Goal: Check status: Check status

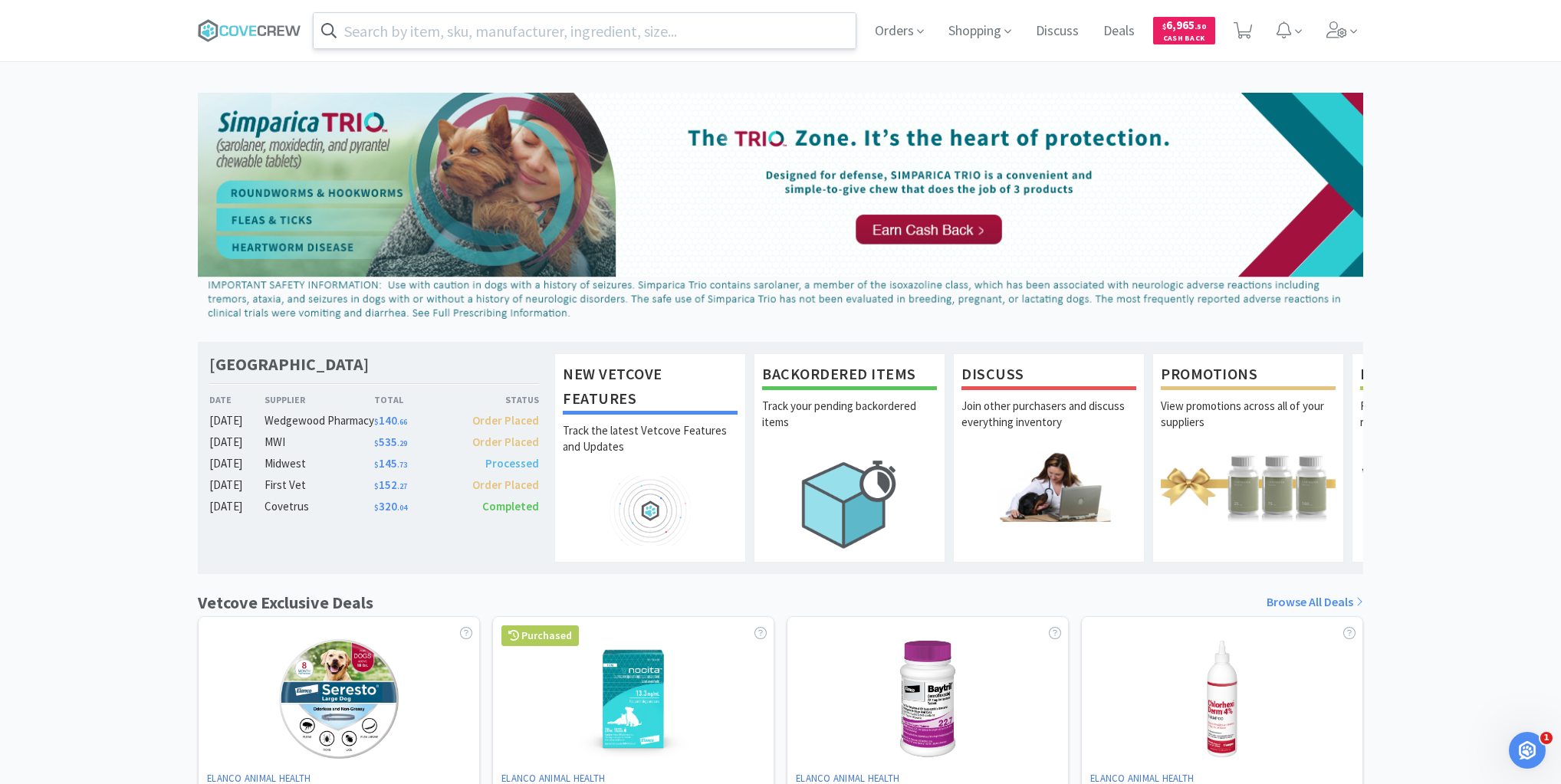
scroll to position [860, 0]
click at [503, 30] on input "text" at bounding box center [584, 30] width 542 height 35
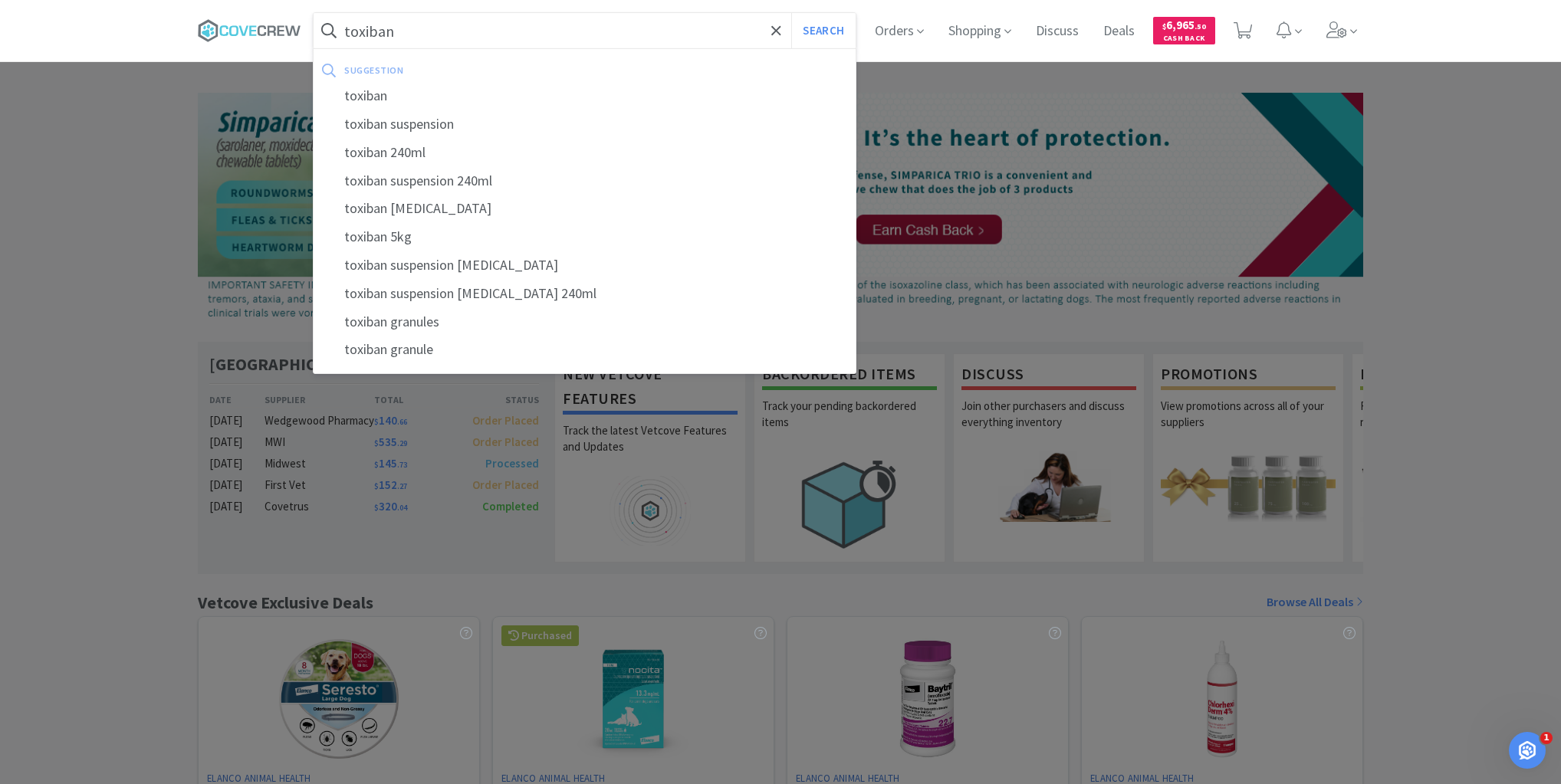
type input "toxiban"
click at [791, 13] on button "Search" at bounding box center [822, 30] width 63 height 35
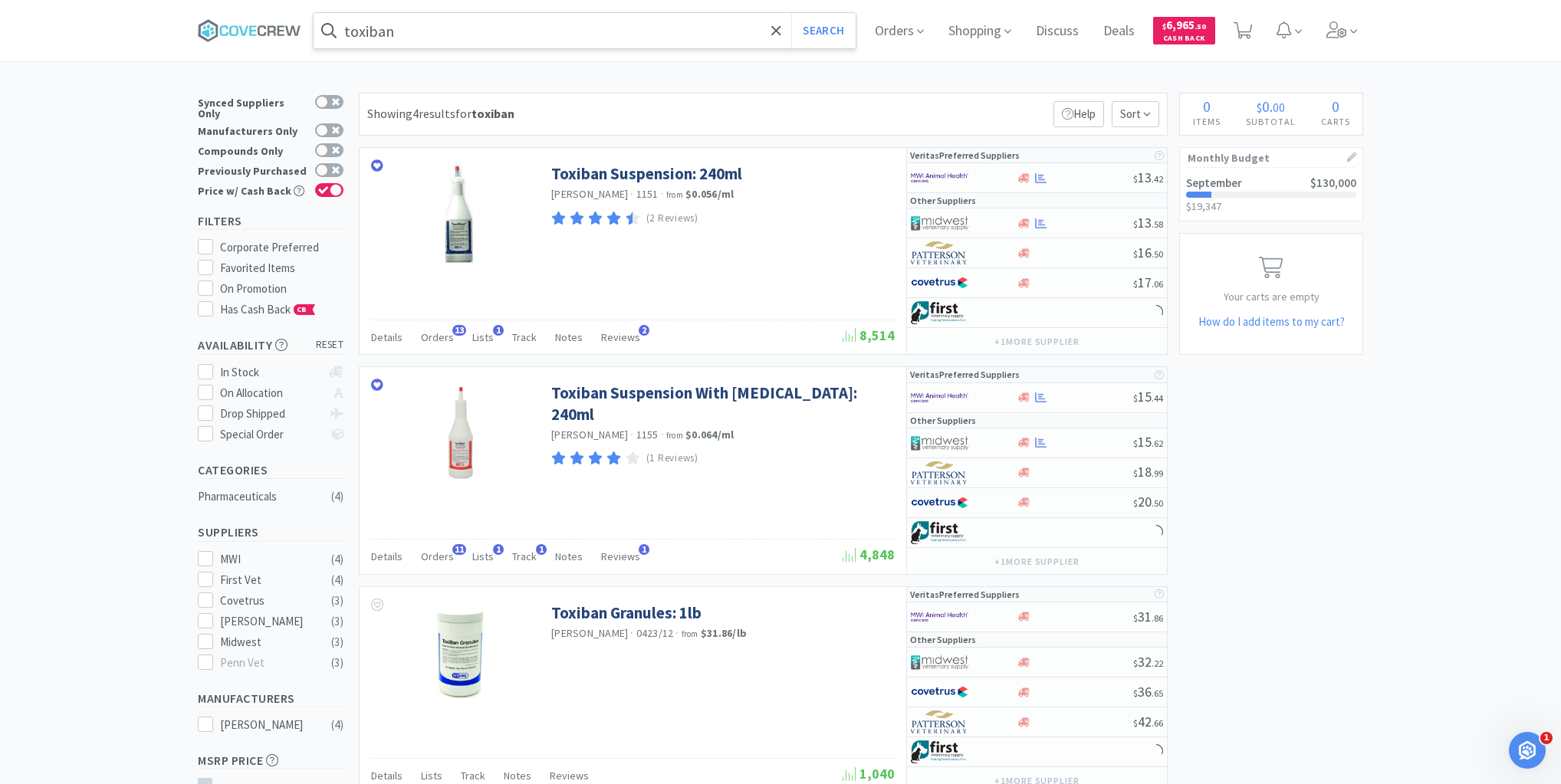
click at [449, 28] on input "toxiban" at bounding box center [584, 30] width 542 height 35
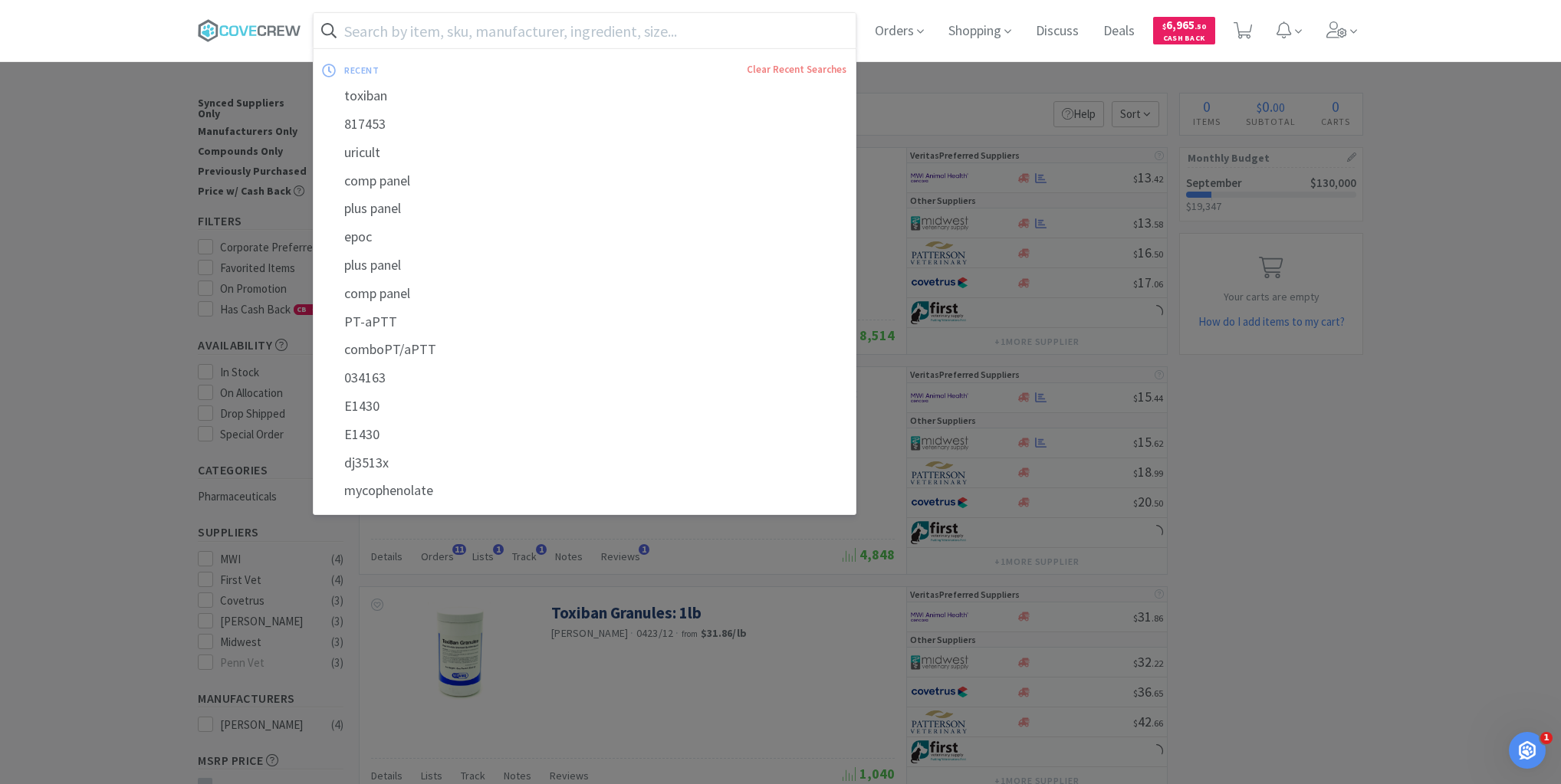
drag, startPoint x: 253, startPoint y: 23, endPoint x: 248, endPoint y: 49, distance: 26.5
click at [252, 24] on icon at bounding box center [250, 30] width 104 height 23
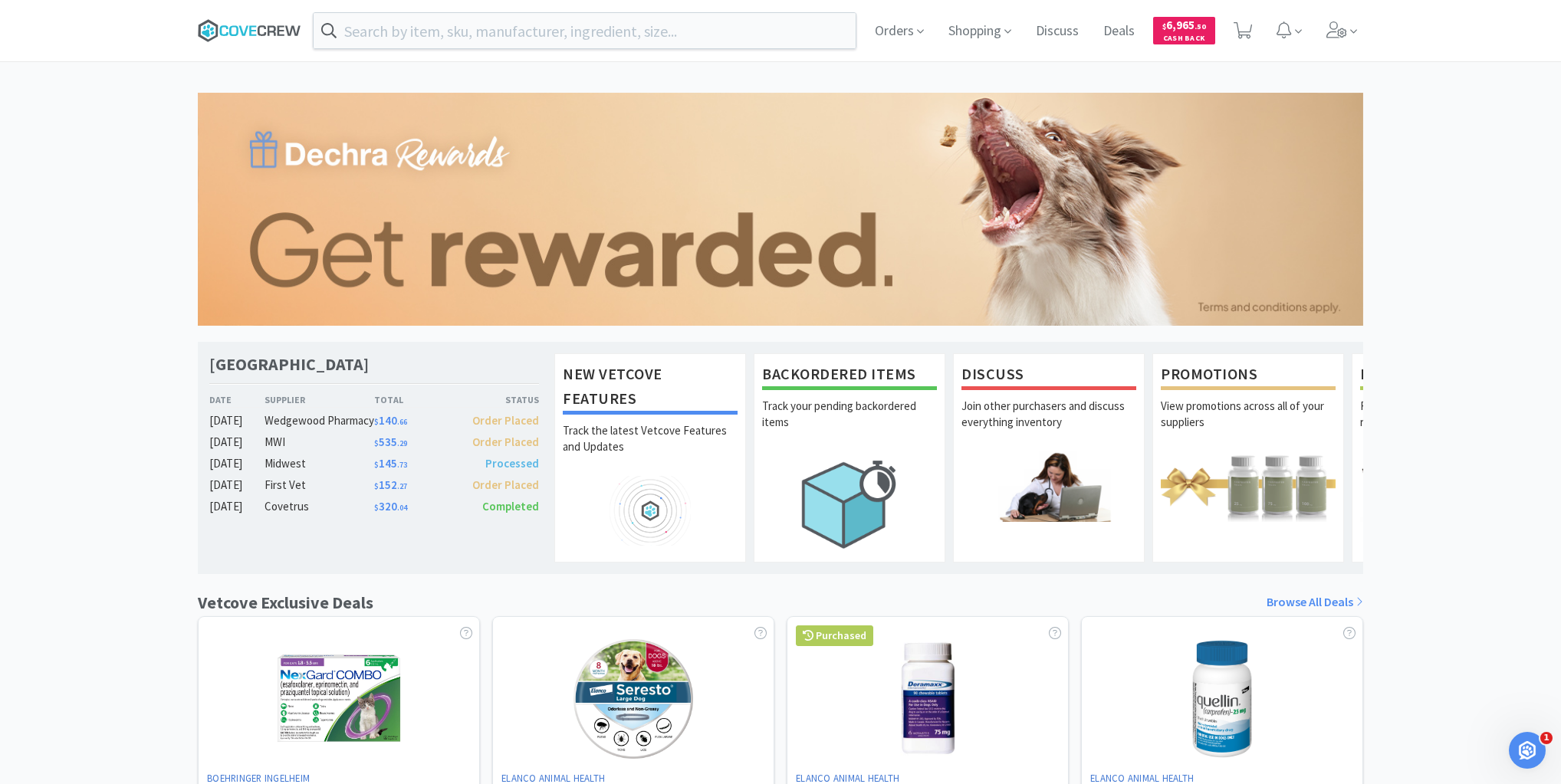
click at [256, 28] on icon at bounding box center [250, 30] width 104 height 23
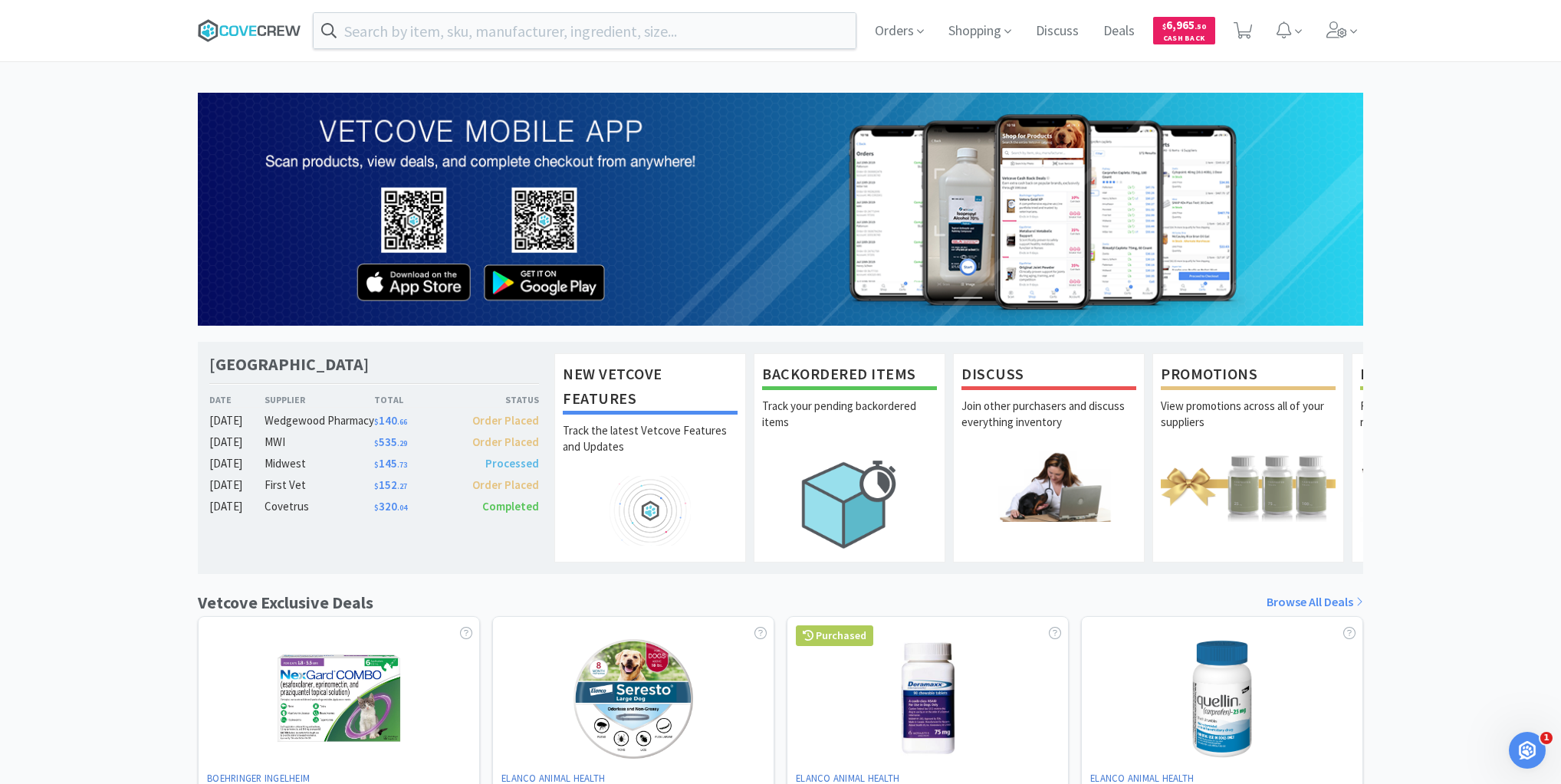
click at [252, 32] on icon at bounding box center [250, 30] width 104 height 23
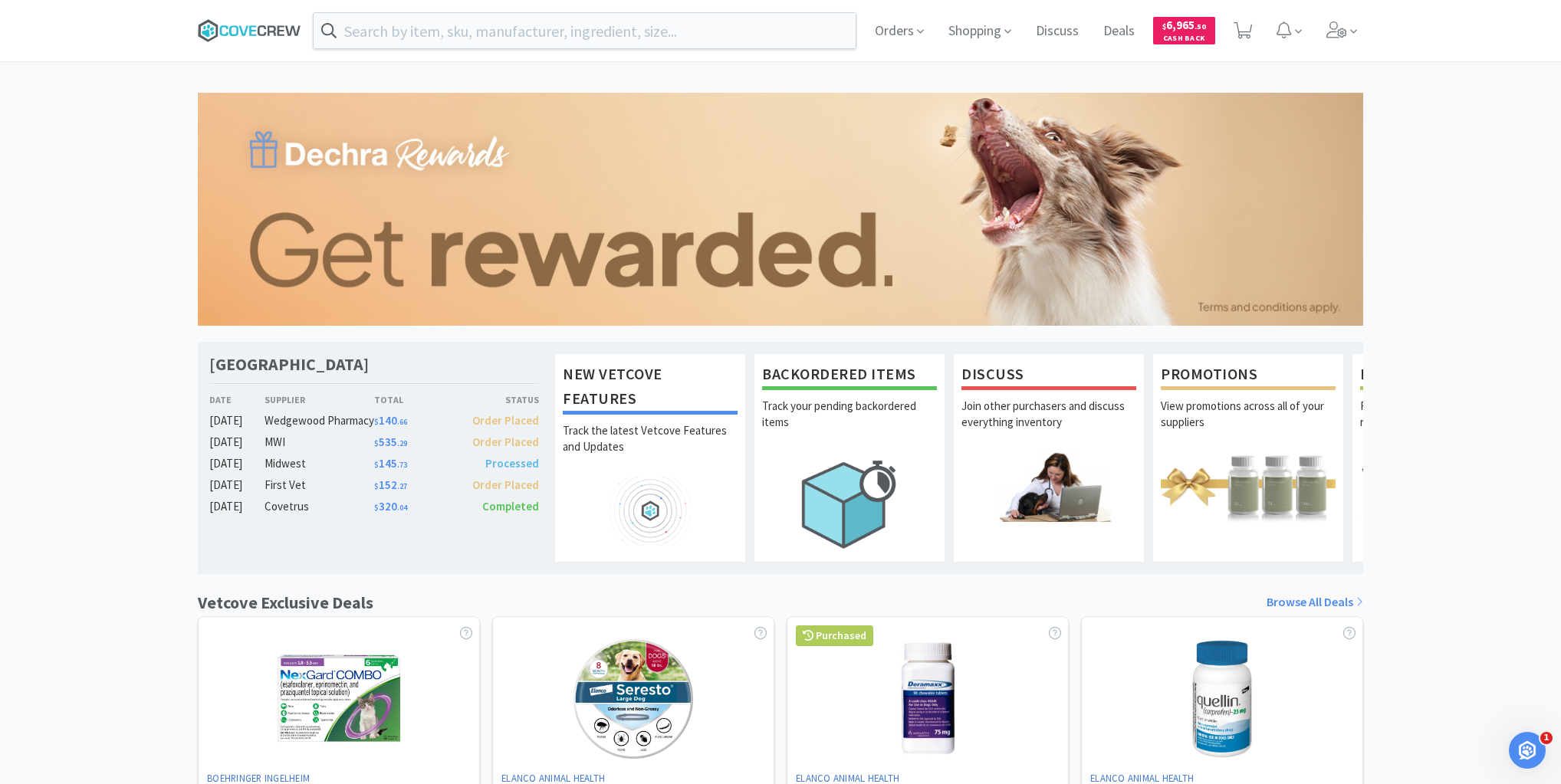
click at [256, 28] on icon at bounding box center [250, 30] width 104 height 23
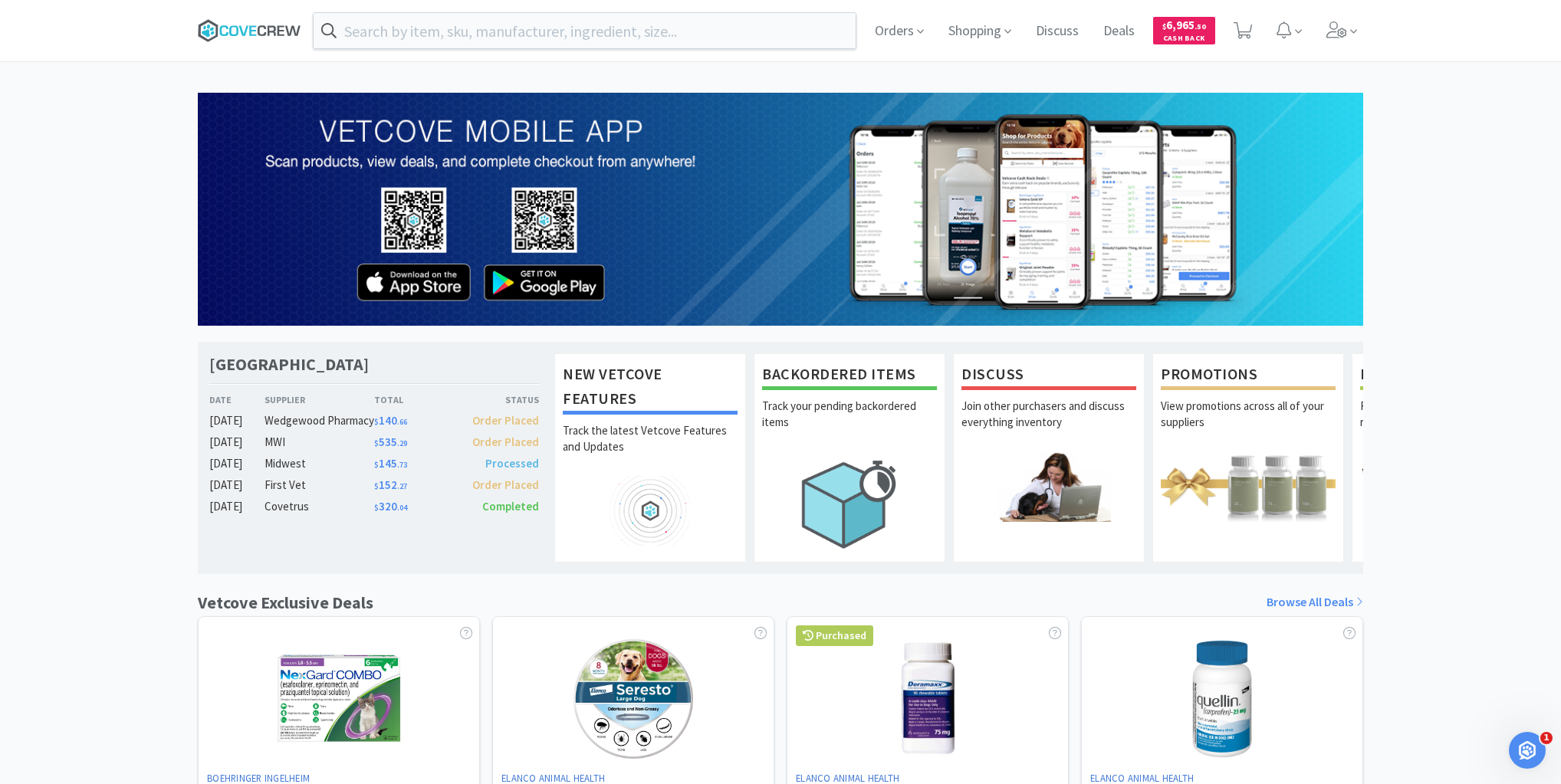
click at [236, 36] on icon at bounding box center [250, 30] width 104 height 23
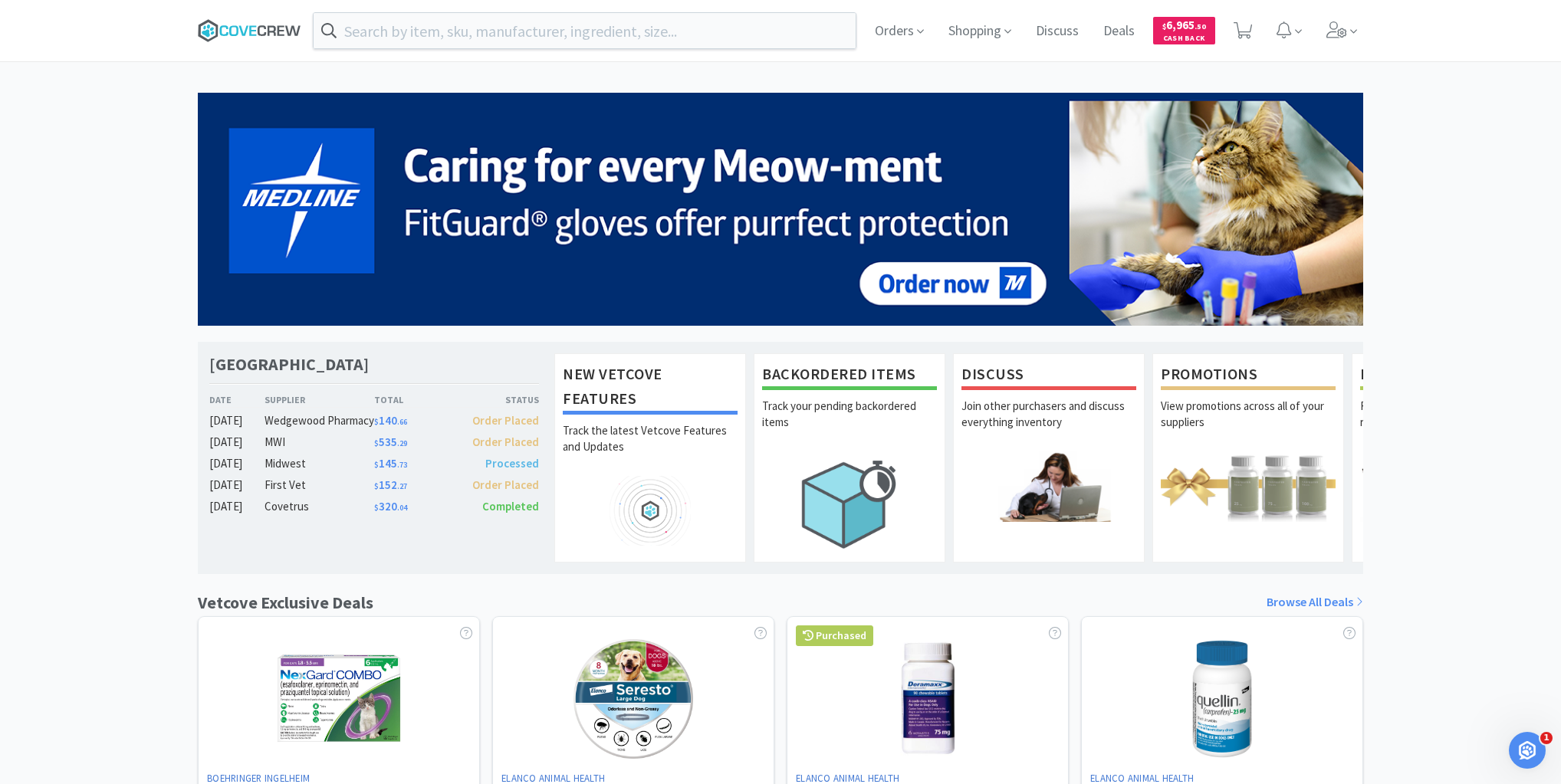
click at [264, 30] on icon at bounding box center [250, 30] width 104 height 23
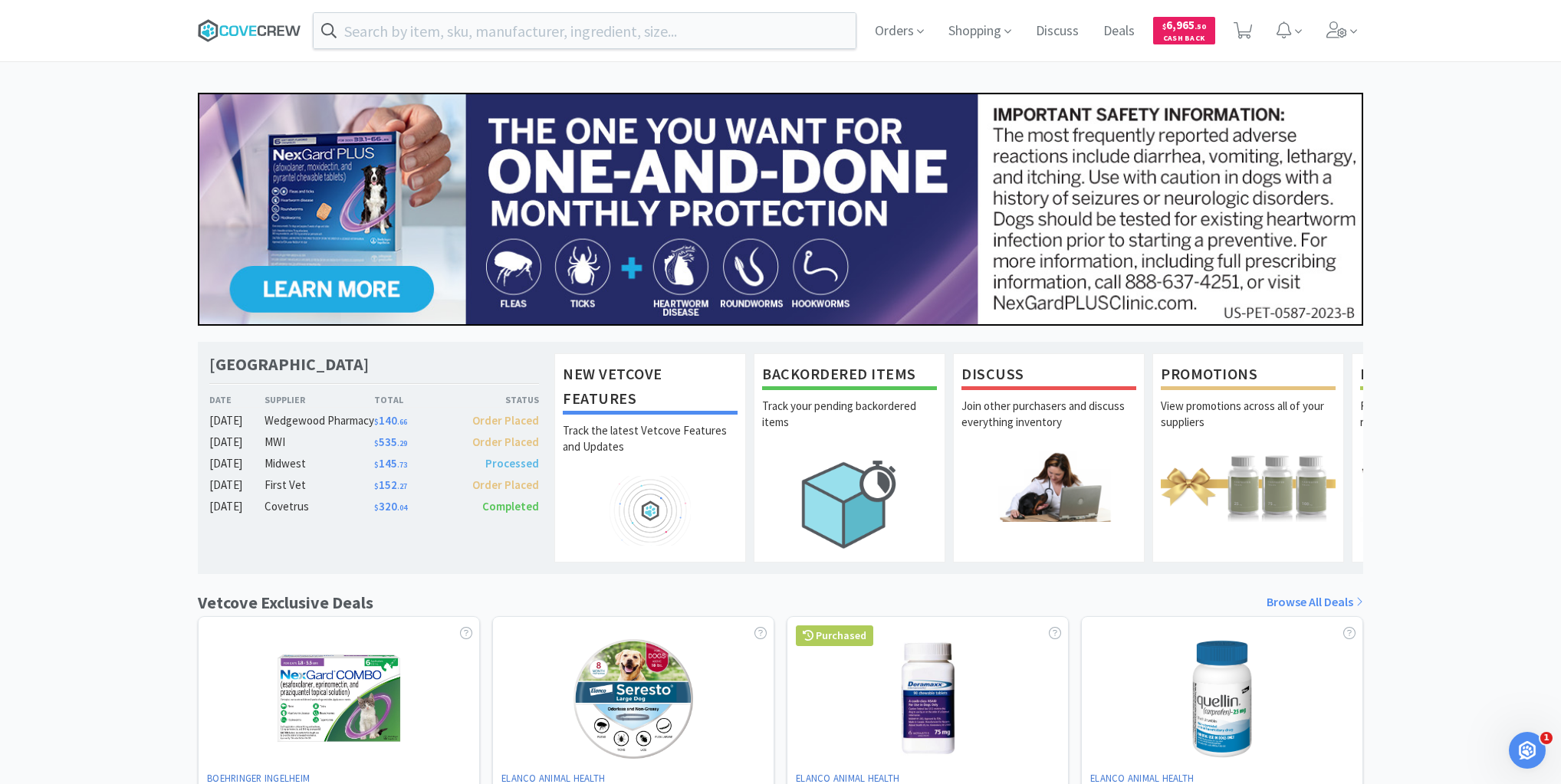
click at [261, 28] on icon at bounding box center [250, 30] width 104 height 23
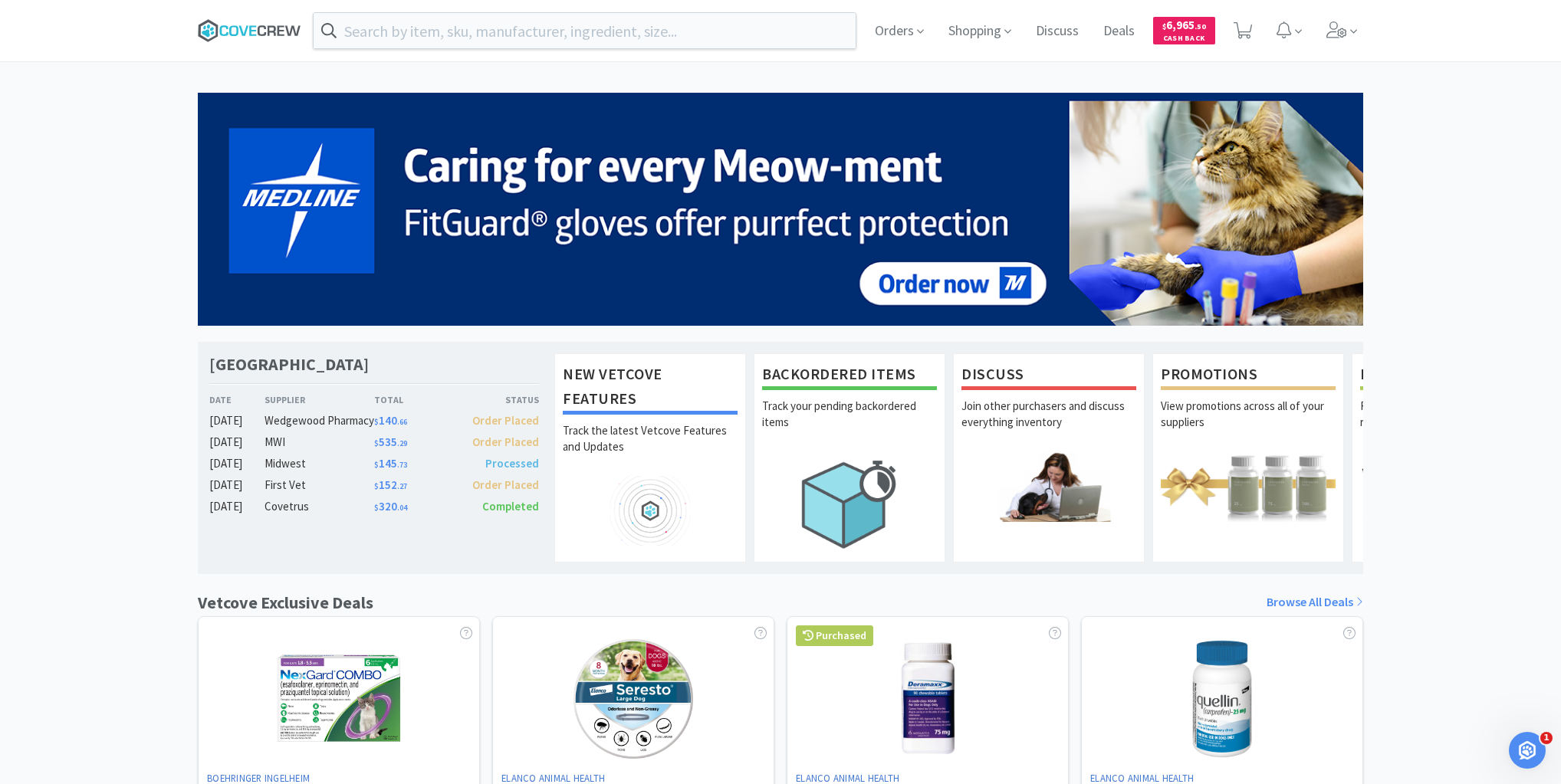
click at [291, 24] on icon at bounding box center [250, 30] width 104 height 23
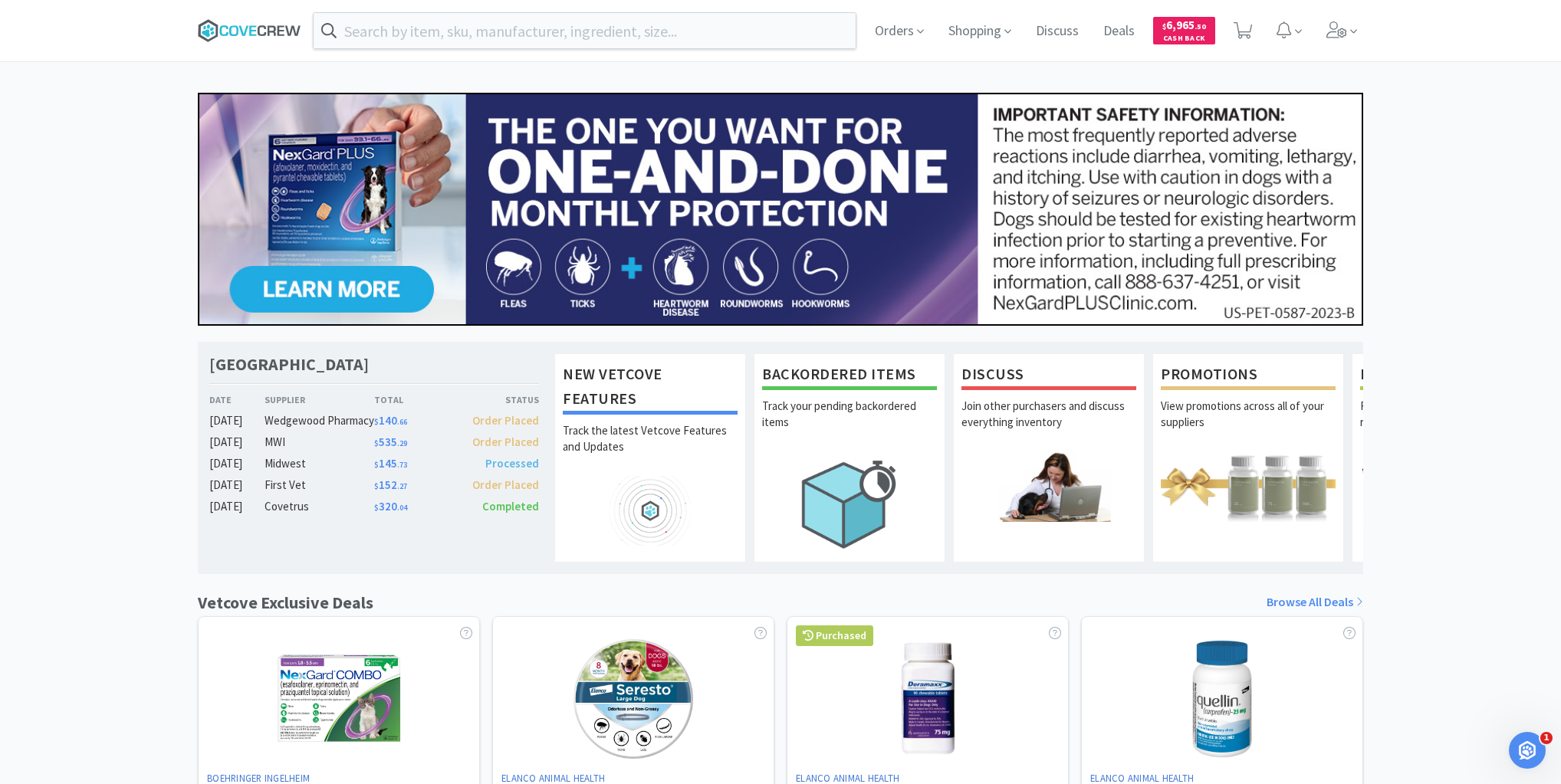
click at [256, 24] on icon at bounding box center [250, 30] width 104 height 23
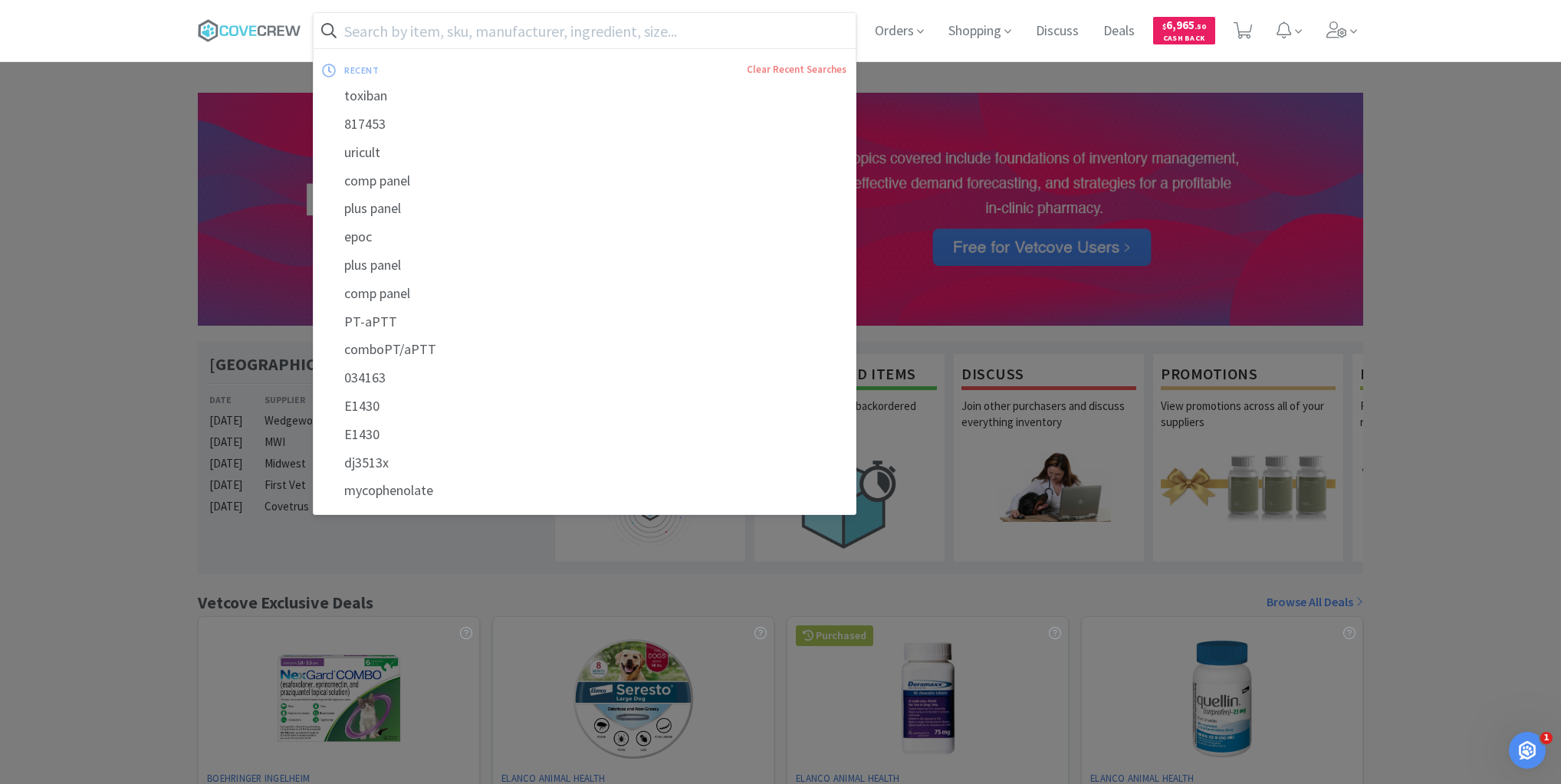
click at [506, 31] on input "text" at bounding box center [584, 30] width 542 height 35
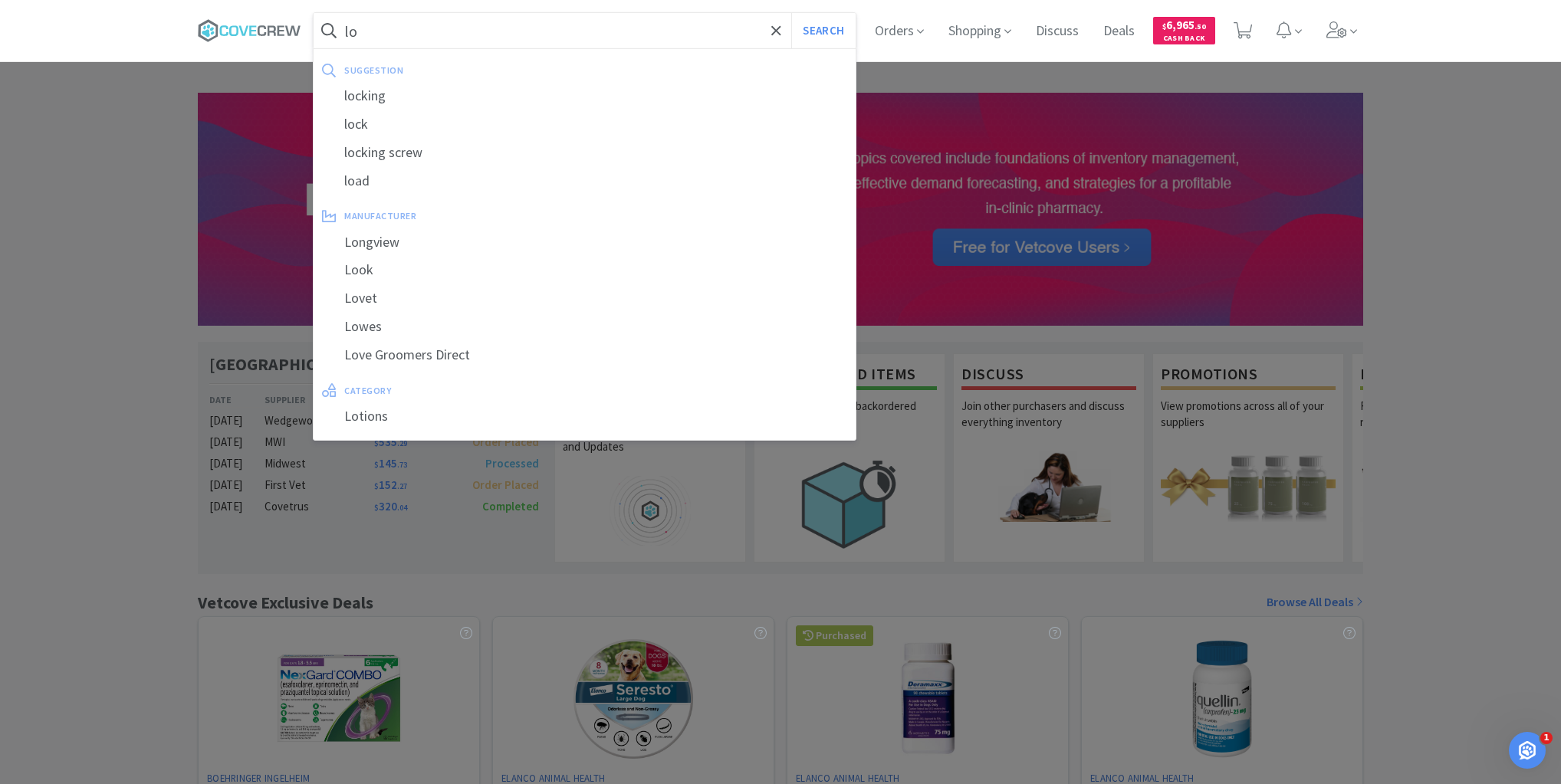
type input "l"
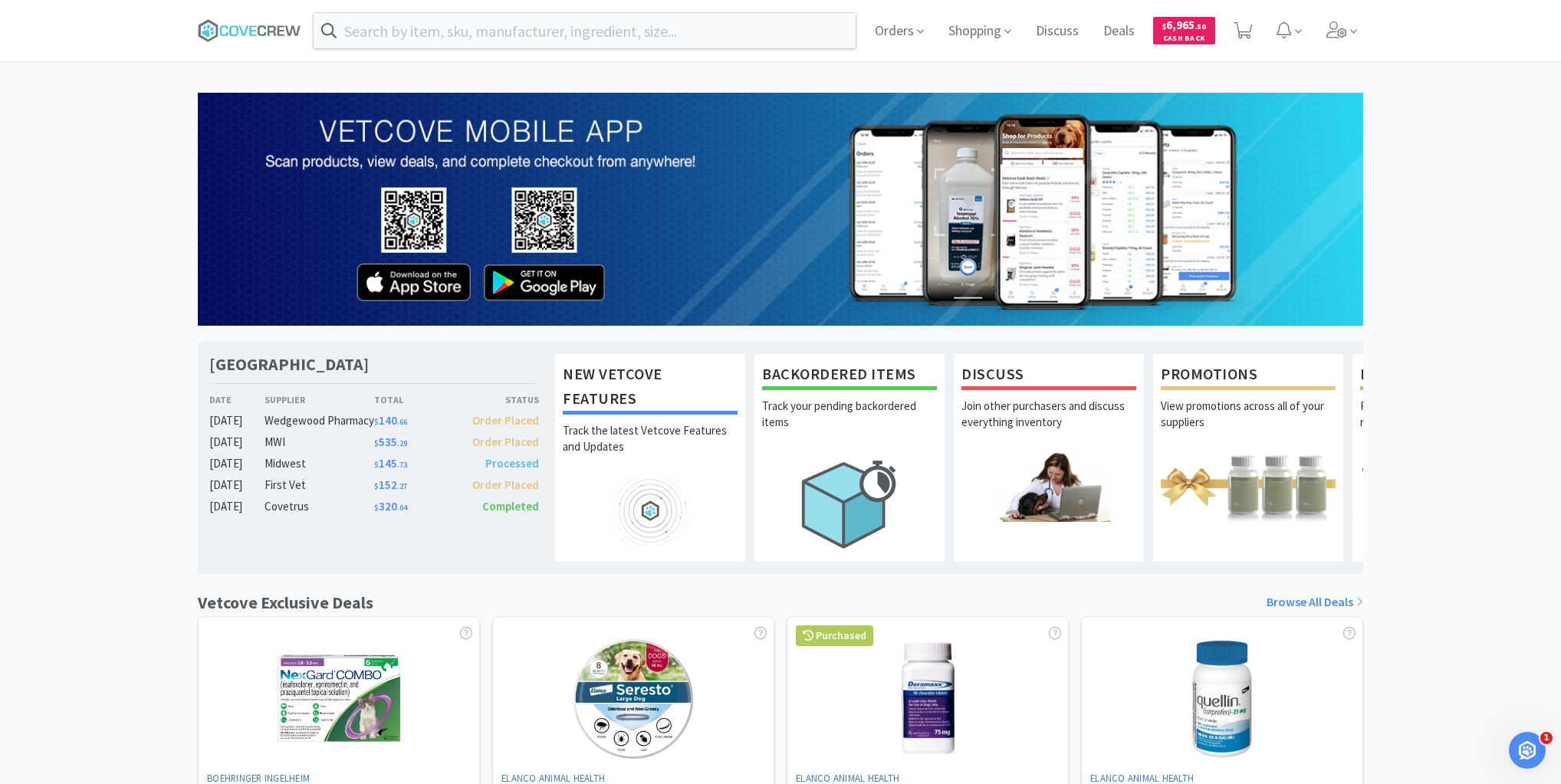
drag, startPoint x: 270, startPoint y: 29, endPoint x: 276, endPoint y: 69, distance: 40.4
click at [270, 33] on icon at bounding box center [250, 30] width 104 height 23
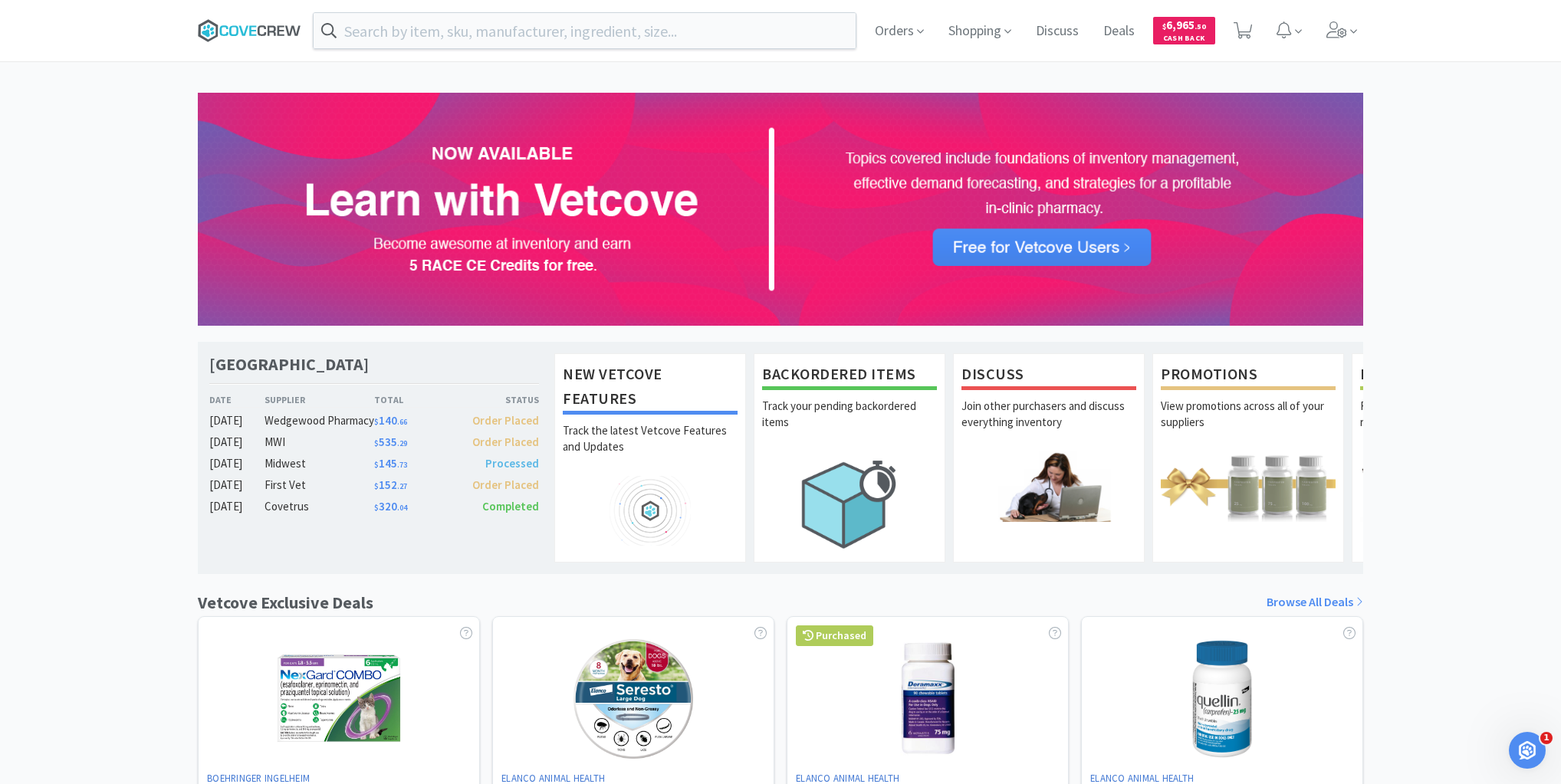
click at [233, 29] on icon at bounding box center [250, 30] width 104 height 23
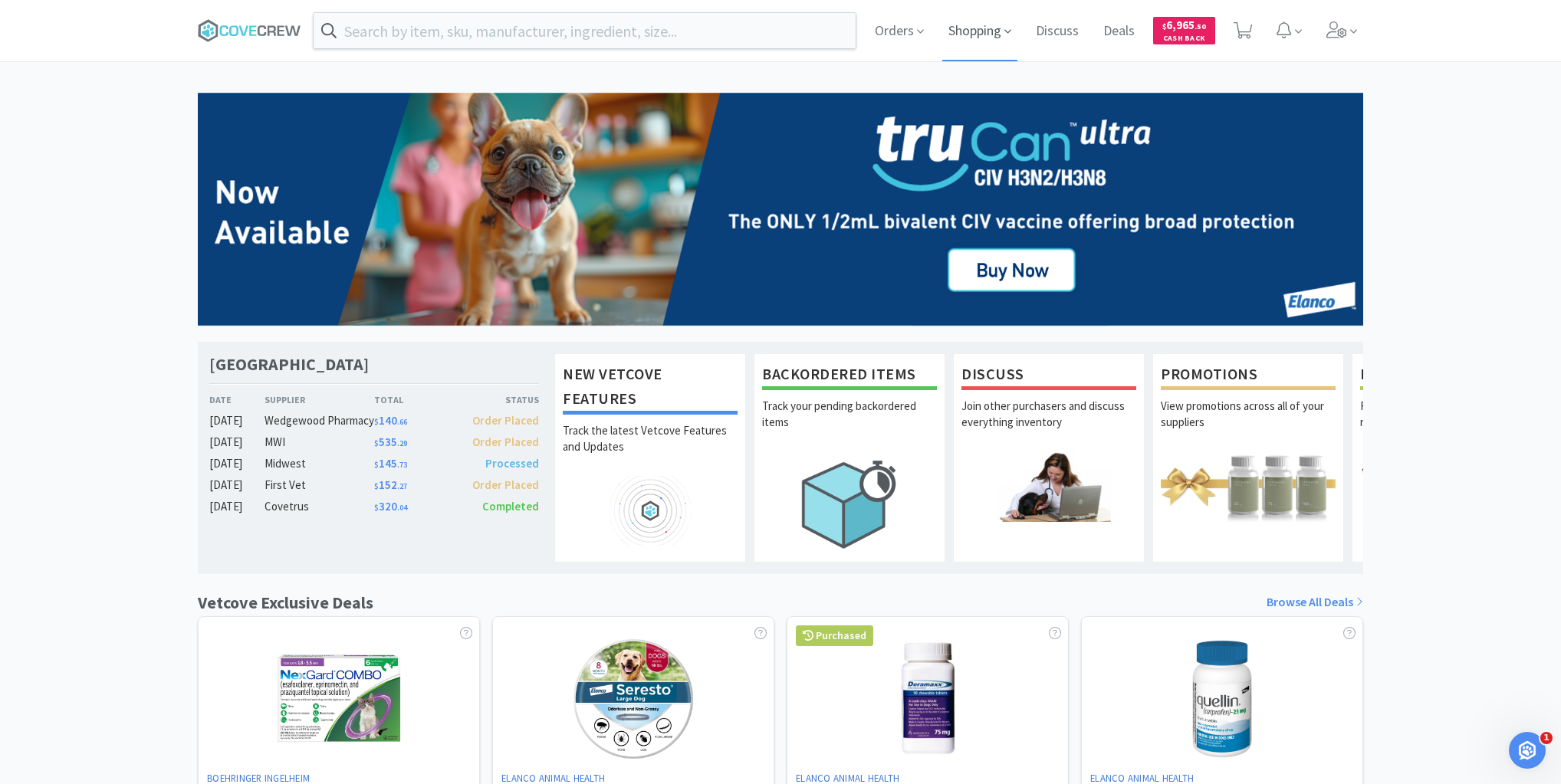
click at [958, 29] on span "Shopping" at bounding box center [979, 30] width 75 height 62
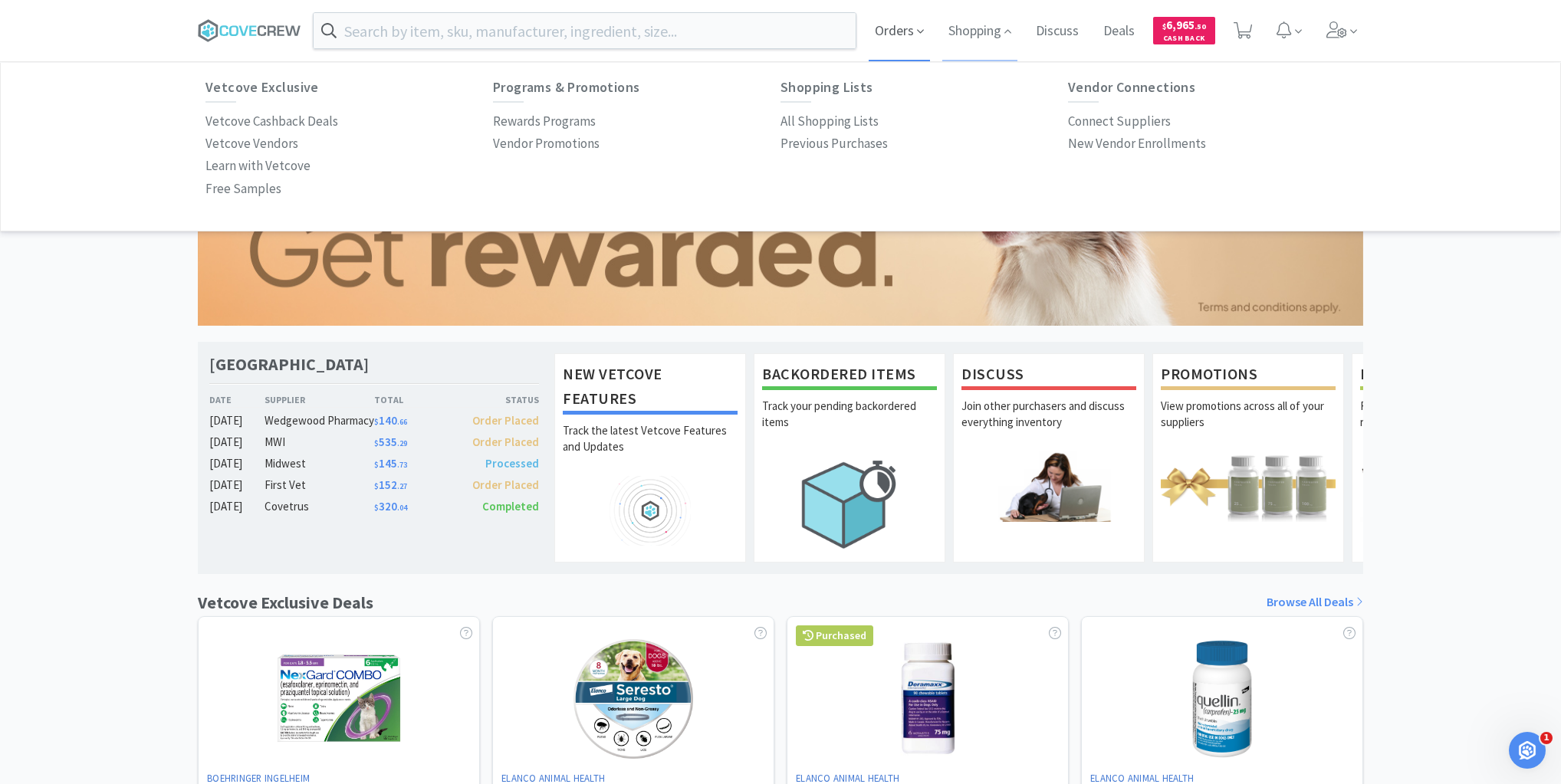
click at [907, 34] on span "Orders" at bounding box center [899, 30] width 62 height 62
click at [811, 165] on p "Budgets" at bounding box center [804, 165] width 48 height 21
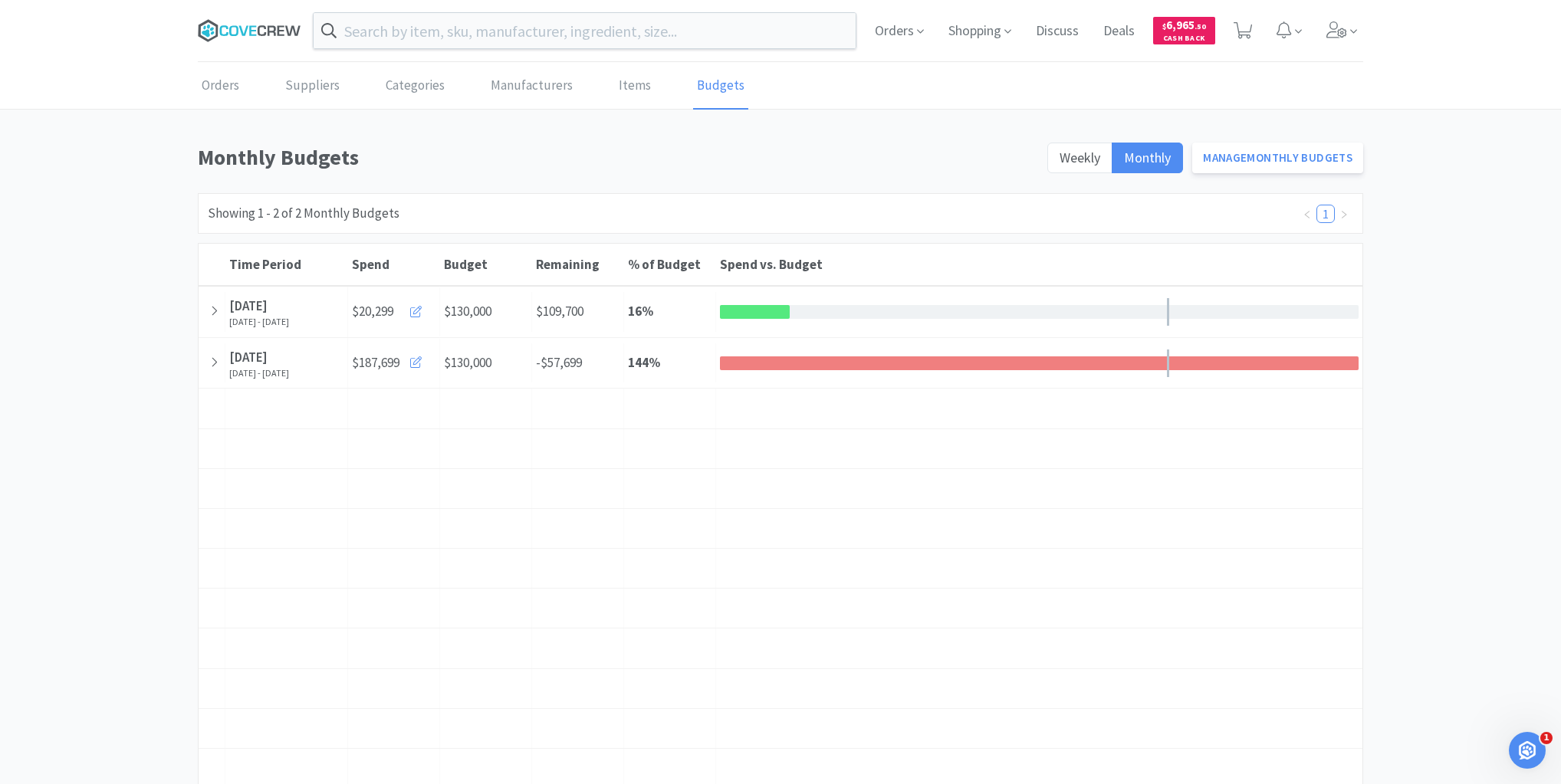
click at [235, 29] on icon at bounding box center [250, 30] width 104 height 23
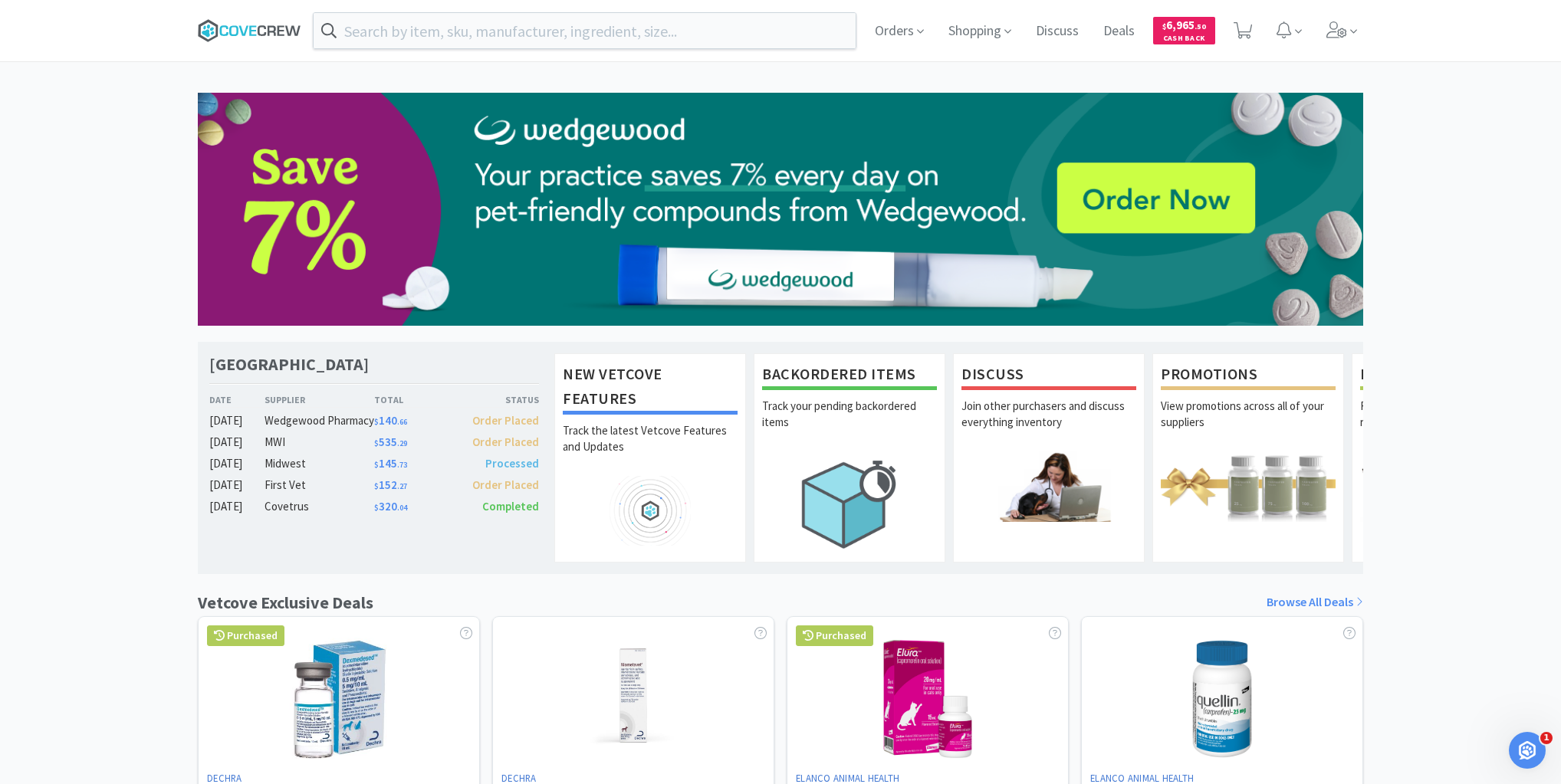
click at [267, 32] on icon at bounding box center [250, 30] width 104 height 23
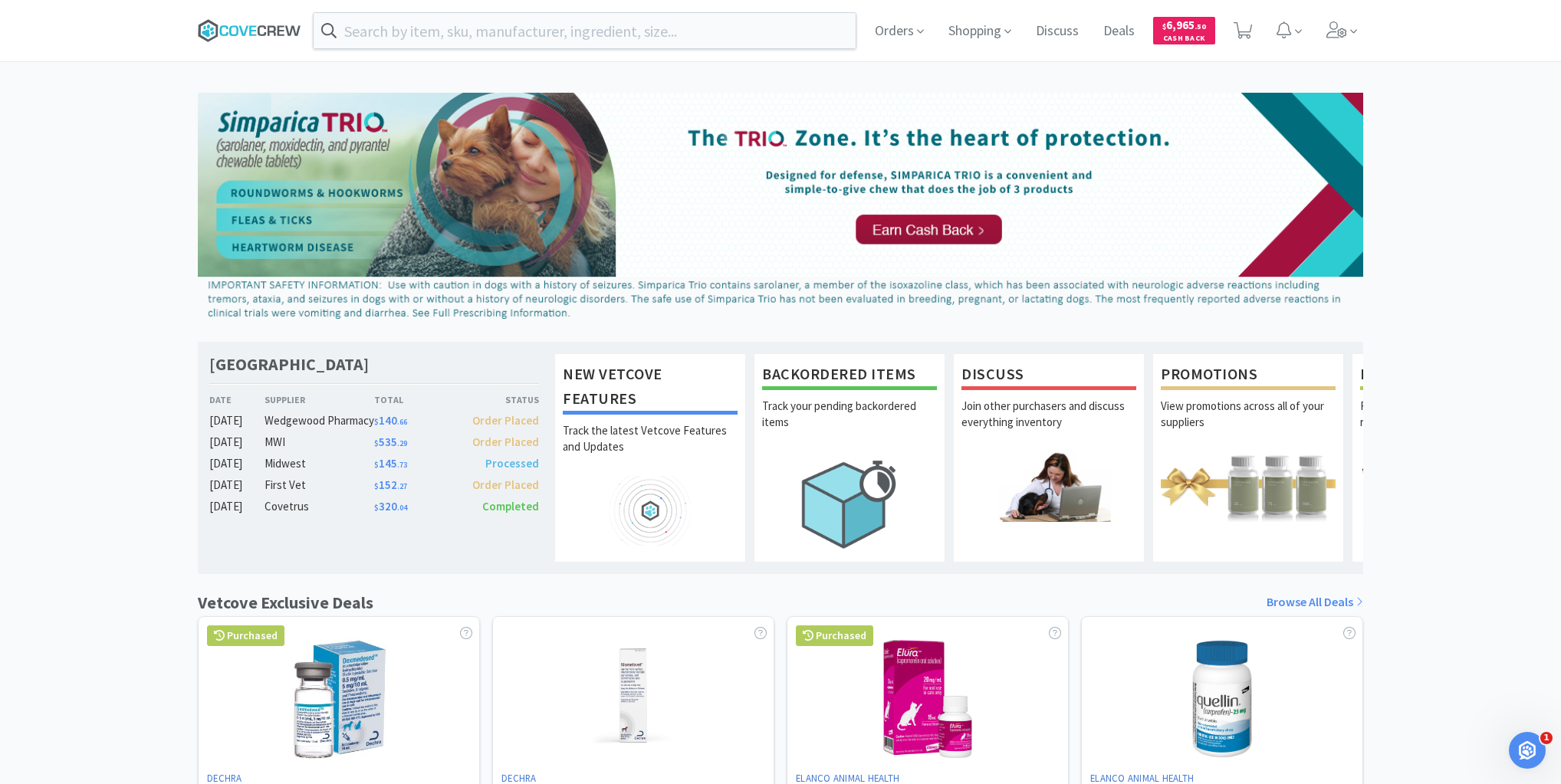
click at [229, 30] on icon at bounding box center [233, 30] width 9 height 11
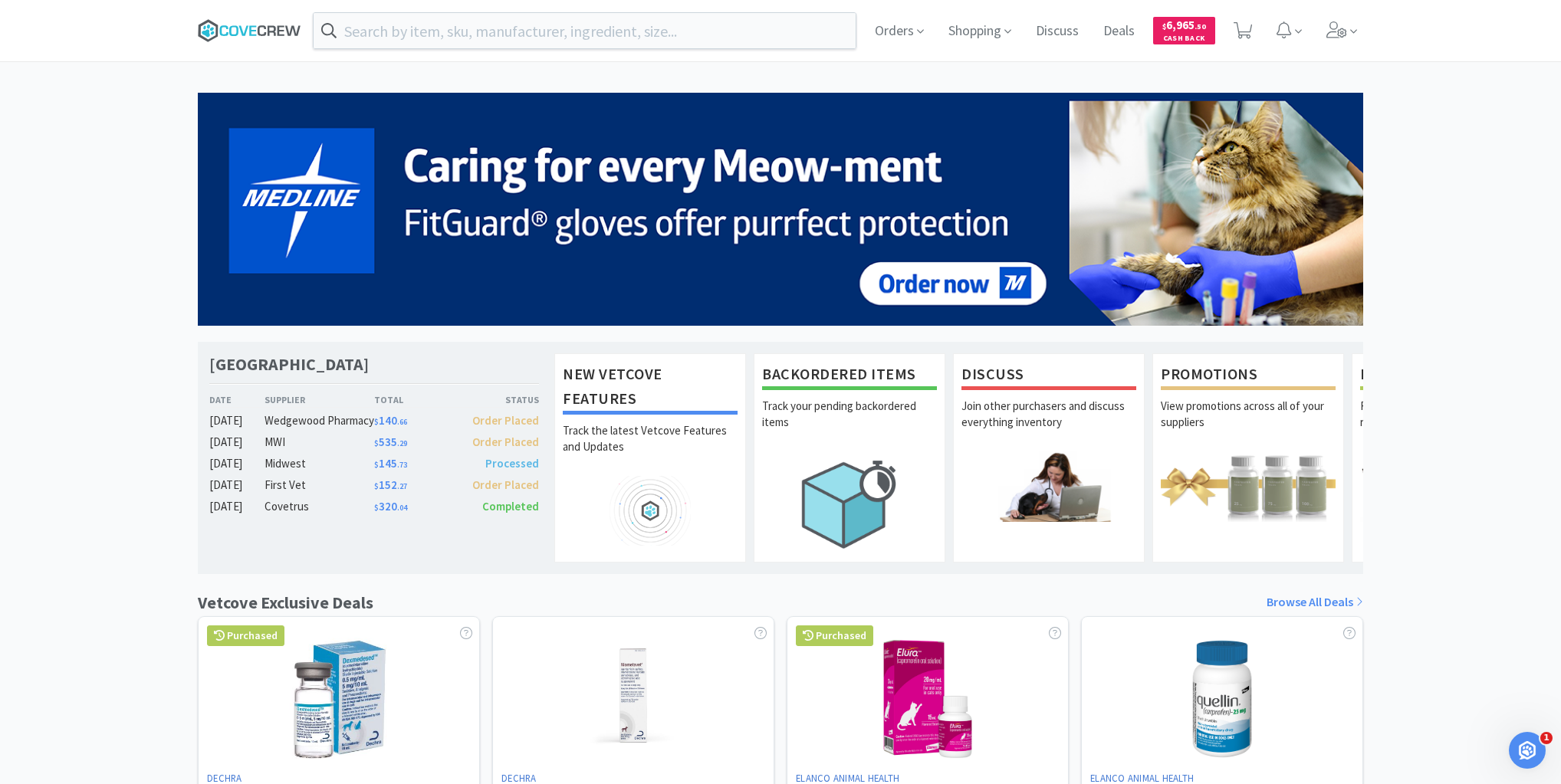
click at [245, 28] on icon at bounding box center [250, 30] width 104 height 23
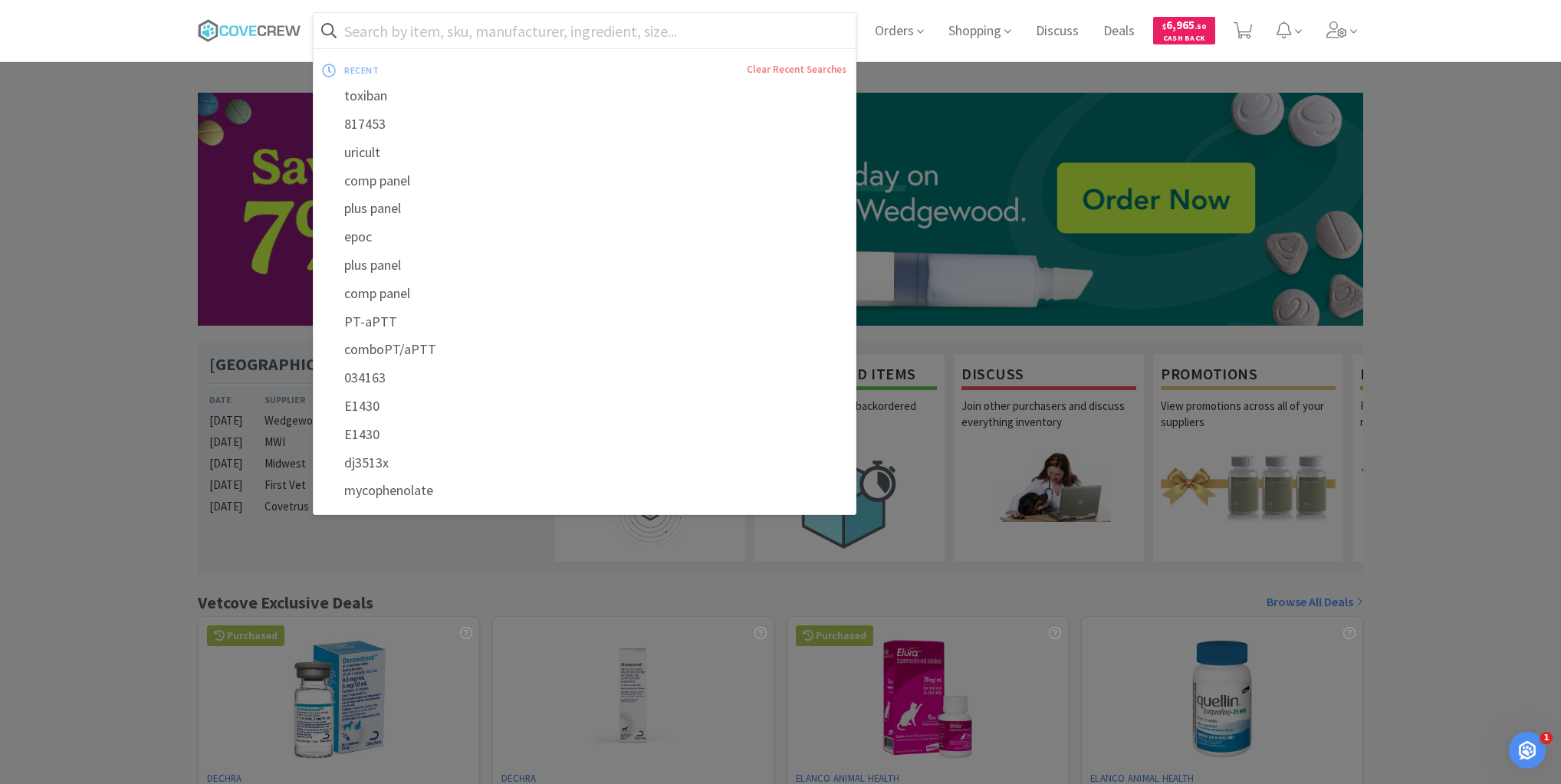
click at [389, 30] on input "text" at bounding box center [584, 30] width 542 height 35
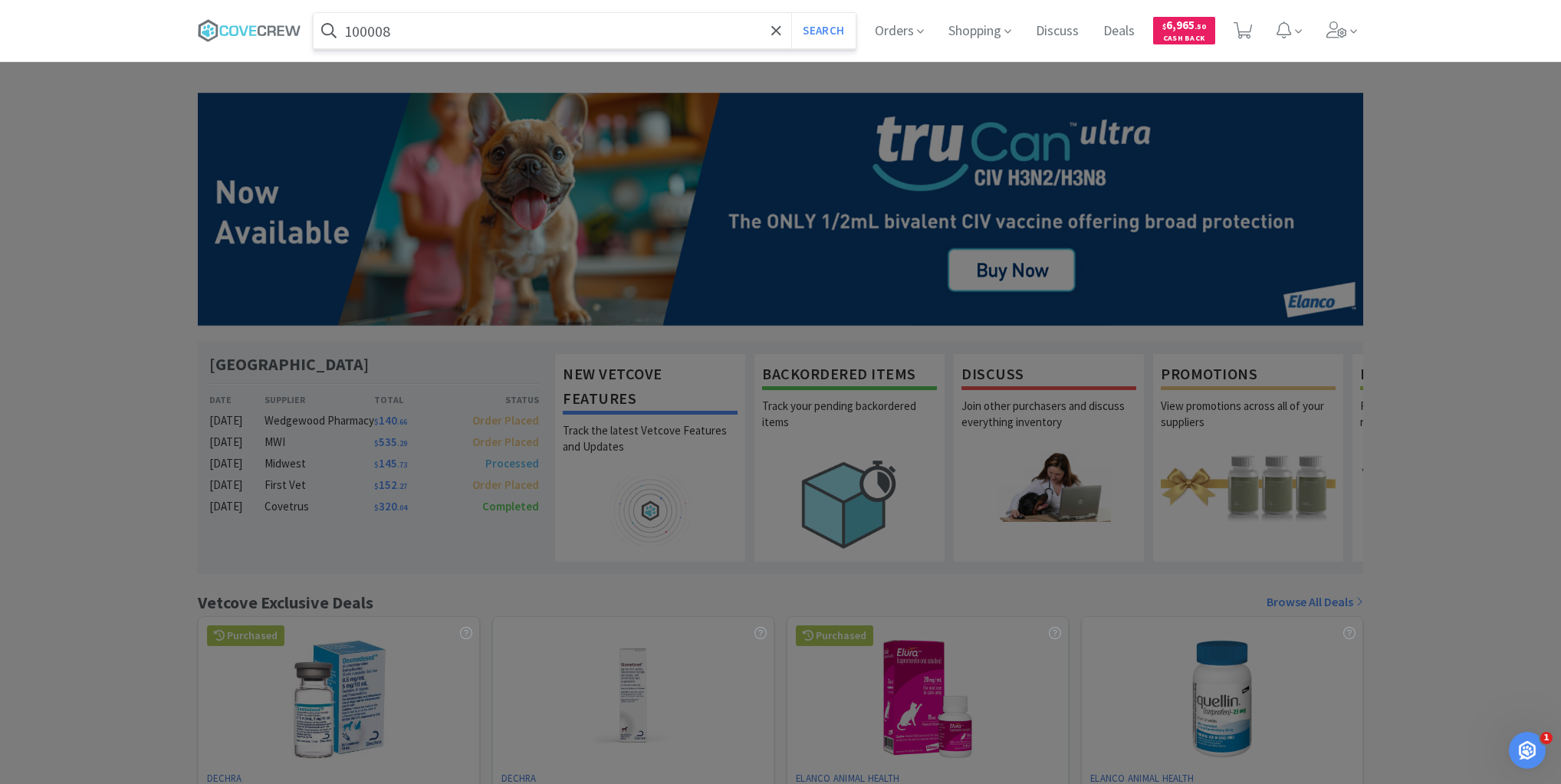
type input "100008"
click at [791, 13] on button "Search" at bounding box center [822, 30] width 63 height 35
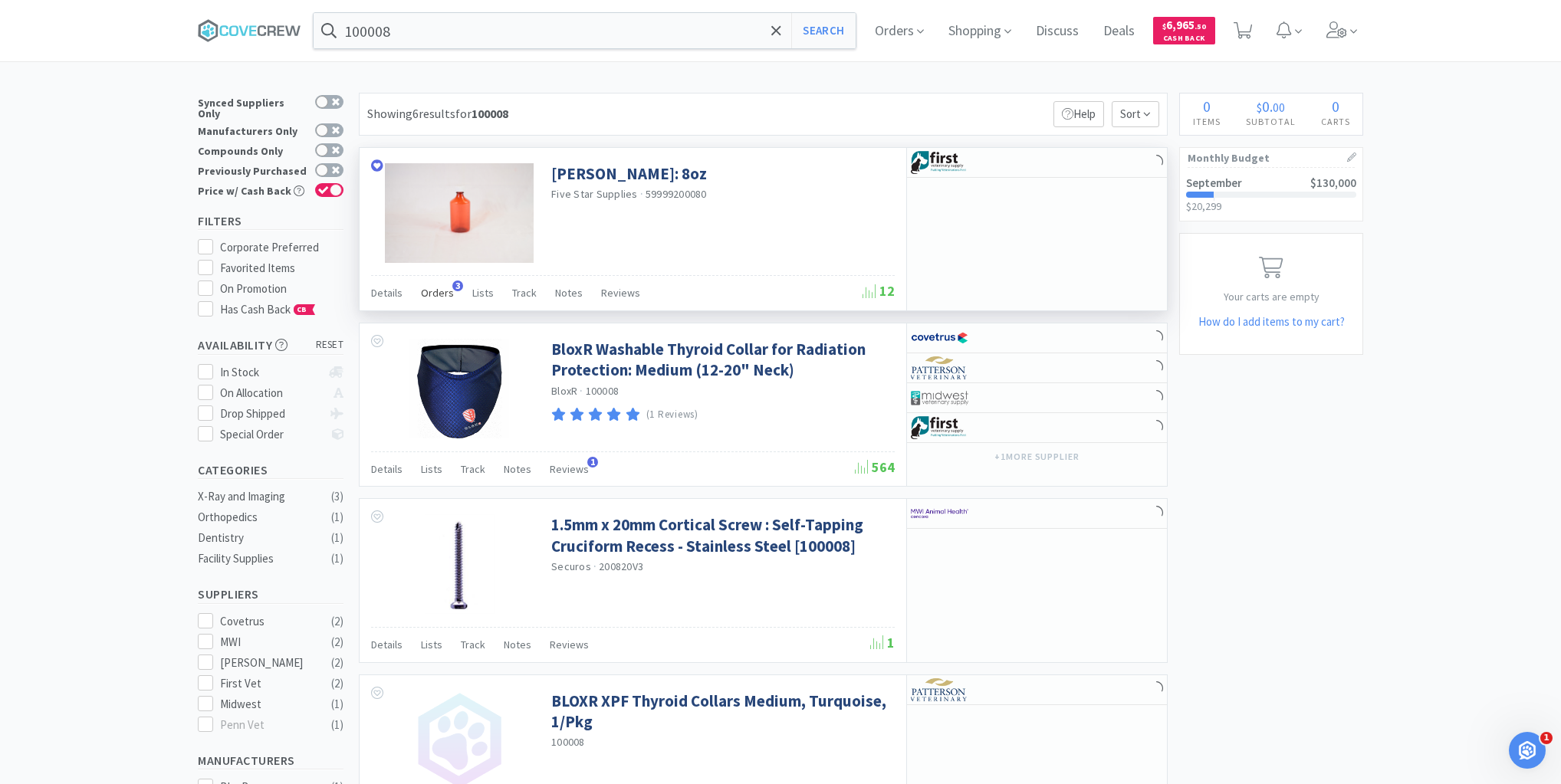
click at [437, 296] on span "Orders" at bounding box center [437, 293] width 33 height 14
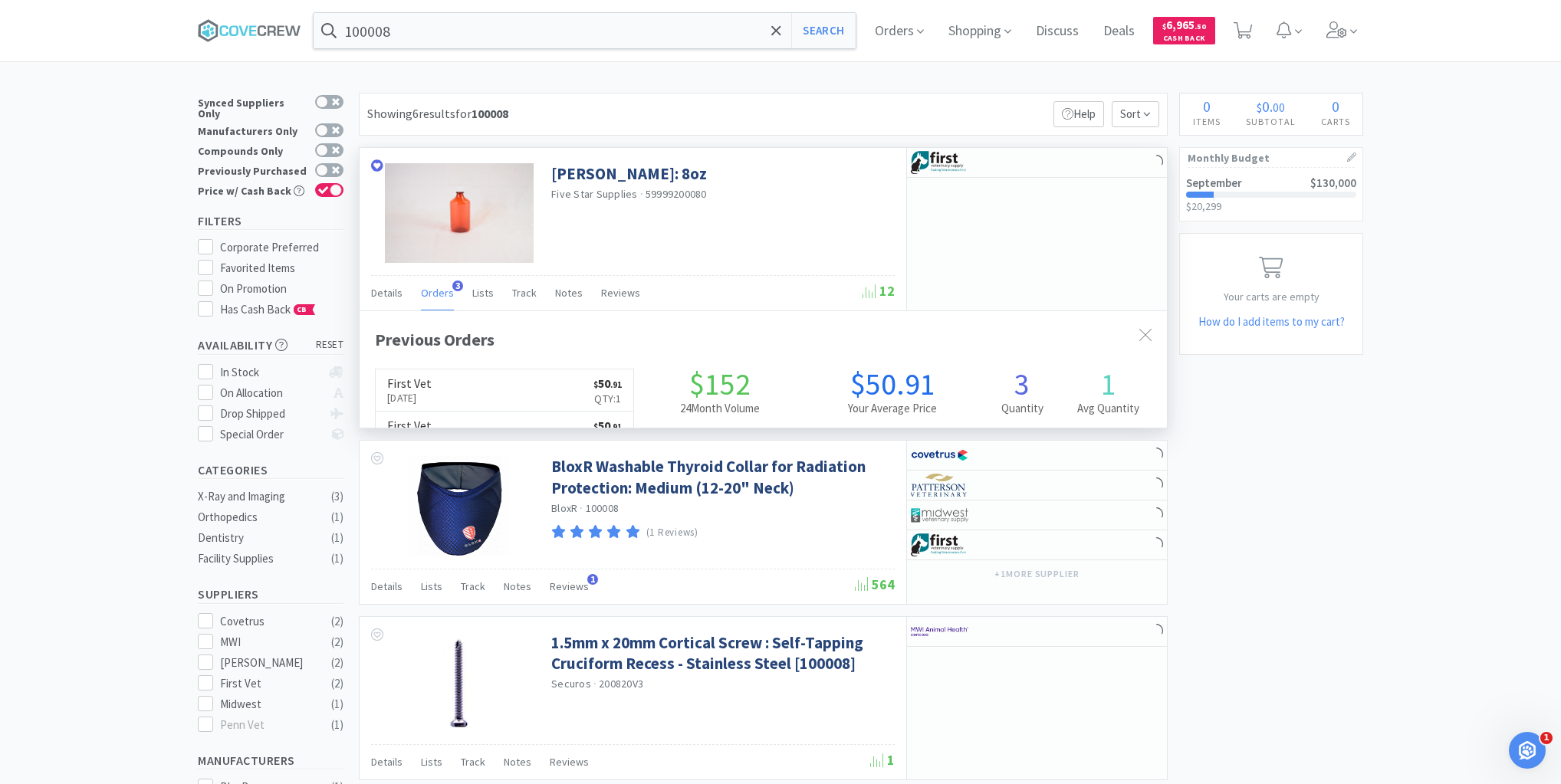
scroll to position [396, 807]
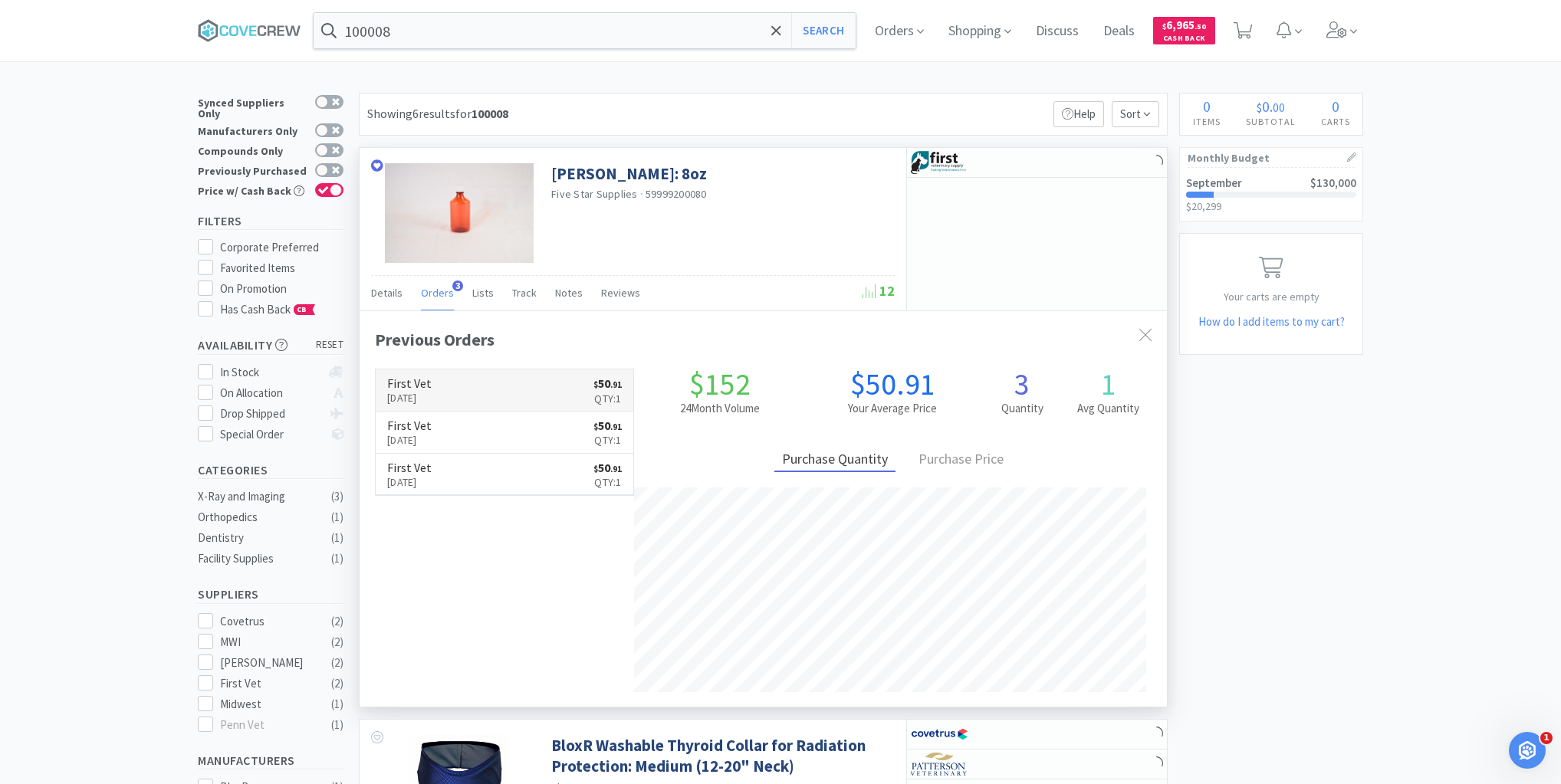
click at [494, 386] on link "First Vet [DATE] $ 50 . 91 Qty: 1" at bounding box center [504, 390] width 257 height 42
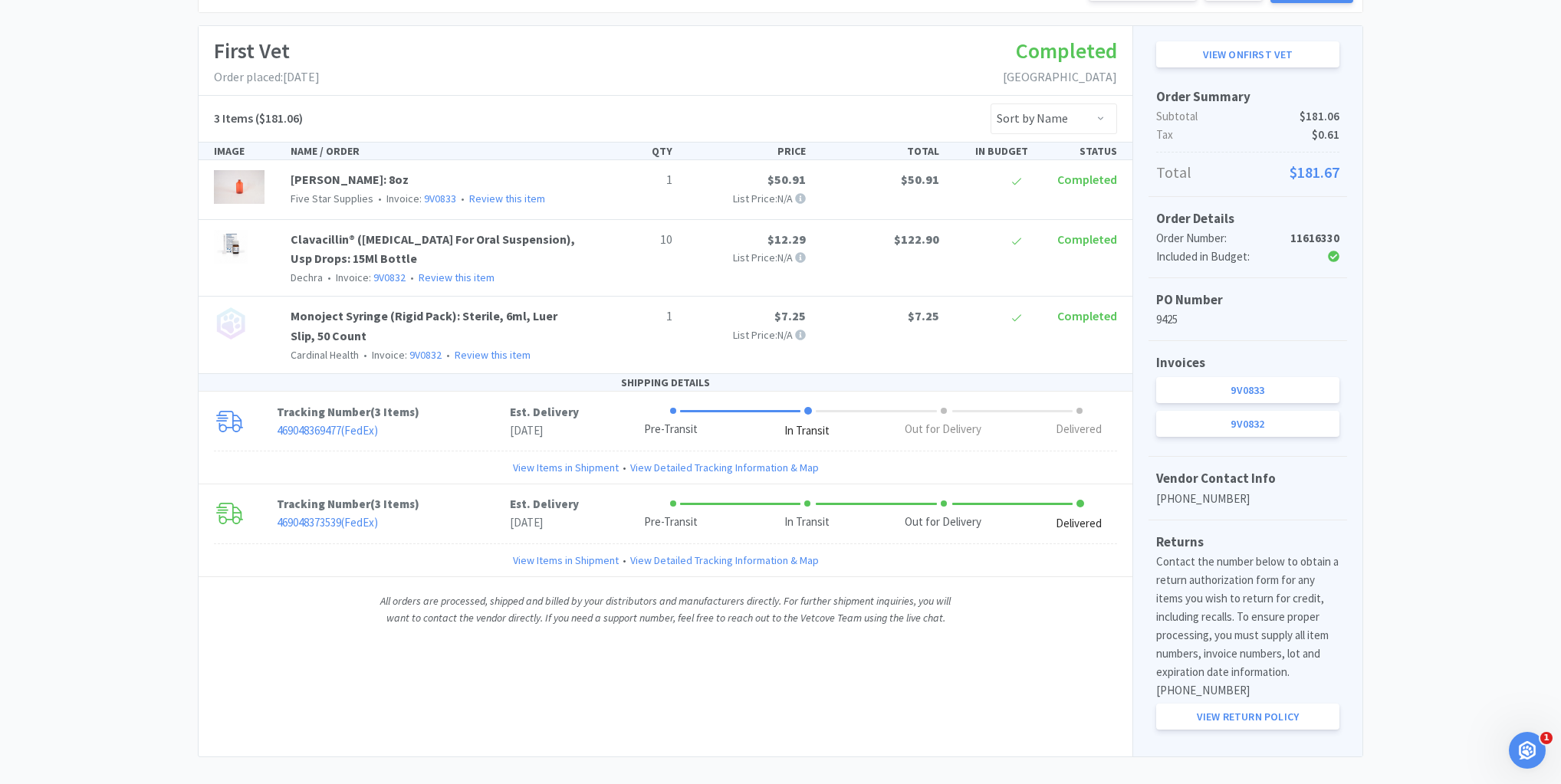
scroll to position [243, 0]
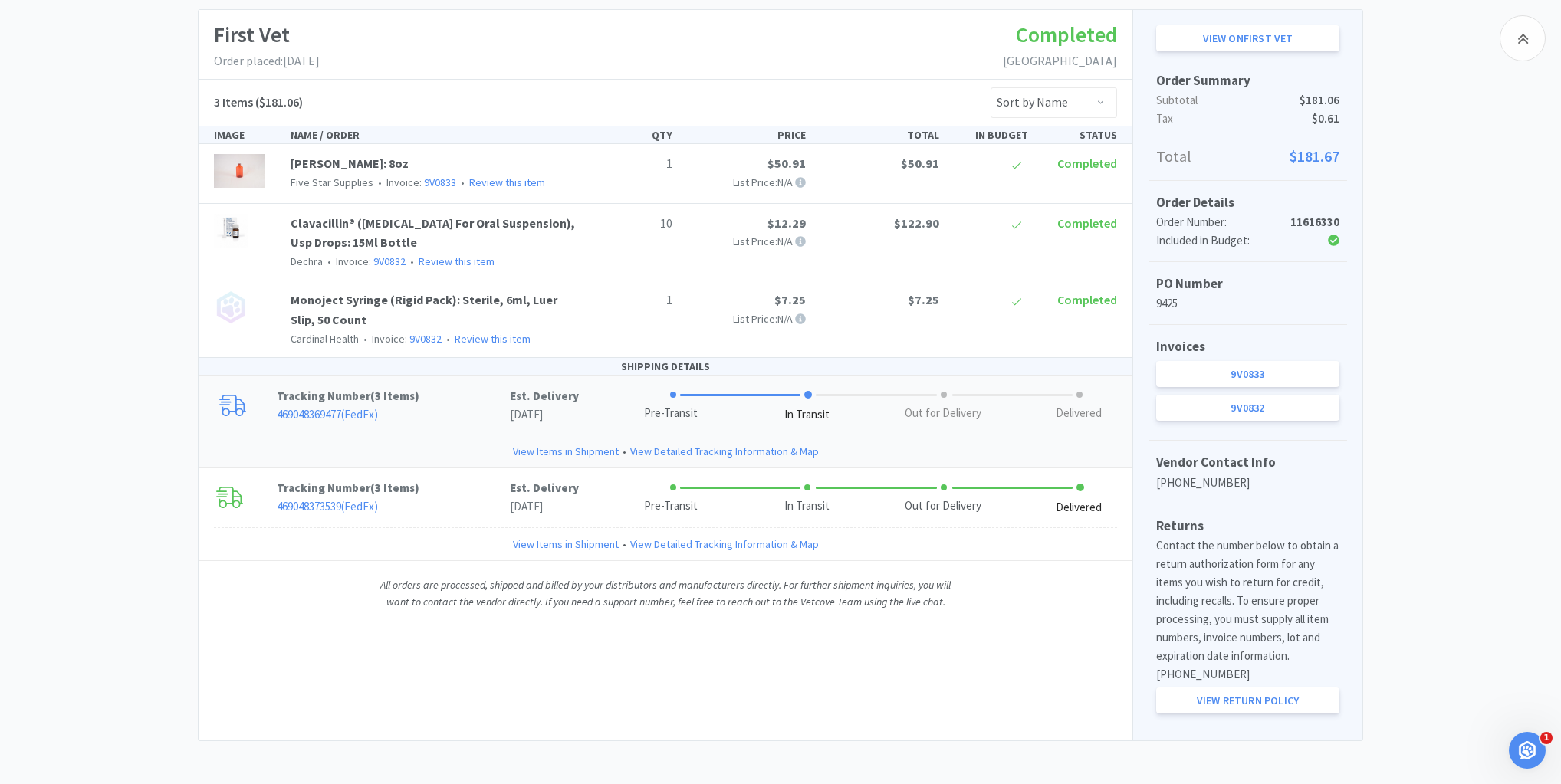
click at [533, 448] on link "View Items in Shipment" at bounding box center [566, 451] width 106 height 17
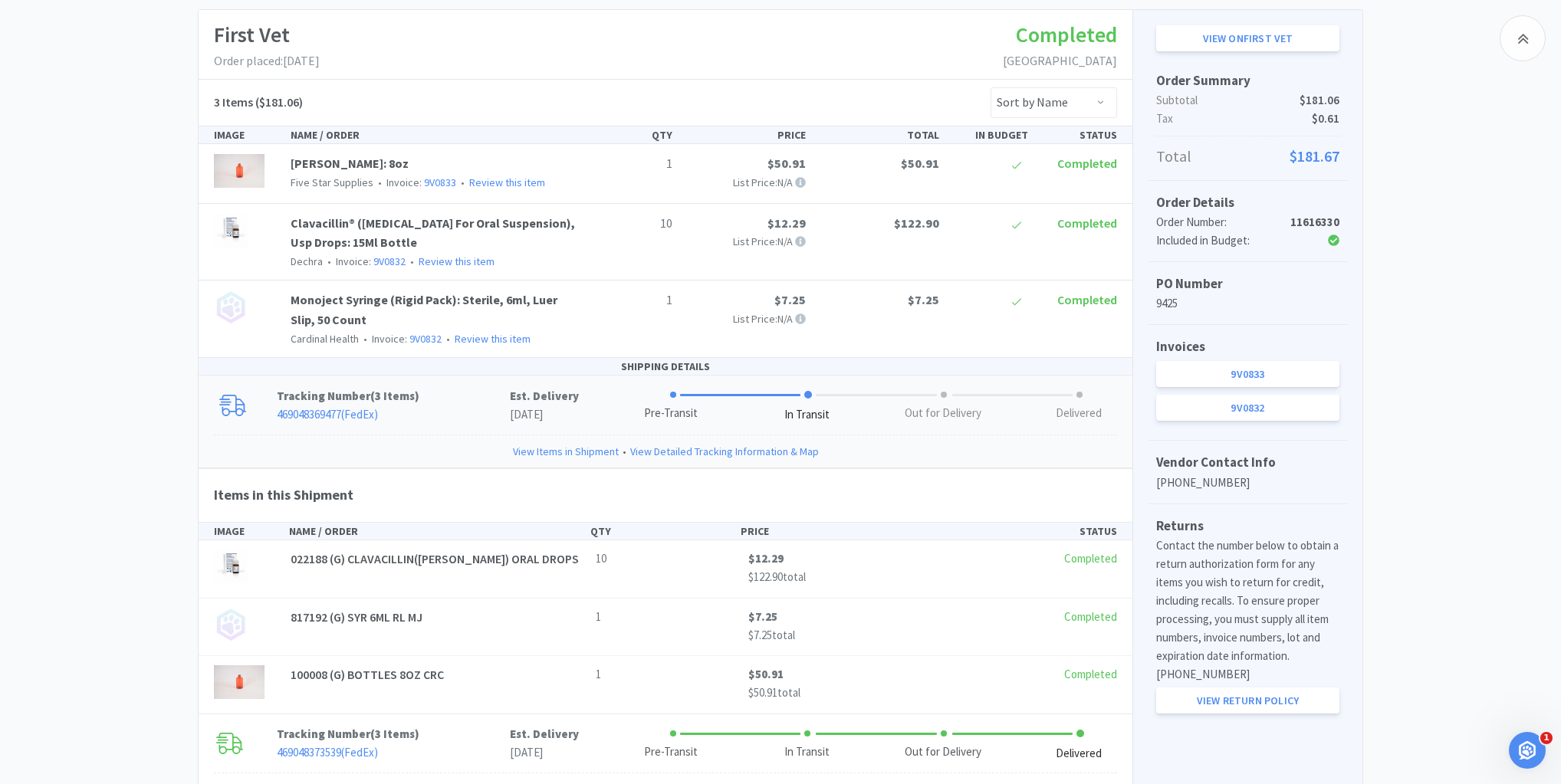
click at [323, 407] on link "469048369477 ( FedEx )" at bounding box center [327, 414] width 101 height 15
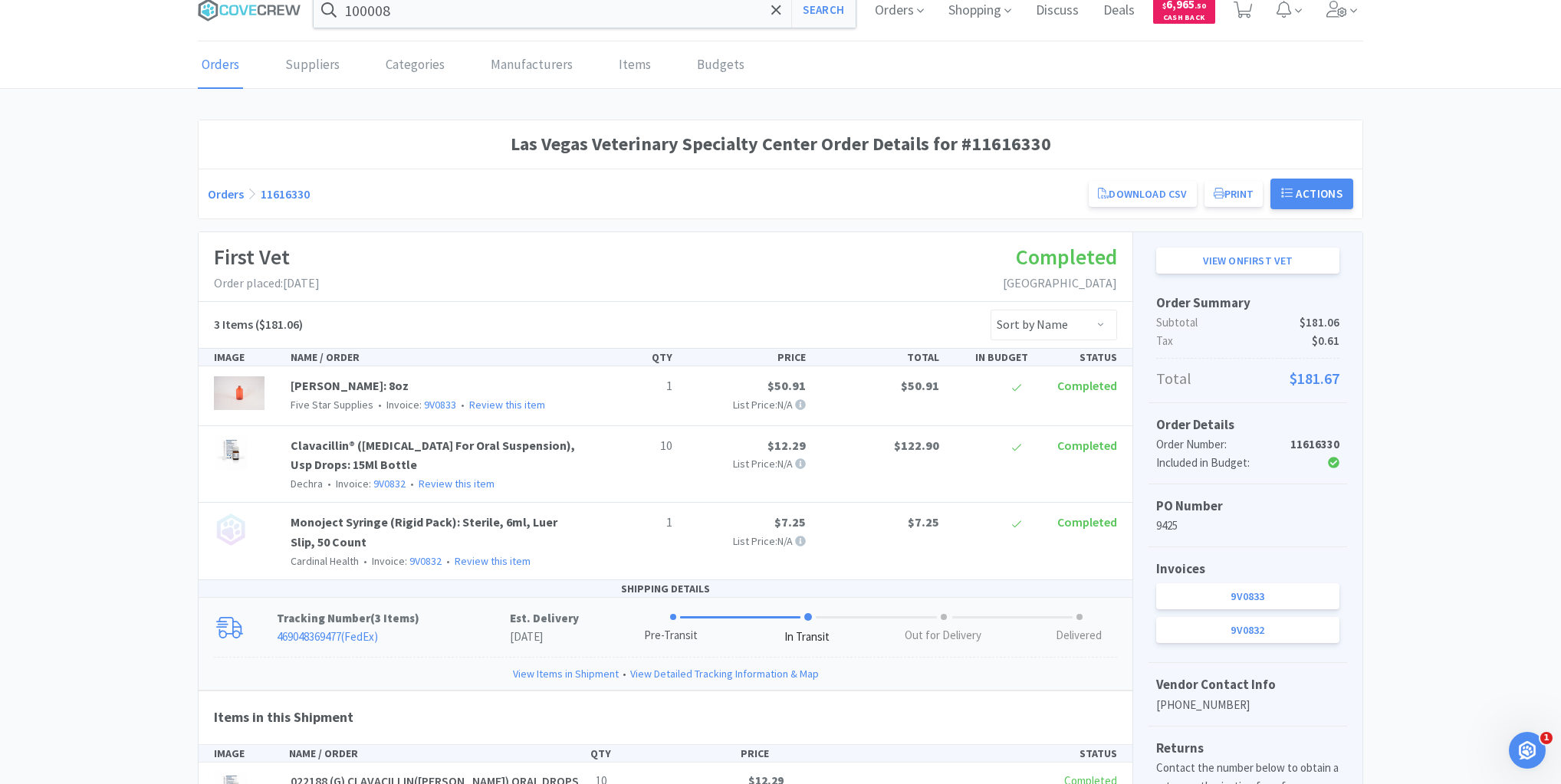
scroll to position [0, 0]
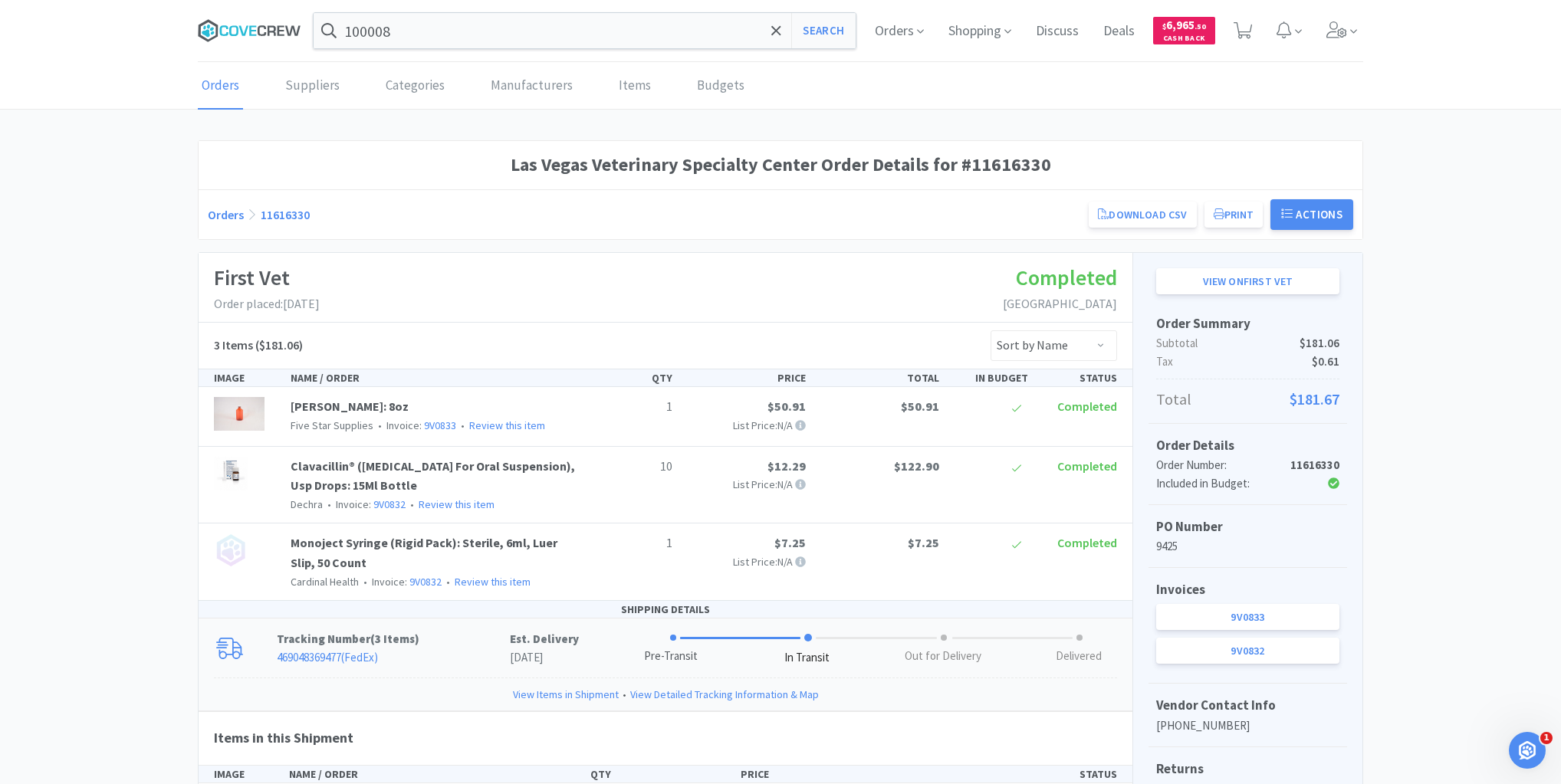
click at [256, 25] on icon at bounding box center [250, 30] width 104 height 23
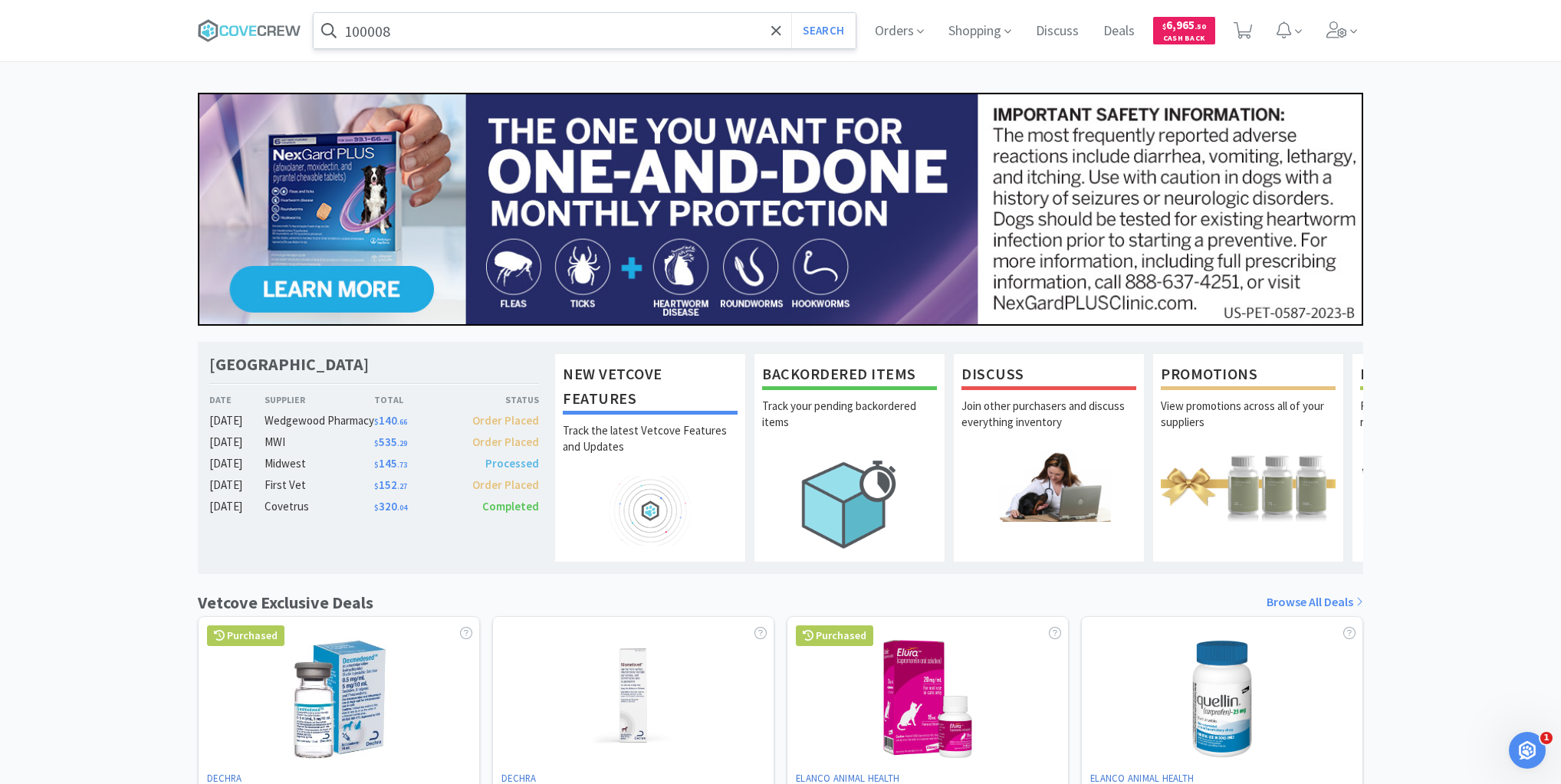
click at [468, 29] on input "100008" at bounding box center [584, 30] width 542 height 35
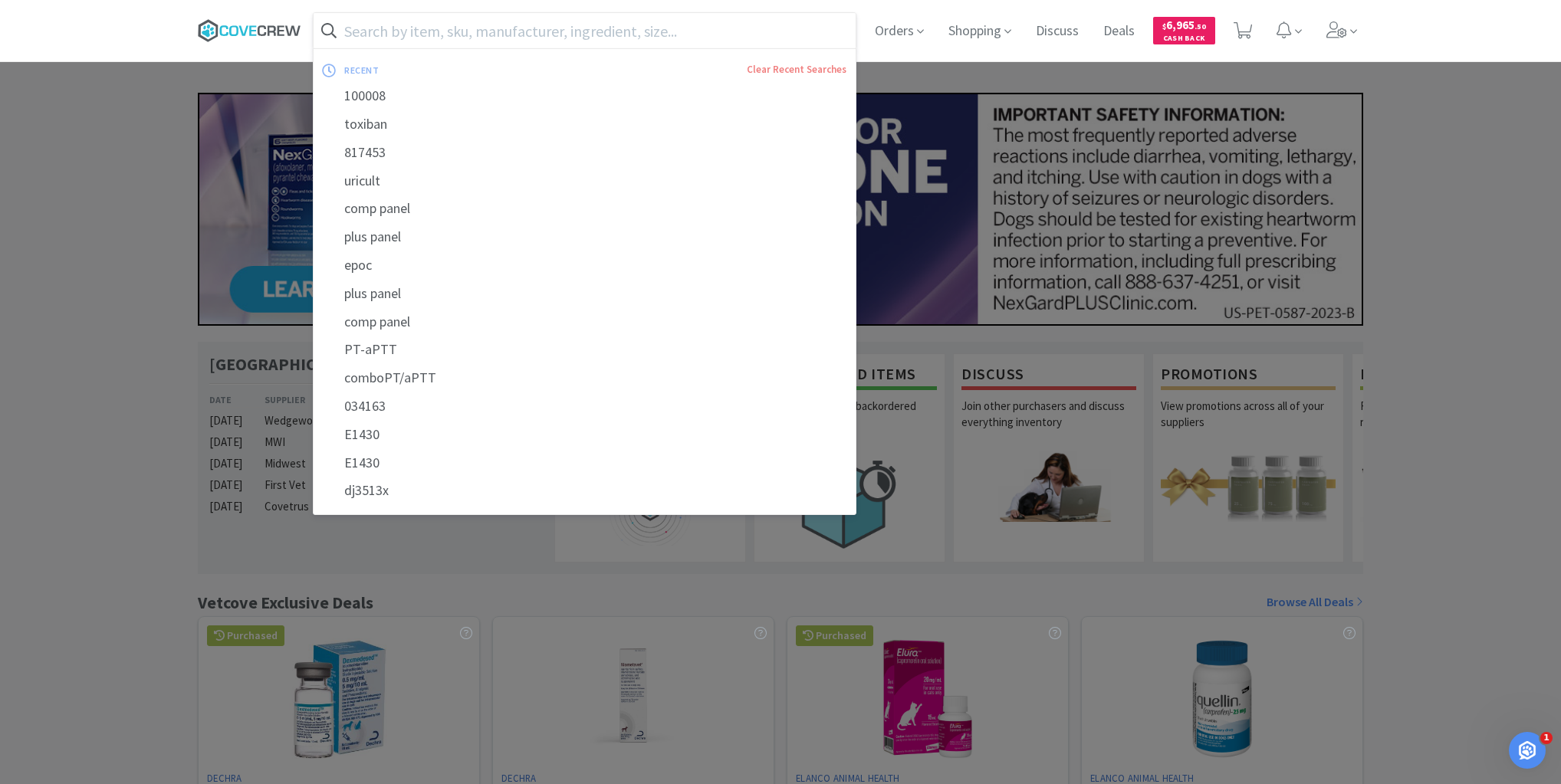
click at [272, 30] on icon at bounding box center [250, 30] width 104 height 23
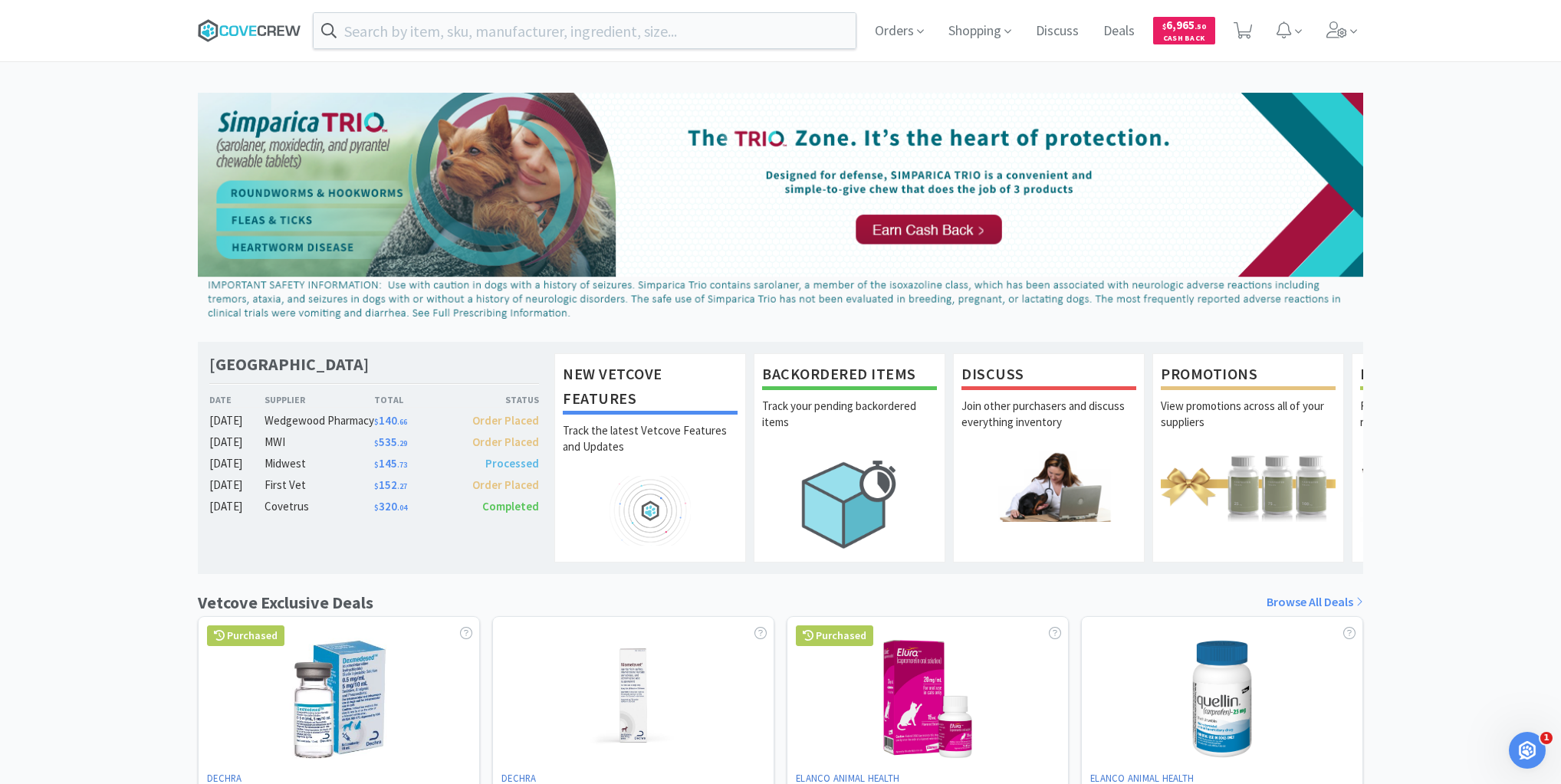
click at [270, 23] on icon at bounding box center [250, 30] width 104 height 23
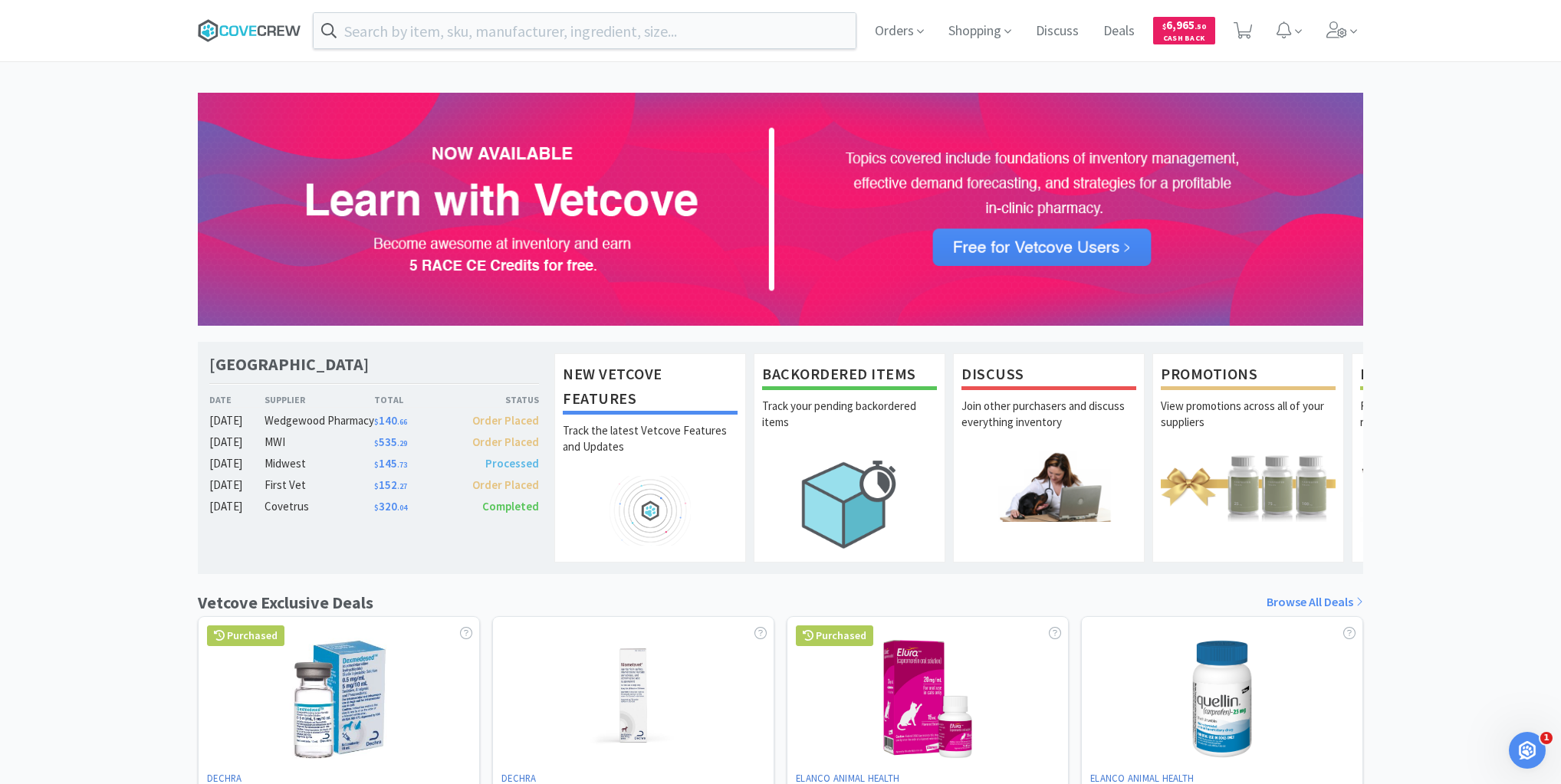
click at [256, 28] on icon at bounding box center [250, 30] width 104 height 23
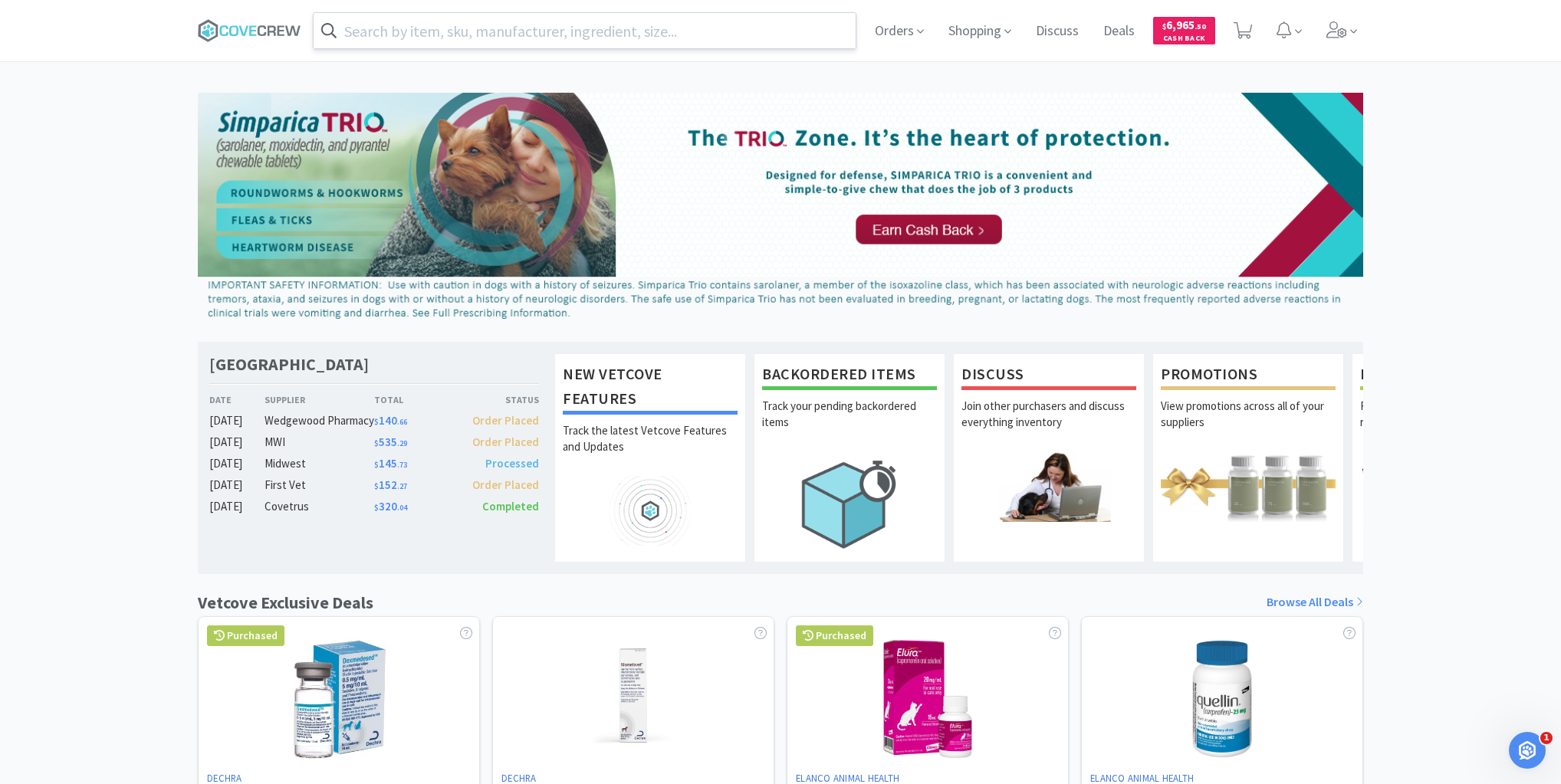
drag, startPoint x: 374, startPoint y: 29, endPoint x: 377, endPoint y: 39, distance: 10.4
click at [377, 32] on input "text" at bounding box center [584, 30] width 542 height 35
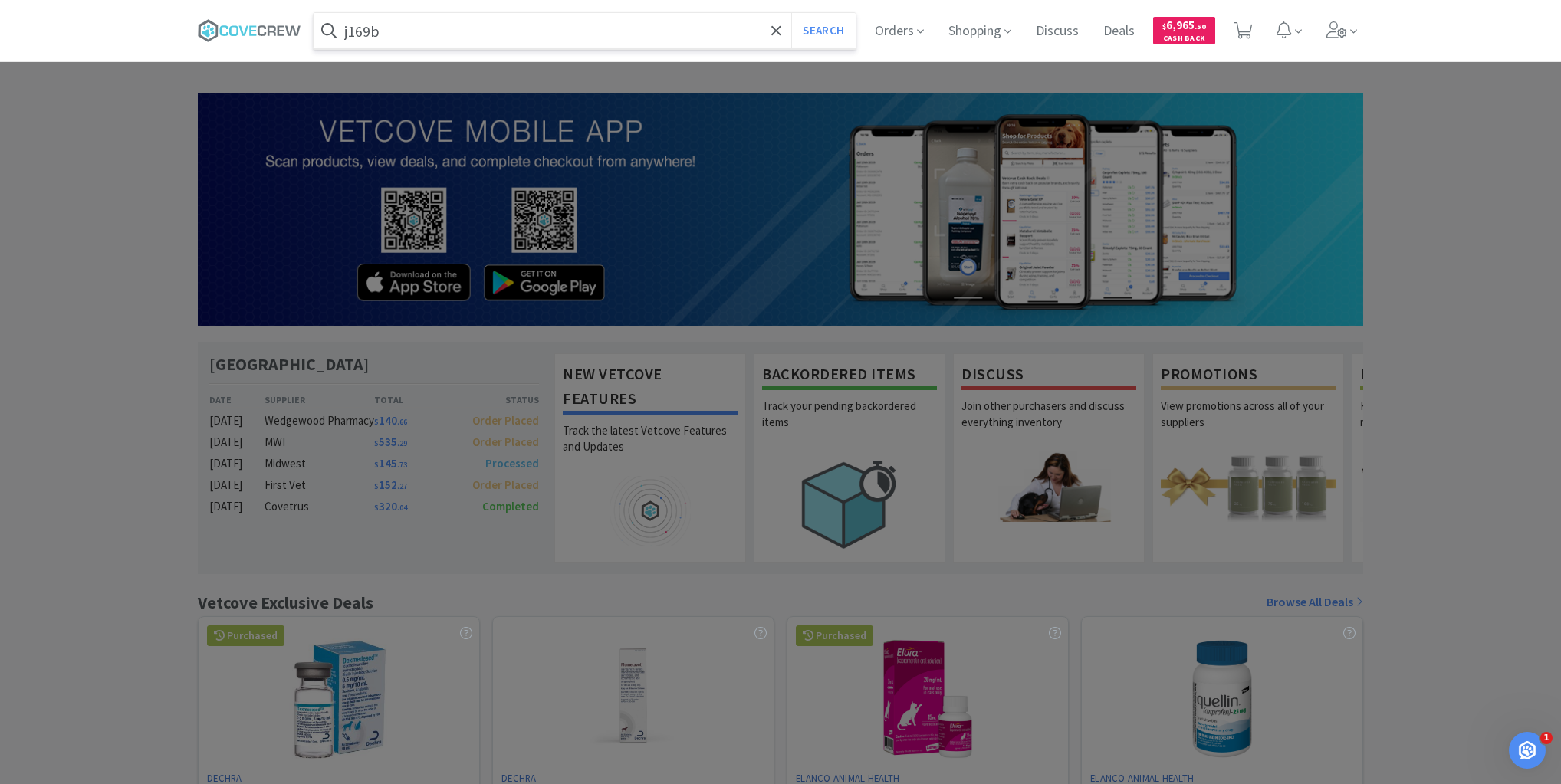
type input "j169b"
click at [791, 13] on button "Search" at bounding box center [822, 30] width 63 height 35
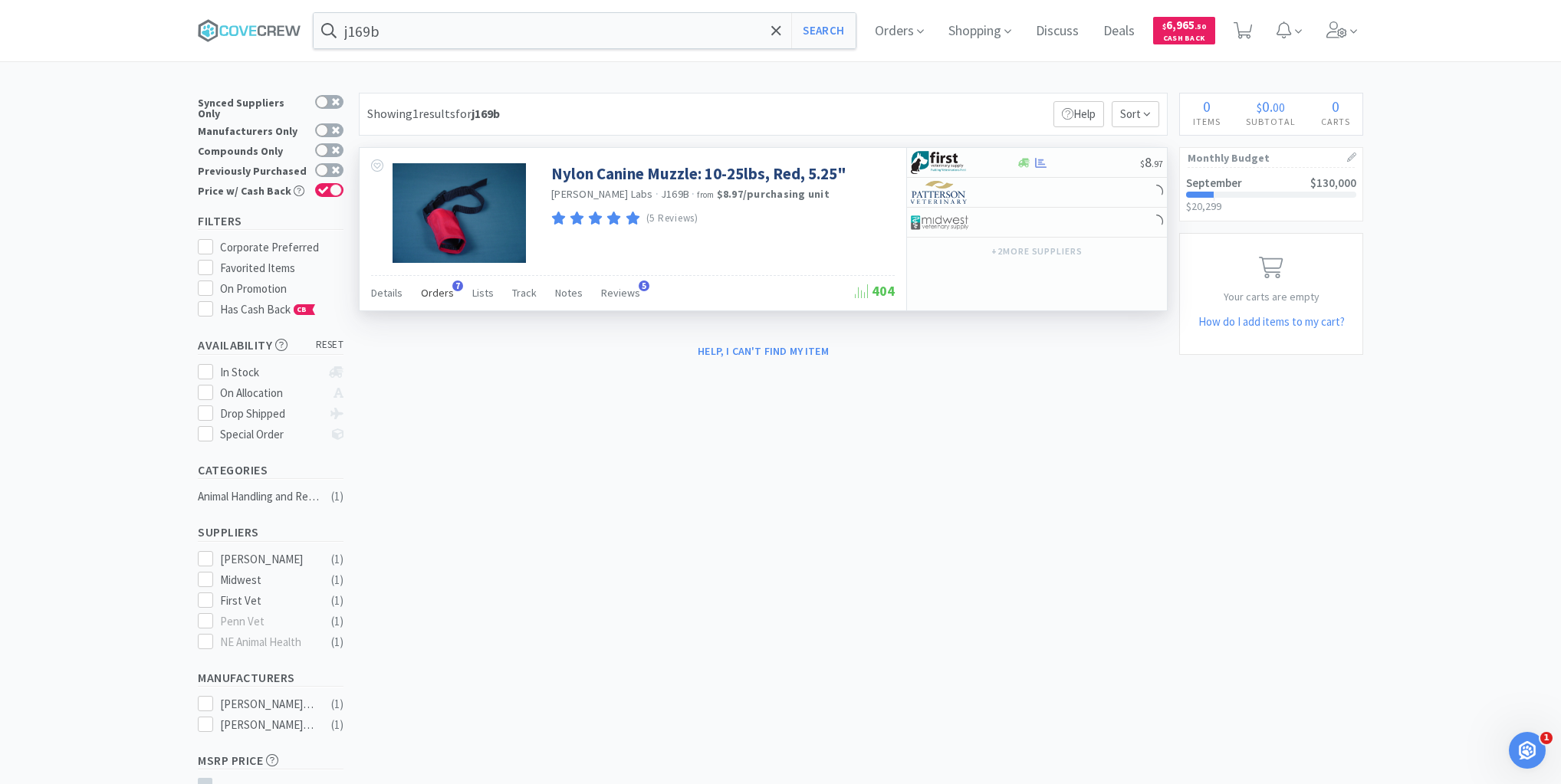
click at [441, 287] on span "Orders" at bounding box center [437, 293] width 33 height 14
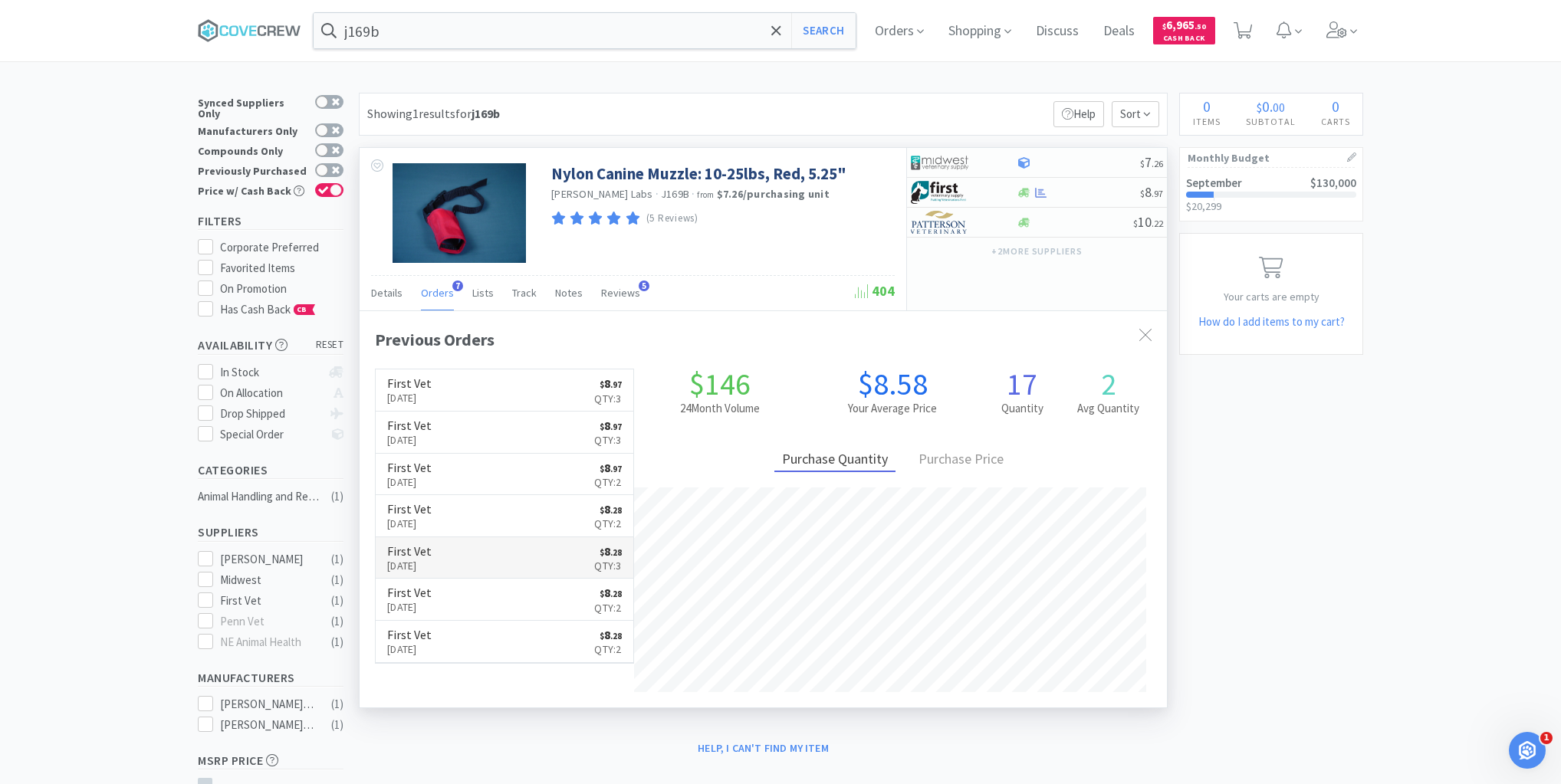
scroll to position [396, 807]
click at [11, 193] on div "× Filter Results Synced Suppliers Only Manufacturers Only Compounds Only Previo…" at bounding box center [780, 514] width 1561 height 844
click at [537, 34] on input "j169b" at bounding box center [584, 30] width 542 height 35
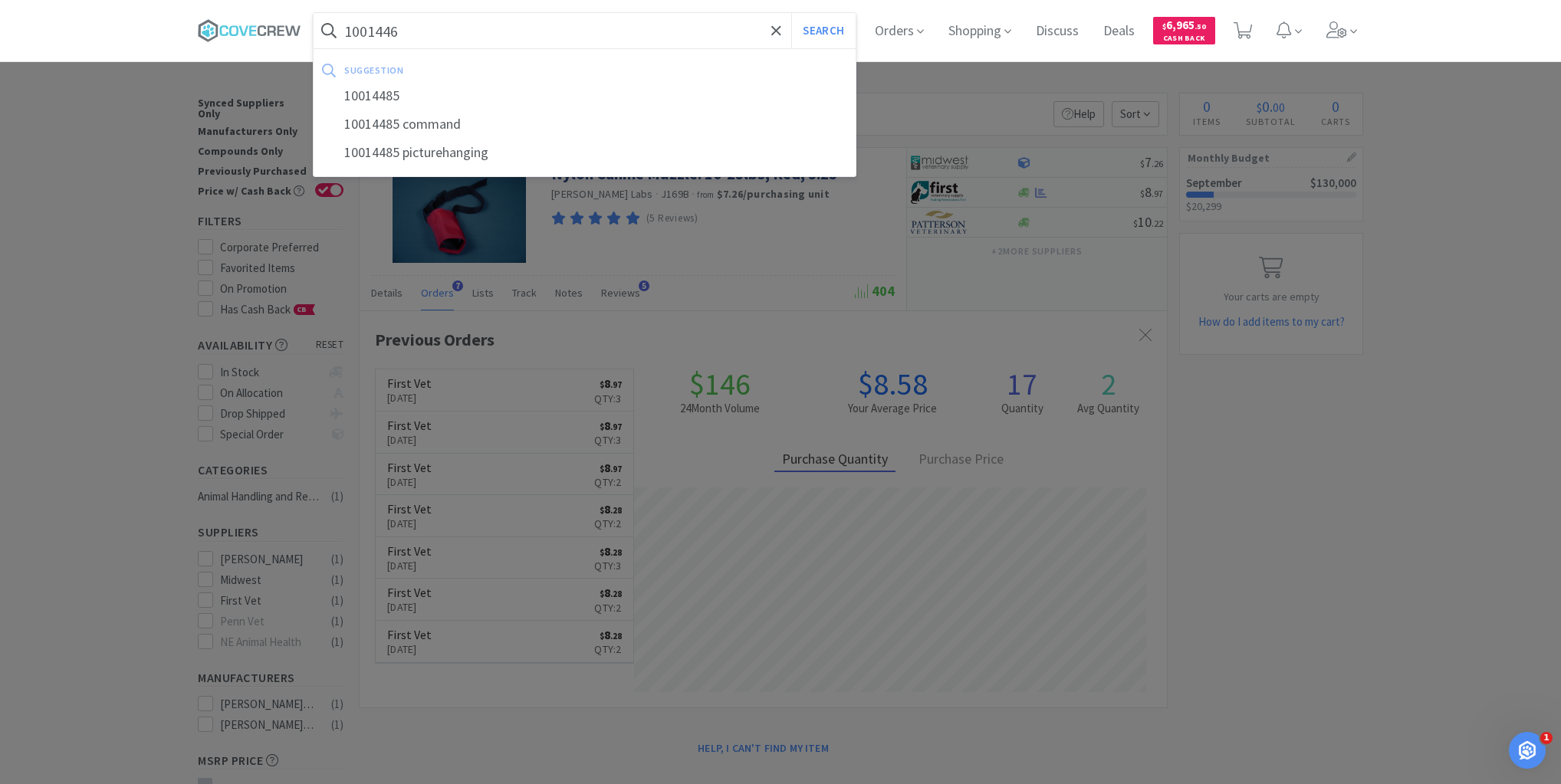
click at [791, 13] on button "Search" at bounding box center [822, 30] width 63 height 35
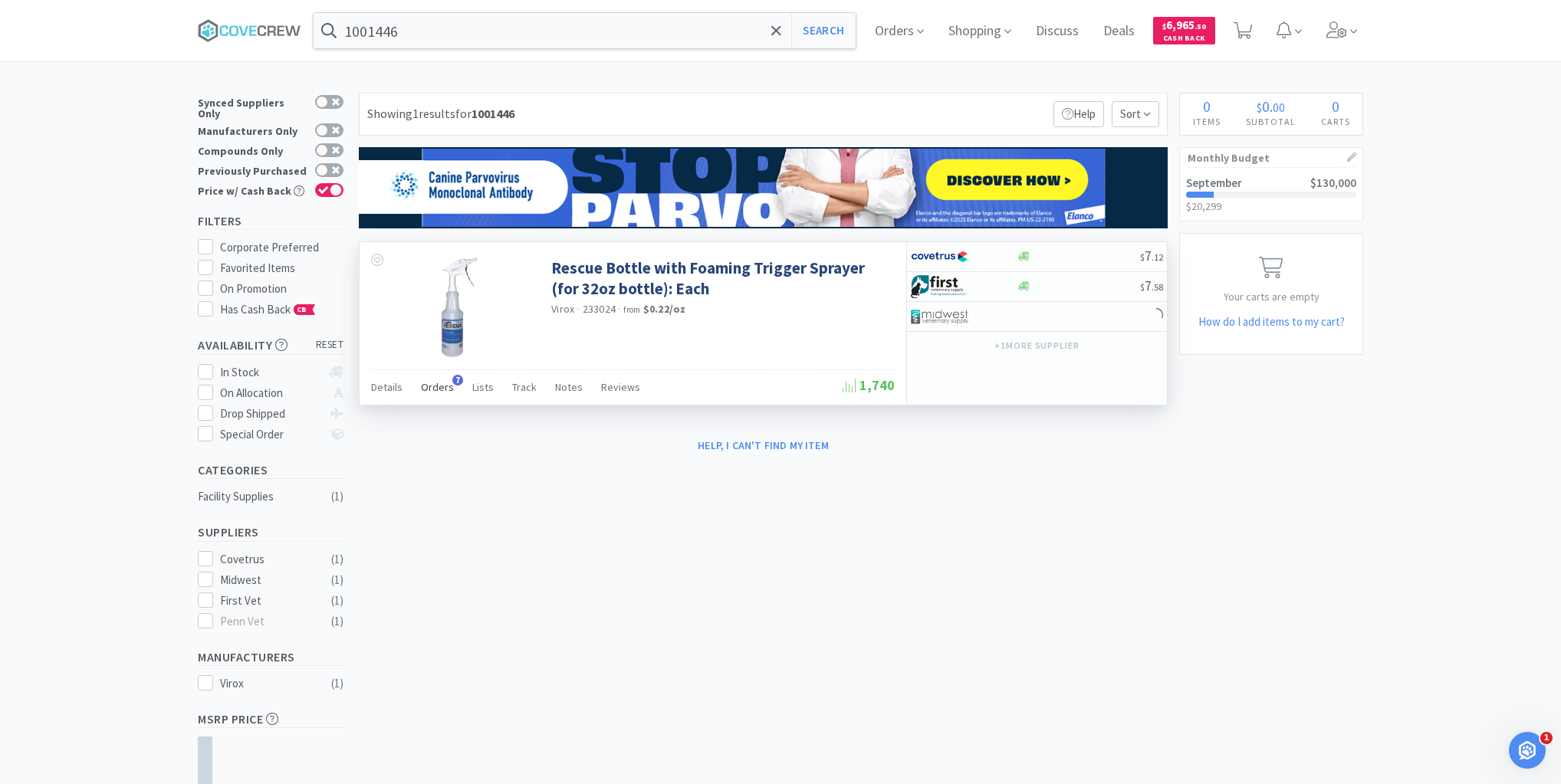
click at [436, 389] on span "Orders" at bounding box center [437, 387] width 33 height 14
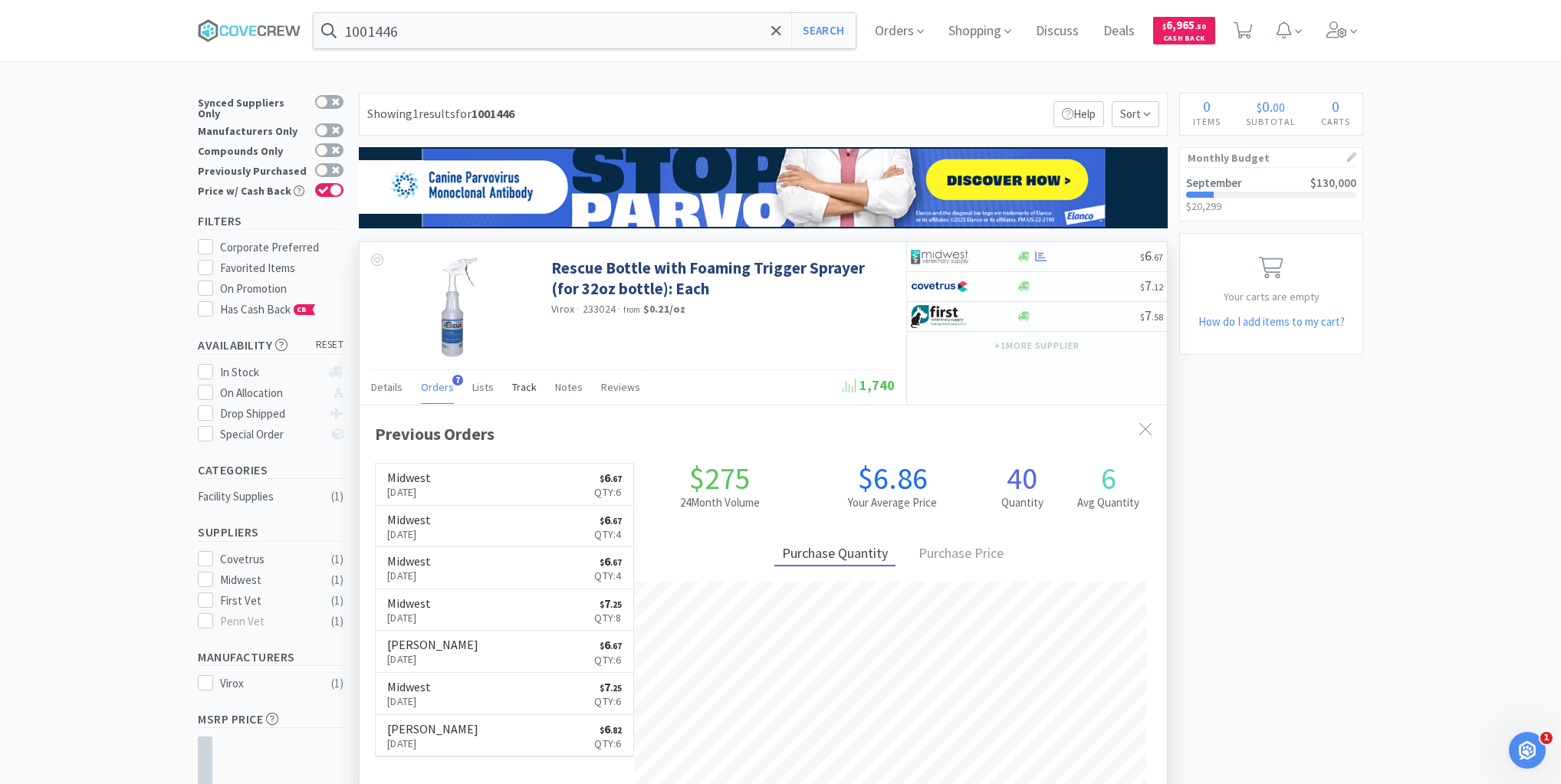
scroll to position [396, 807]
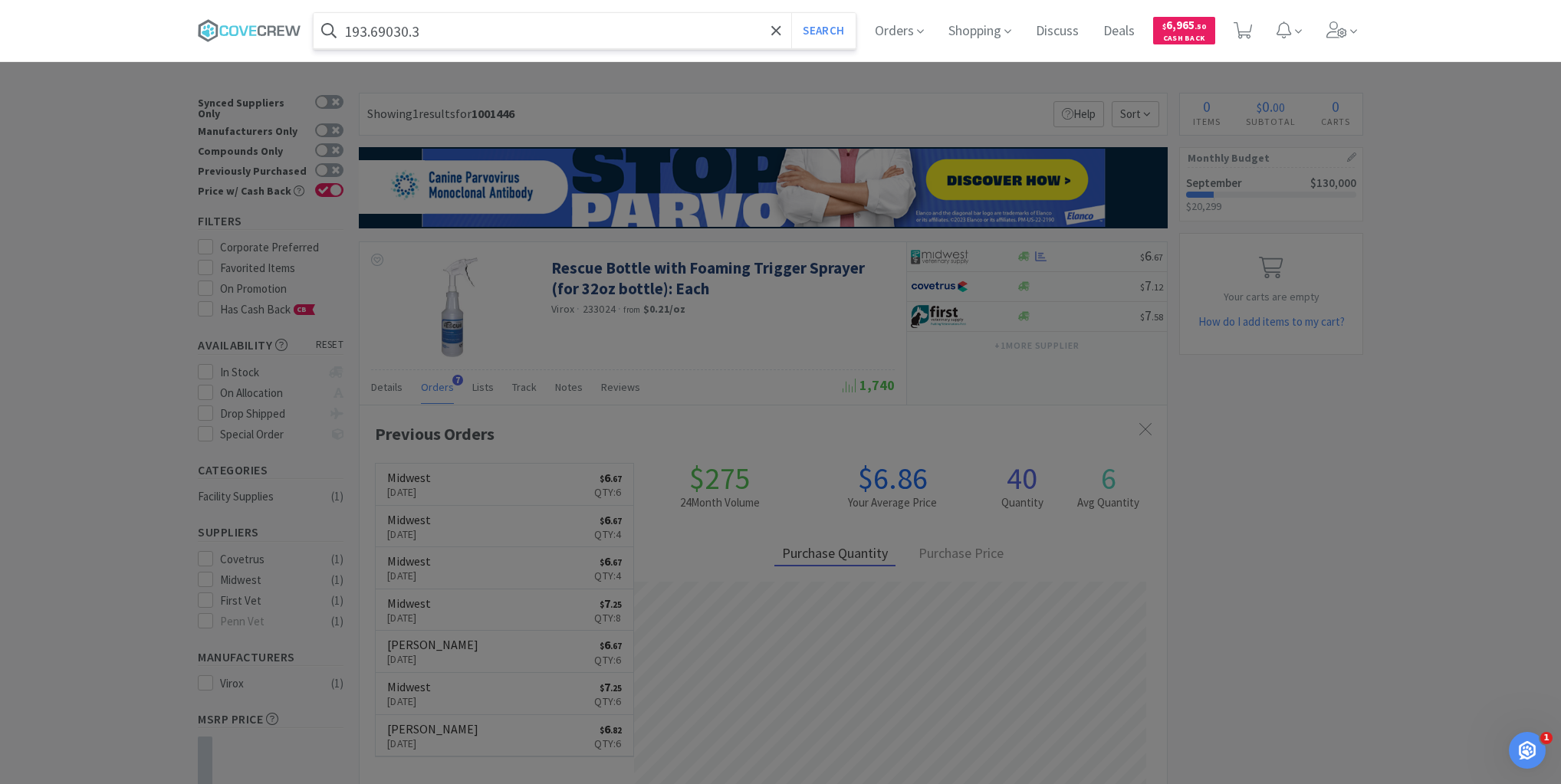
click at [791, 13] on button "Search" at bounding box center [822, 30] width 63 height 35
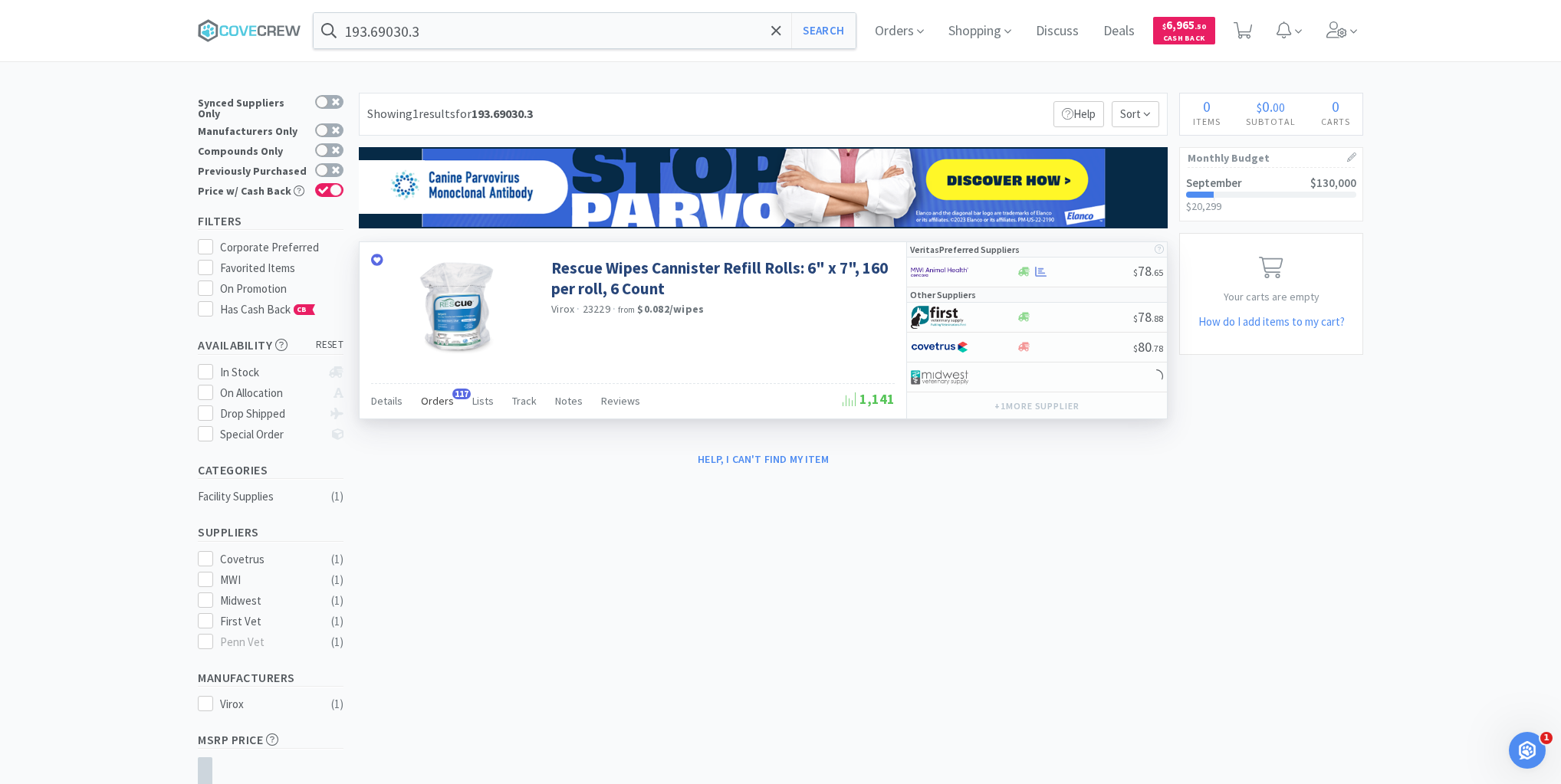
click at [445, 394] on span "Orders" at bounding box center [437, 400] width 33 height 14
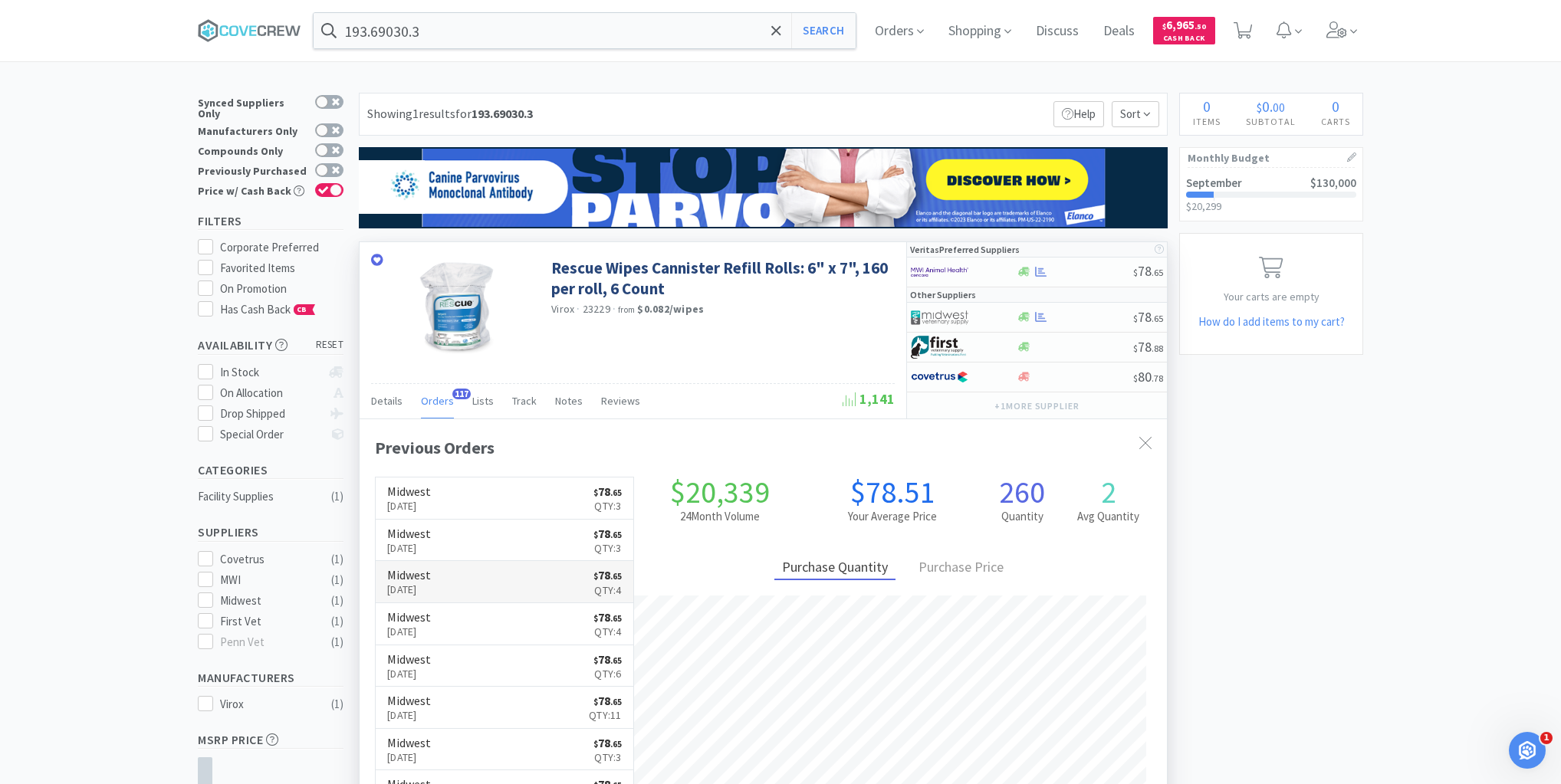
scroll to position [411, 807]
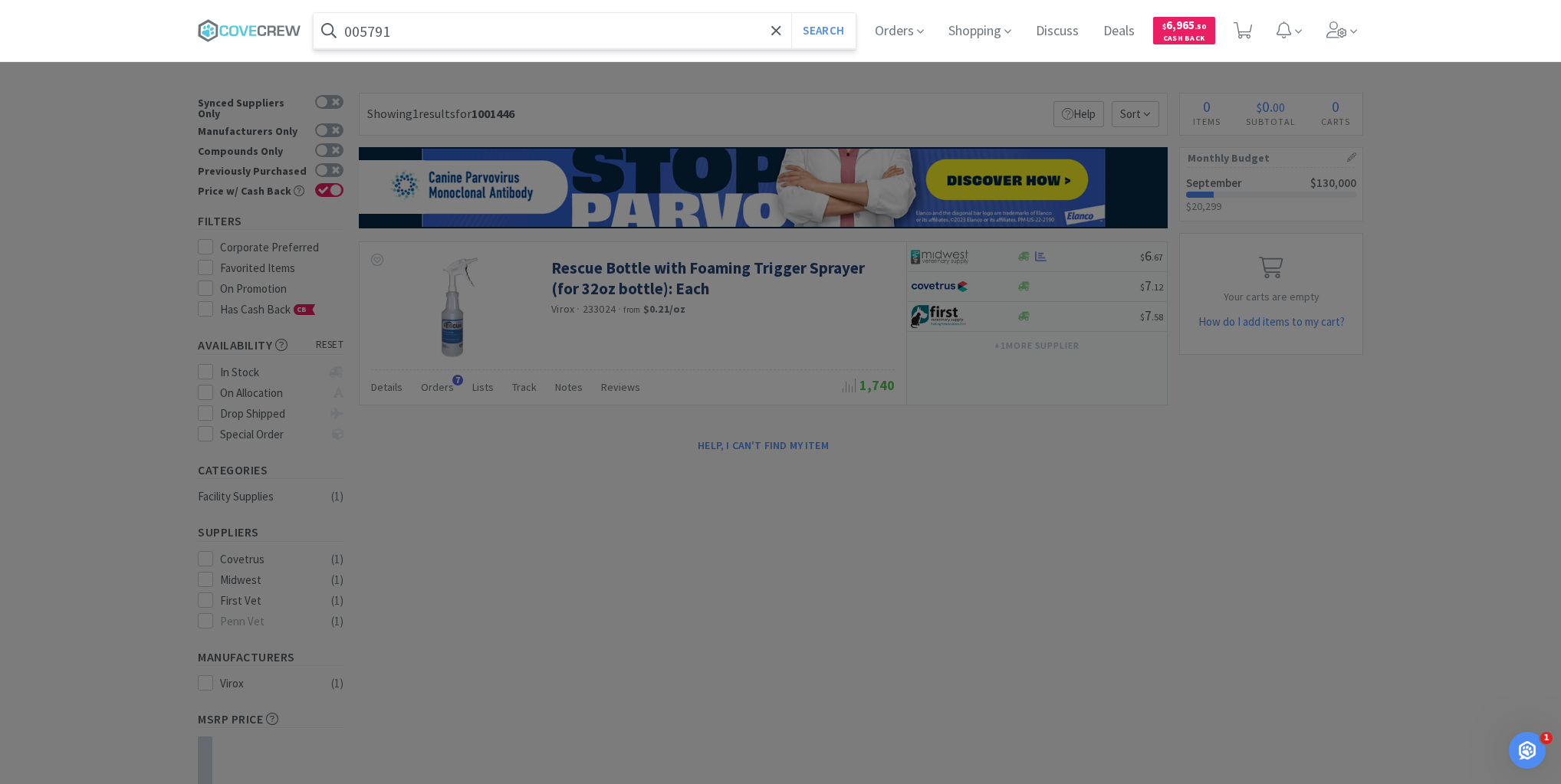
click at [791, 13] on button "Search" at bounding box center [822, 30] width 63 height 35
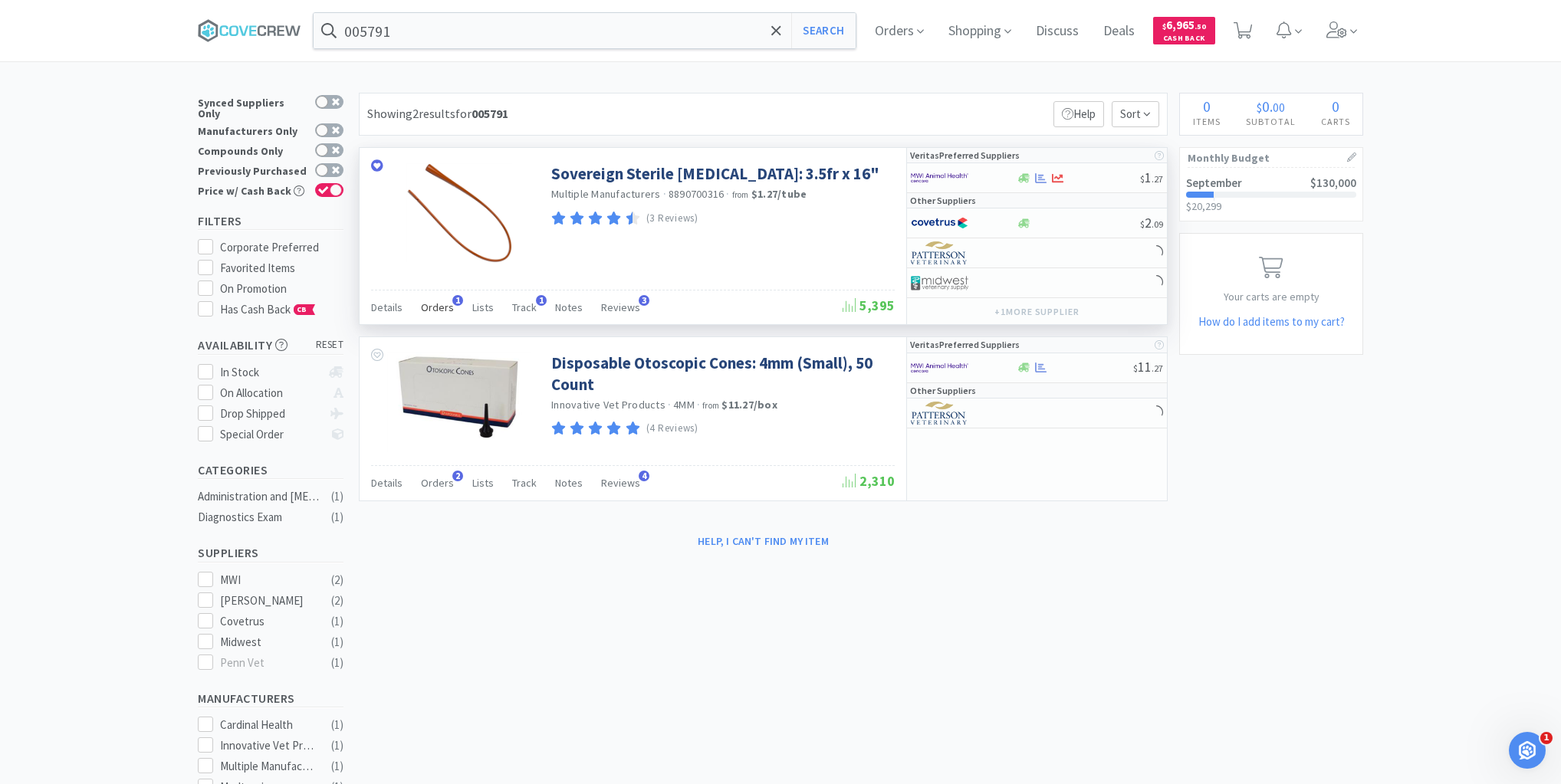
click at [436, 308] on span "Orders" at bounding box center [437, 307] width 33 height 14
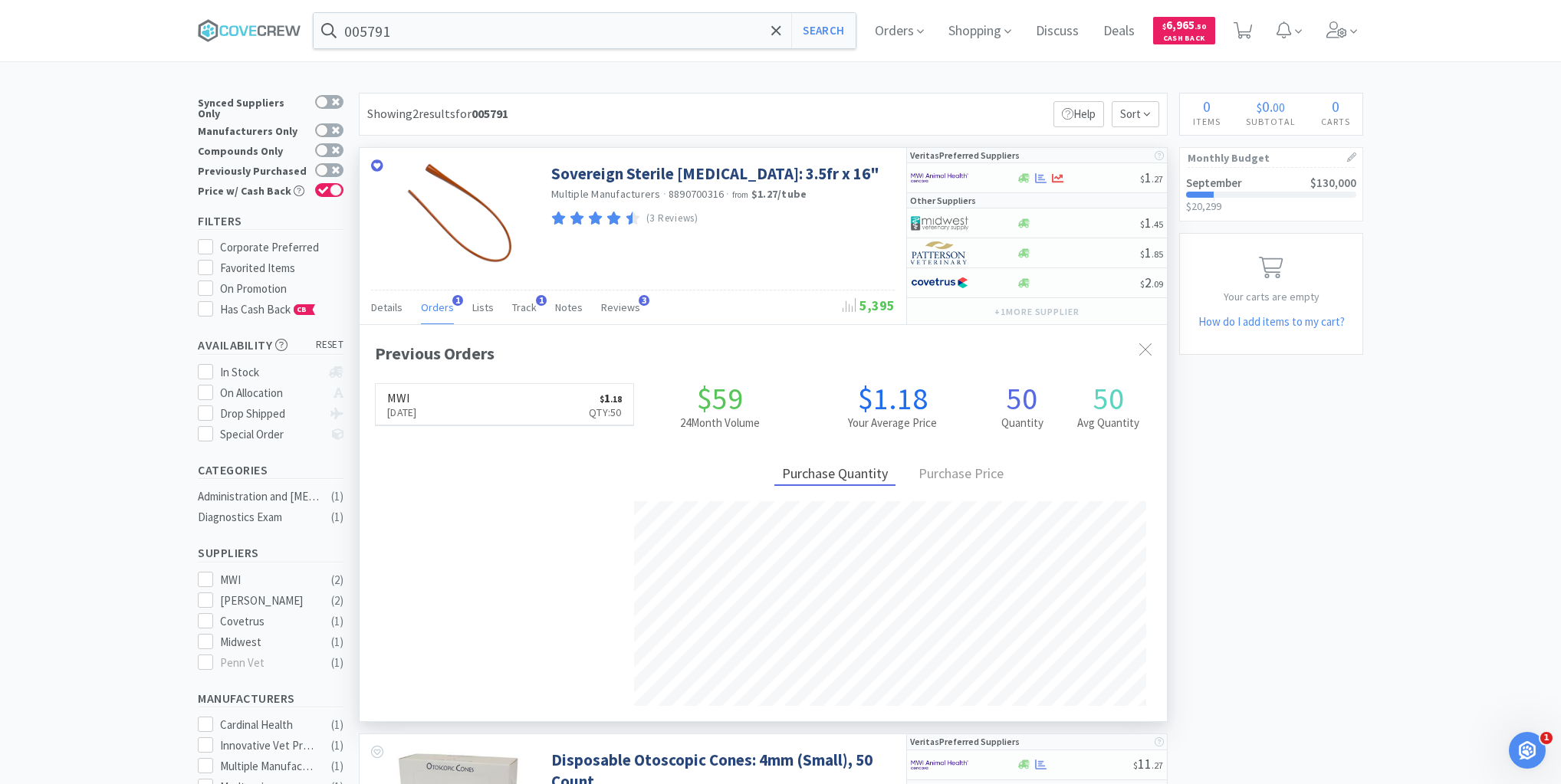
scroll to position [396, 807]
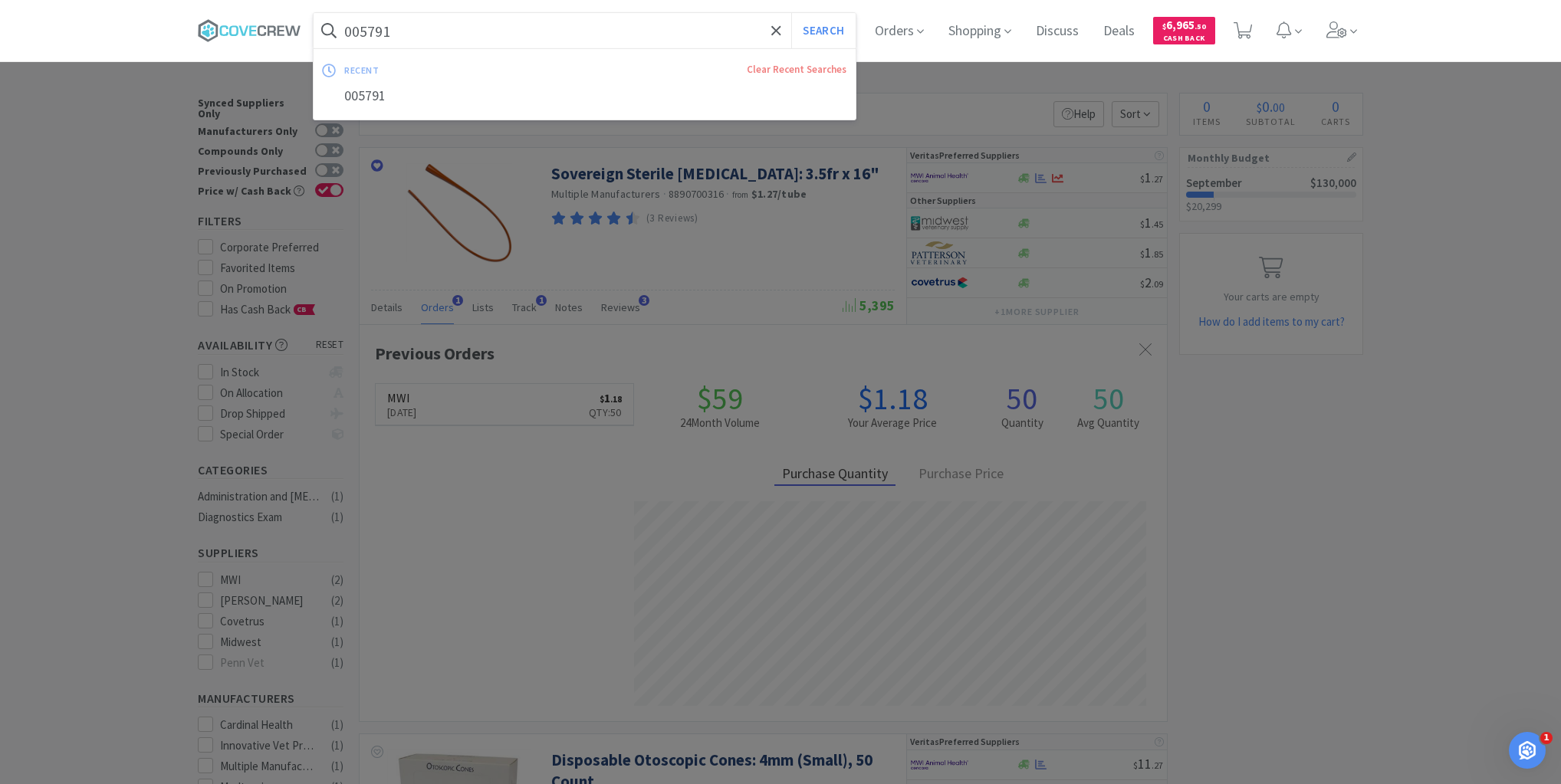
drag, startPoint x: 469, startPoint y: 37, endPoint x: 464, endPoint y: 51, distance: 14.9
click at [471, 37] on input "005791" at bounding box center [584, 30] width 542 height 35
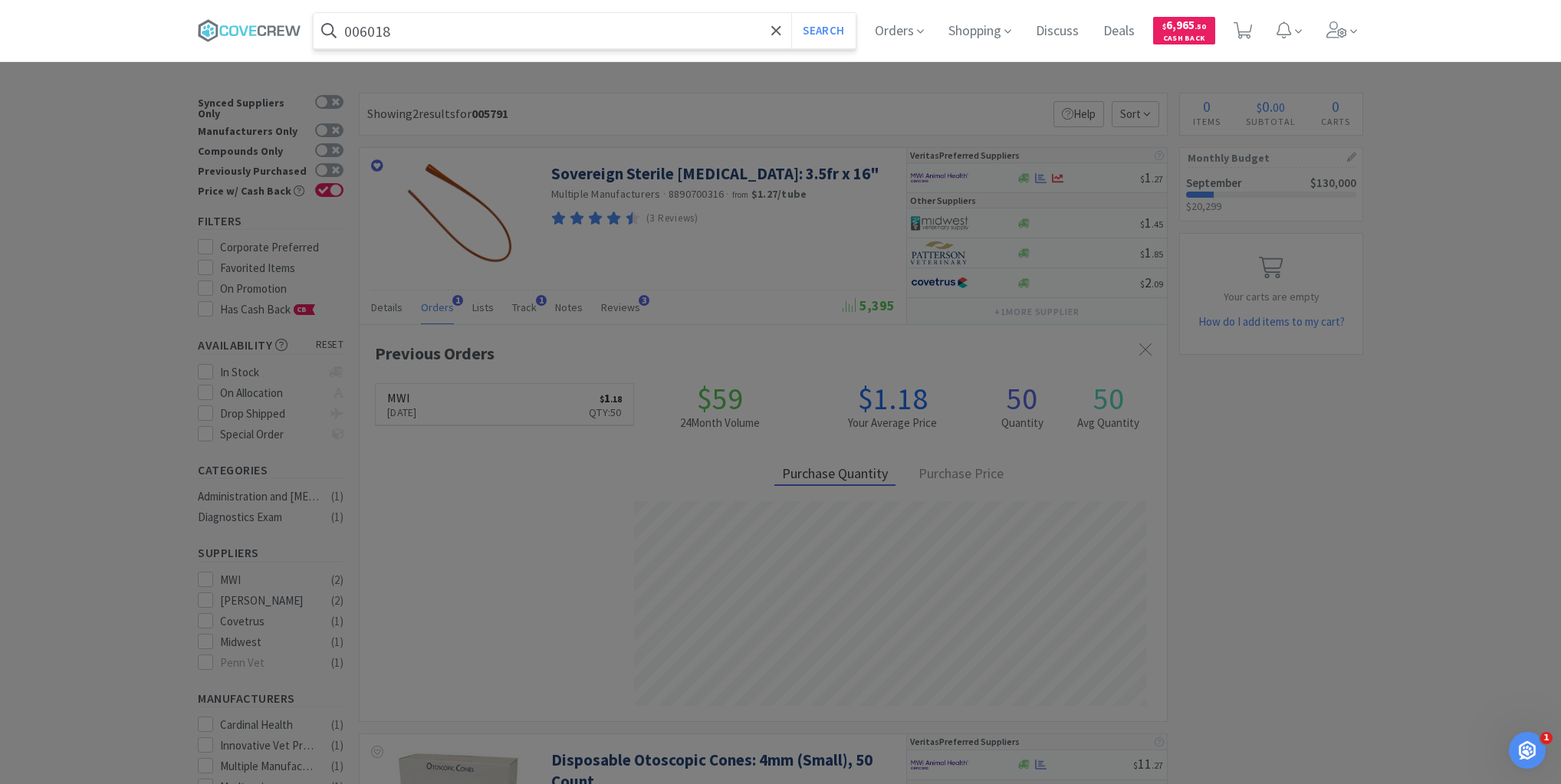
click at [791, 13] on button "Search" at bounding box center [822, 30] width 63 height 35
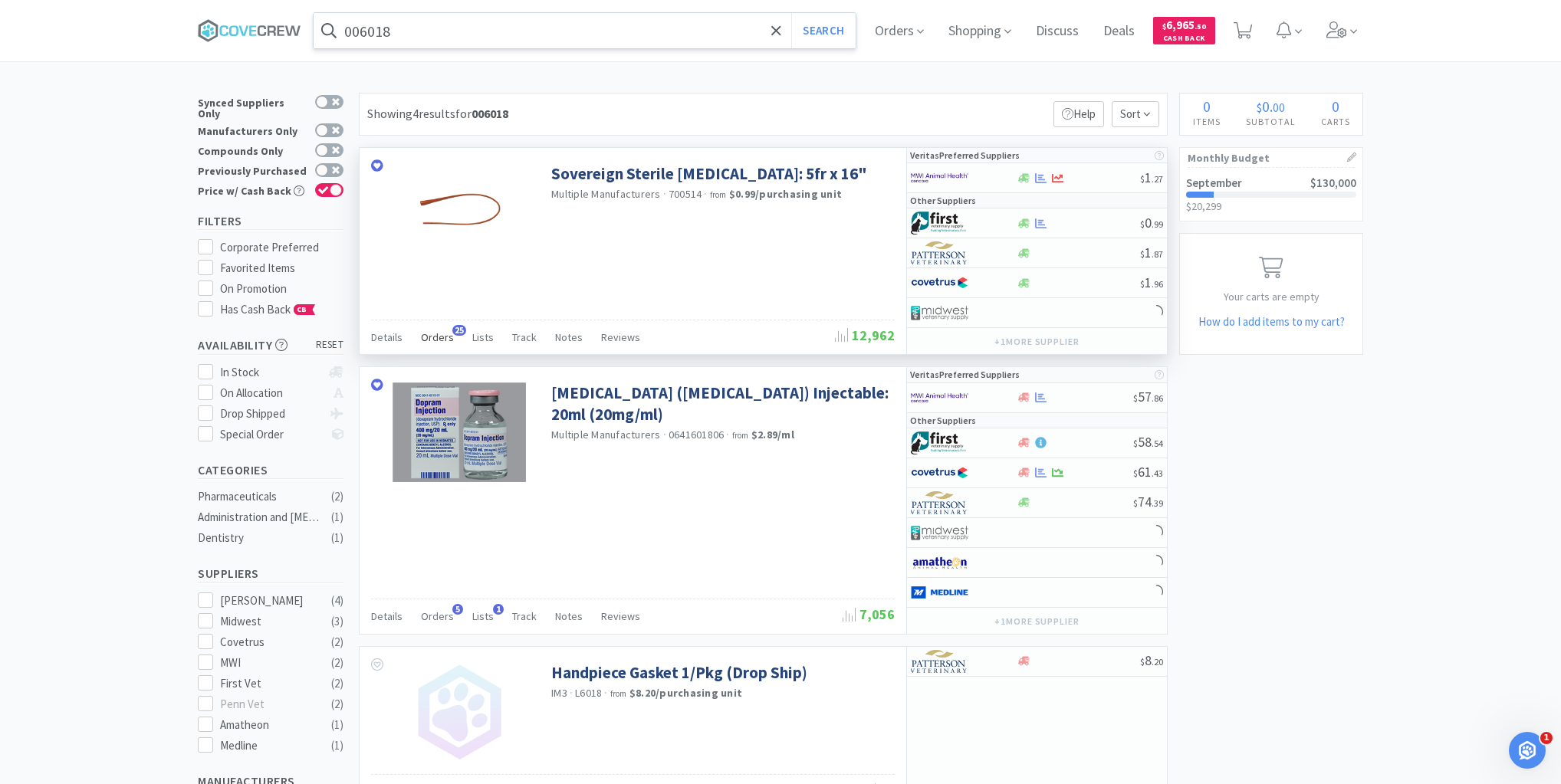
click at [432, 330] on span "Orders" at bounding box center [437, 337] width 33 height 14
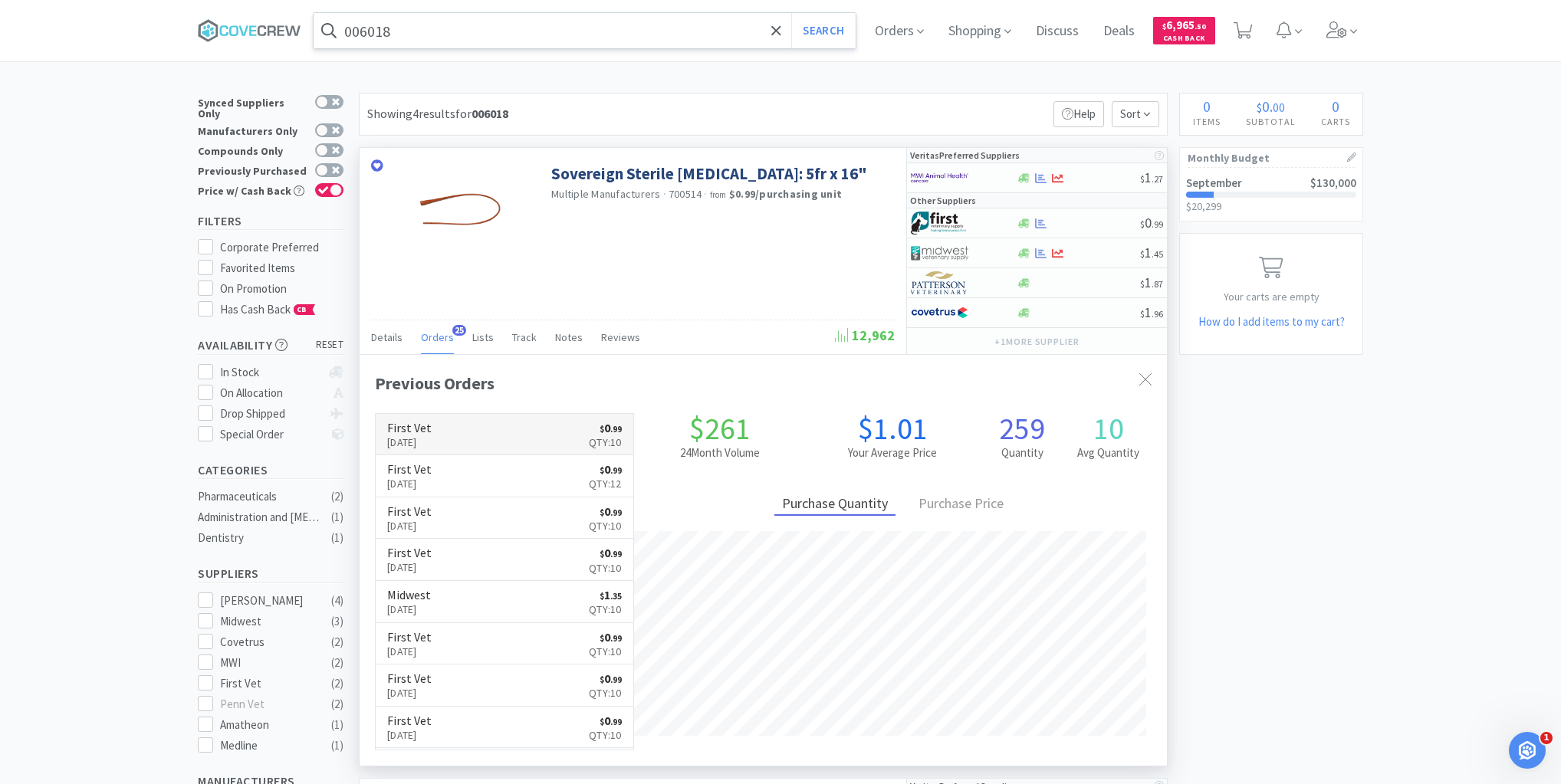
scroll to position [411, 807]
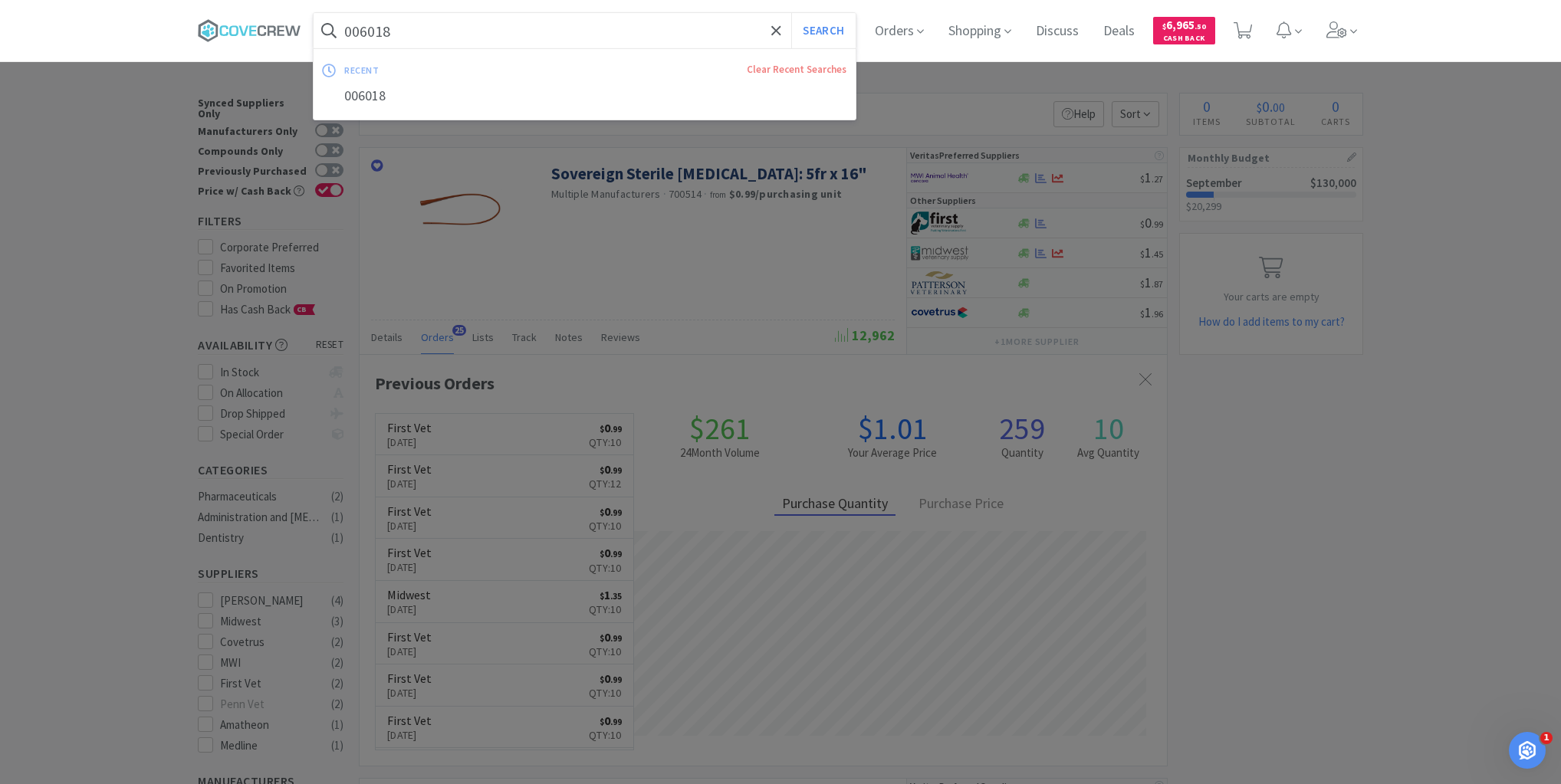
drag, startPoint x: 464, startPoint y: 36, endPoint x: 449, endPoint y: 49, distance: 19.8
click at [464, 35] on input "006018" at bounding box center [584, 30] width 542 height 35
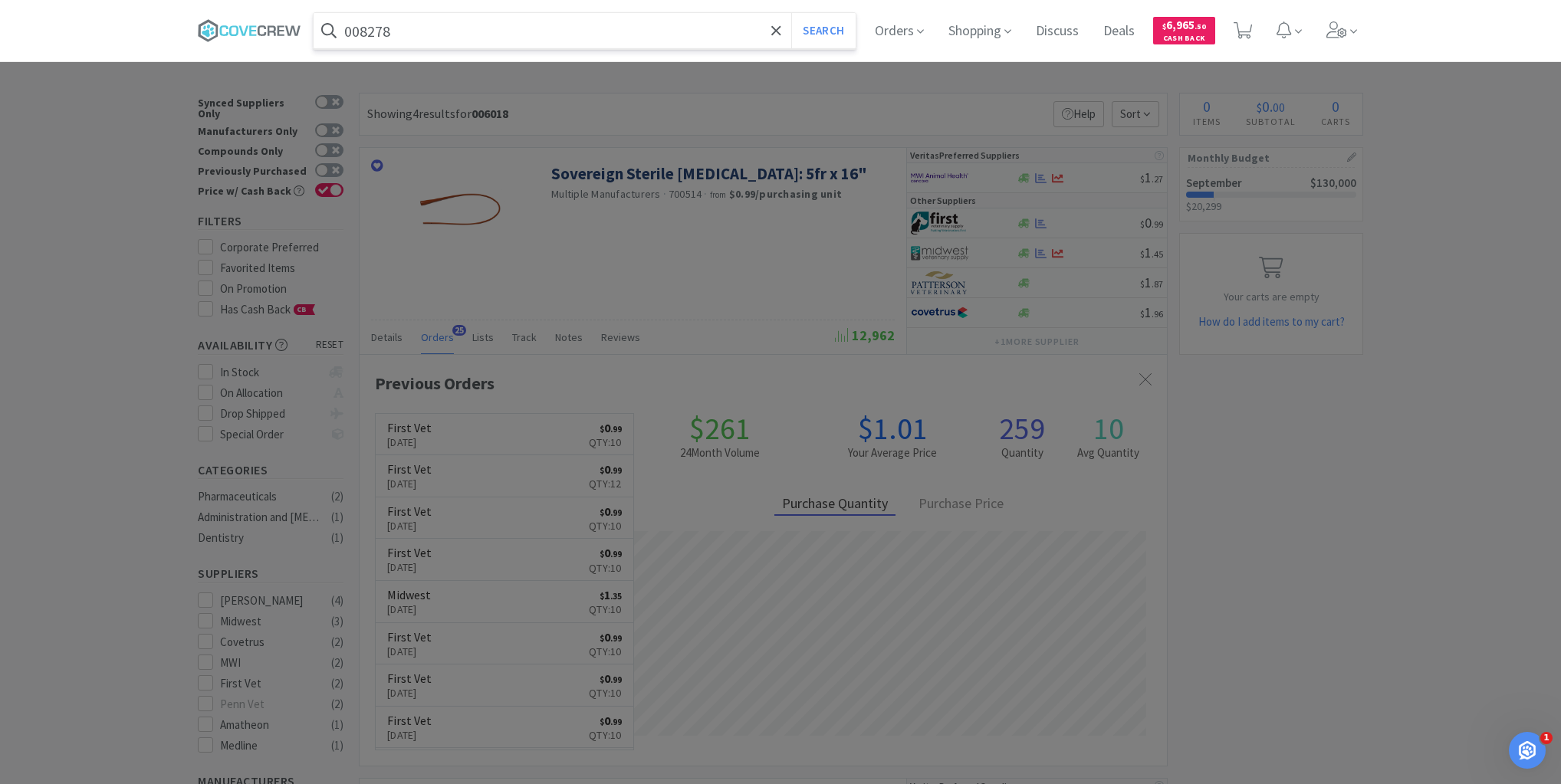
click at [791, 13] on button "Search" at bounding box center [822, 30] width 63 height 35
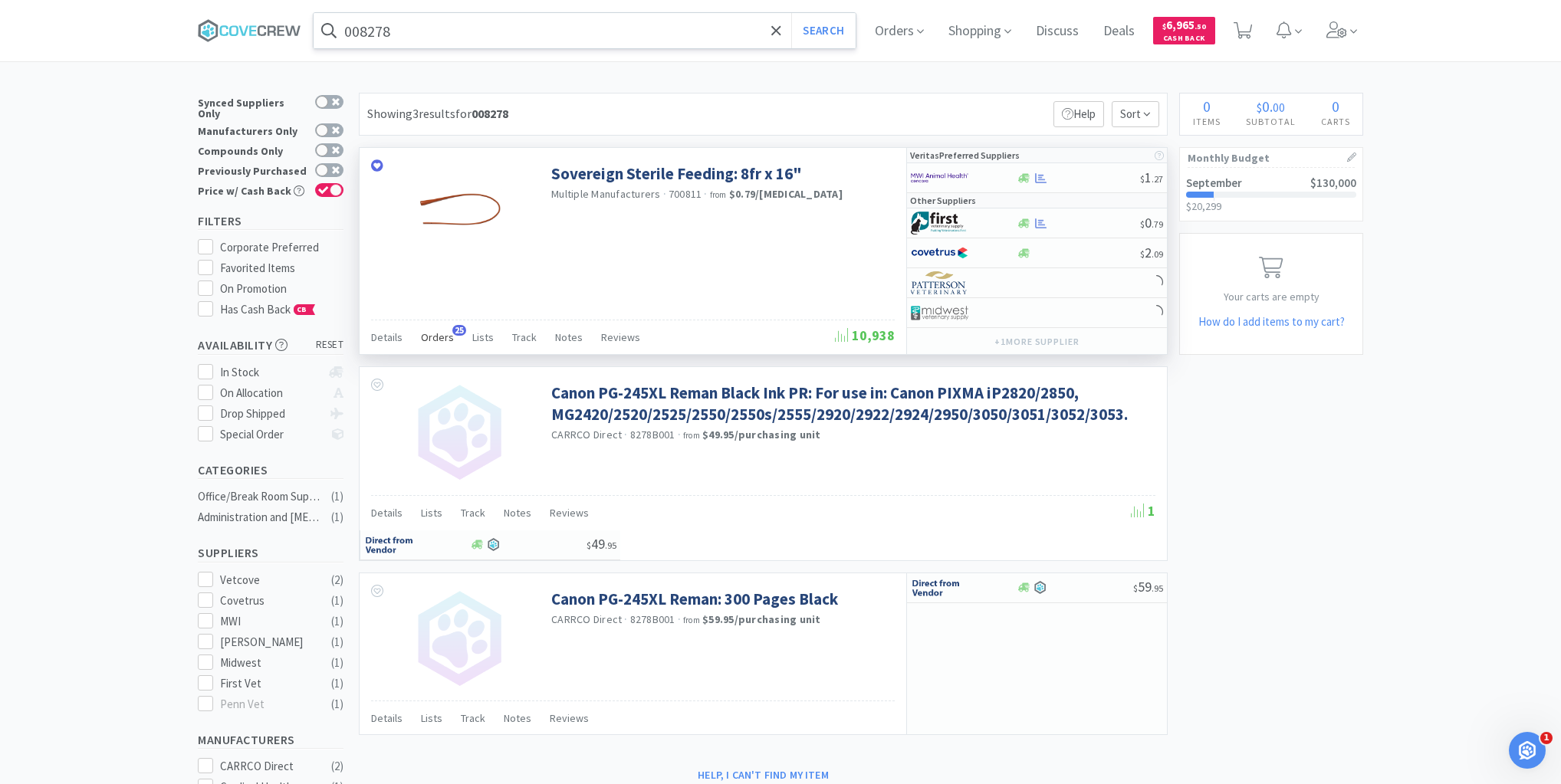
click at [438, 337] on span "Orders" at bounding box center [437, 337] width 33 height 14
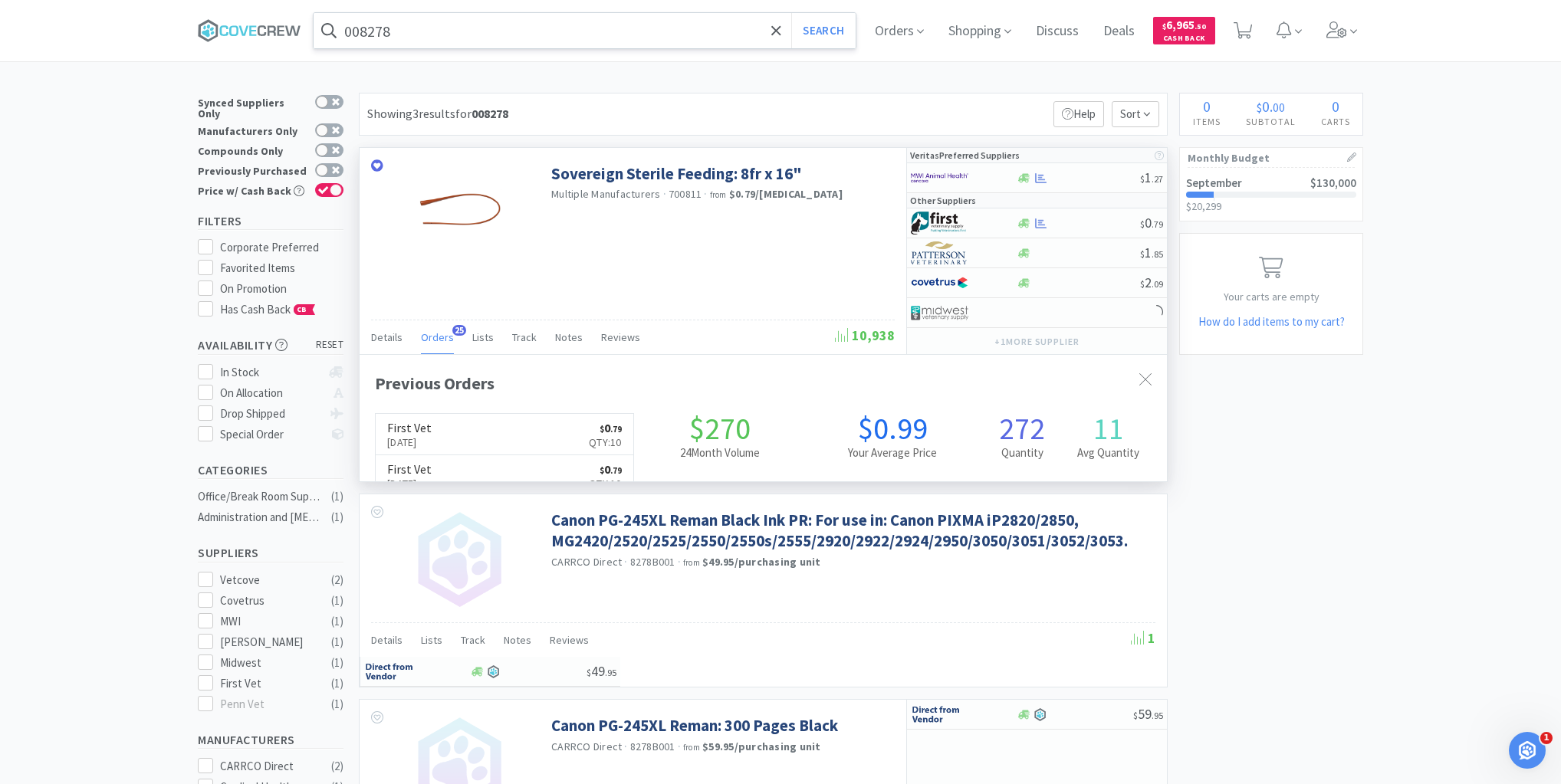
scroll to position [411, 807]
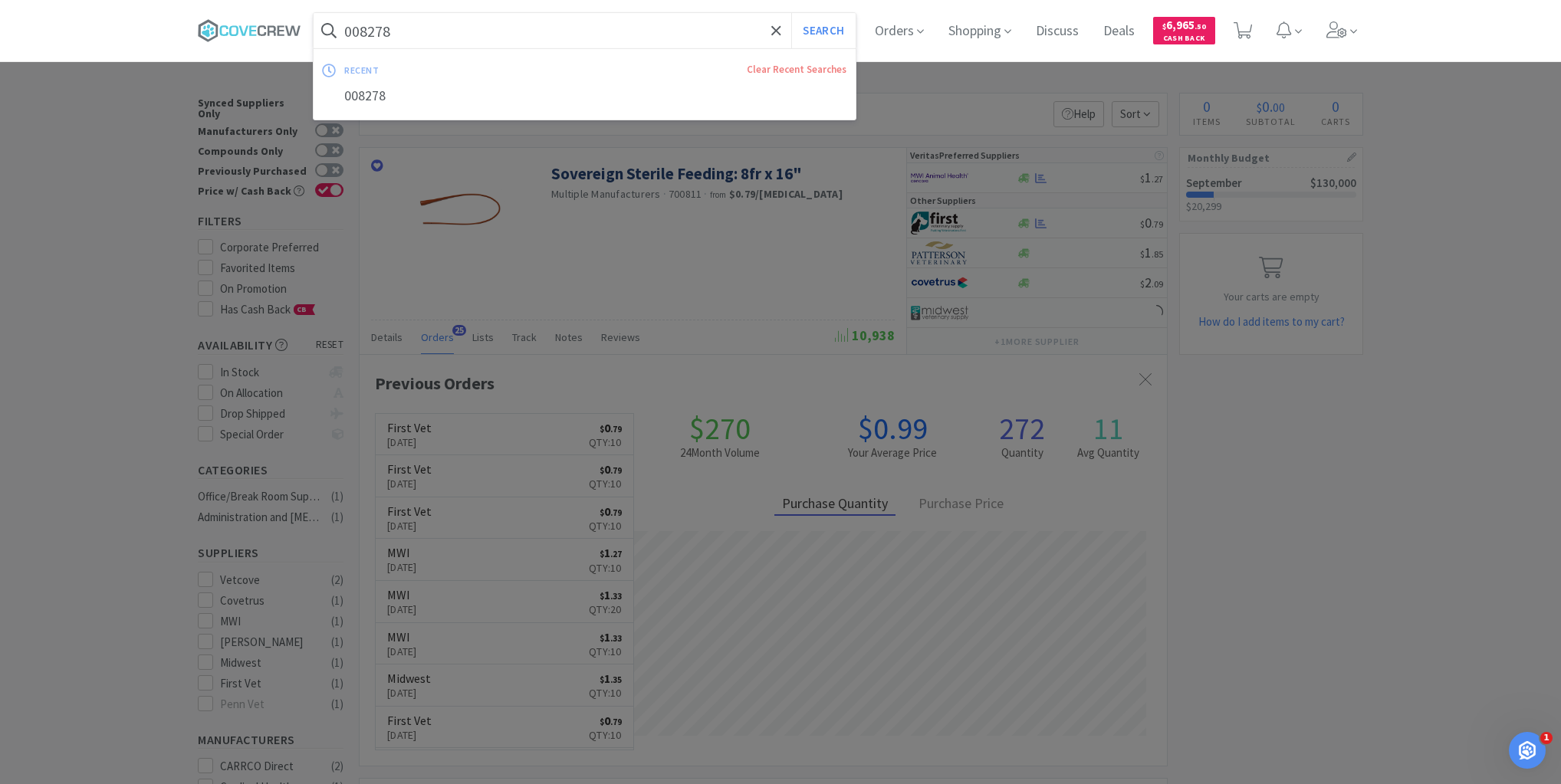
drag, startPoint x: 524, startPoint y: 32, endPoint x: 518, endPoint y: 48, distance: 17.1
click at [526, 32] on input "008278" at bounding box center [584, 30] width 542 height 35
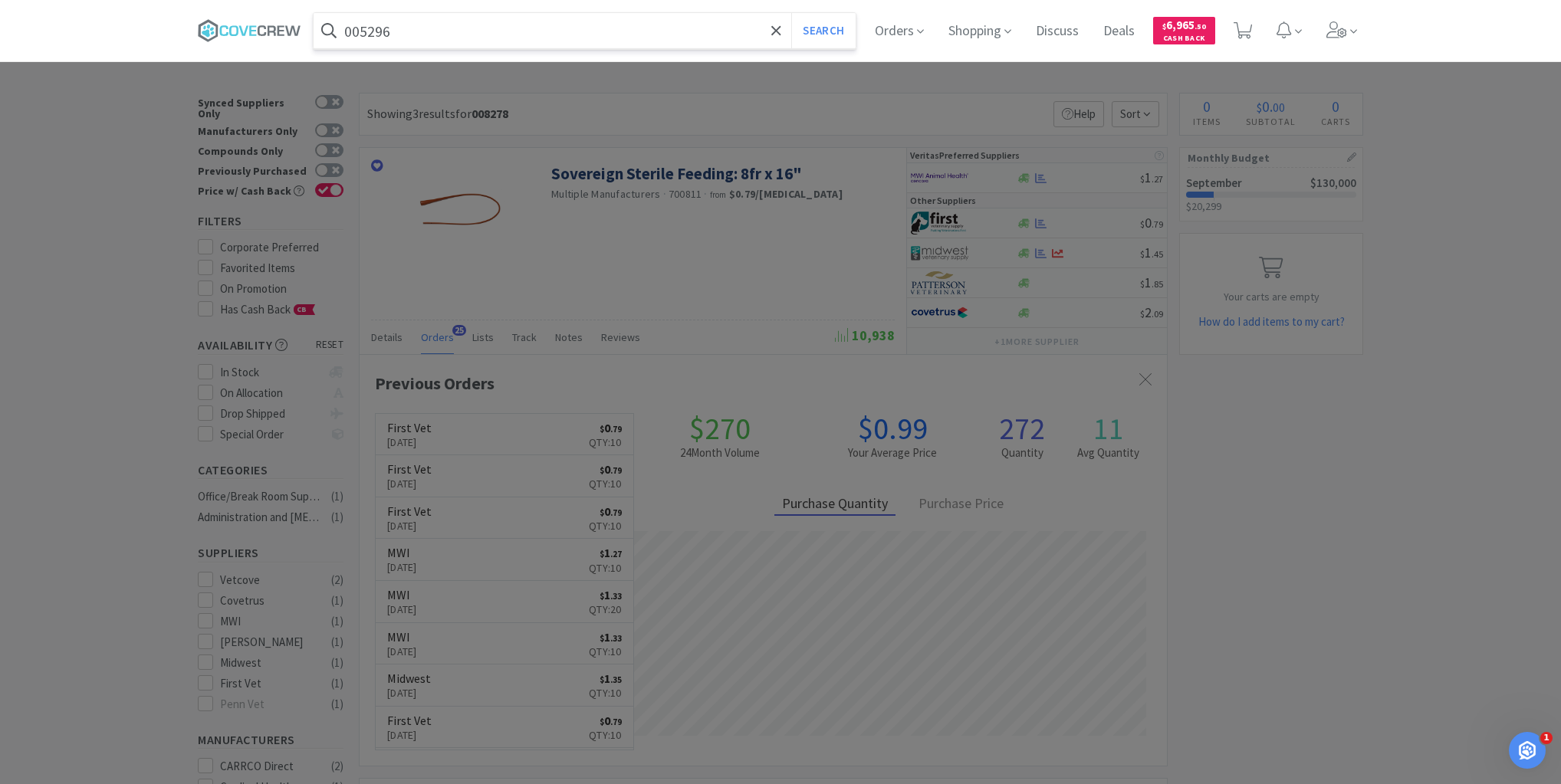
click at [791, 13] on button "Search" at bounding box center [822, 30] width 63 height 35
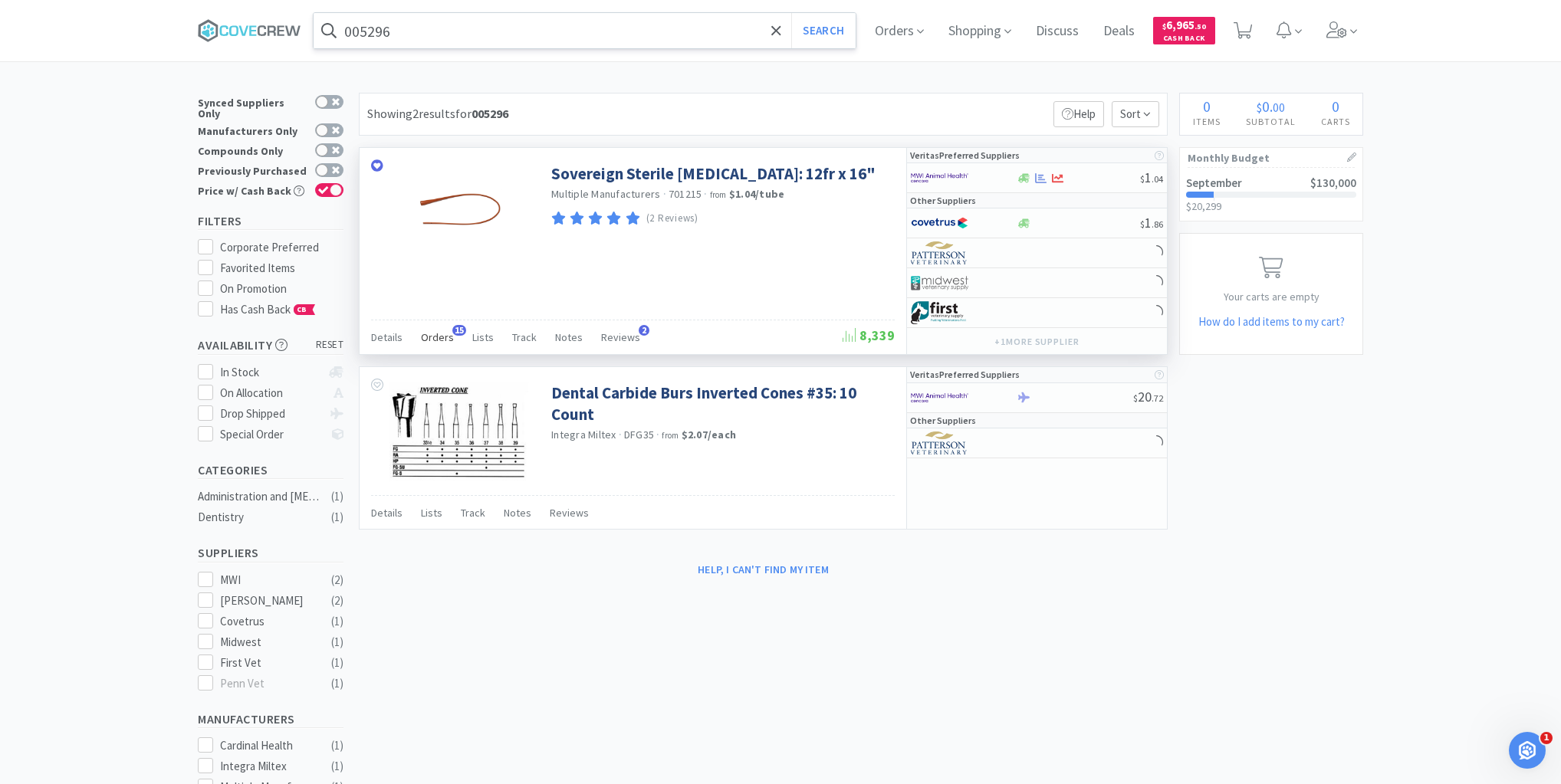
click at [442, 334] on span "Orders" at bounding box center [437, 337] width 33 height 14
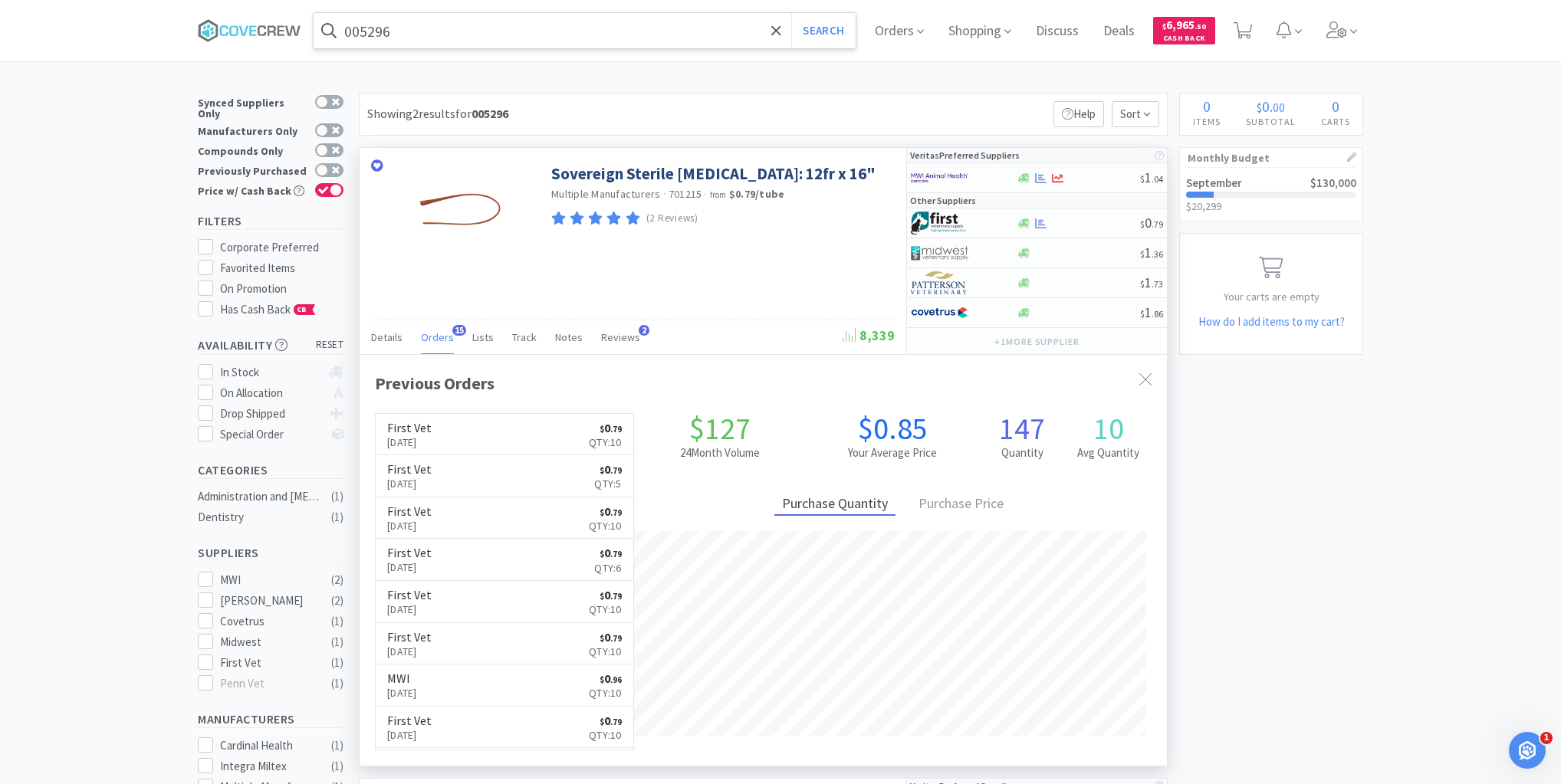
scroll to position [411, 807]
click at [441, 30] on input "005296" at bounding box center [584, 30] width 542 height 35
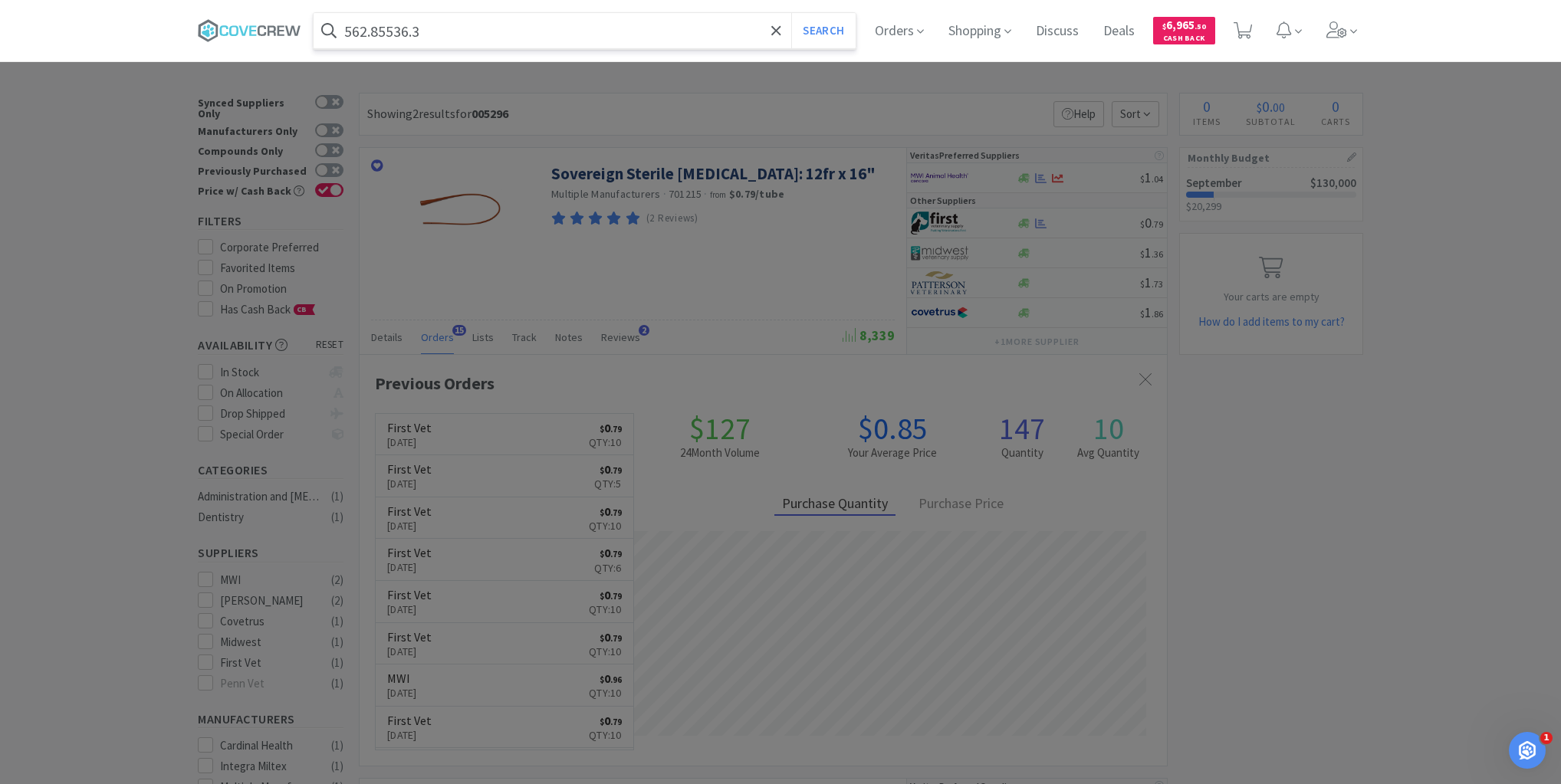
type input "562.85536.3"
click at [791, 13] on button "Search" at bounding box center [822, 30] width 63 height 35
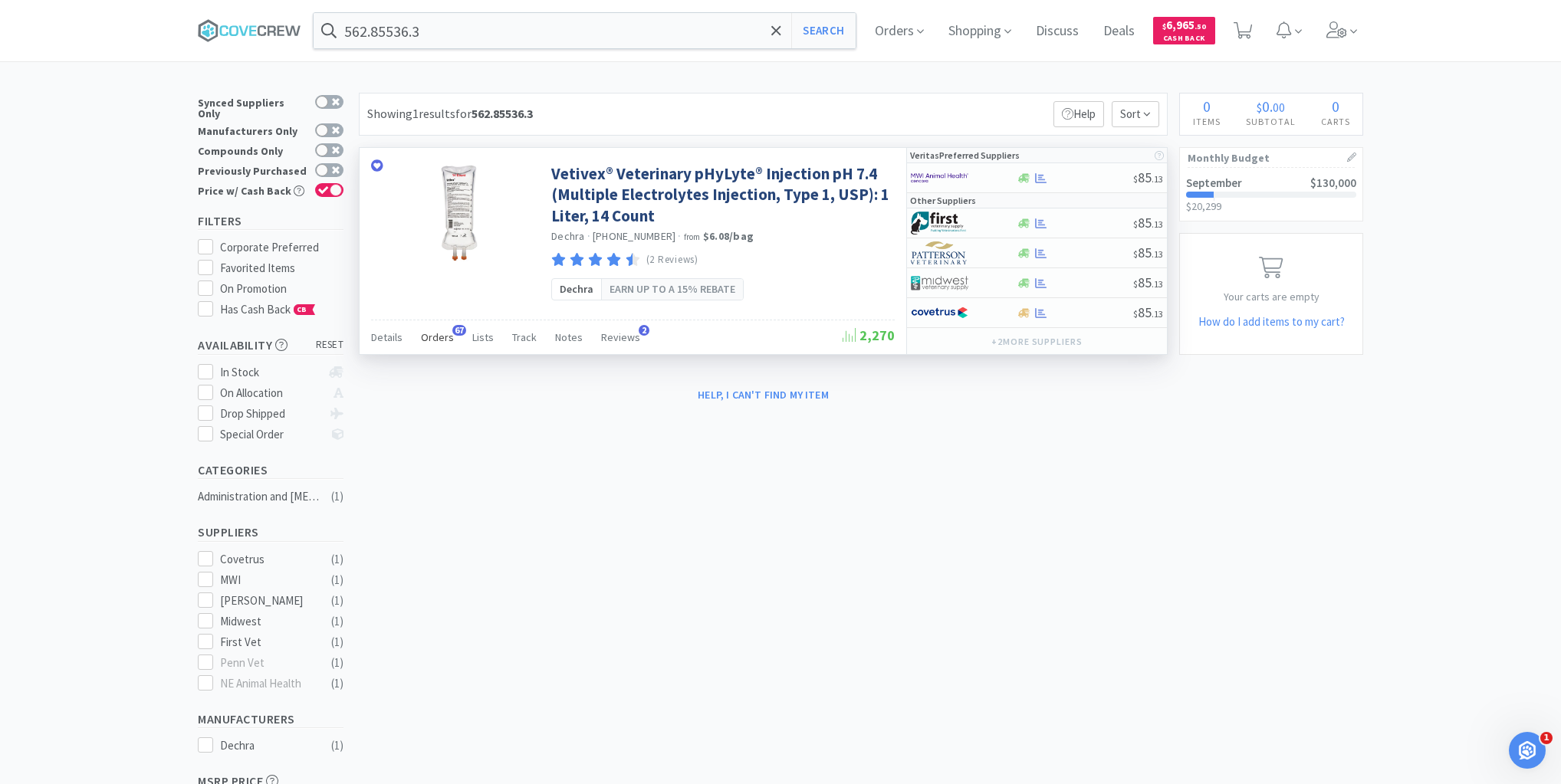
click at [432, 335] on span "Orders" at bounding box center [437, 337] width 33 height 14
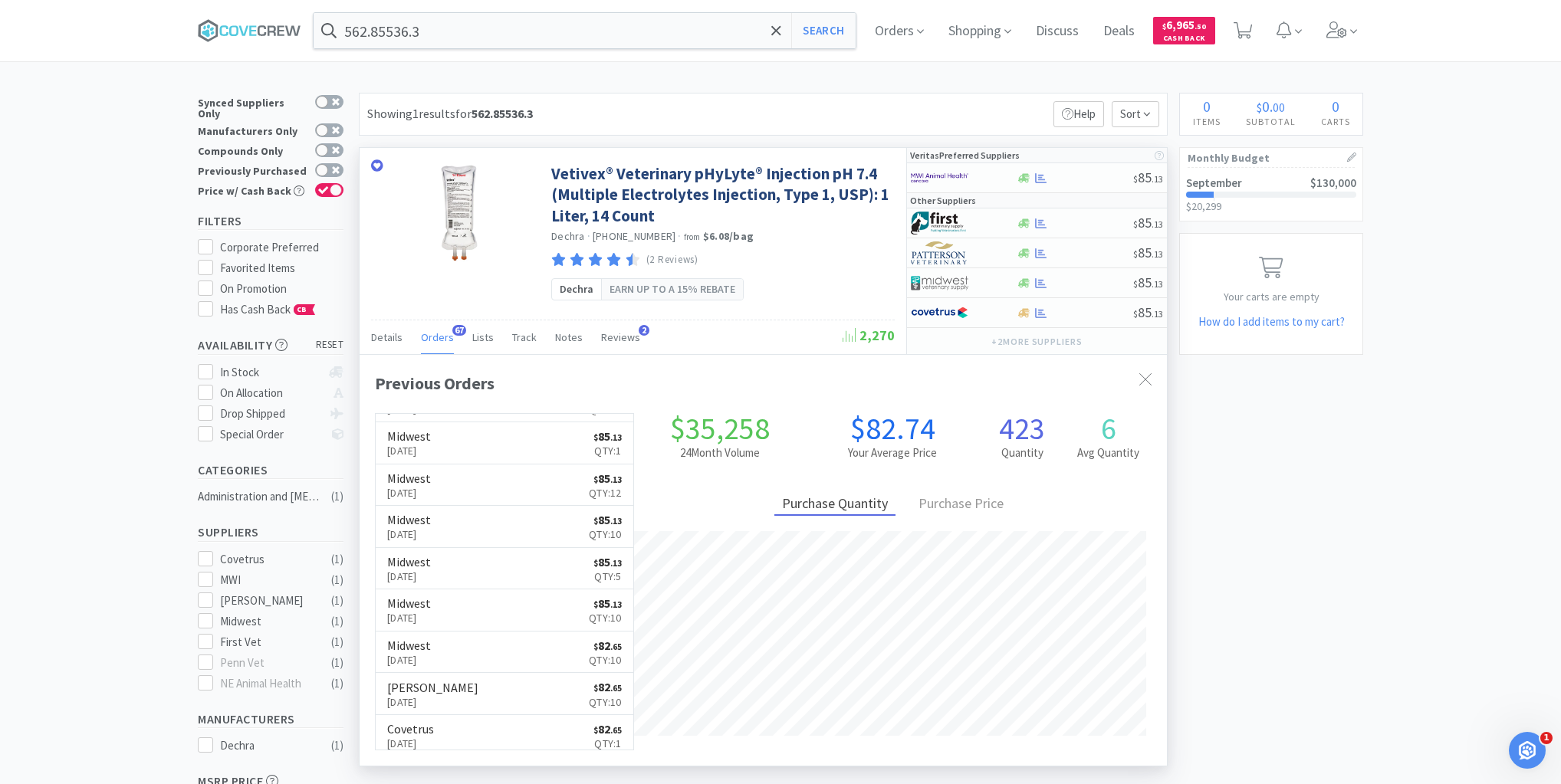
scroll to position [376, 0]
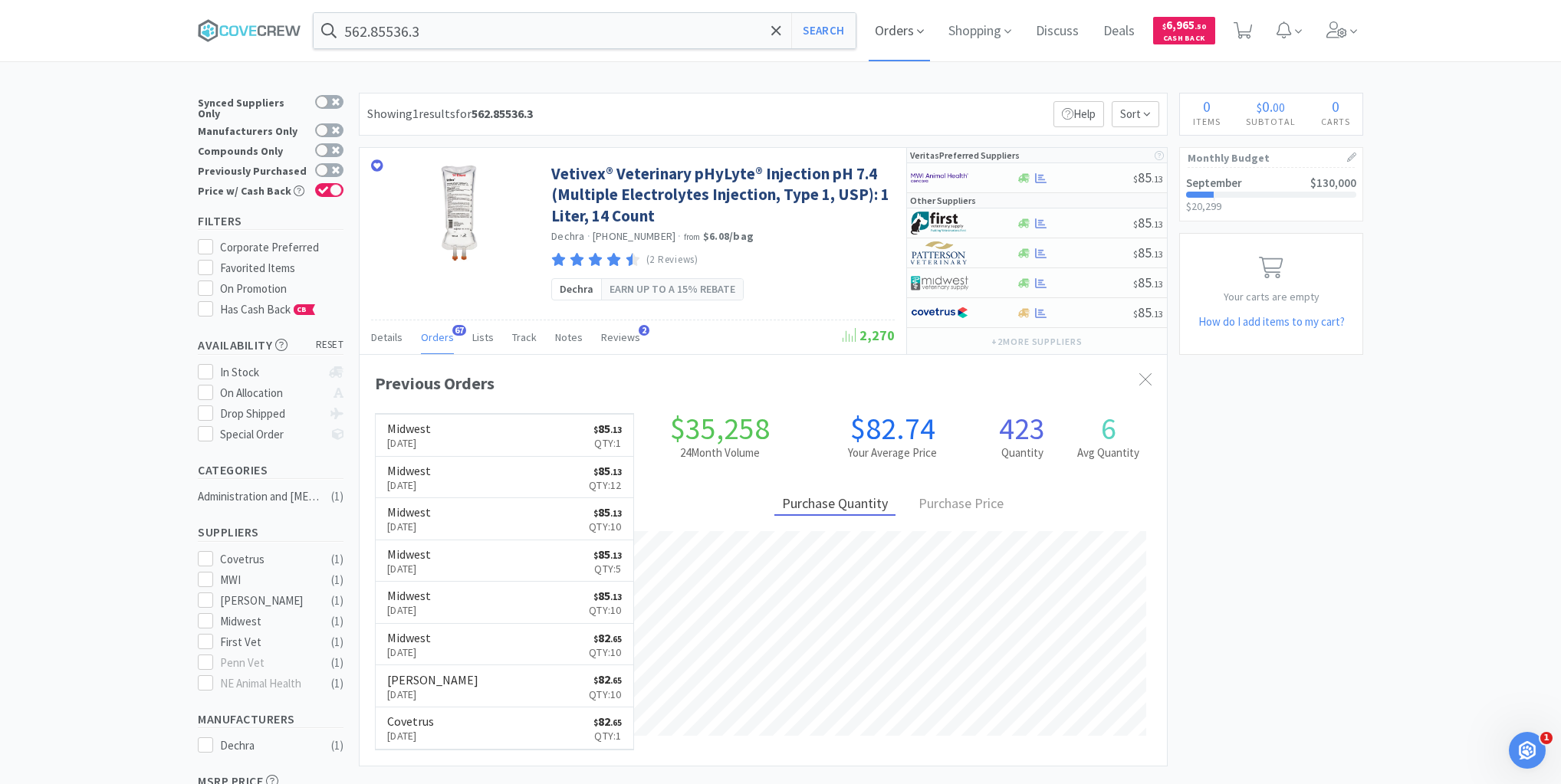
click at [908, 30] on span "Orders" at bounding box center [899, 30] width 62 height 62
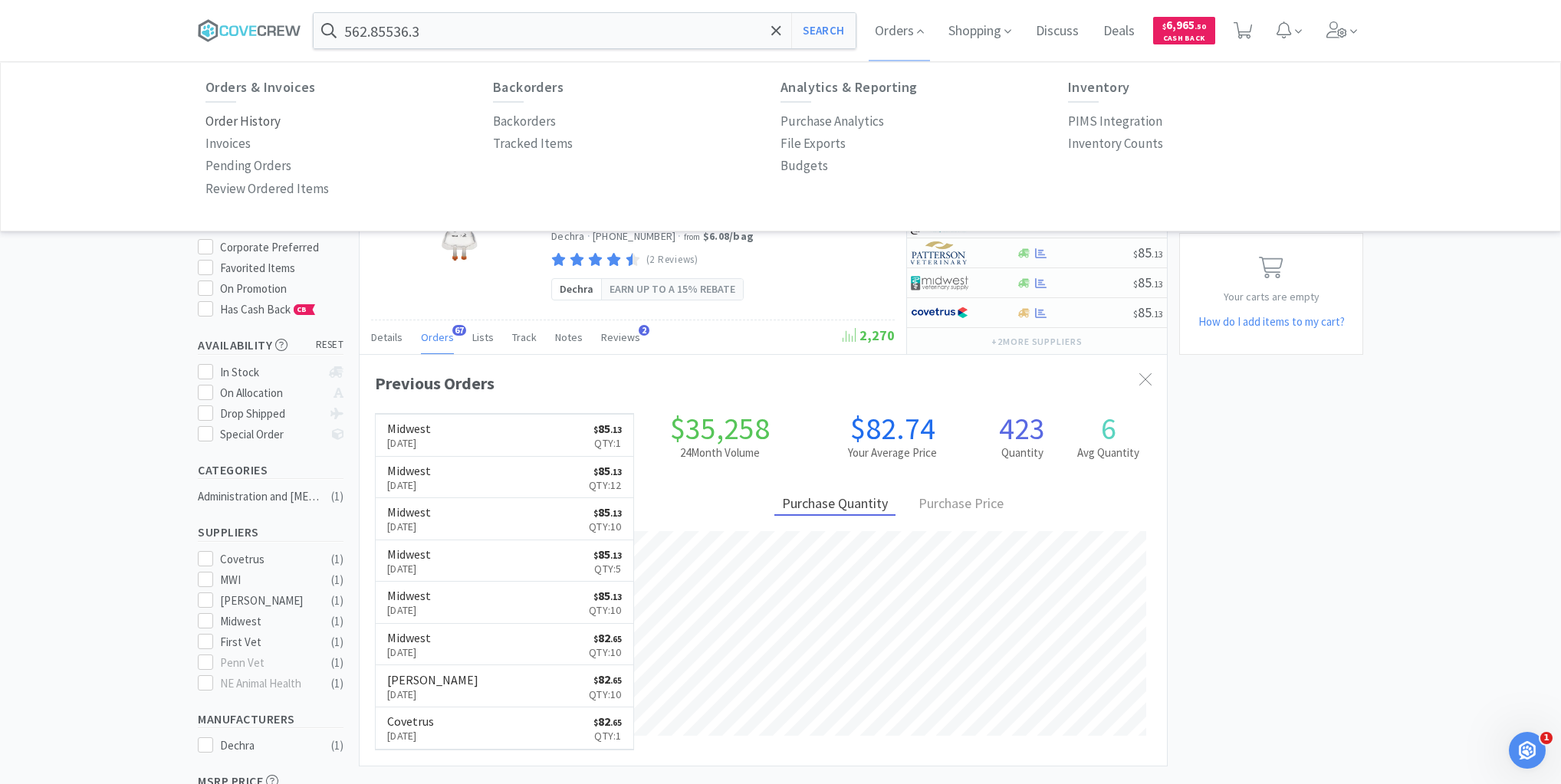
click at [261, 118] on p "Order History" at bounding box center [242, 121] width 75 height 21
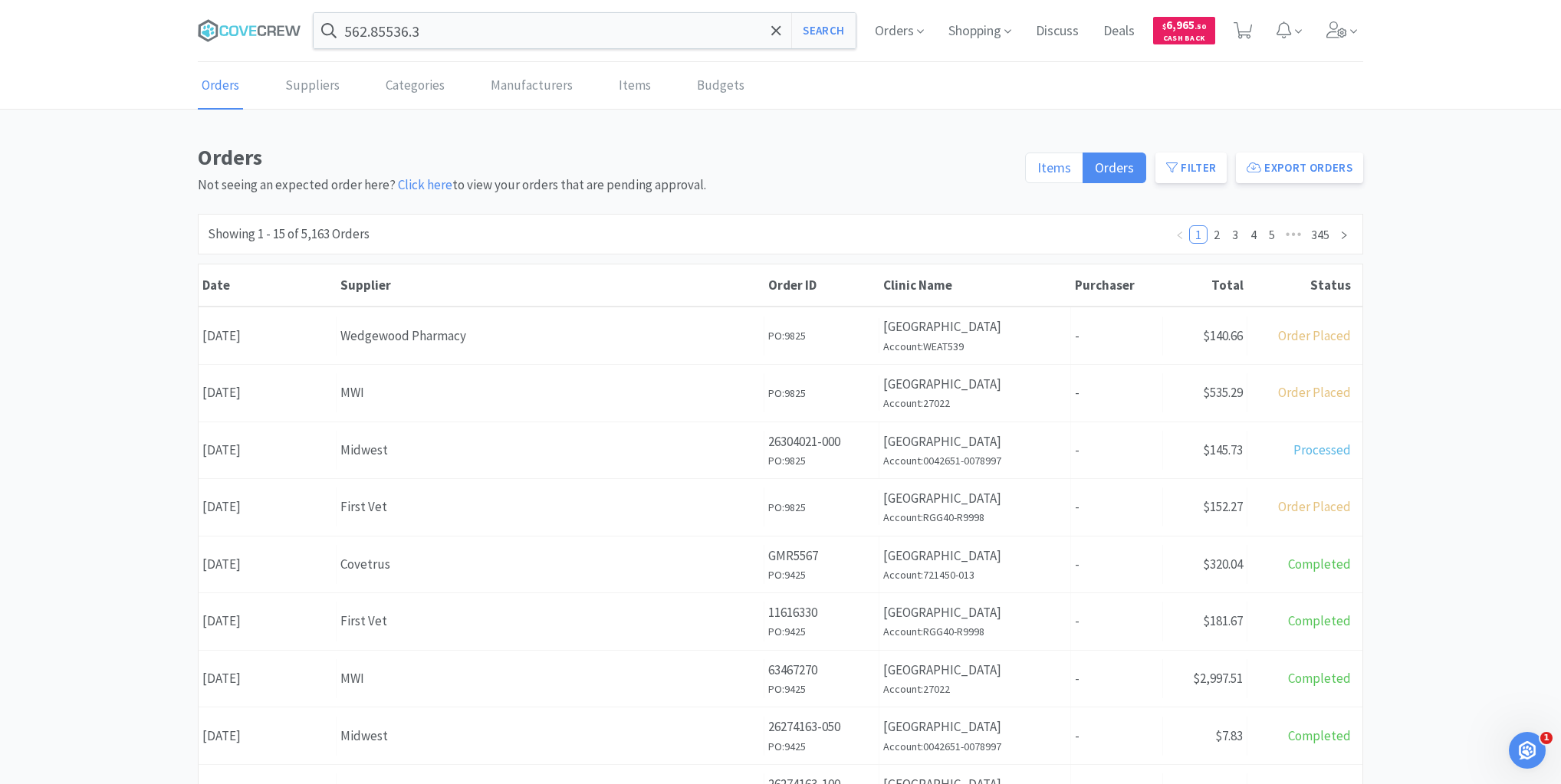
click at [1061, 161] on span "Items" at bounding box center [1054, 167] width 34 height 17
click at [1037, 173] on input "Items" at bounding box center [1037, 173] width 0 height 0
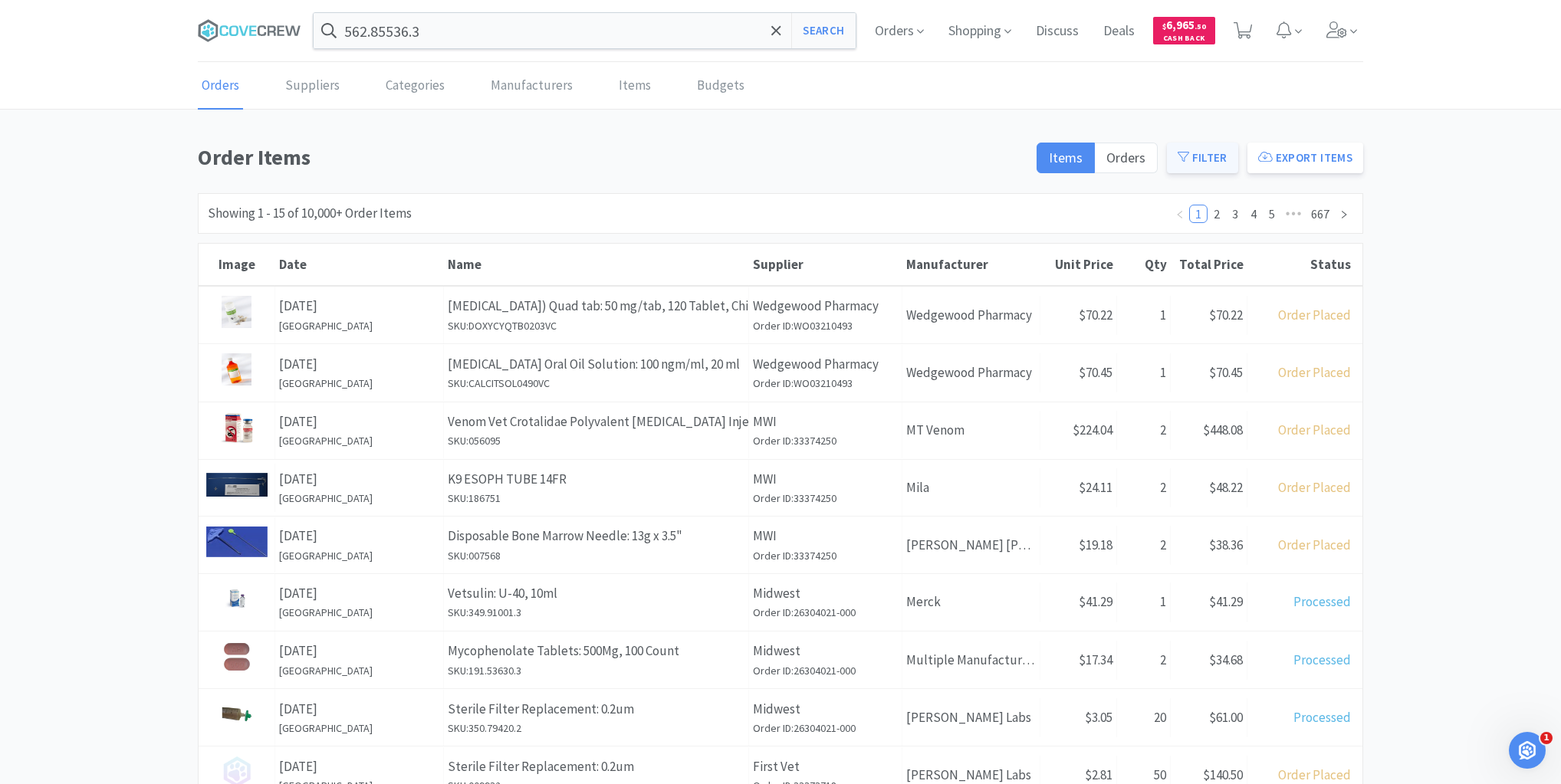
click at [1210, 158] on button "Filter" at bounding box center [1202, 157] width 72 height 30
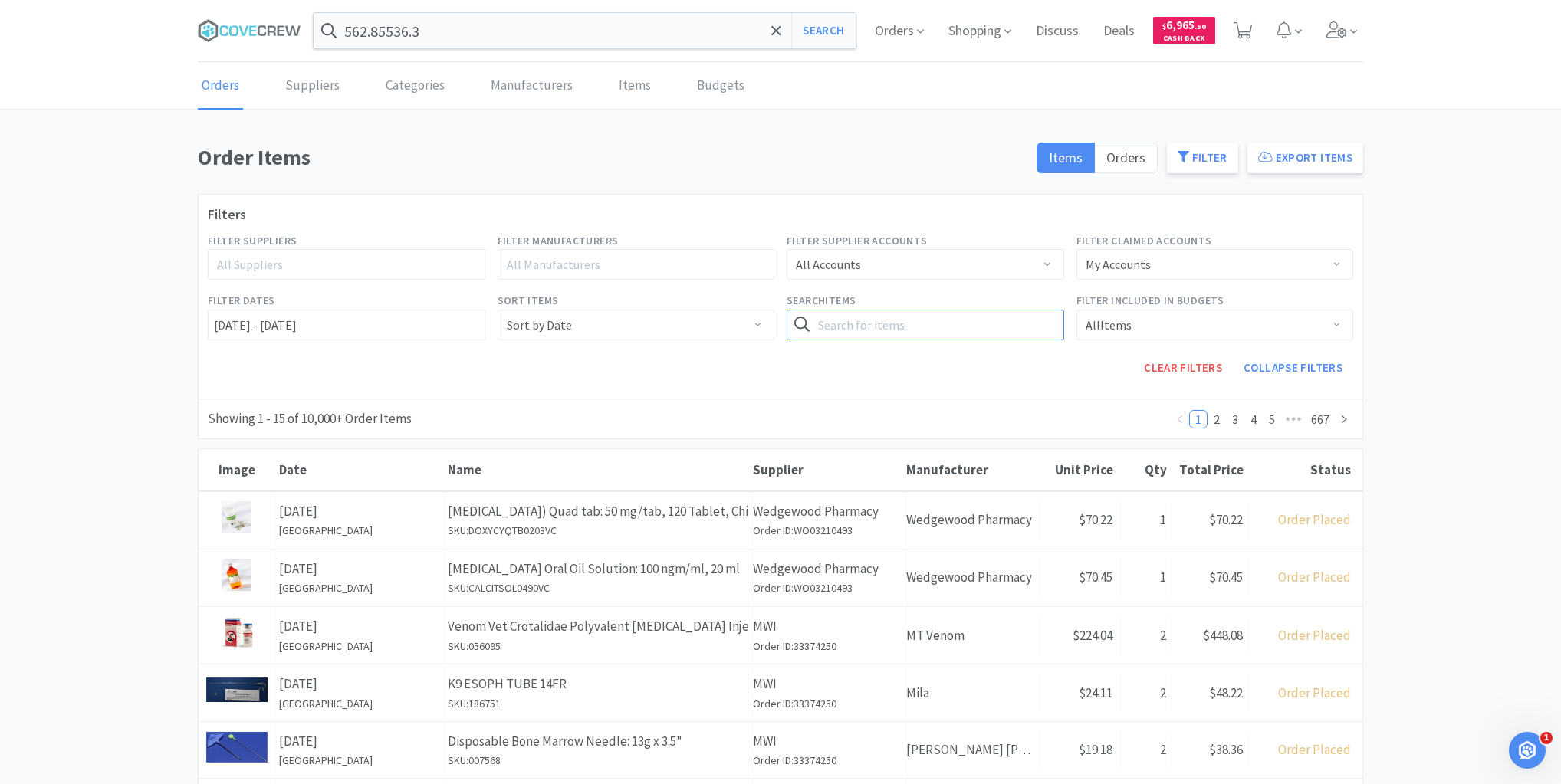
click at [859, 322] on input "text" at bounding box center [926, 325] width 278 height 30
type input "562.85536.3"
click at [1000, 310] on button "Search" at bounding box center [1032, 325] width 62 height 30
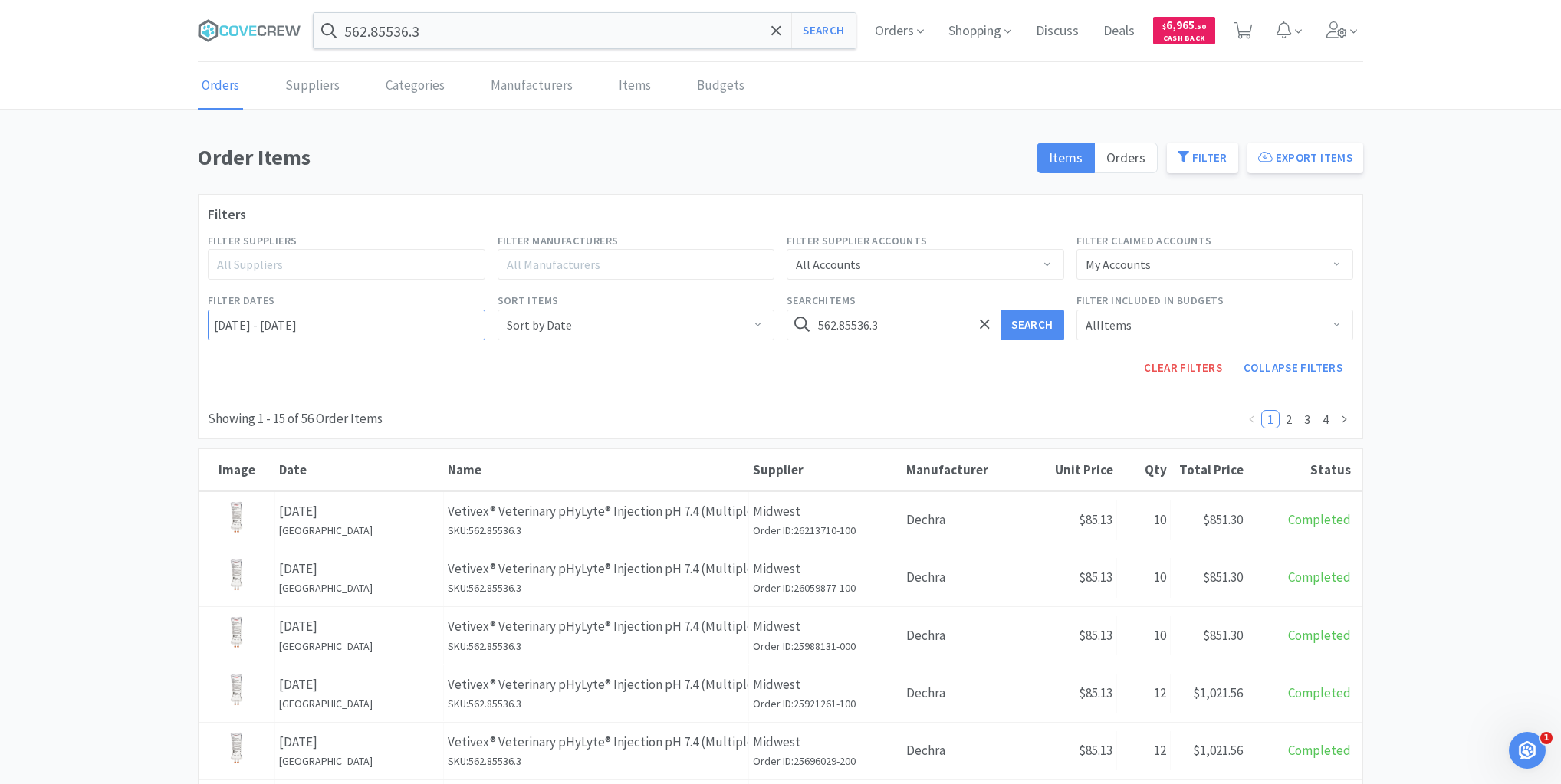
click at [211, 325] on input "[DATE] - [DATE]" at bounding box center [347, 325] width 278 height 30
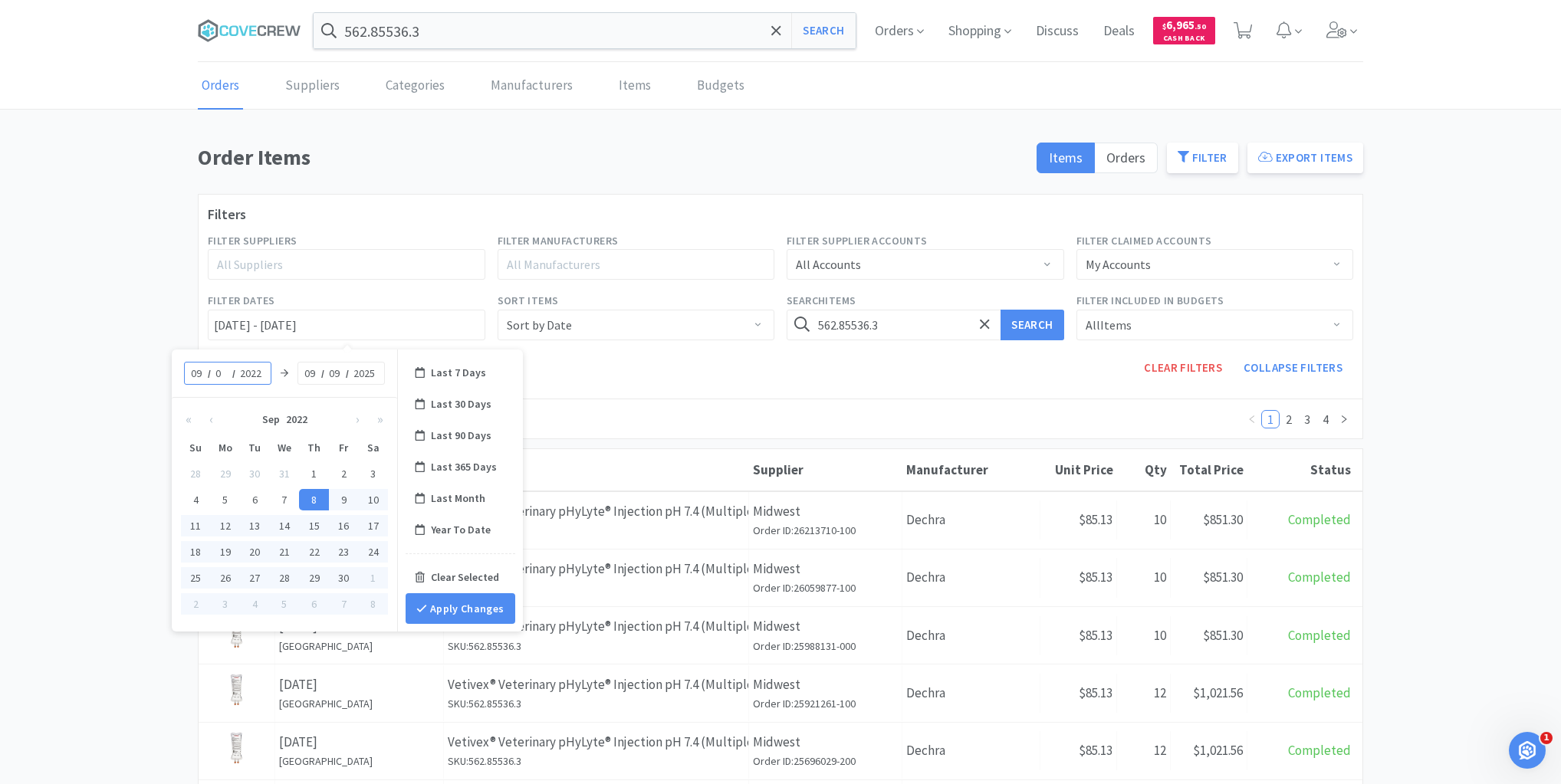
type input "01"
type input "[DATE] - [DATE]"
type input "2025"
type input "[DATE] - [DATE]"
click at [188, 365] on div "[DATE]" at bounding box center [228, 373] width 87 height 23
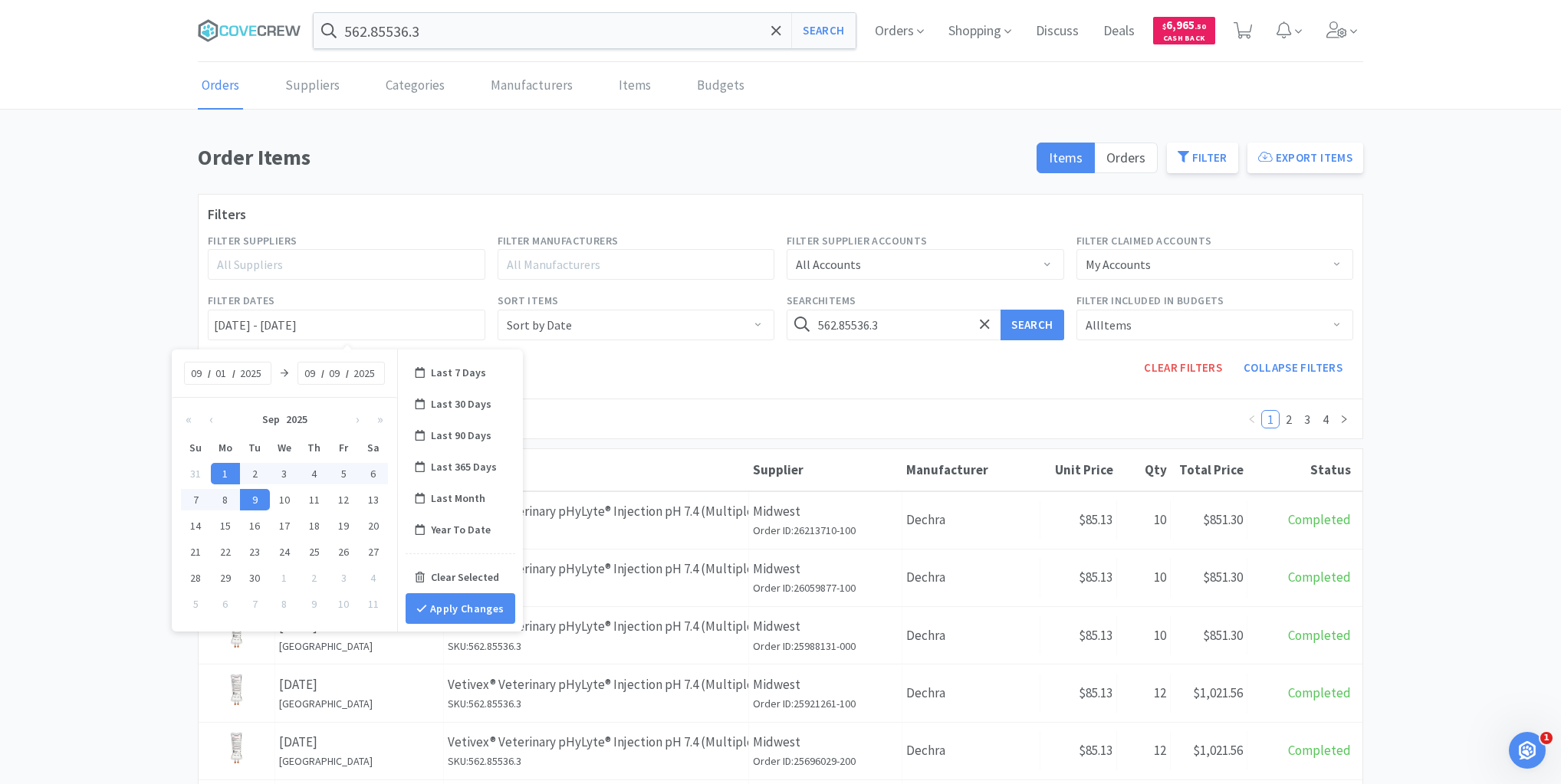
click at [200, 370] on input "09" at bounding box center [196, 373] width 16 height 16
type input "01"
type input "[DATE] - [DATE]"
click at [464, 606] on button "Apply Changes" at bounding box center [460, 608] width 109 height 30
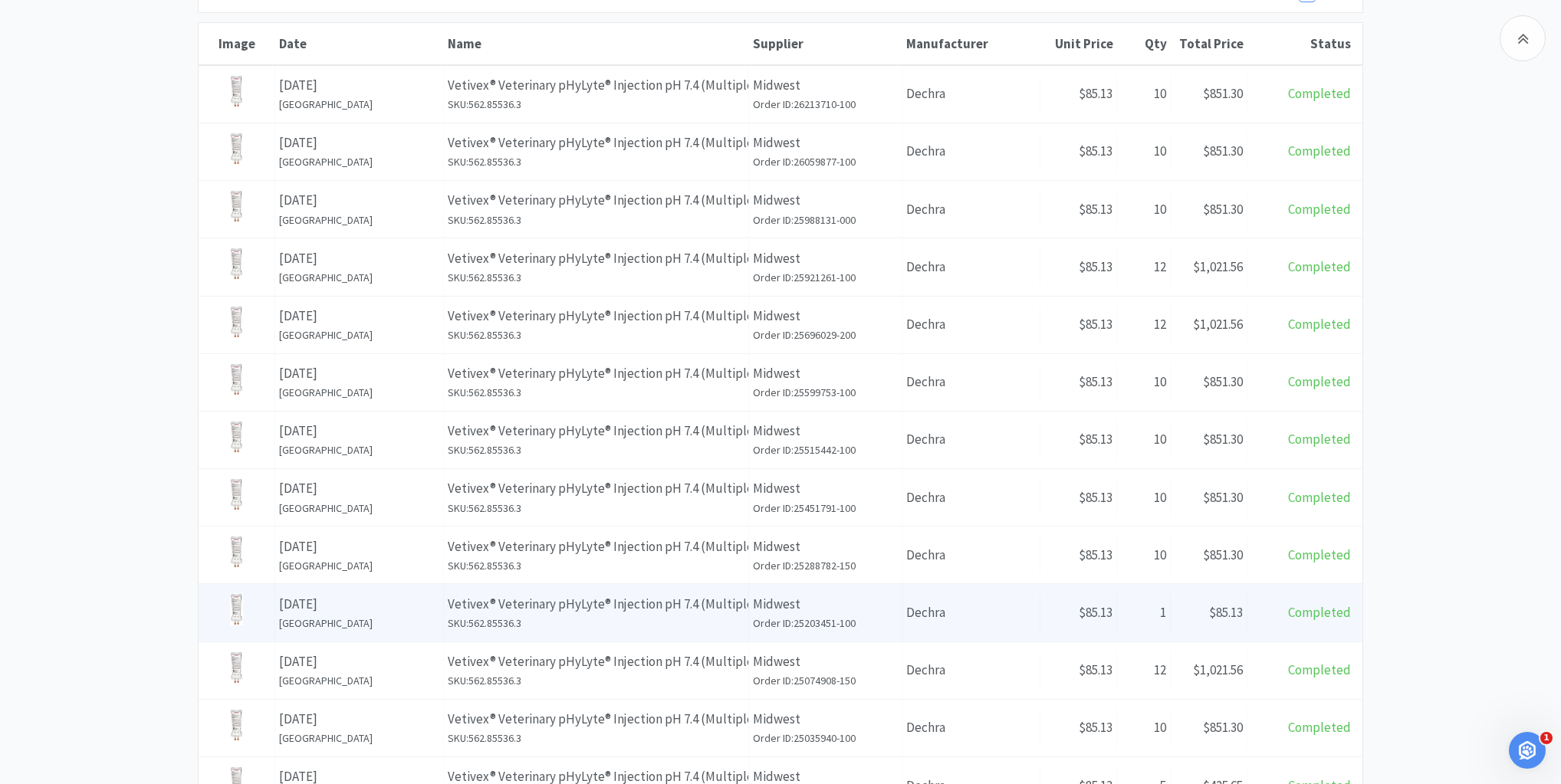
scroll to position [665, 0]
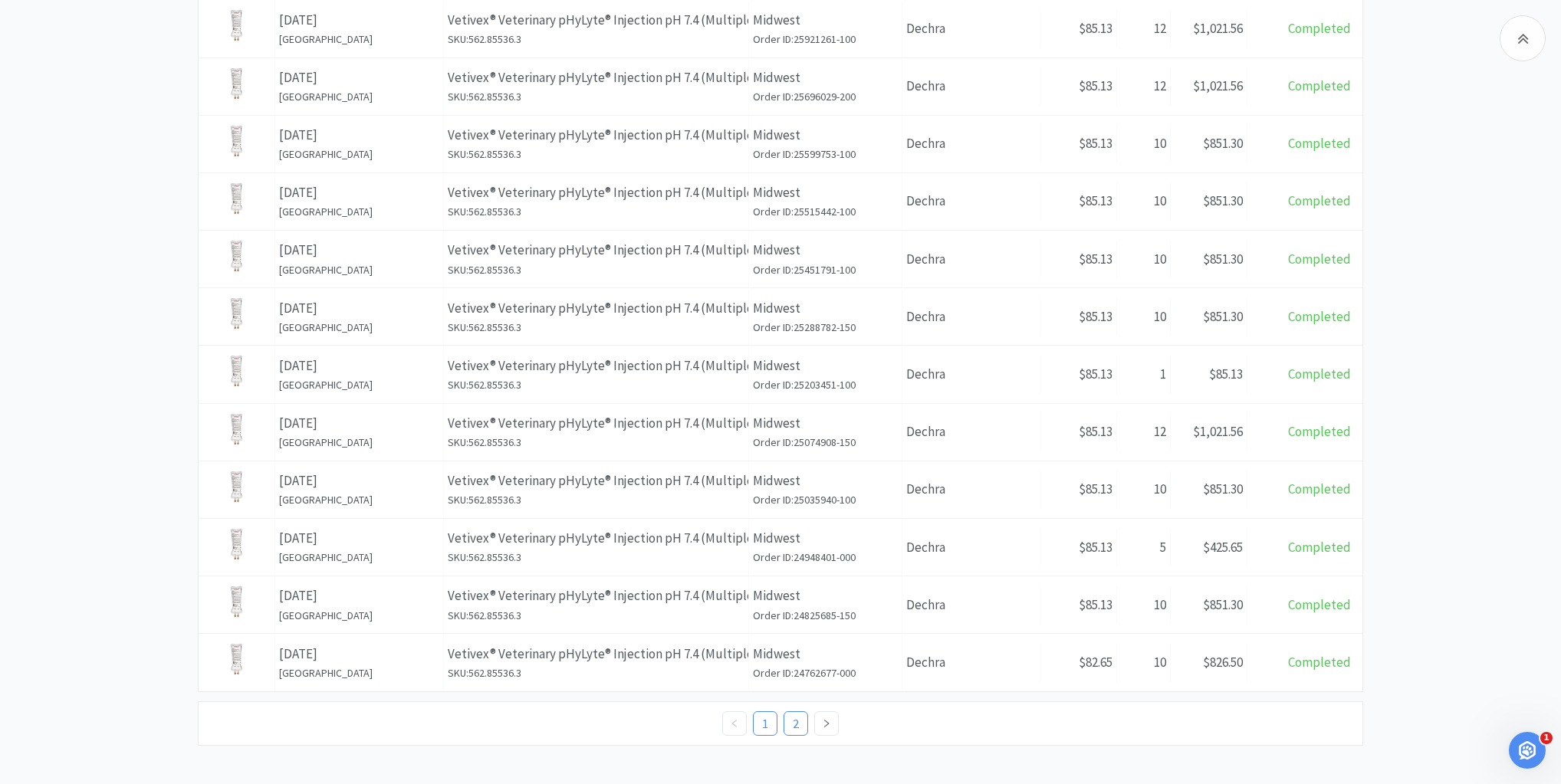
click at [797, 718] on link "2" at bounding box center [796, 723] width 23 height 23
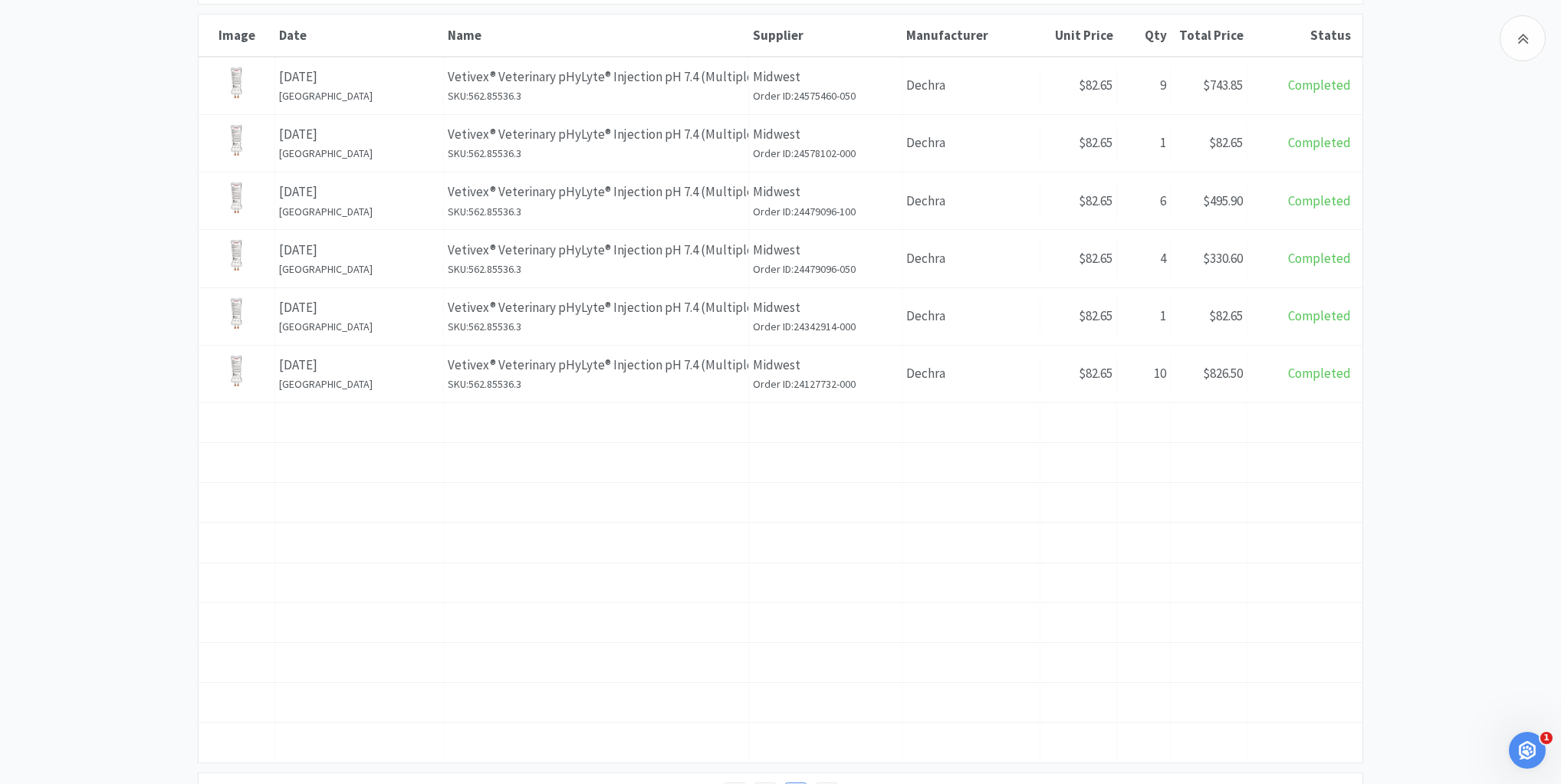
scroll to position [507, 0]
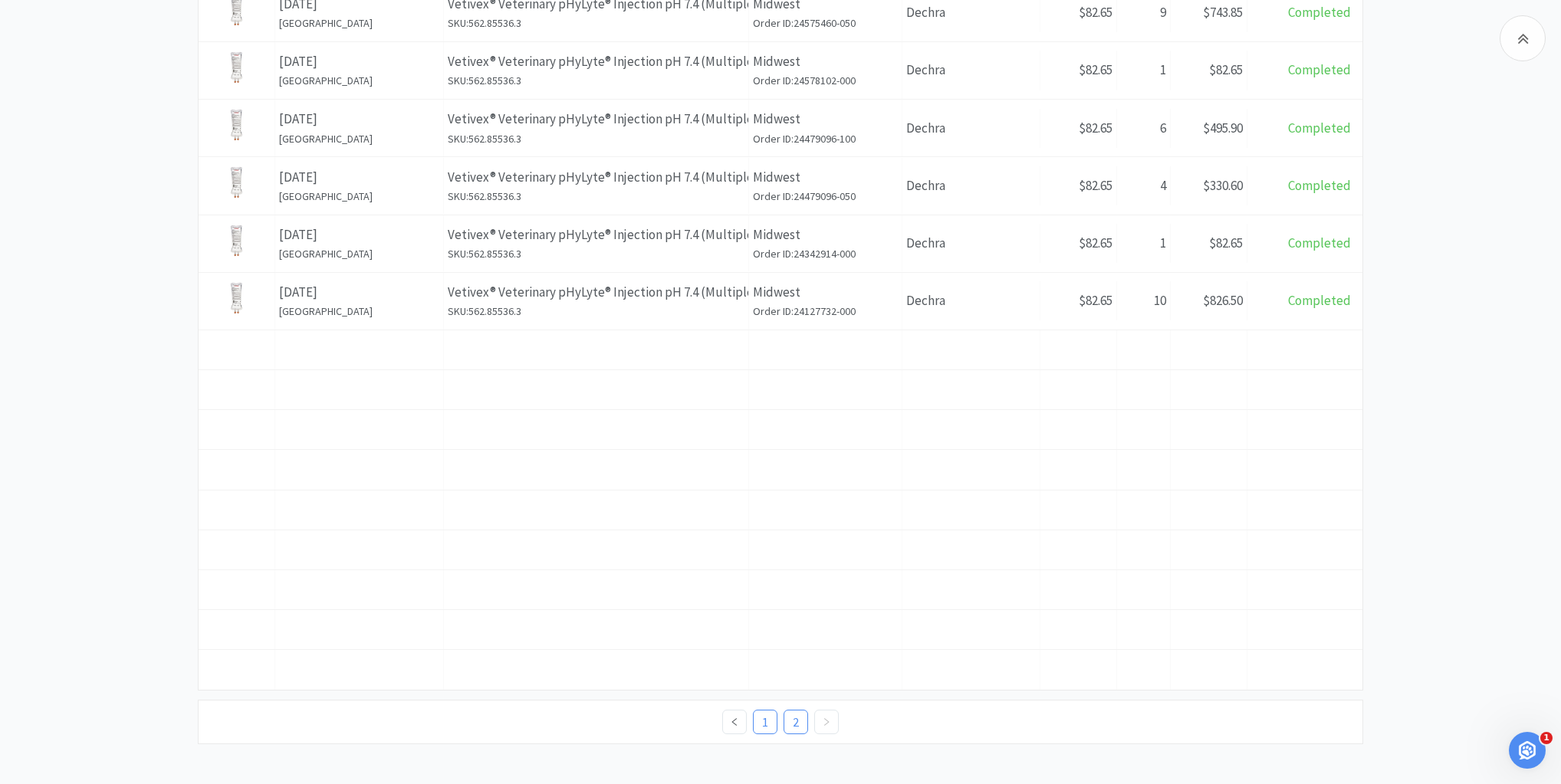
click at [768, 721] on link "1" at bounding box center [765, 722] width 23 height 23
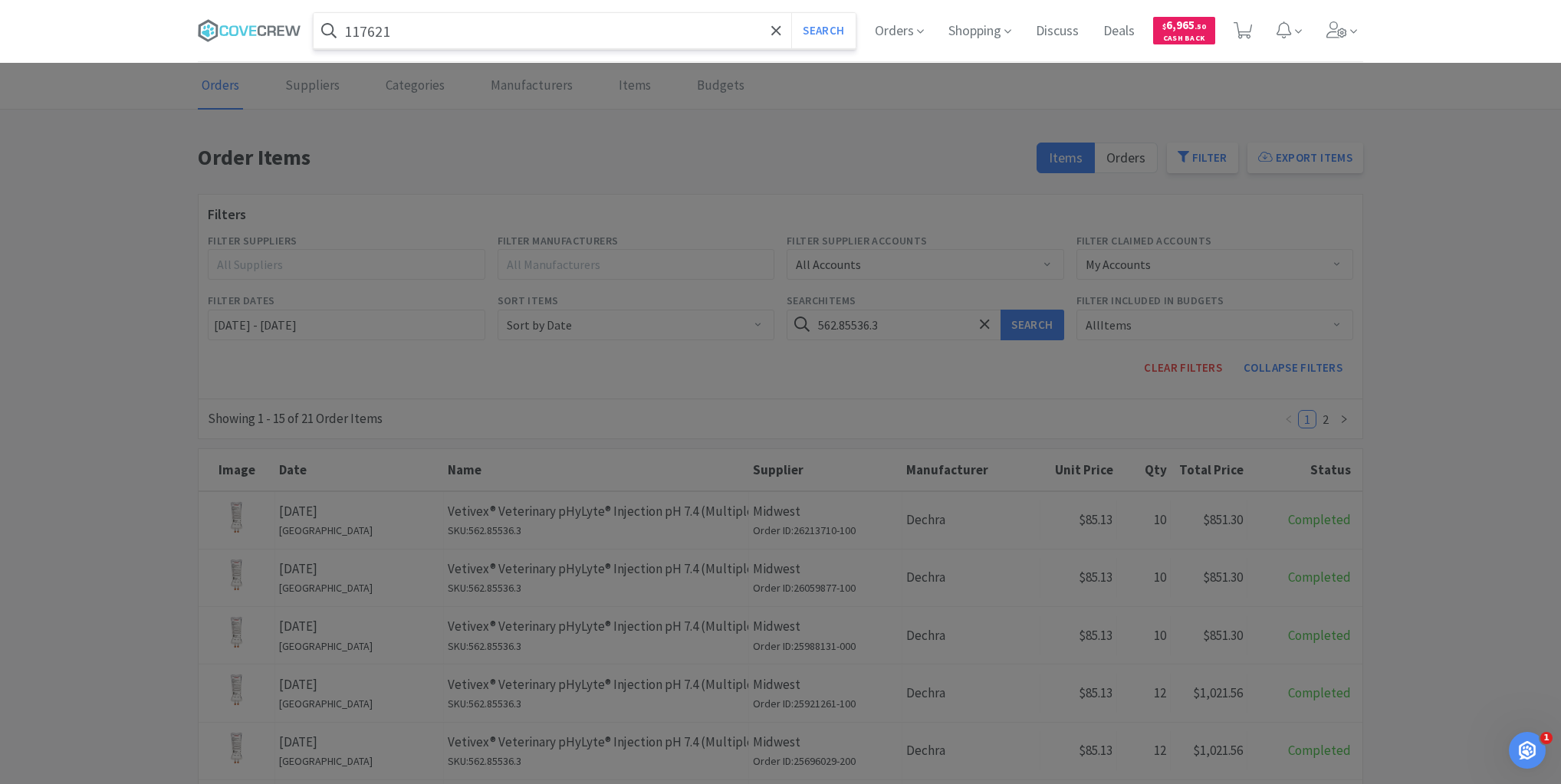
click at [791, 13] on button "Search" at bounding box center [822, 30] width 63 height 35
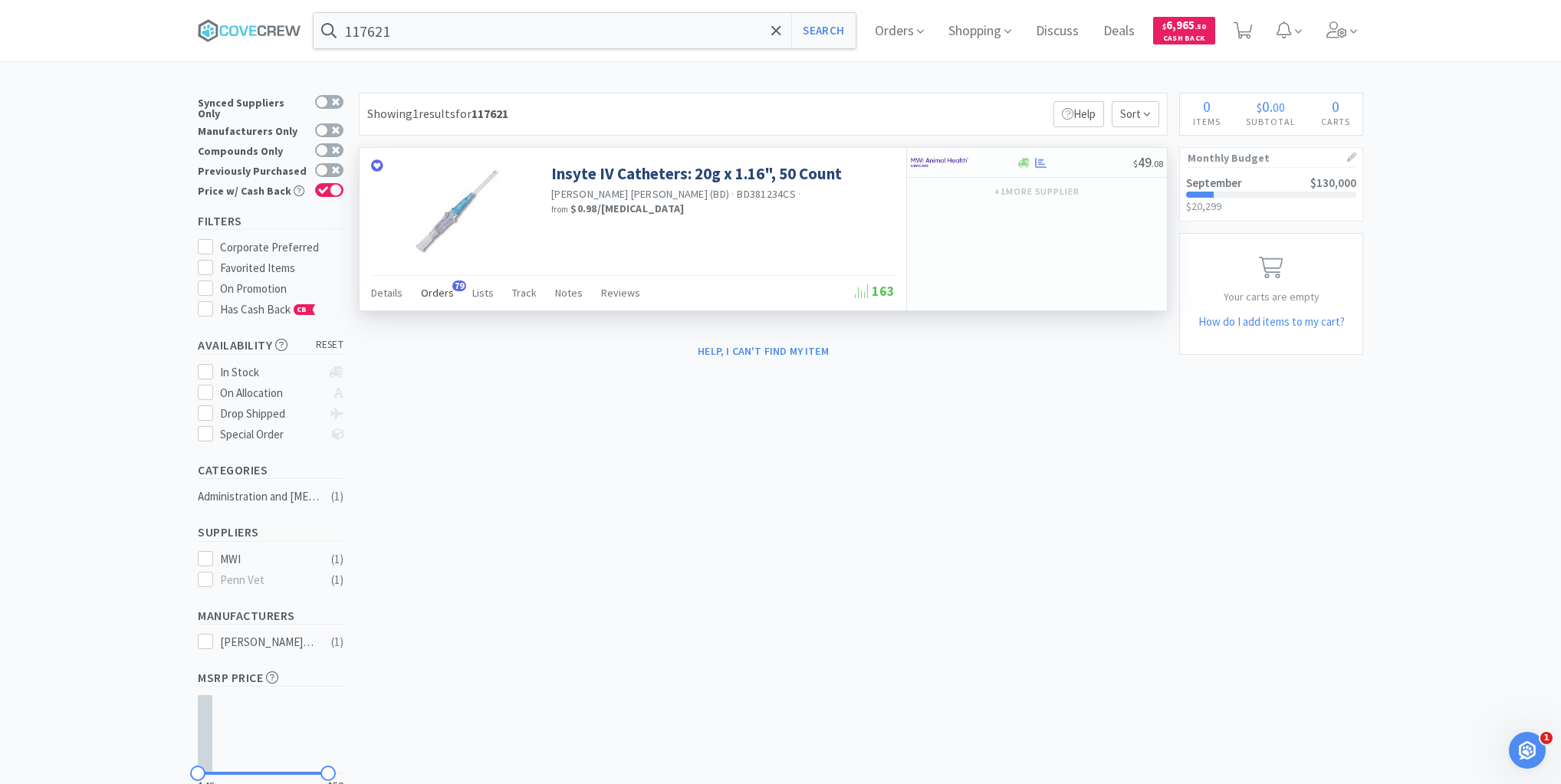
click at [433, 294] on span "Orders" at bounding box center [437, 293] width 33 height 14
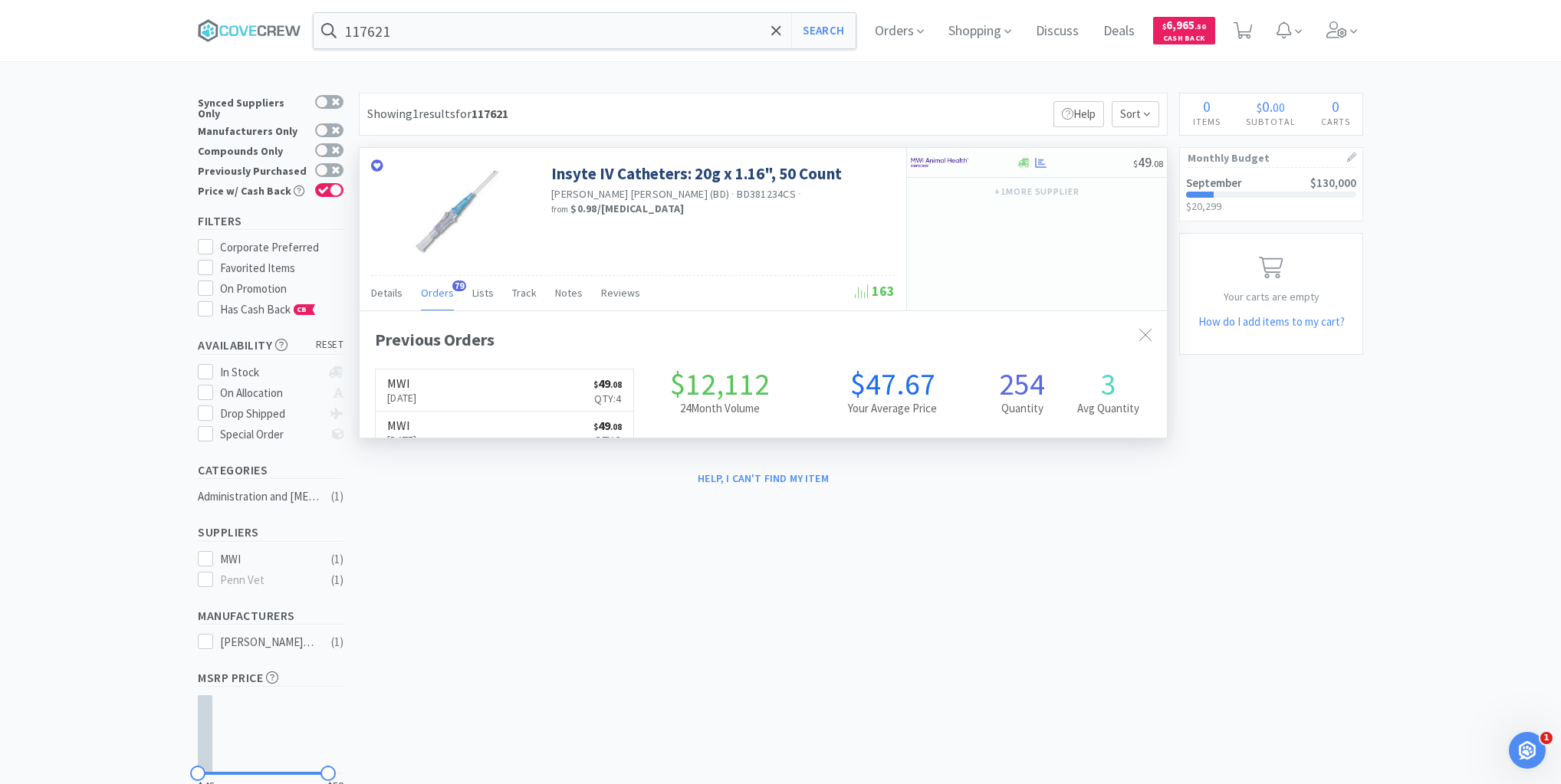
scroll to position [411, 807]
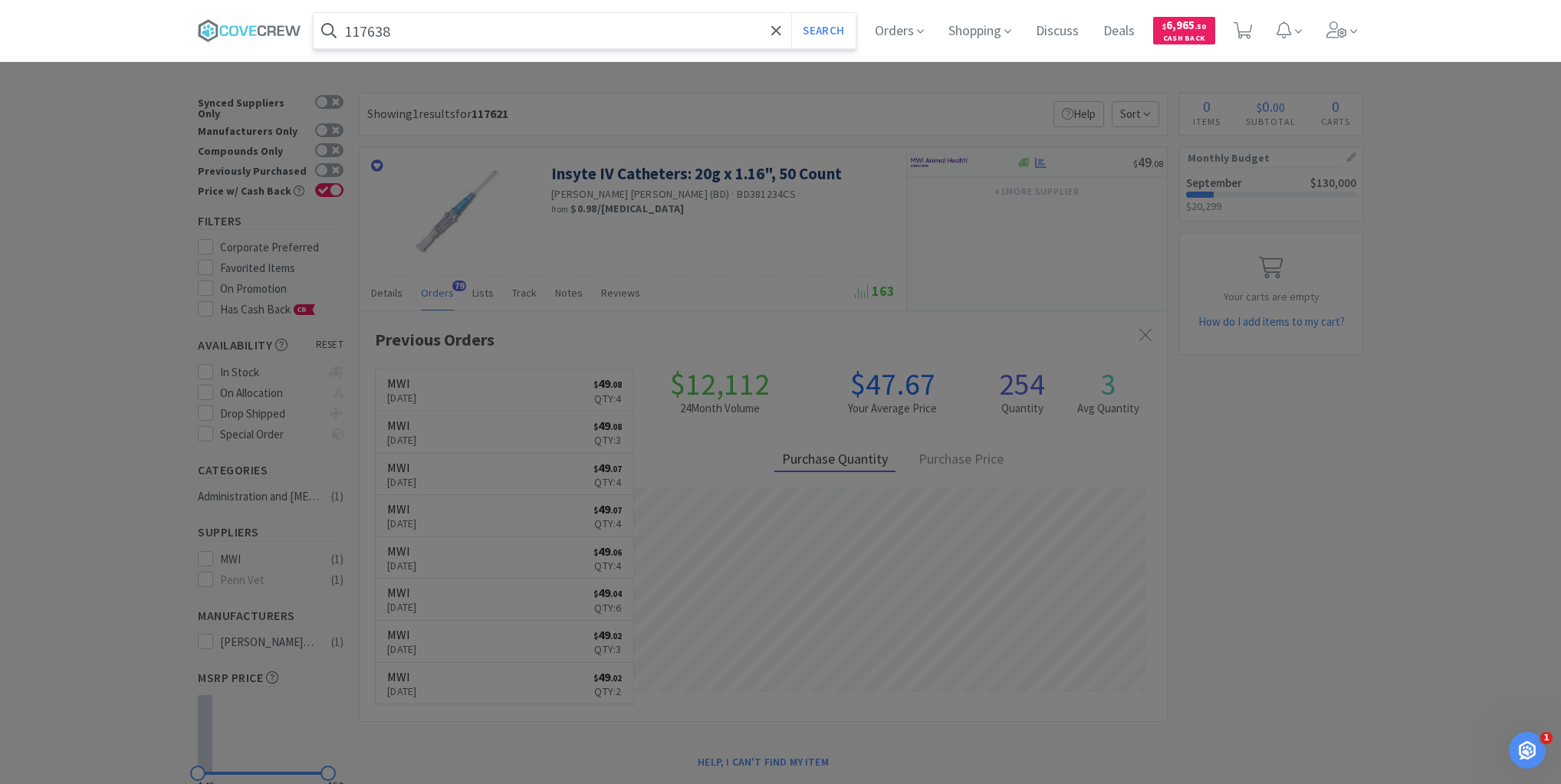
type input "117638"
click at [791, 13] on button "Search" at bounding box center [822, 30] width 63 height 35
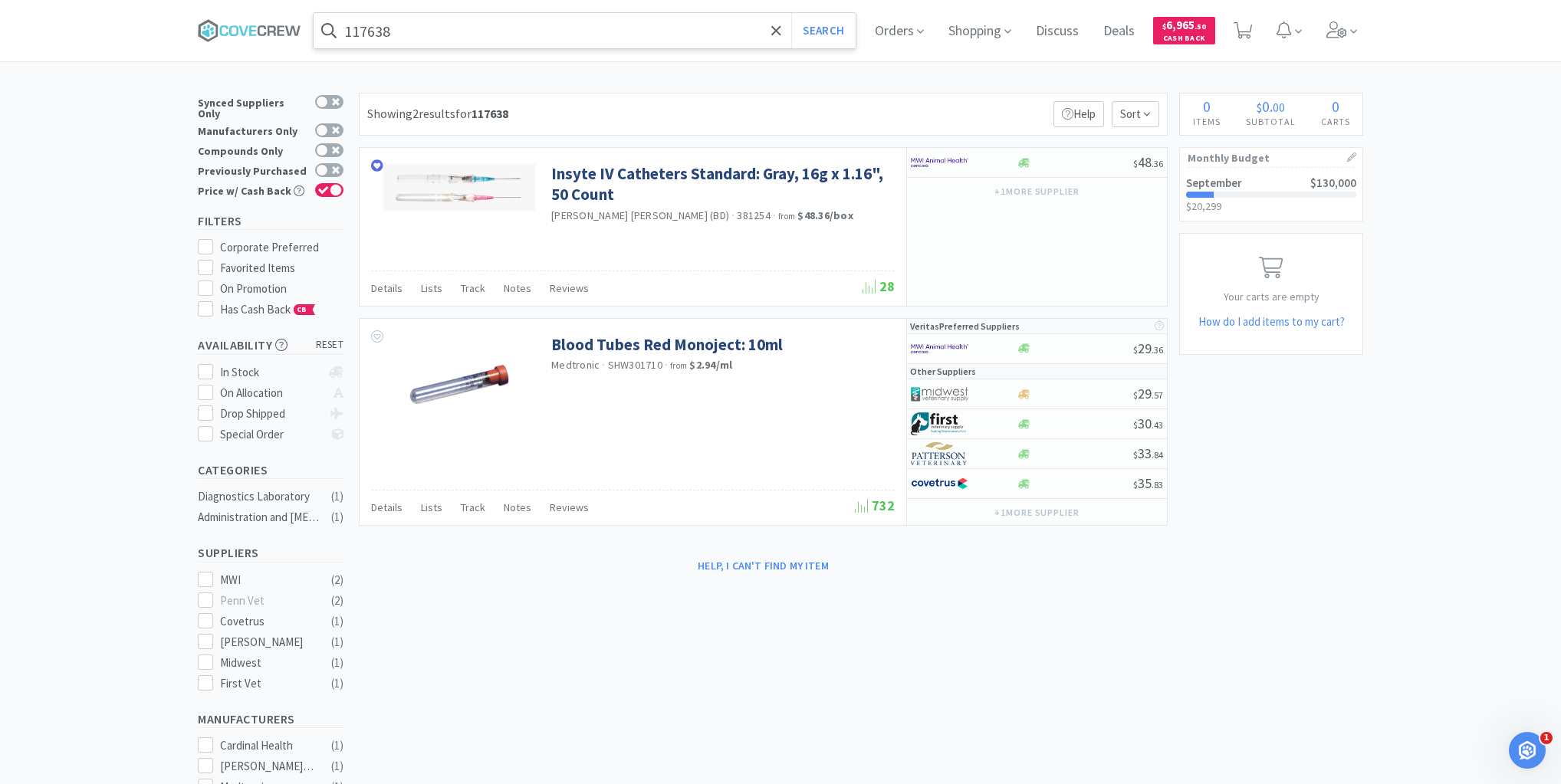
drag, startPoint x: 266, startPoint y: 25, endPoint x: 436, endPoint y: 18, distance: 170.1
click at [266, 25] on icon at bounding box center [250, 30] width 104 height 23
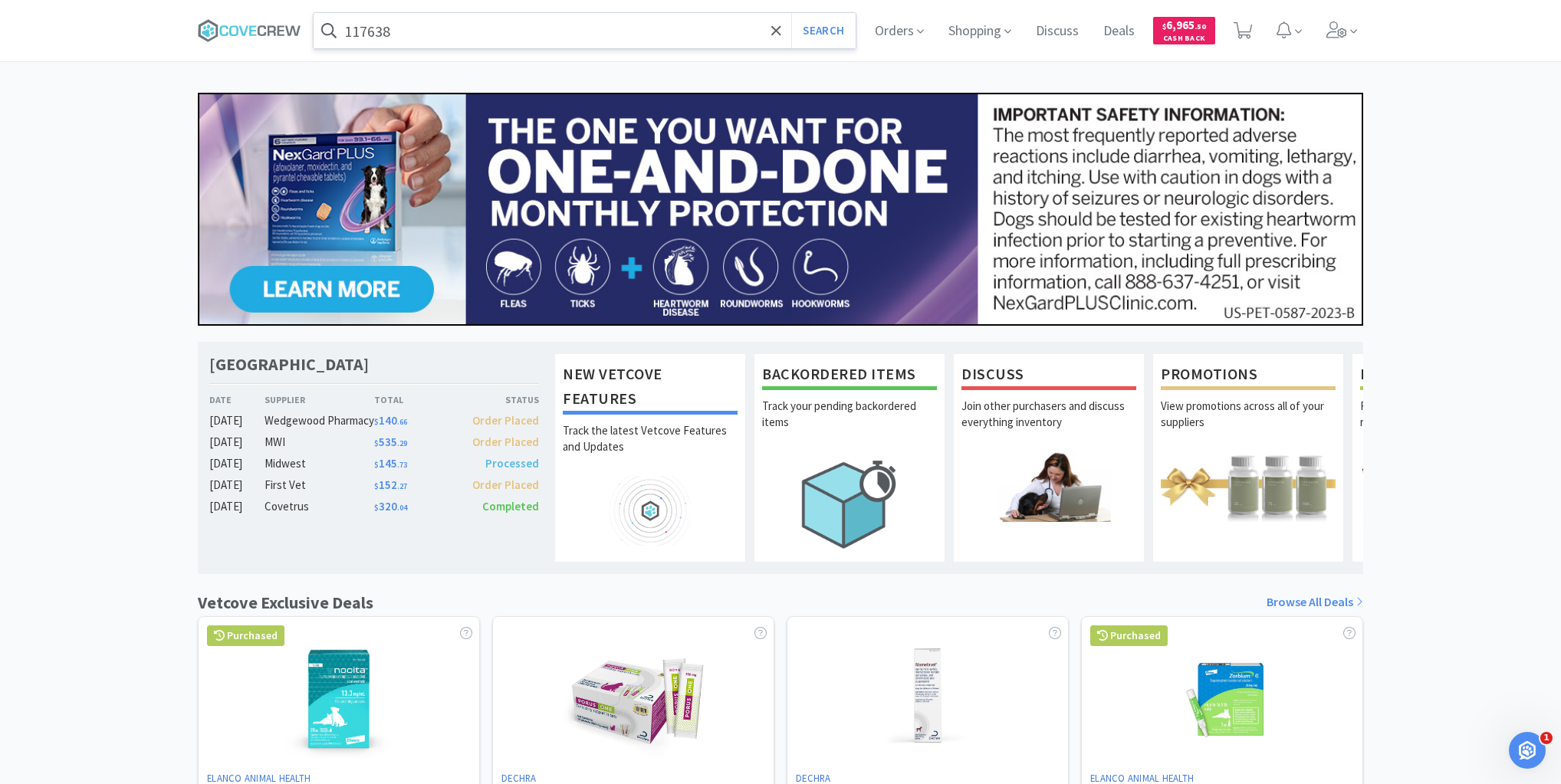
click at [464, 34] on input "117638" at bounding box center [584, 30] width 542 height 35
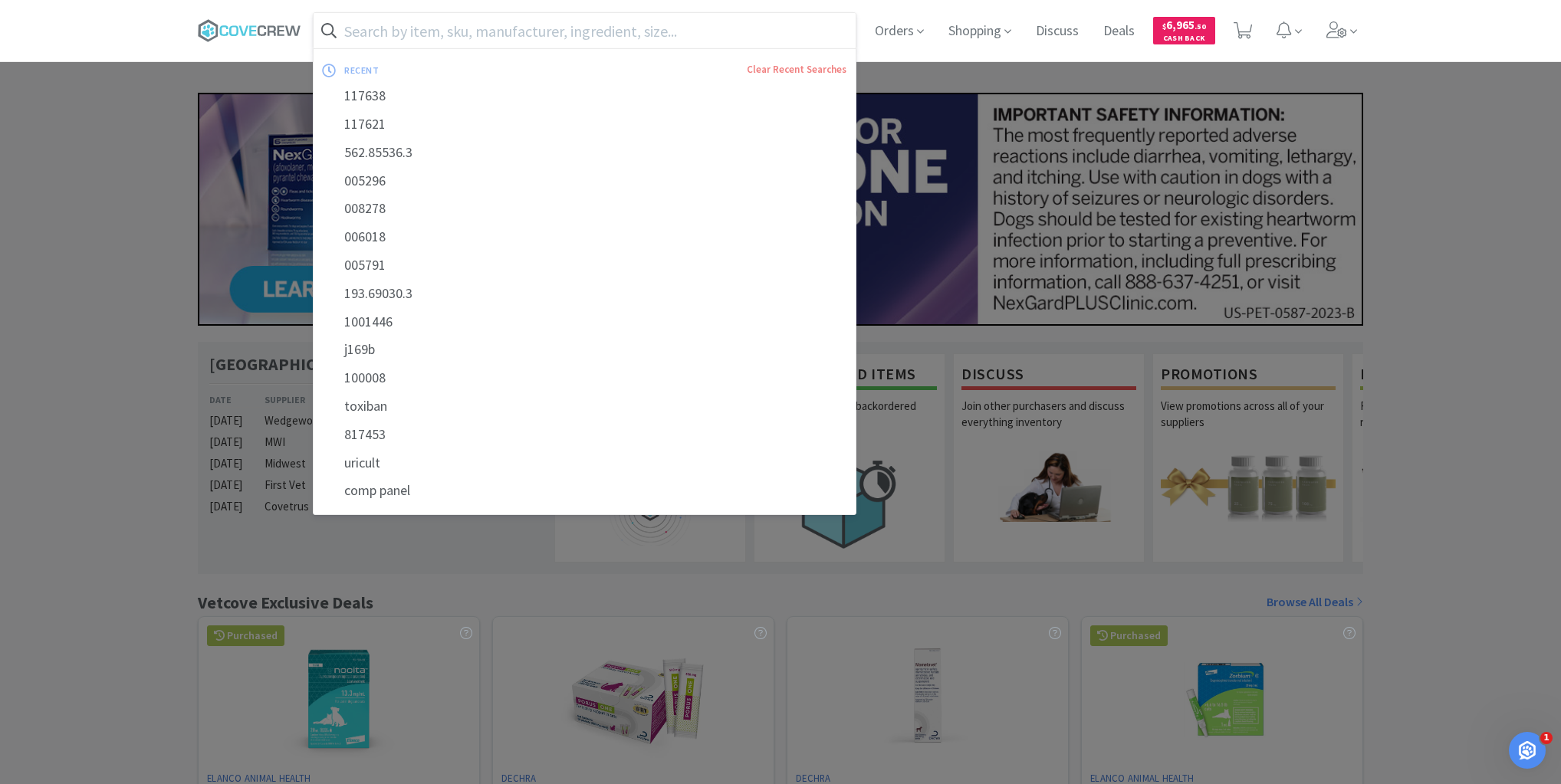
click at [672, 31] on input "text" at bounding box center [584, 30] width 542 height 35
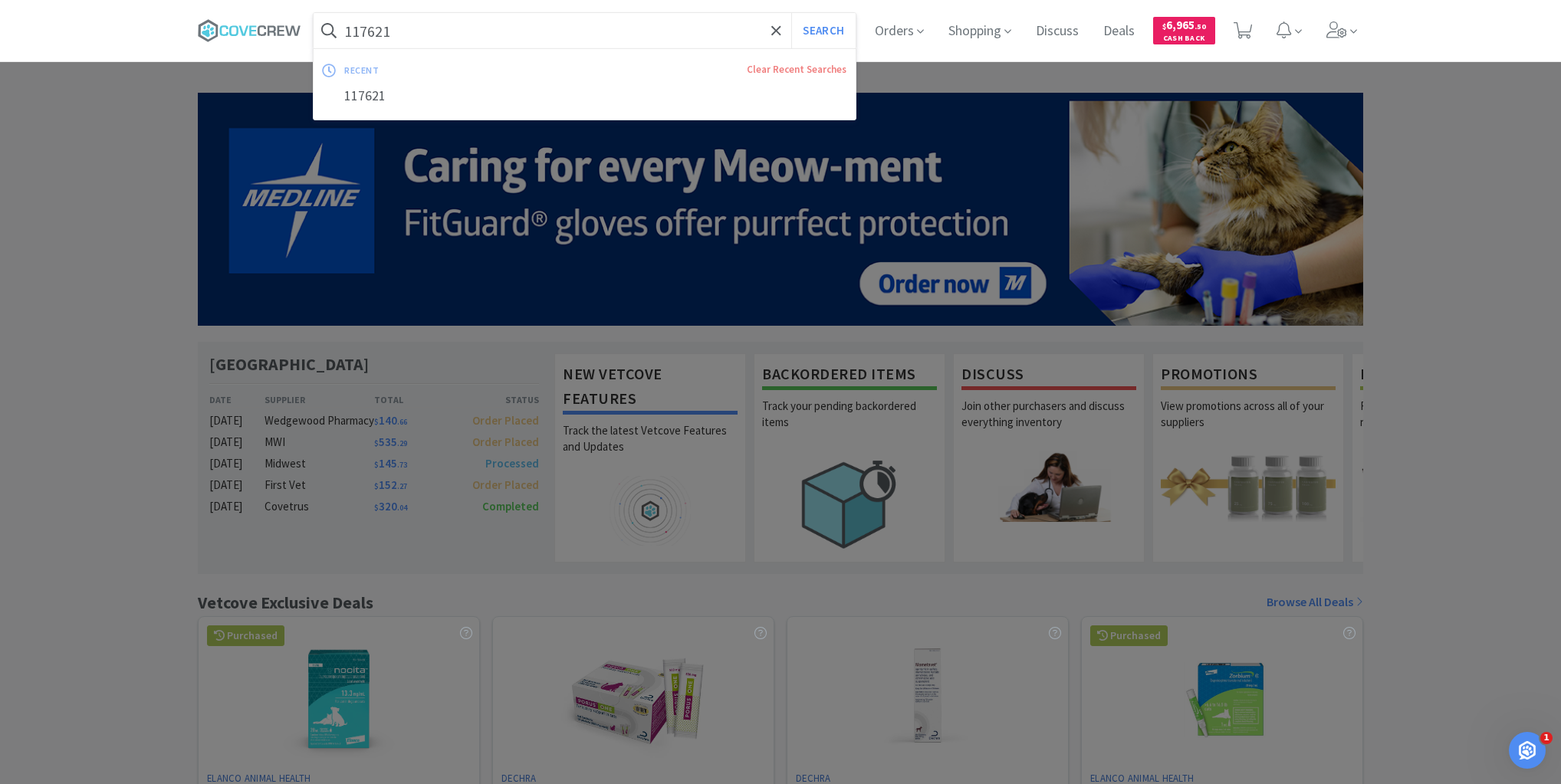
click at [791, 13] on button "Search" at bounding box center [822, 30] width 63 height 35
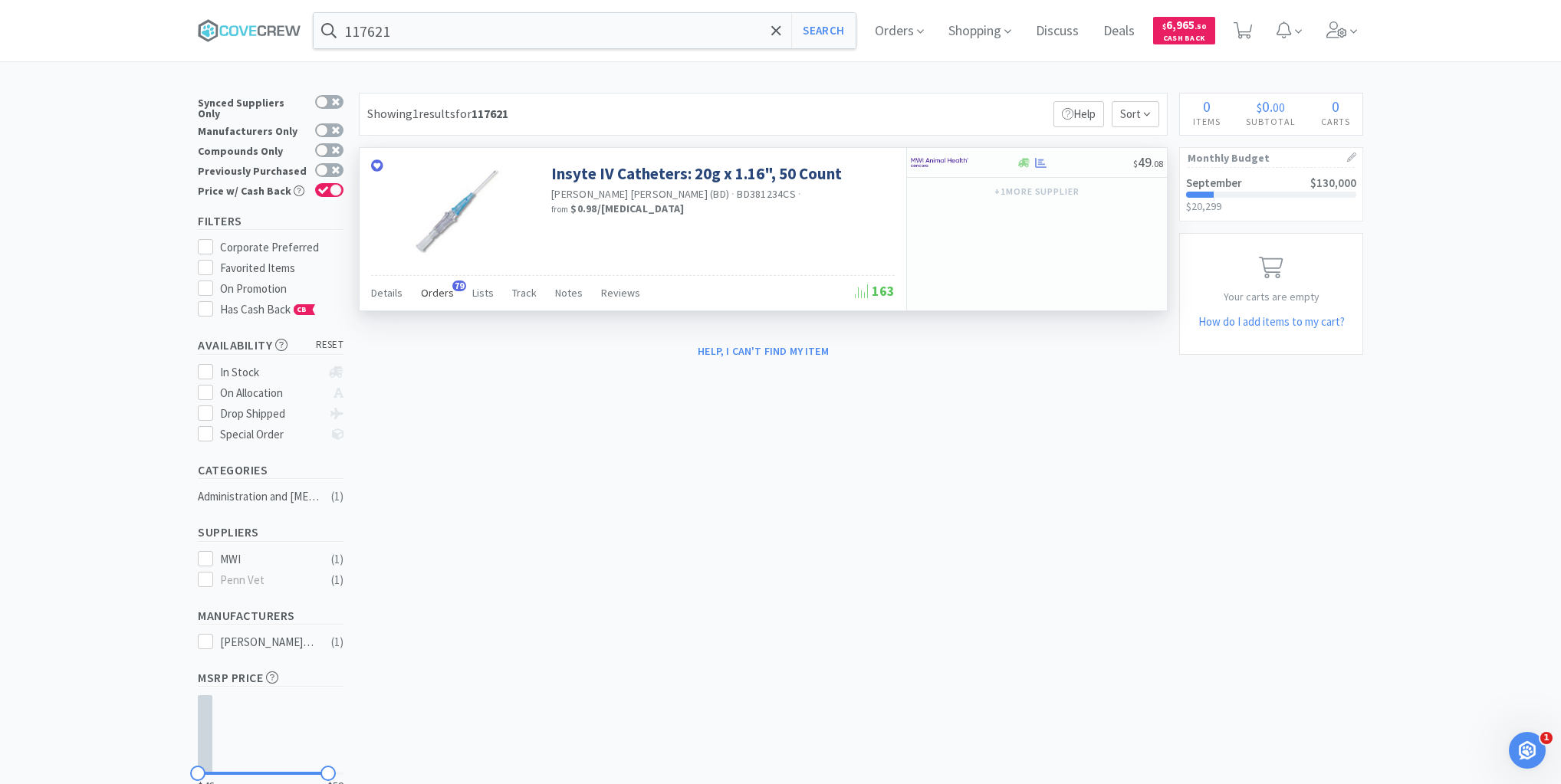
click at [430, 295] on span "Orders" at bounding box center [437, 293] width 33 height 14
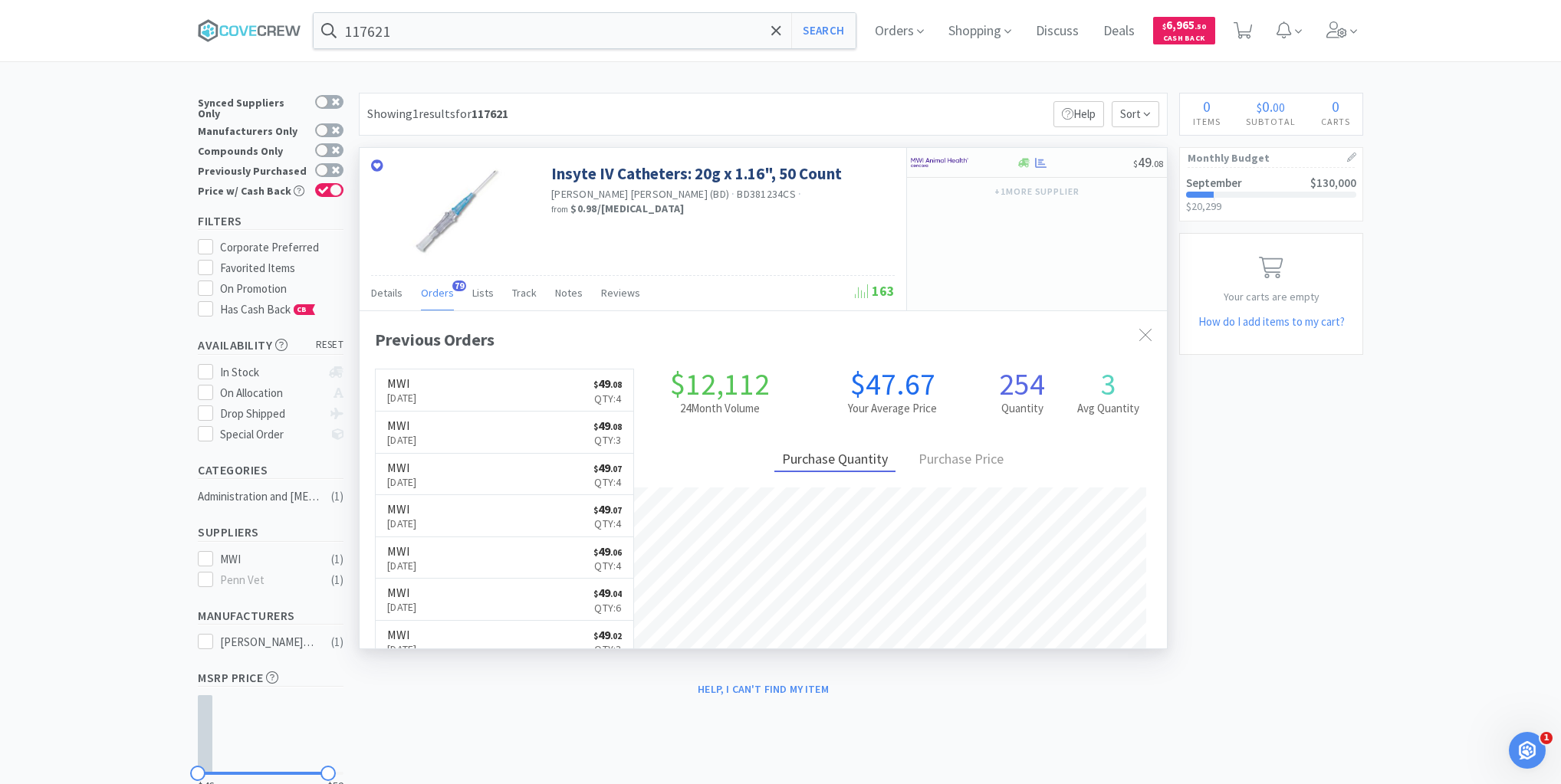
scroll to position [411, 807]
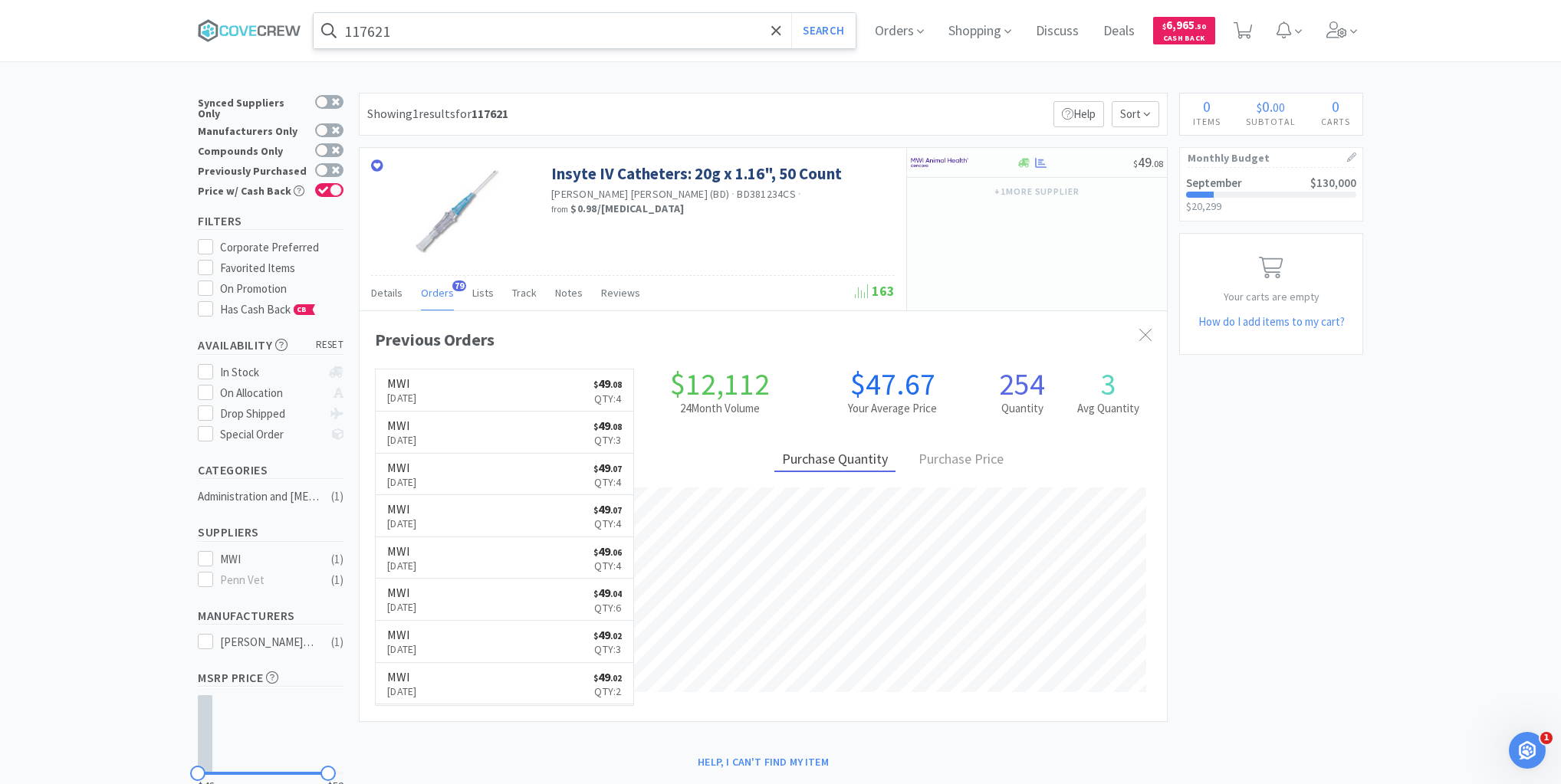
click at [505, 34] on input "117621" at bounding box center [584, 30] width 542 height 35
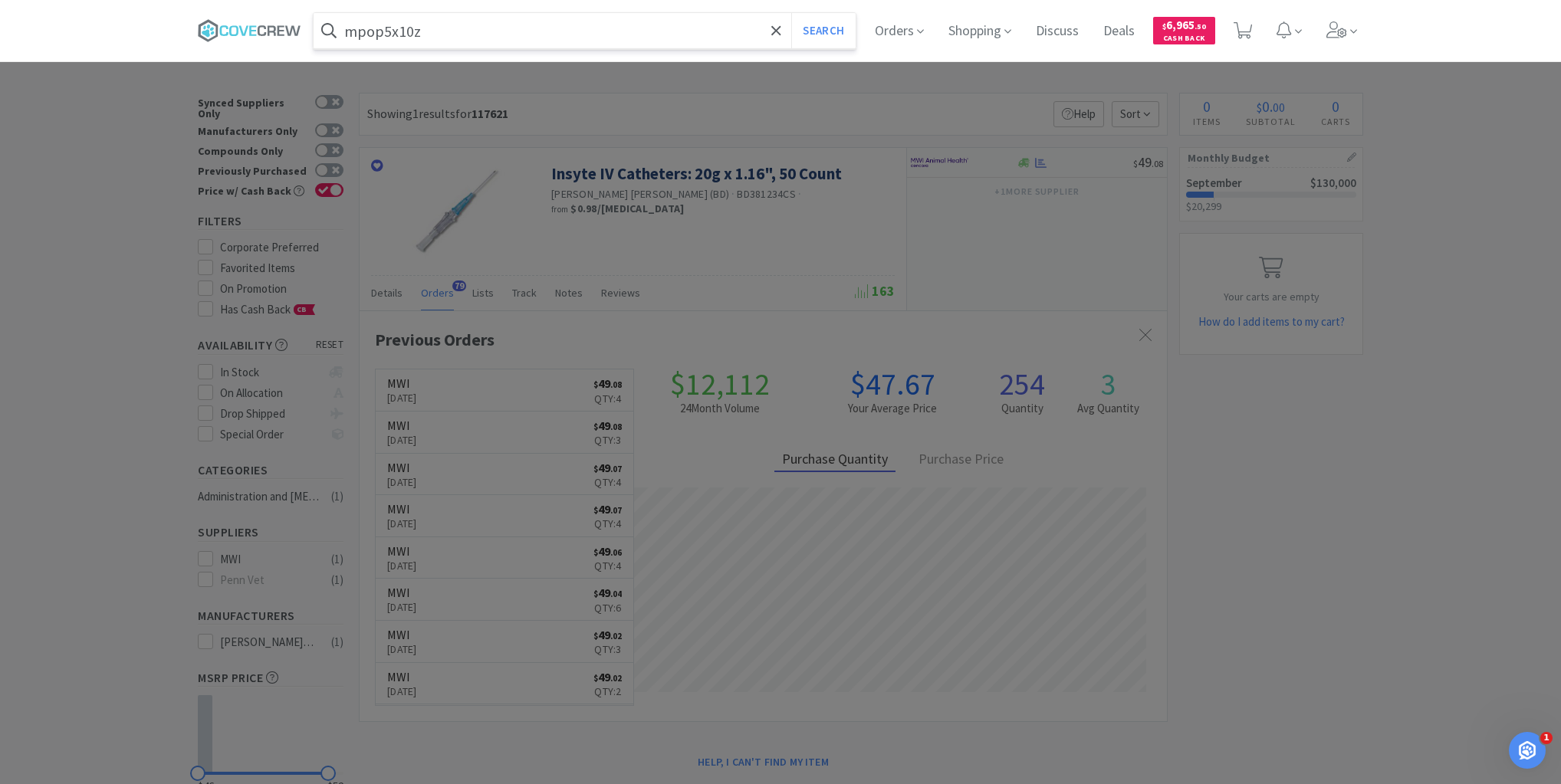
click at [791, 13] on button "Search" at bounding box center [822, 30] width 63 height 35
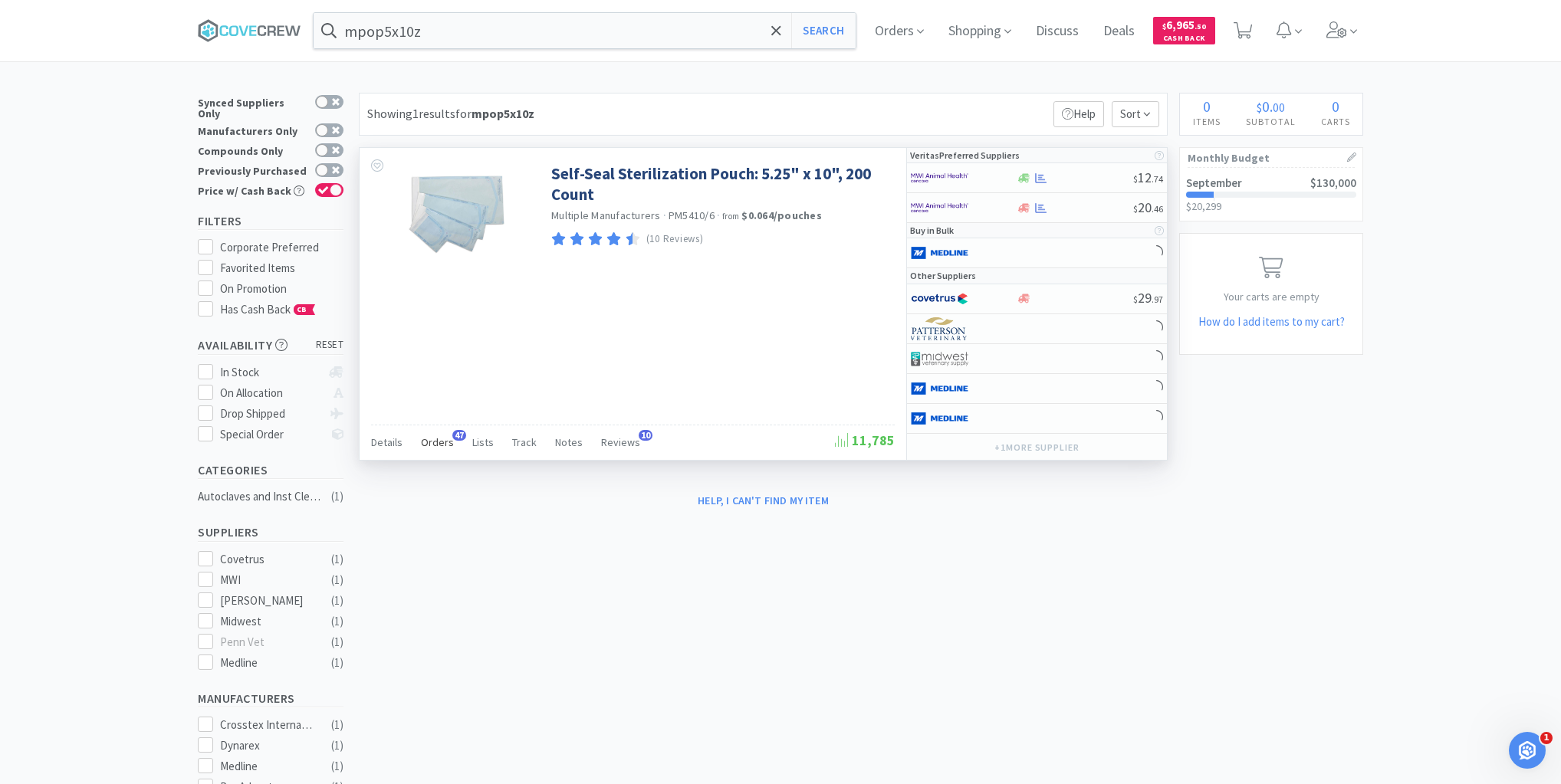
click at [428, 439] on span "Orders" at bounding box center [437, 442] width 33 height 14
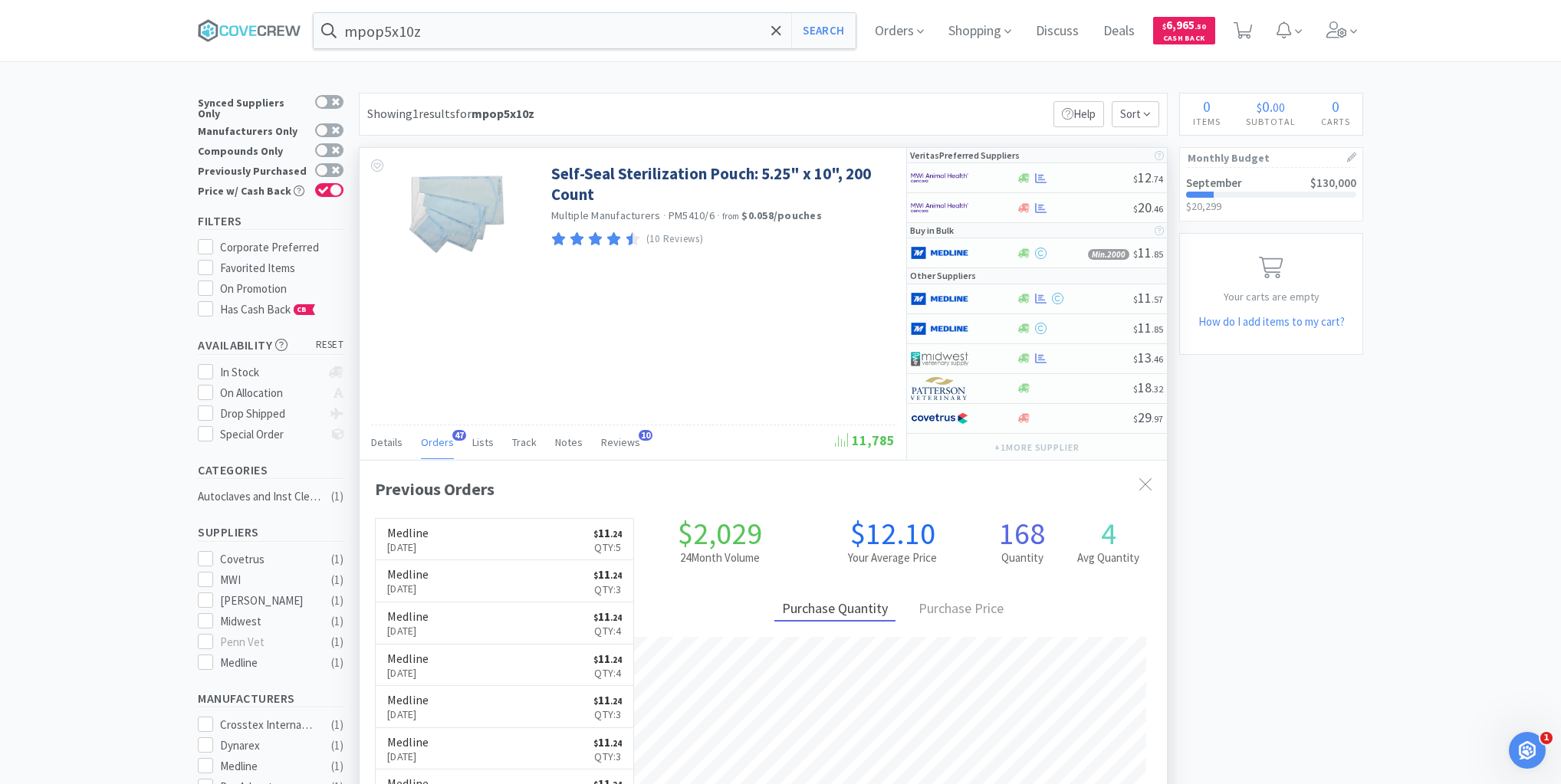
scroll to position [411, 807]
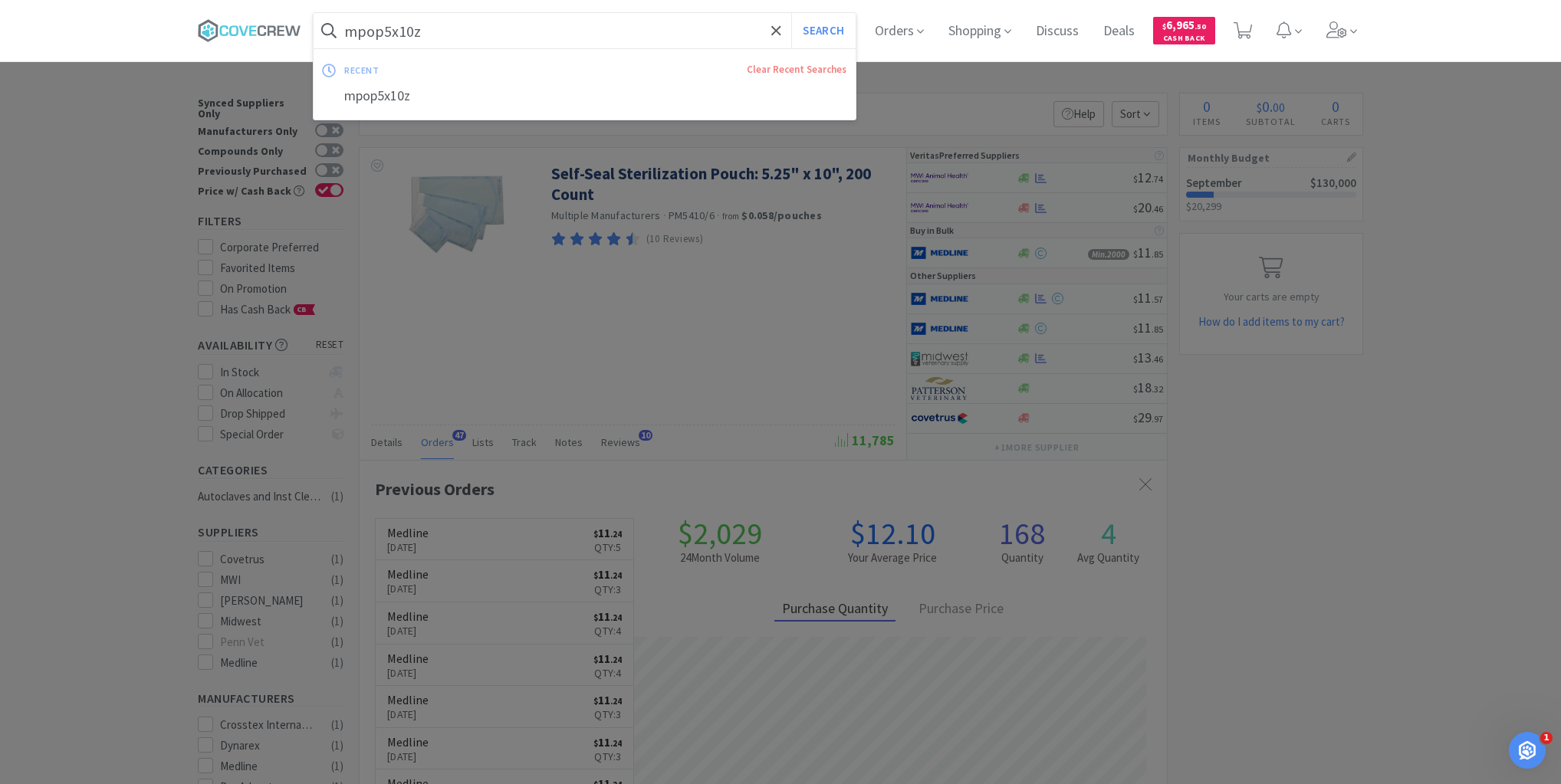
click at [450, 28] on input "mpop5x10z" at bounding box center [584, 30] width 542 height 35
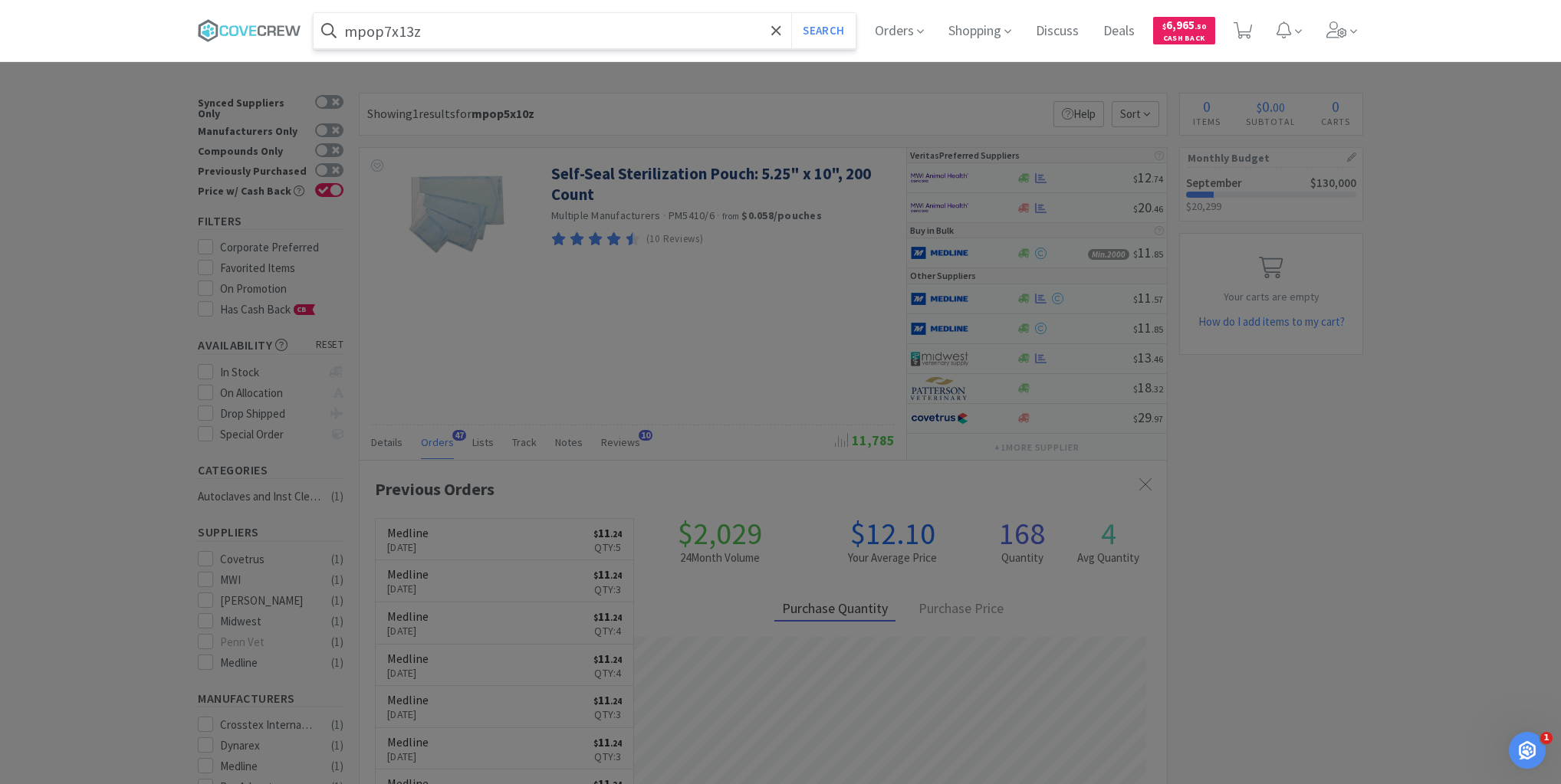
click at [791, 13] on button "Search" at bounding box center [822, 30] width 63 height 35
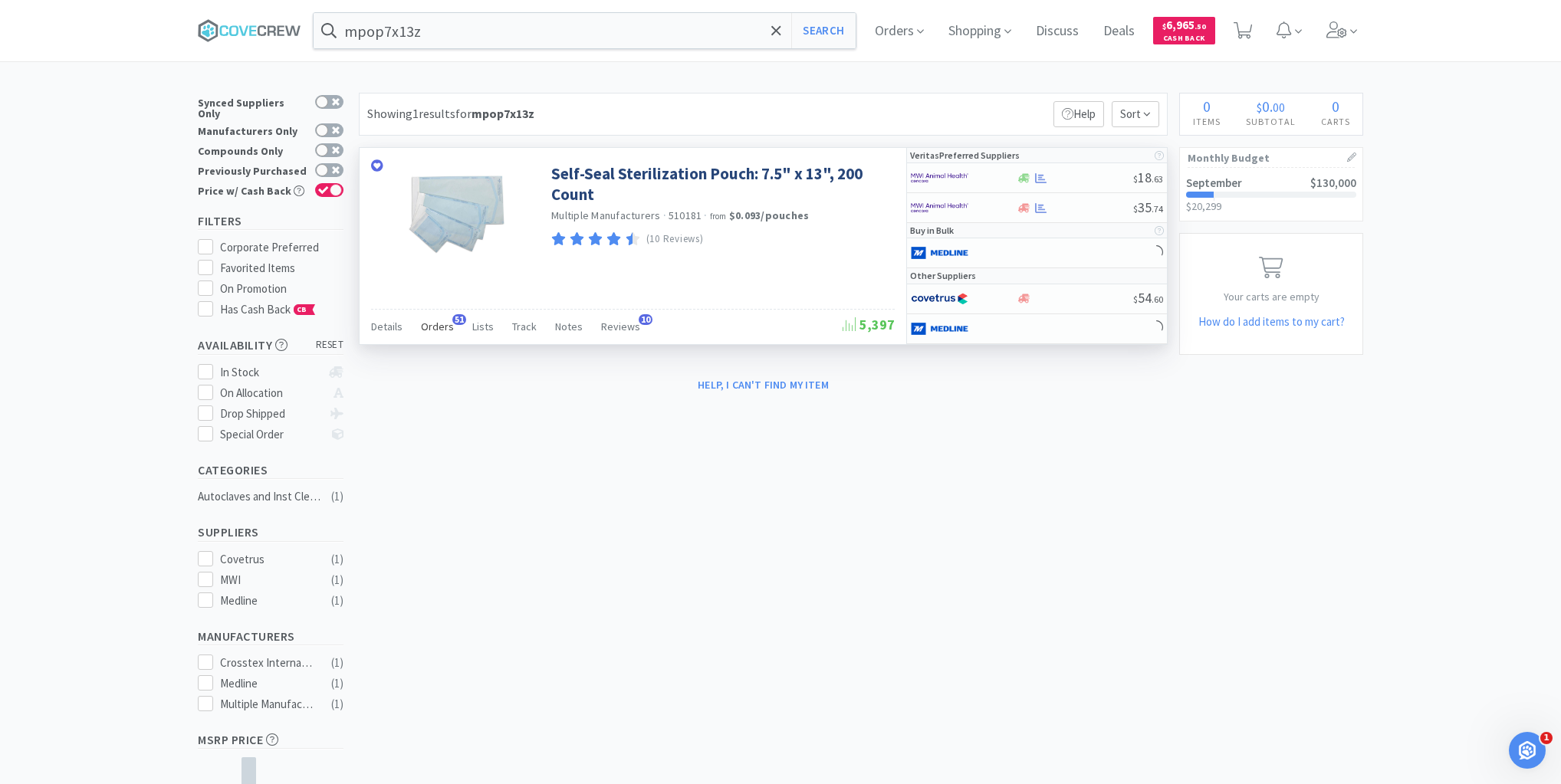
click at [438, 323] on span "Orders" at bounding box center [437, 326] width 33 height 14
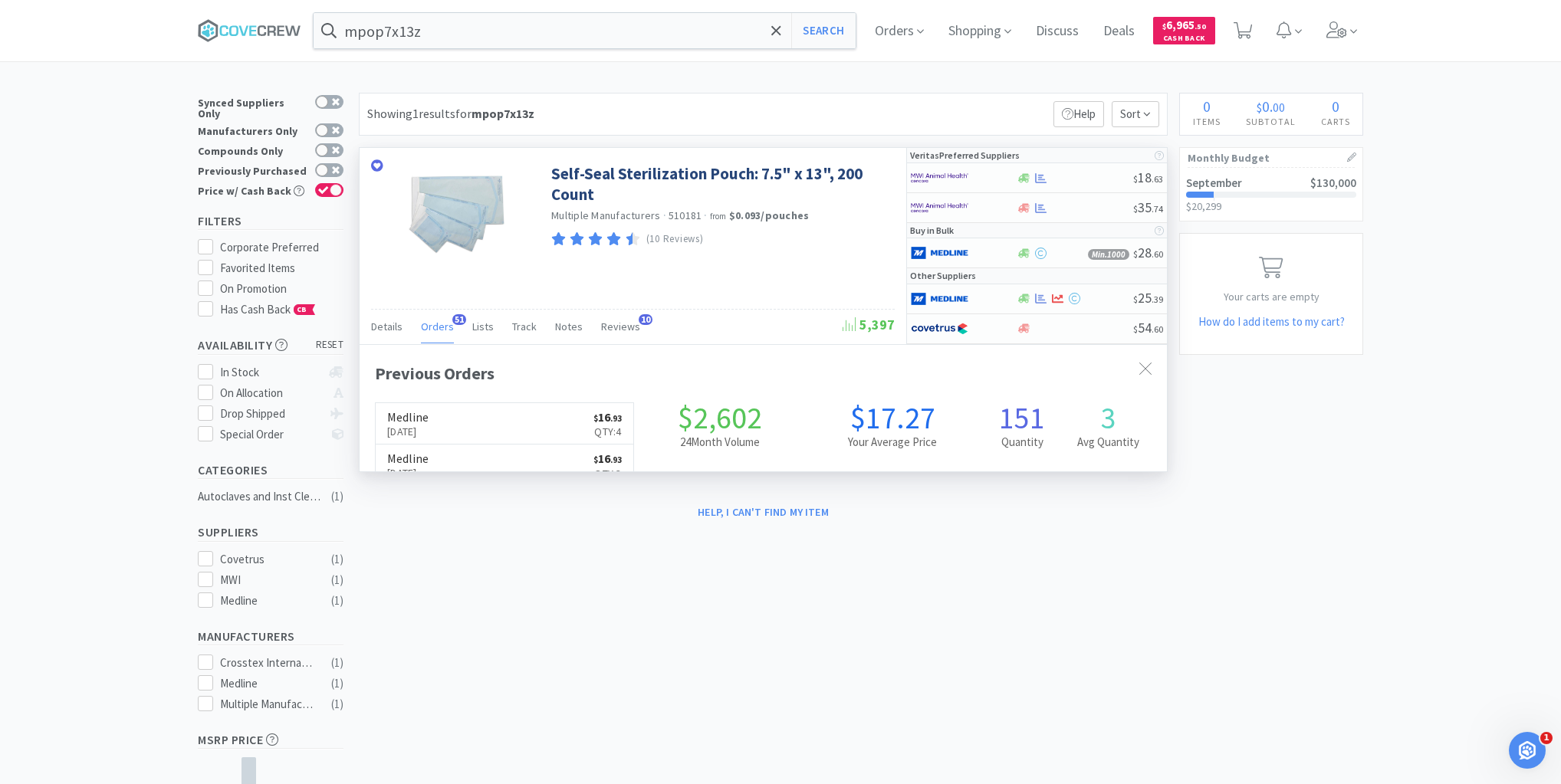
scroll to position [411, 807]
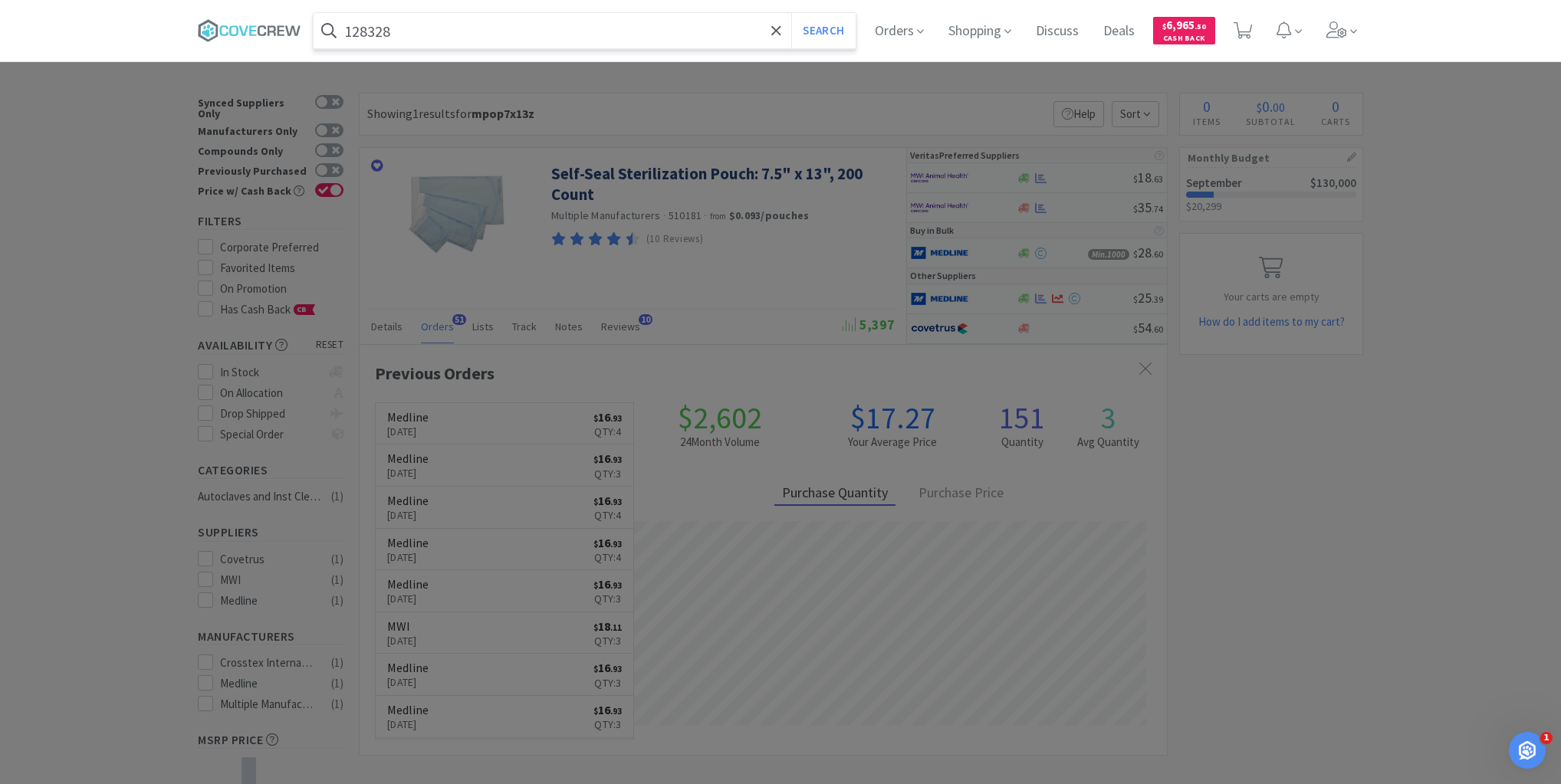
click at [791, 13] on button "Search" at bounding box center [822, 30] width 63 height 35
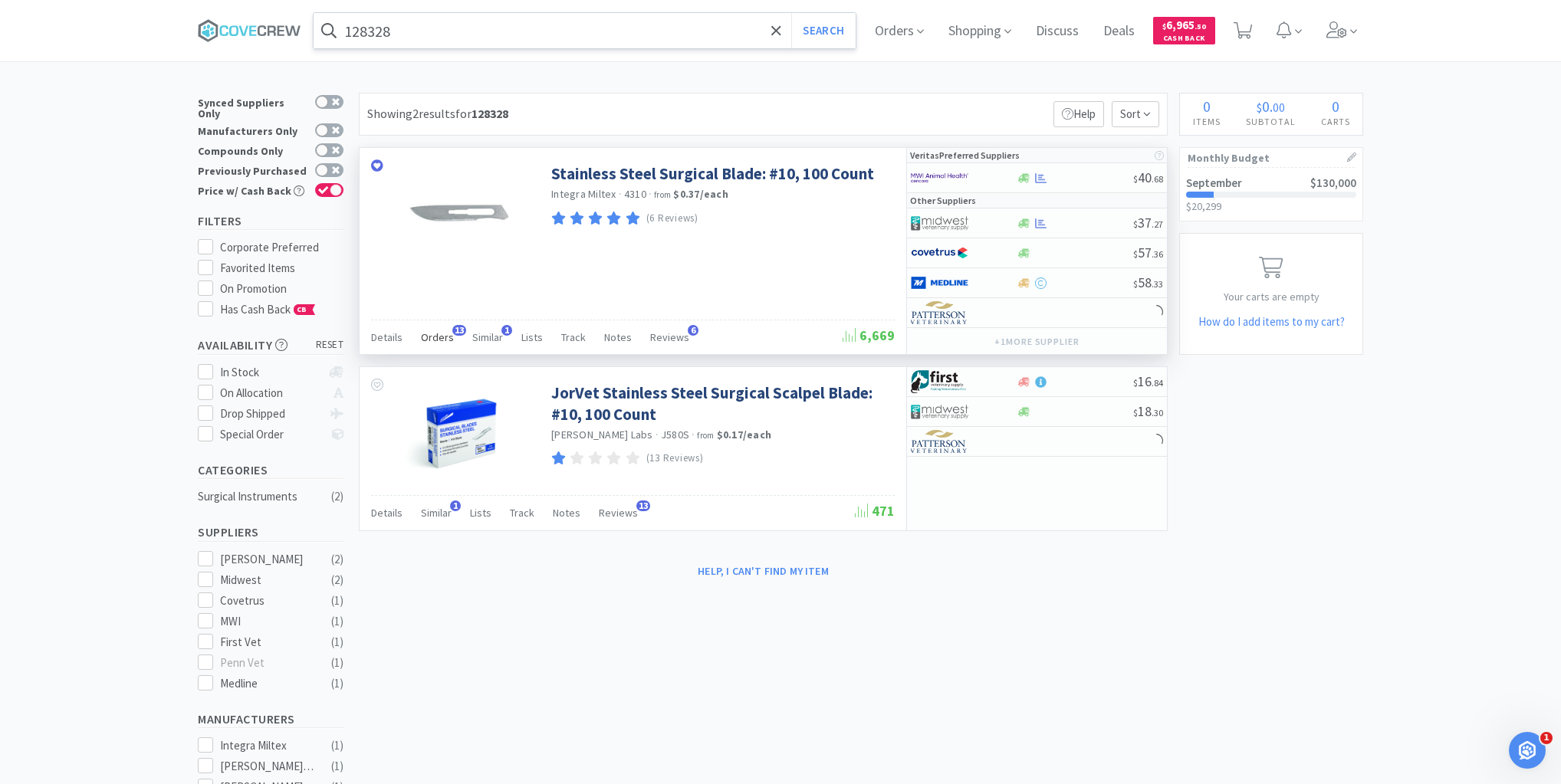
click at [440, 332] on span "Orders" at bounding box center [437, 337] width 33 height 14
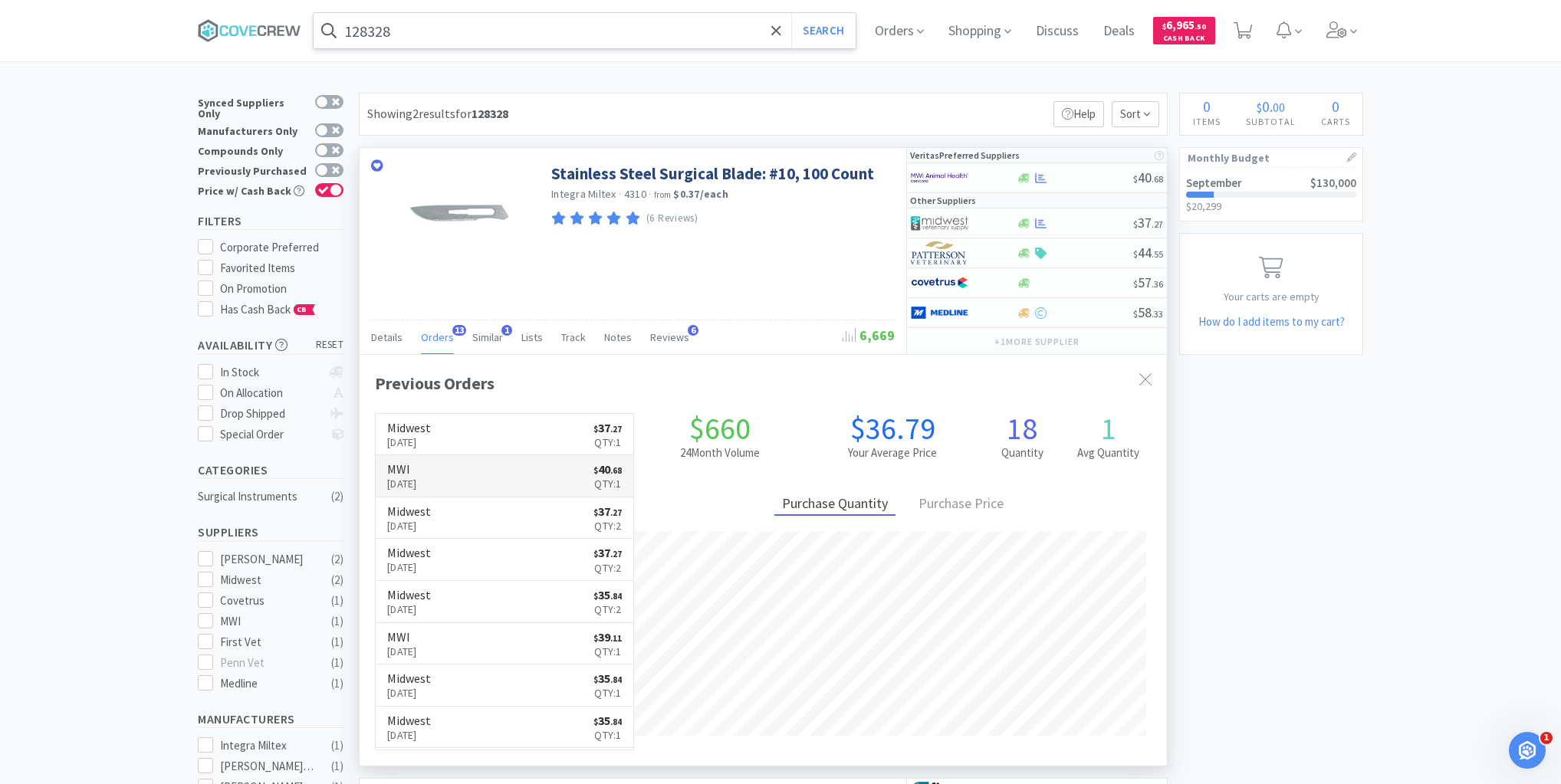
scroll to position [411, 807]
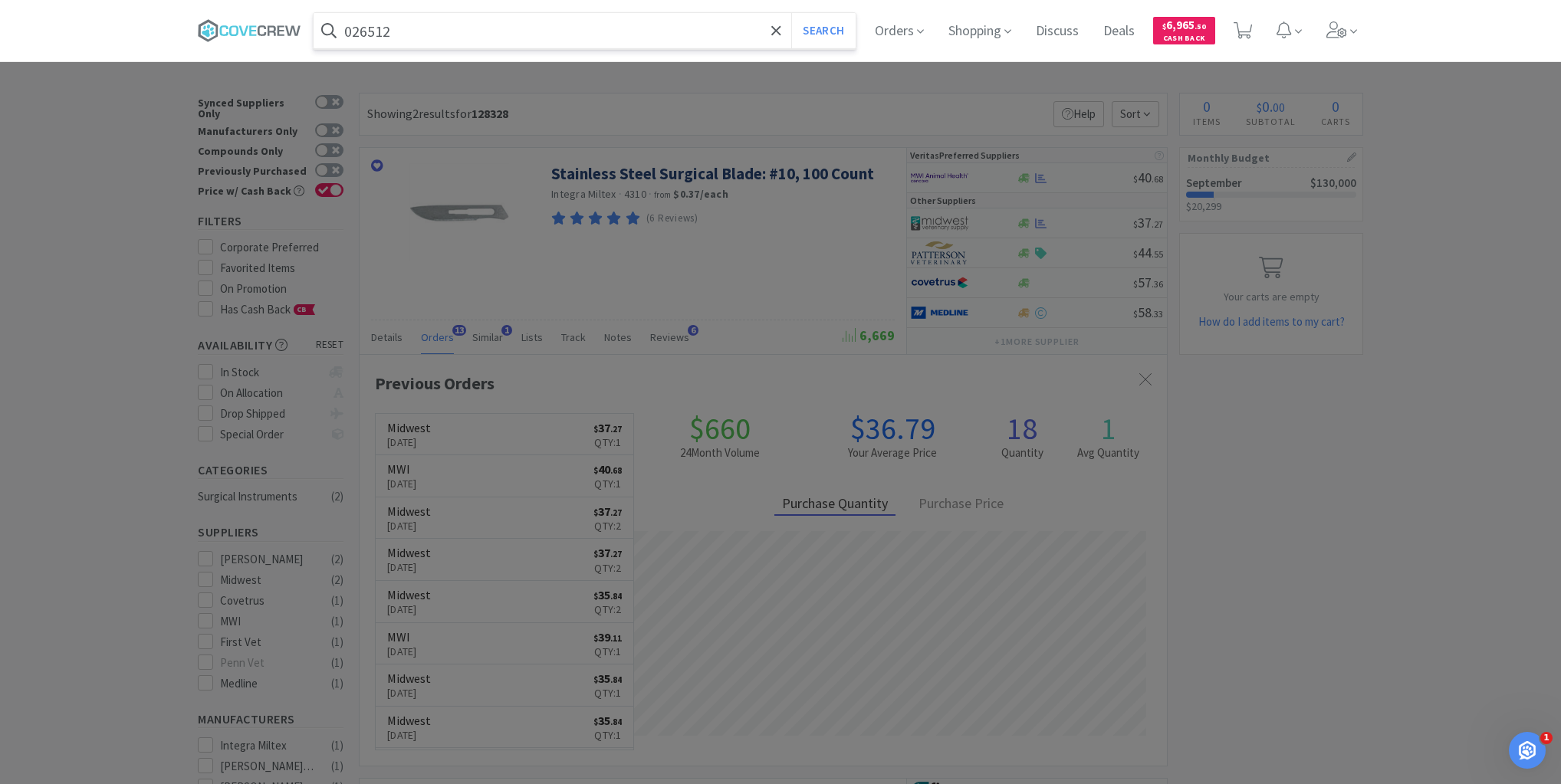
click at [791, 13] on button "Search" at bounding box center [822, 30] width 63 height 35
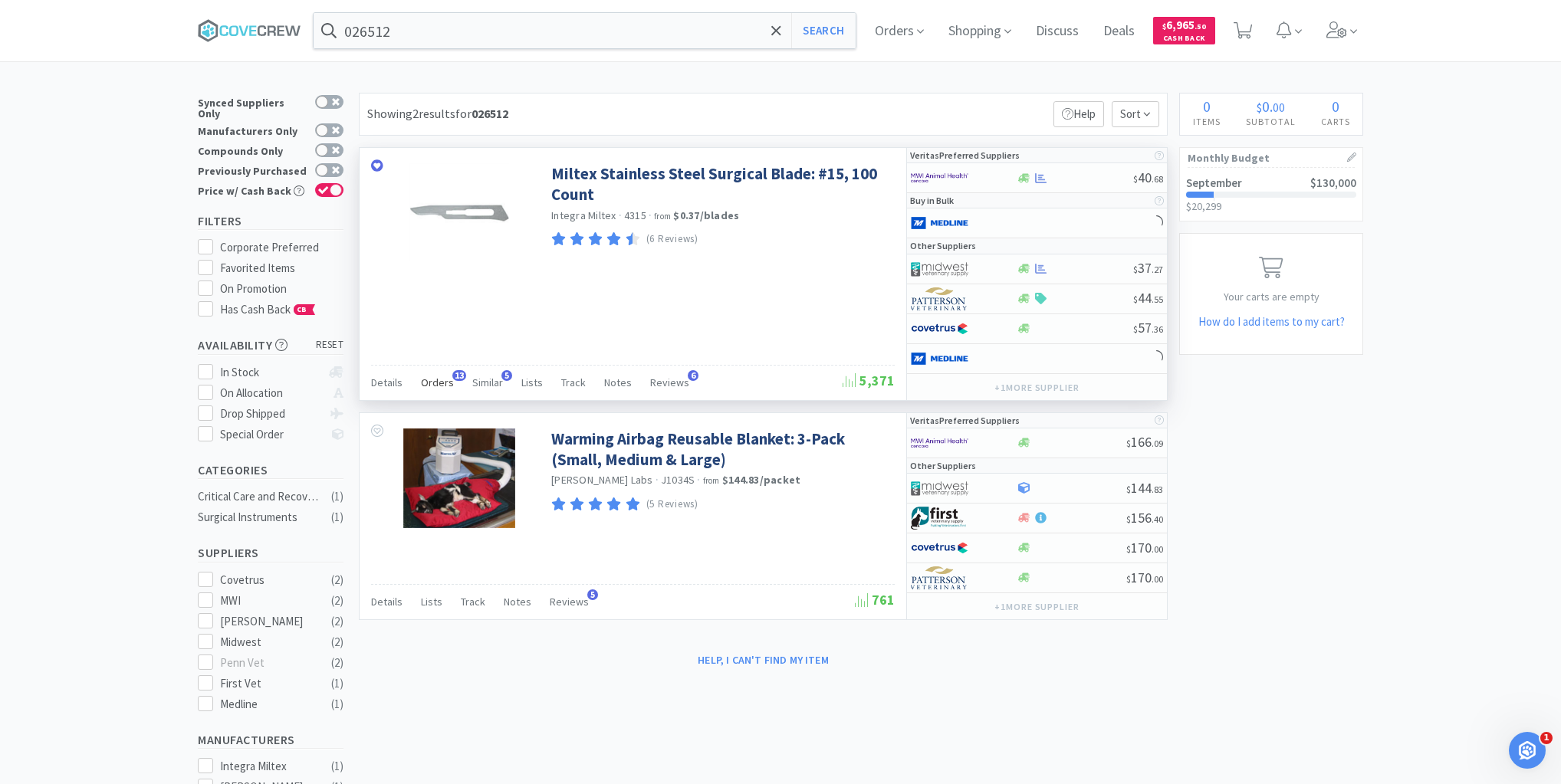
click at [445, 382] on span "Orders" at bounding box center [437, 382] width 33 height 14
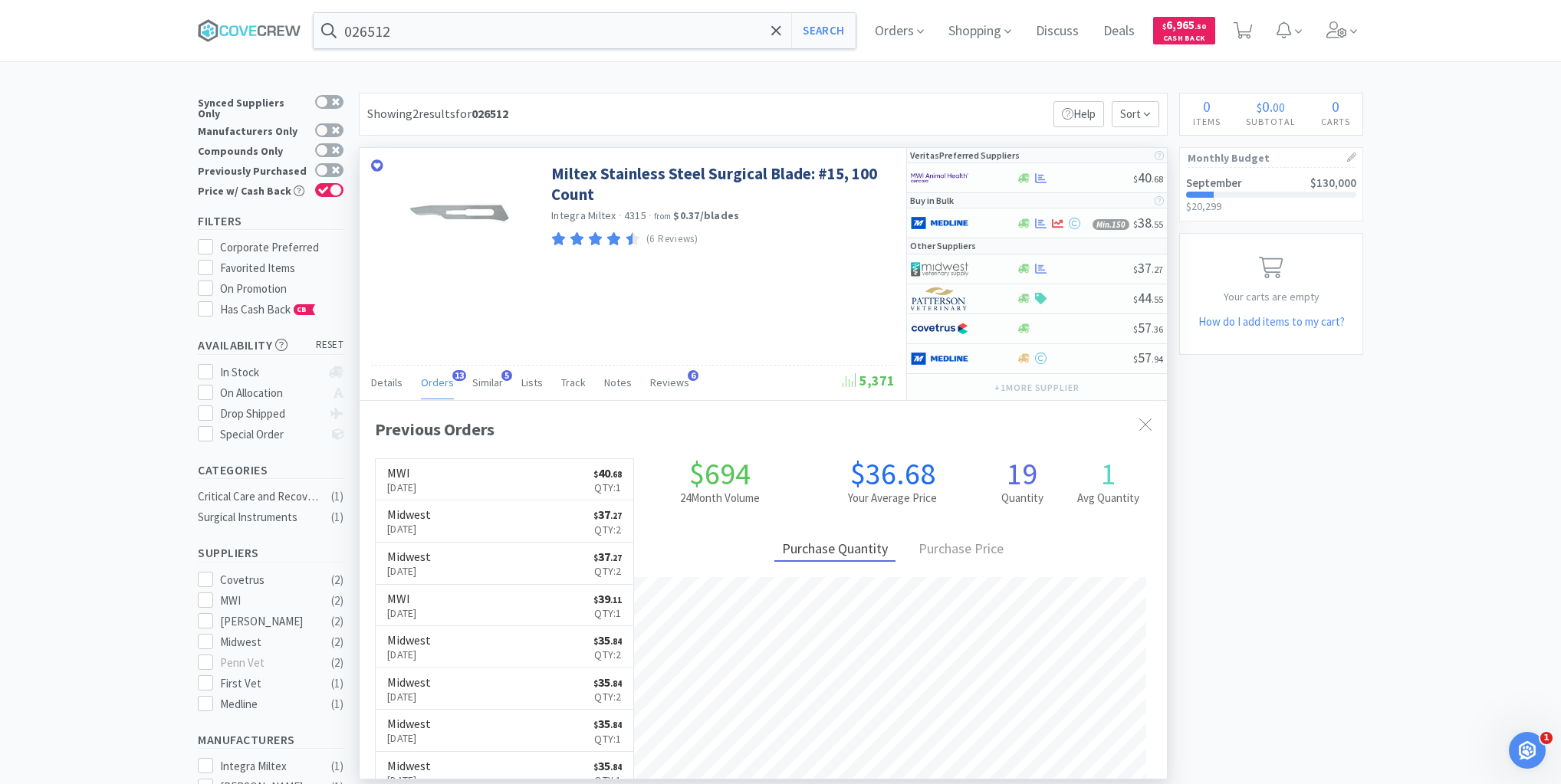
scroll to position [411, 807]
click at [416, 18] on input "026512" at bounding box center [584, 30] width 542 height 35
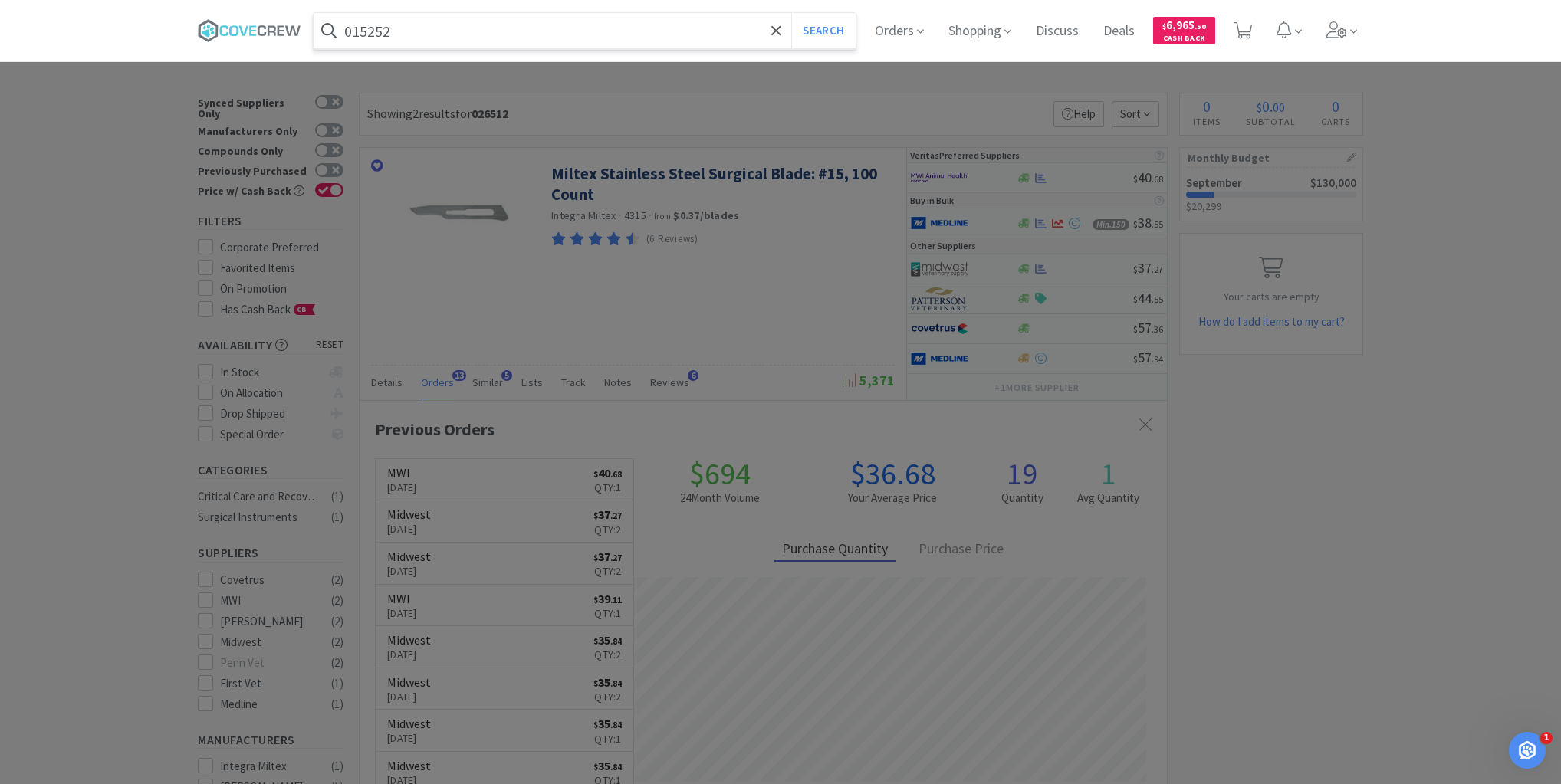
click at [791, 13] on button "Search" at bounding box center [822, 30] width 63 height 35
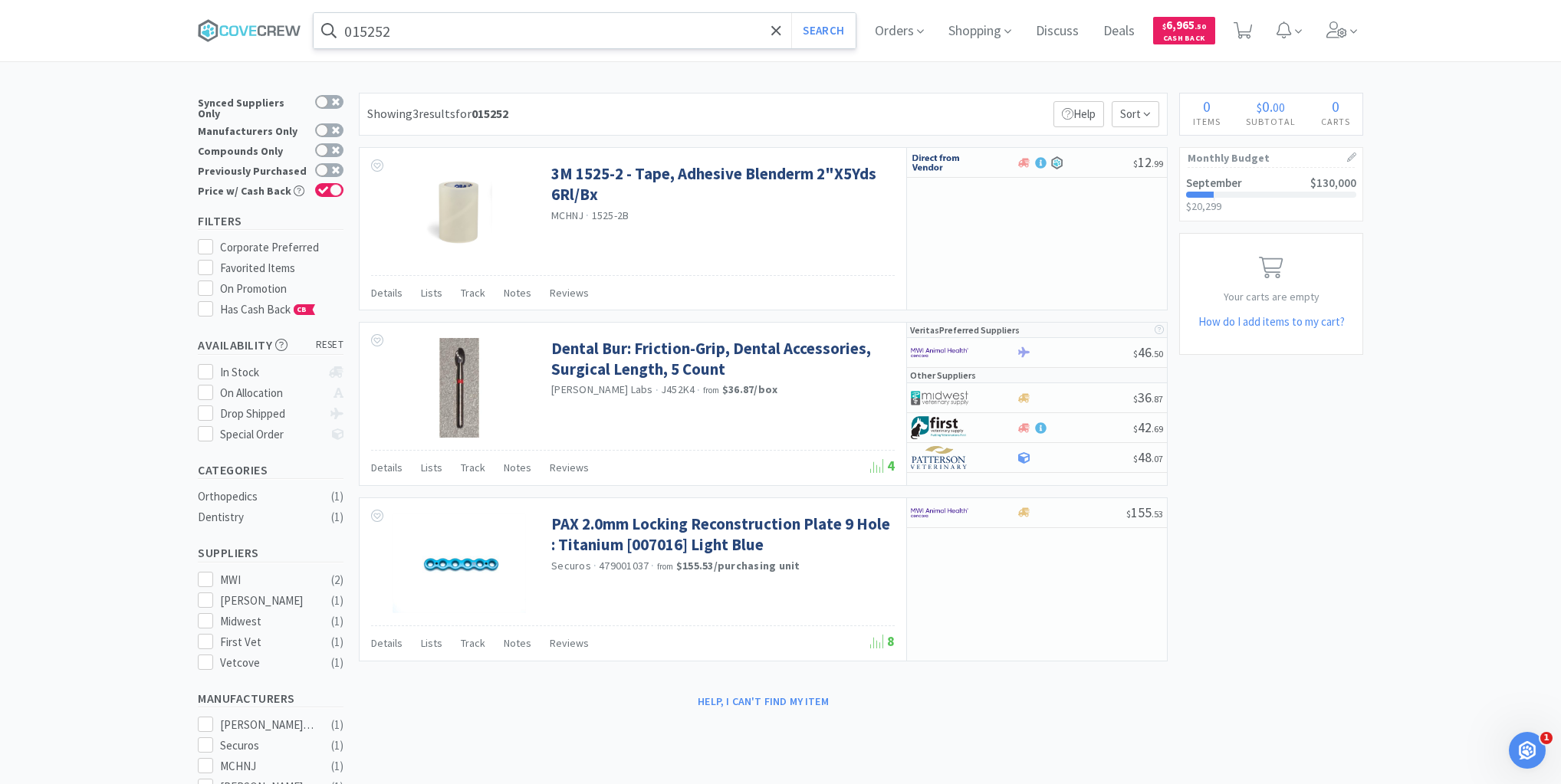
click at [427, 35] on input "015252" at bounding box center [584, 30] width 542 height 35
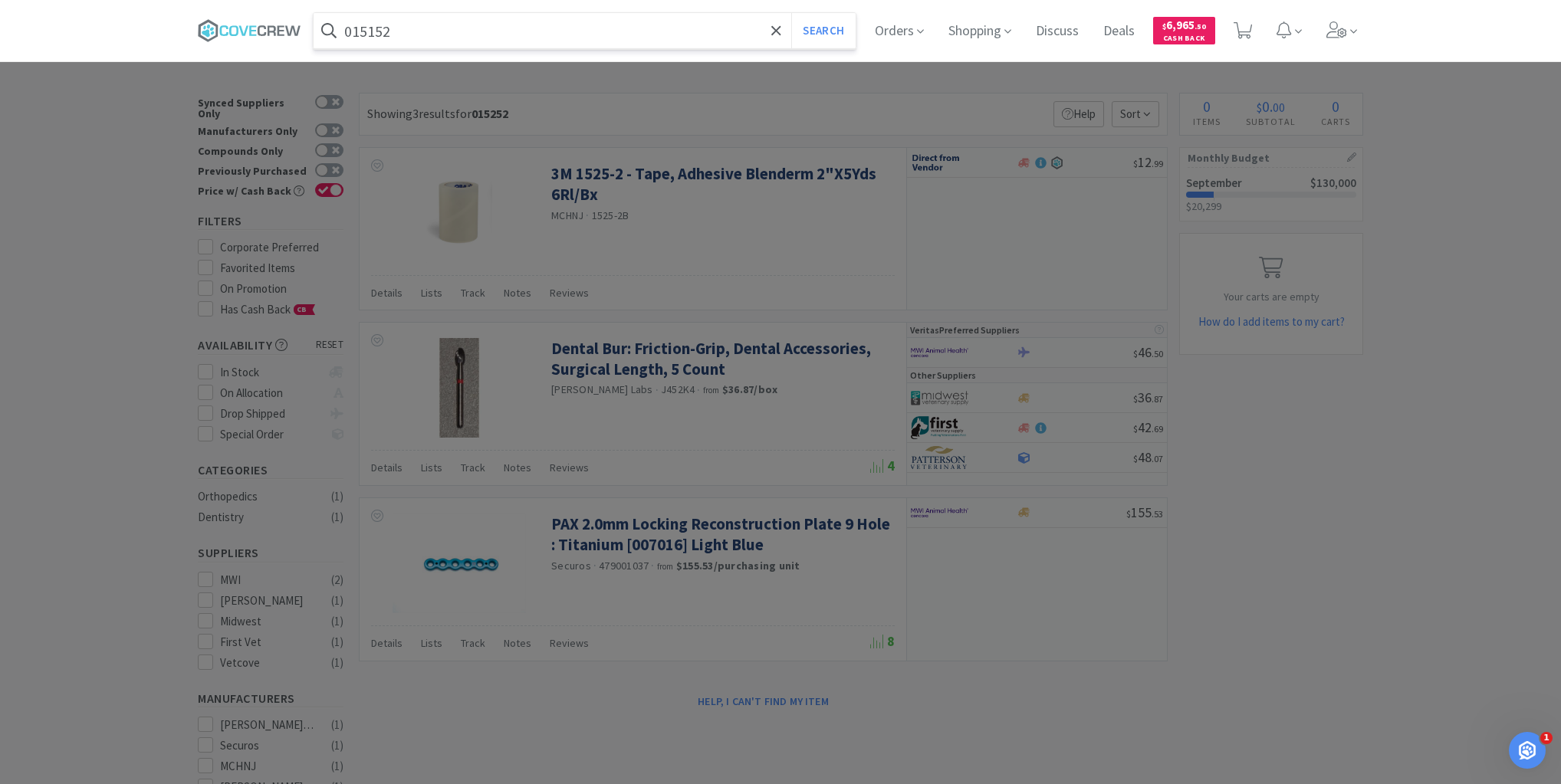
click at [791, 13] on button "Search" at bounding box center [822, 30] width 63 height 35
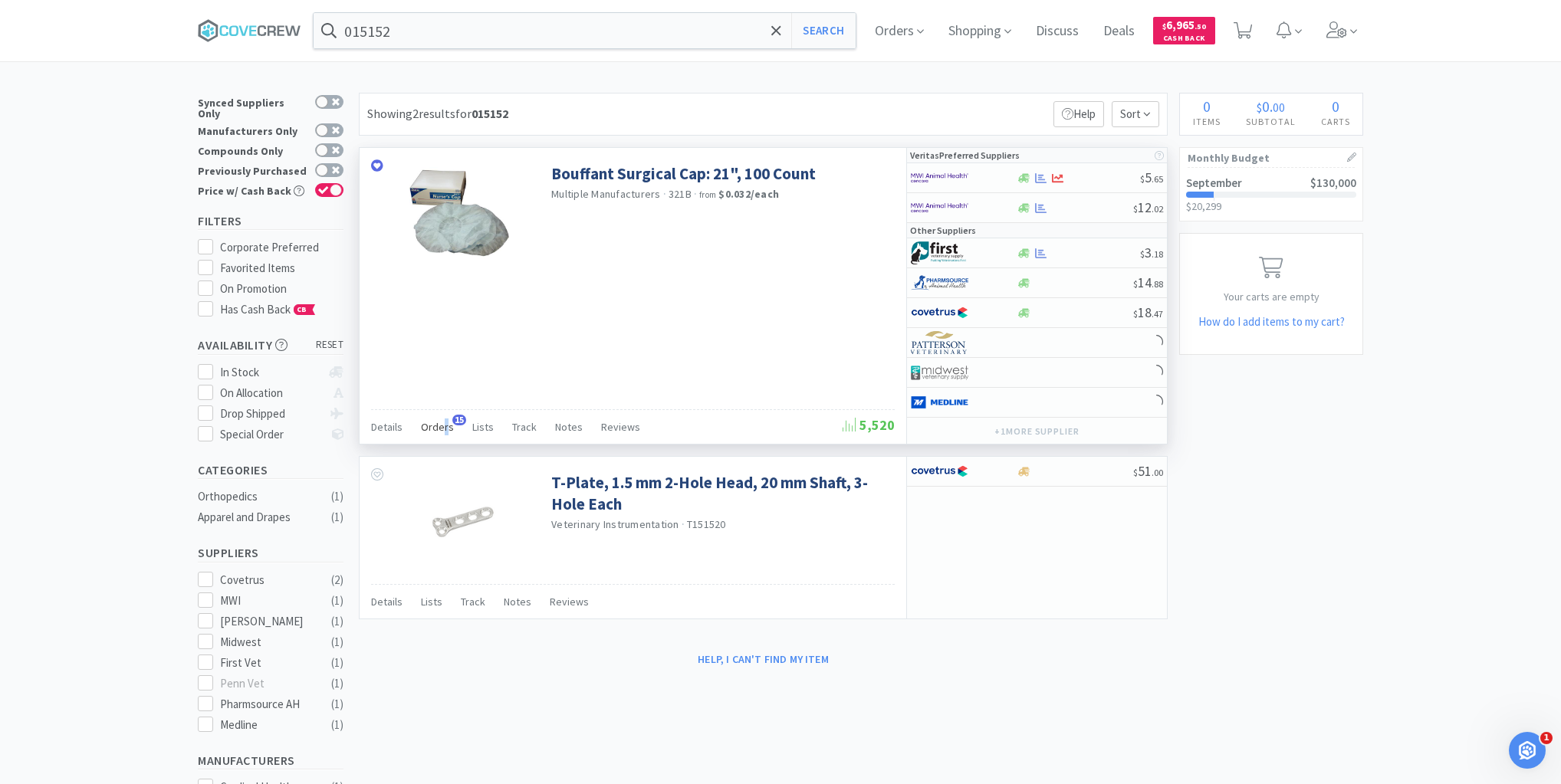
click at [445, 420] on span "Orders" at bounding box center [437, 427] width 33 height 14
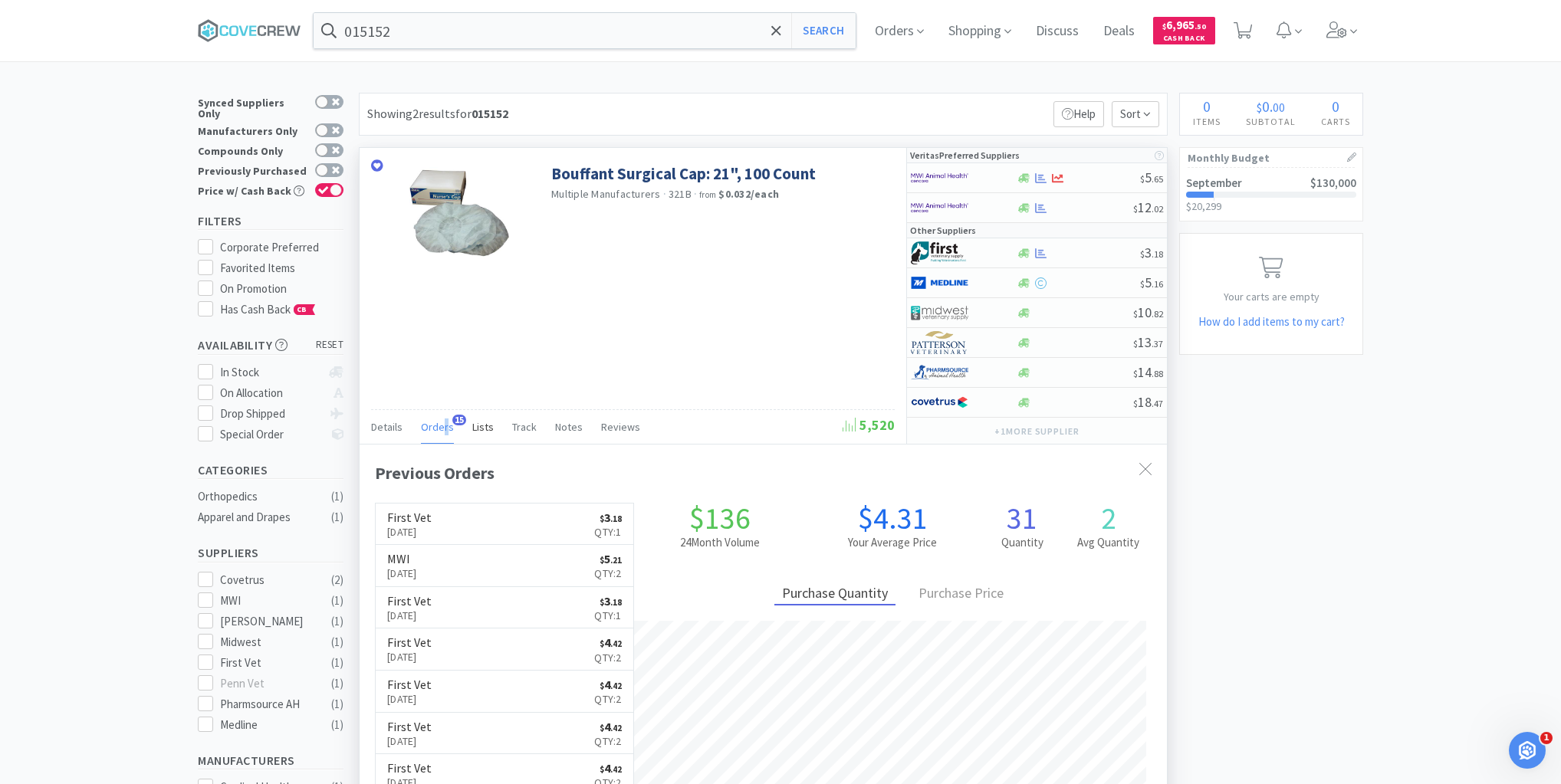
scroll to position [411, 807]
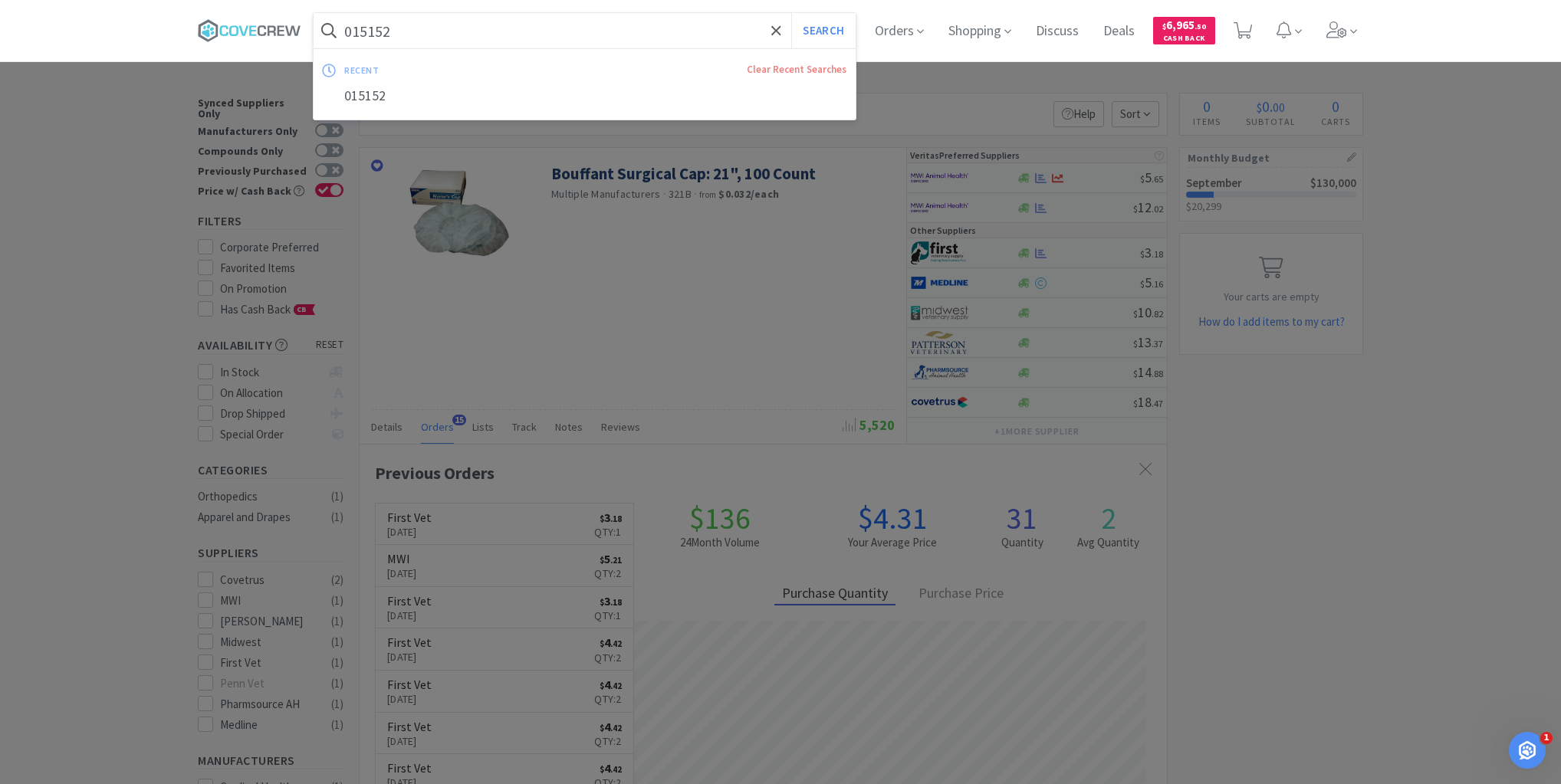
click at [473, 22] on input "015152" at bounding box center [584, 30] width 542 height 35
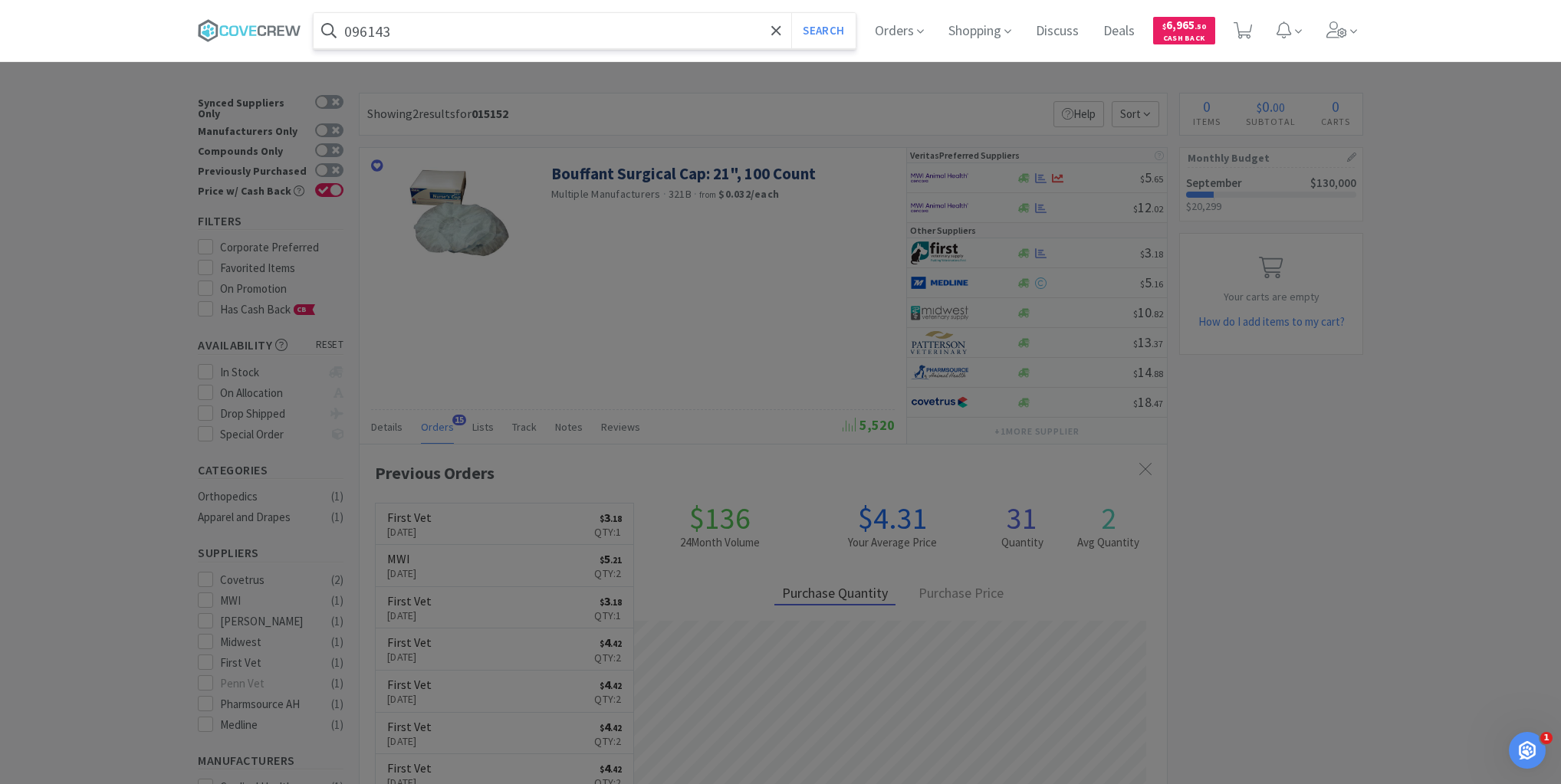
click at [791, 13] on button "Search" at bounding box center [822, 30] width 63 height 35
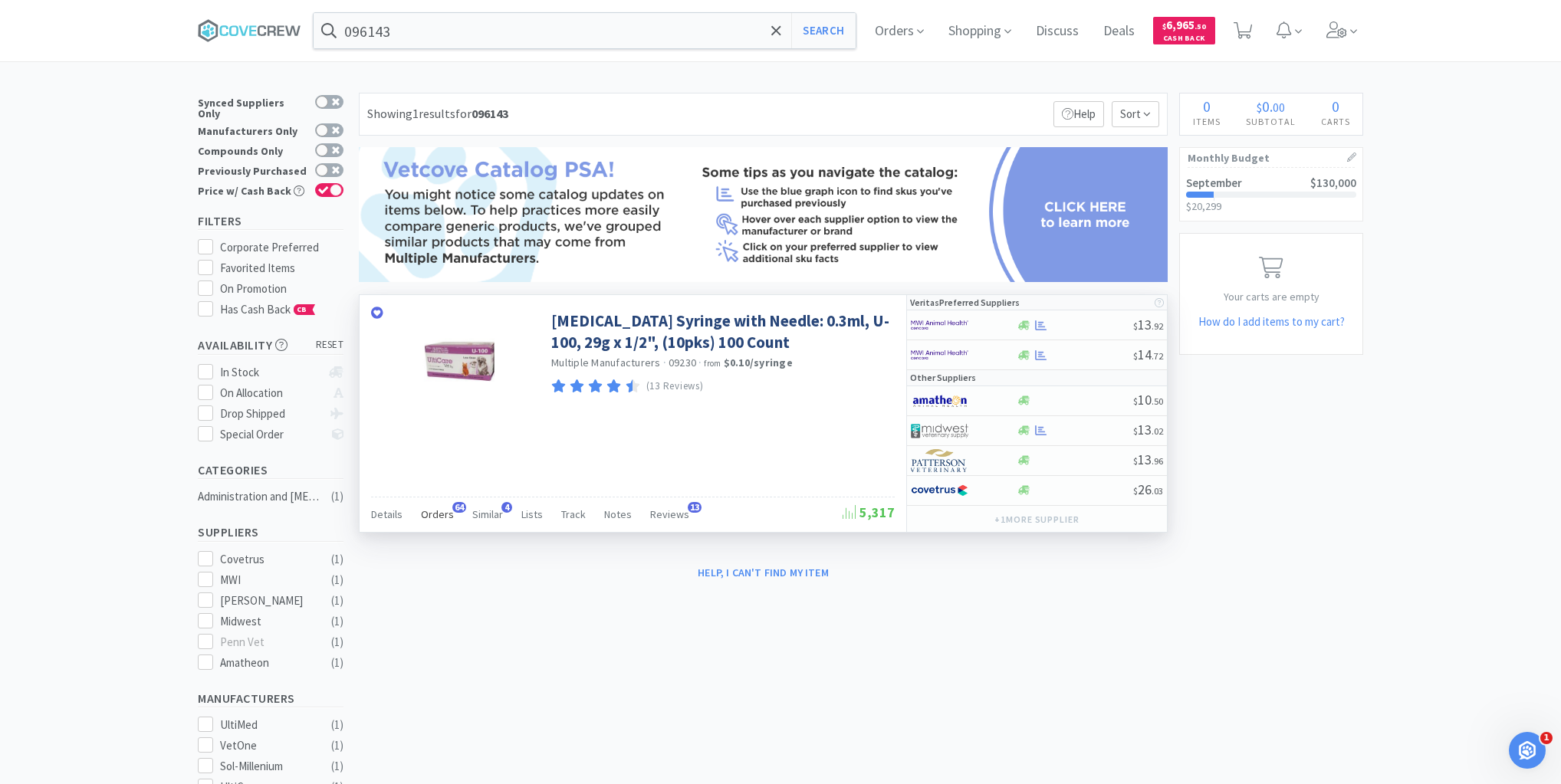
click at [443, 515] on span "Orders" at bounding box center [437, 514] width 33 height 14
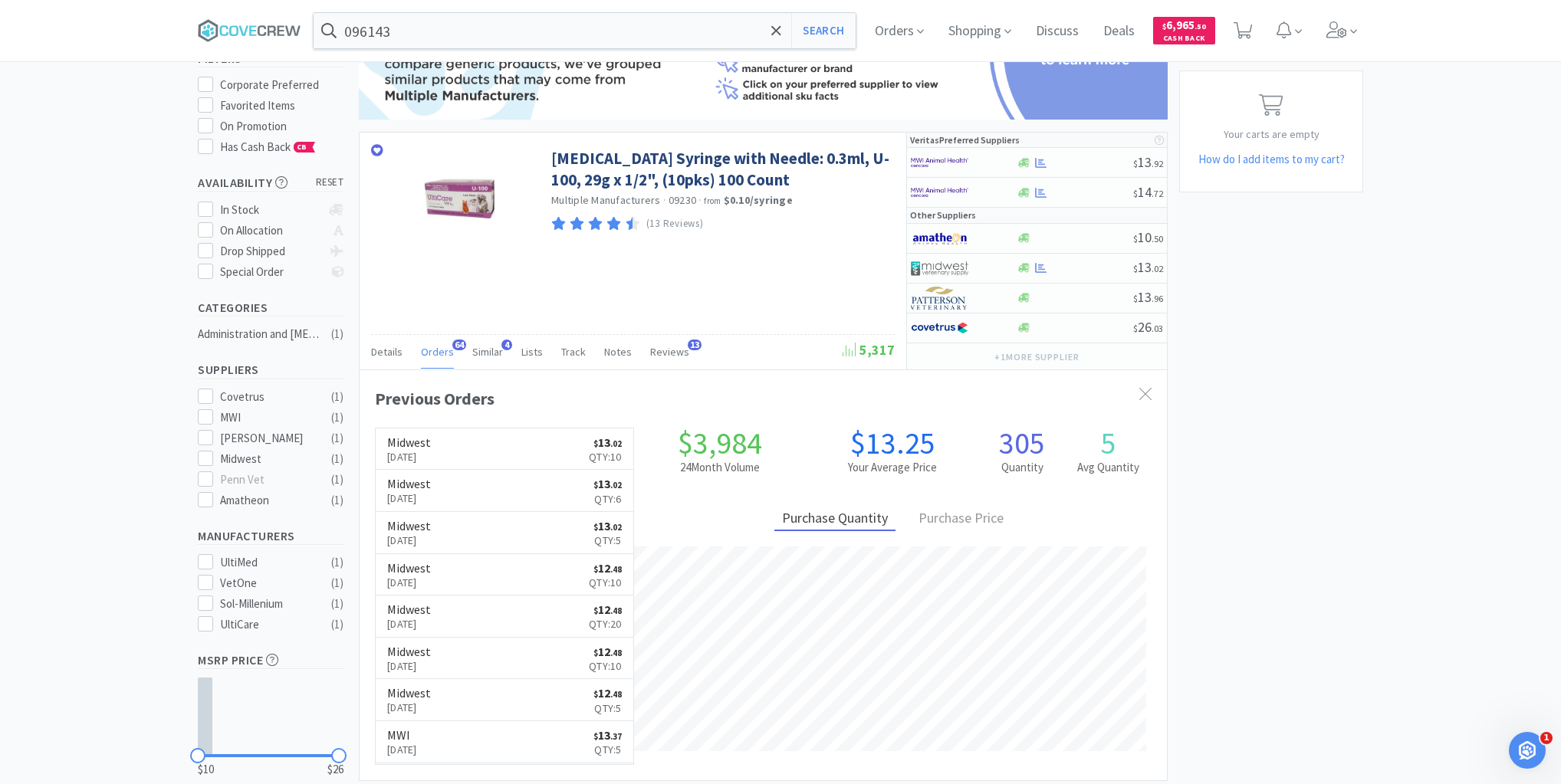
scroll to position [256, 0]
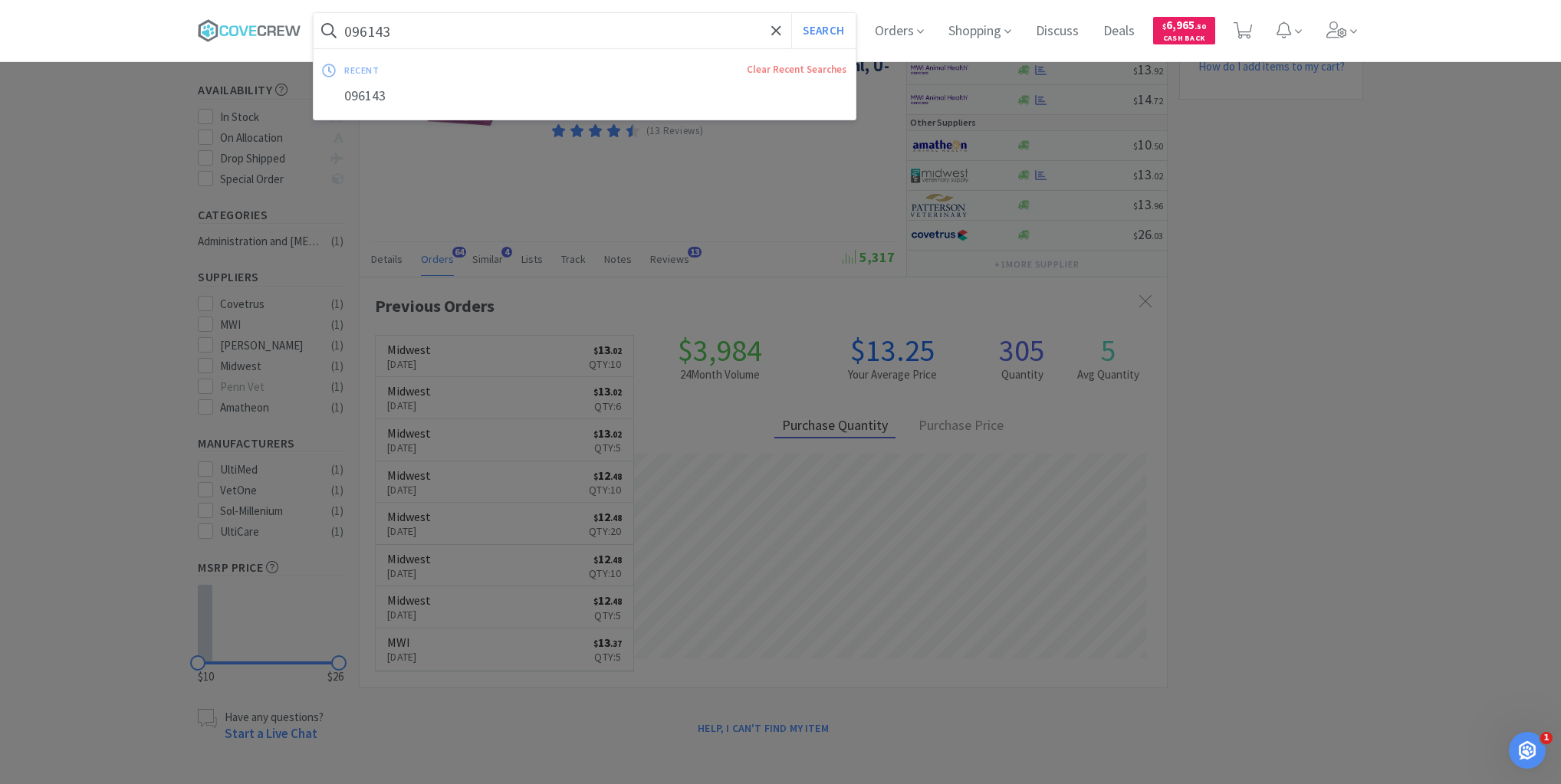
click at [446, 33] on input "096143" at bounding box center [584, 30] width 542 height 35
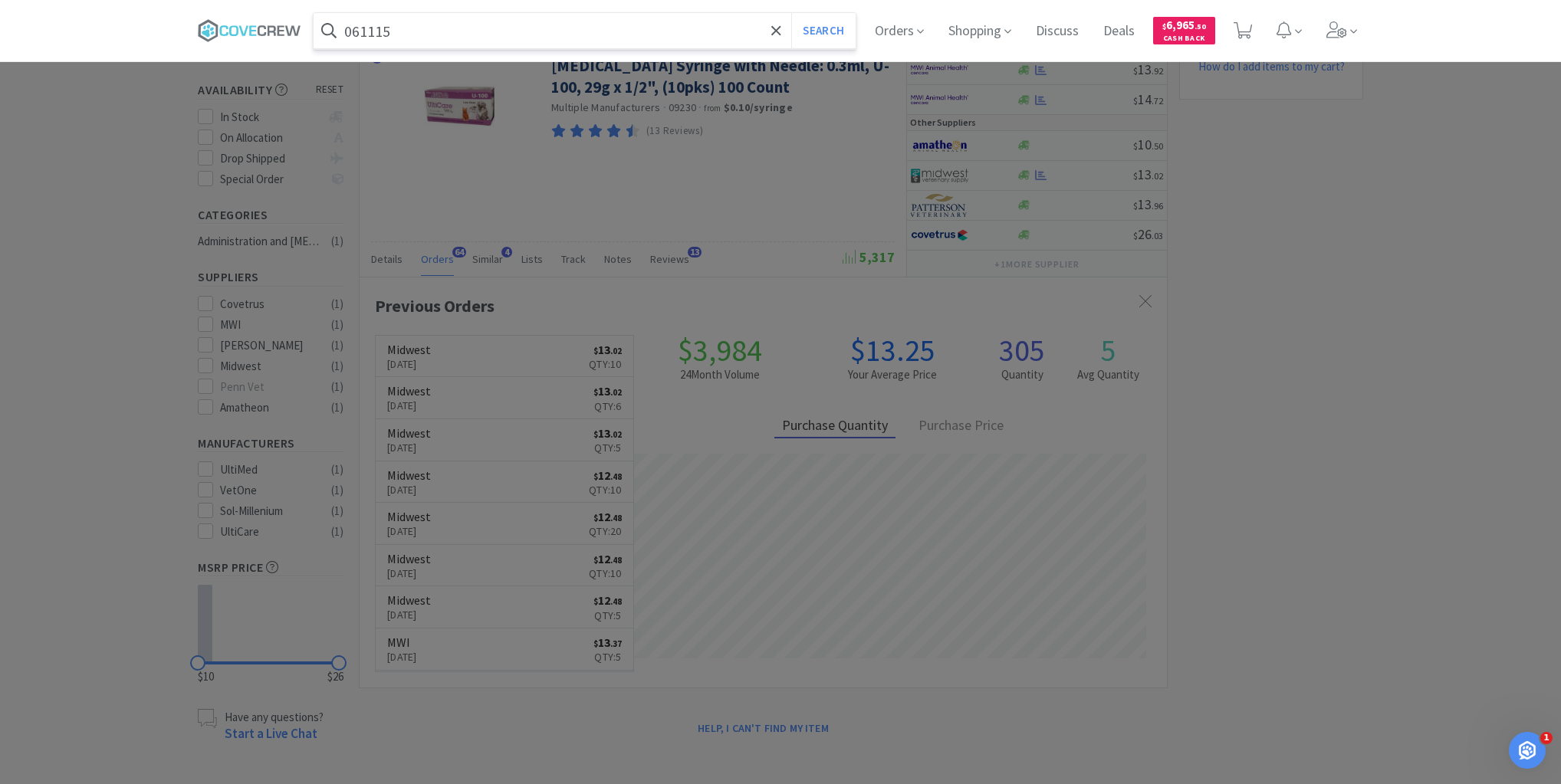
click at [791, 13] on button "Search" at bounding box center [822, 30] width 63 height 35
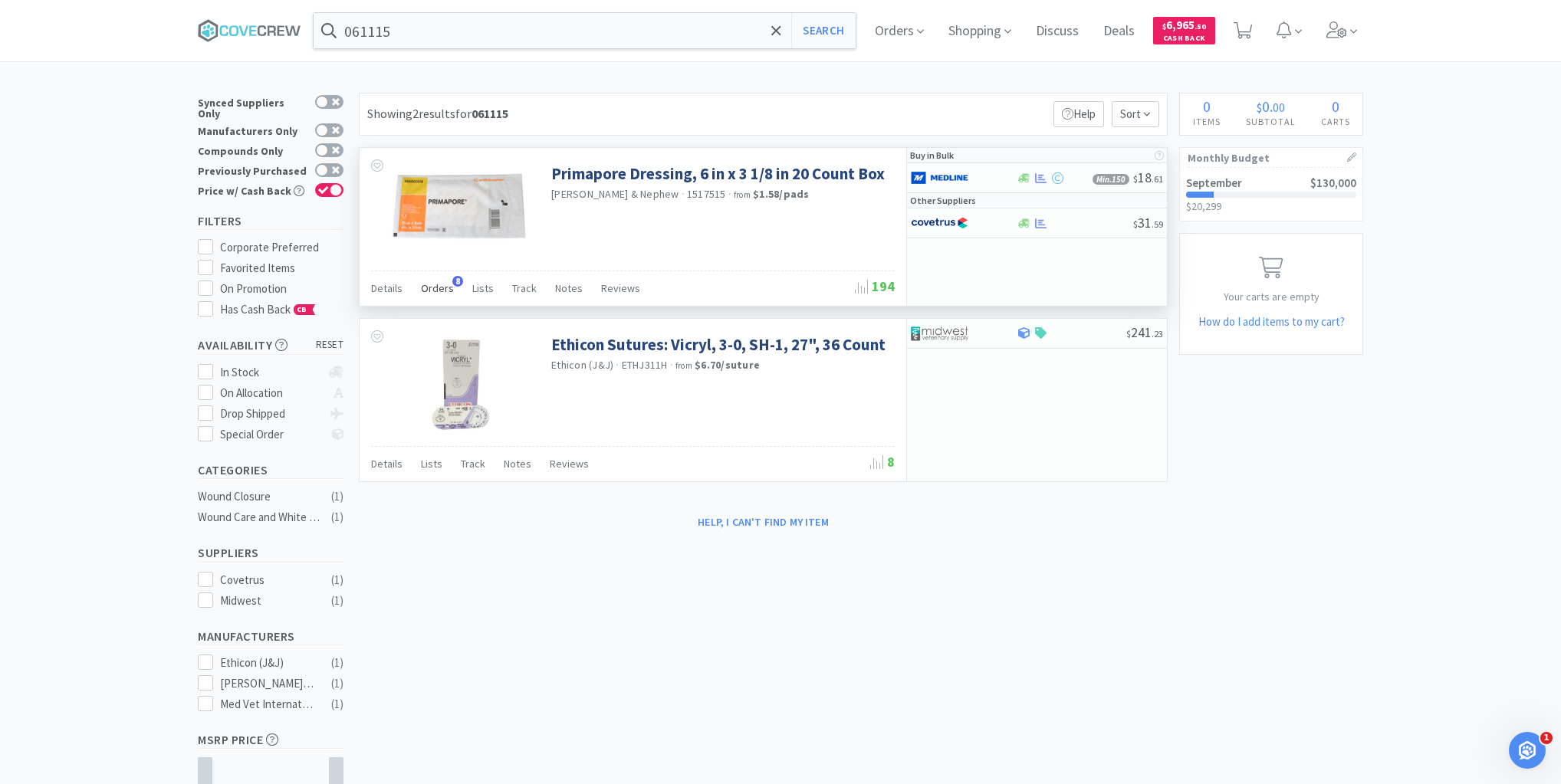
click at [436, 289] on span "Orders" at bounding box center [437, 288] width 33 height 14
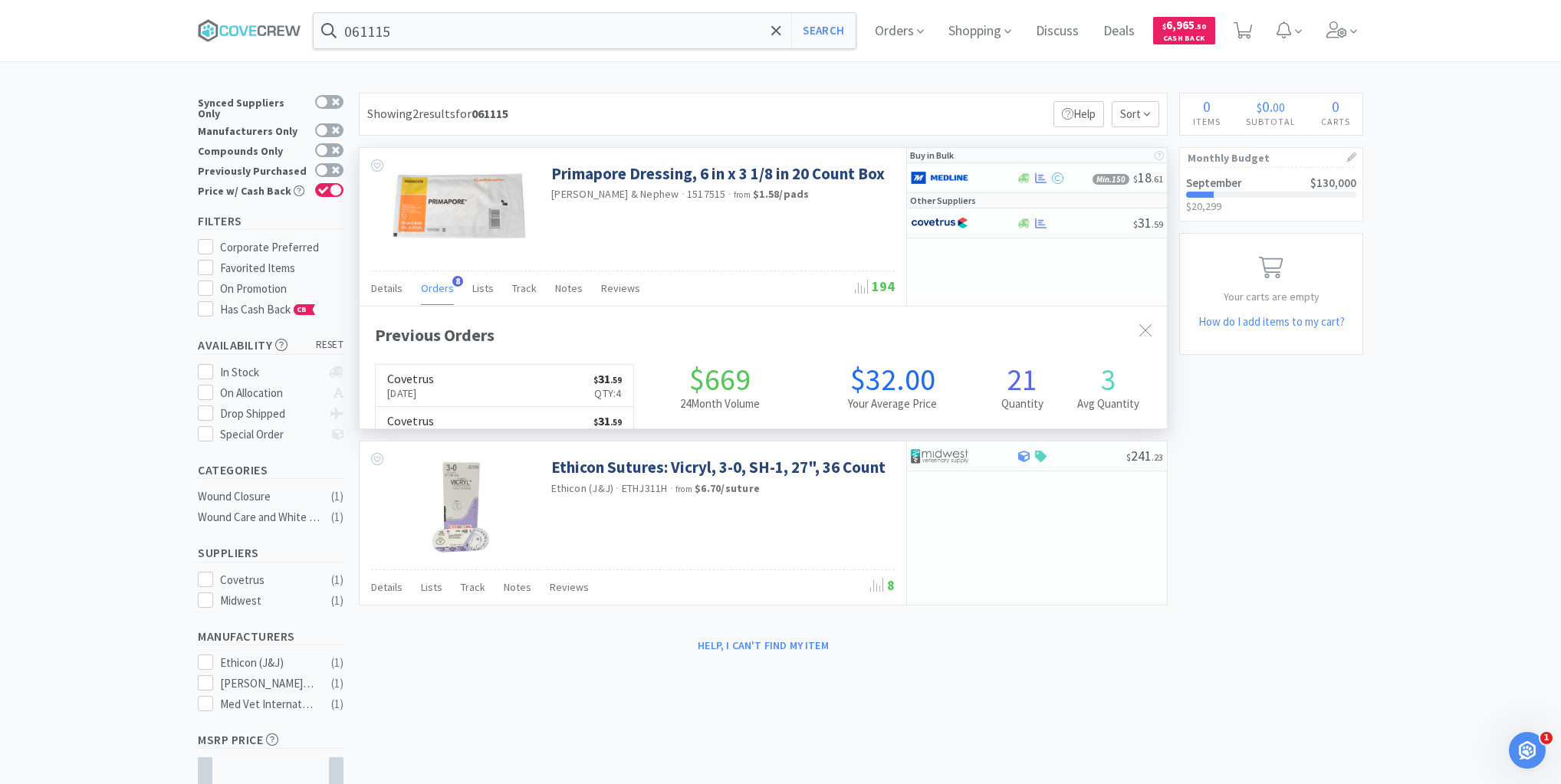
scroll to position [407, 807]
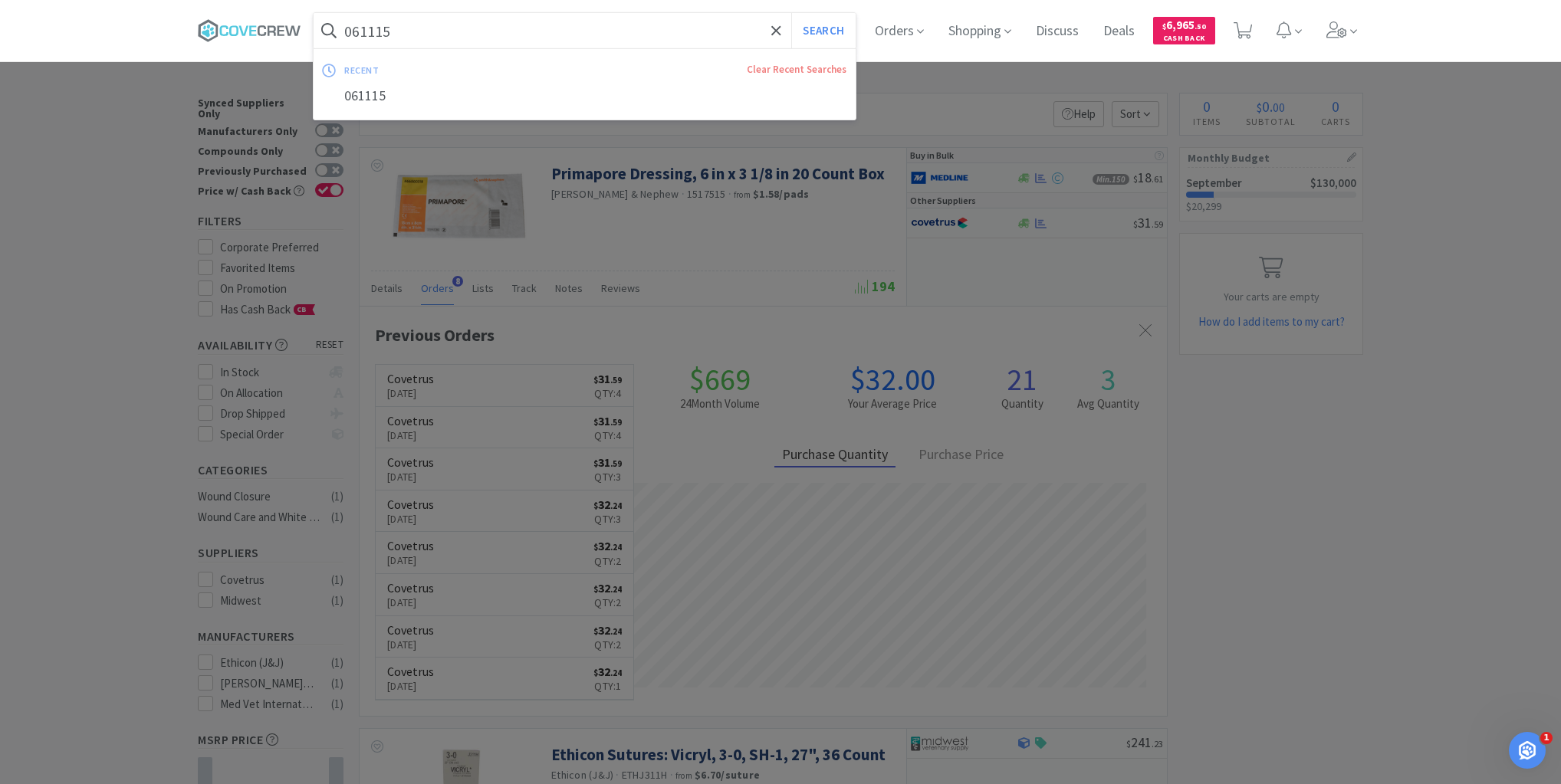
click at [544, 16] on input "061115" at bounding box center [584, 30] width 542 height 35
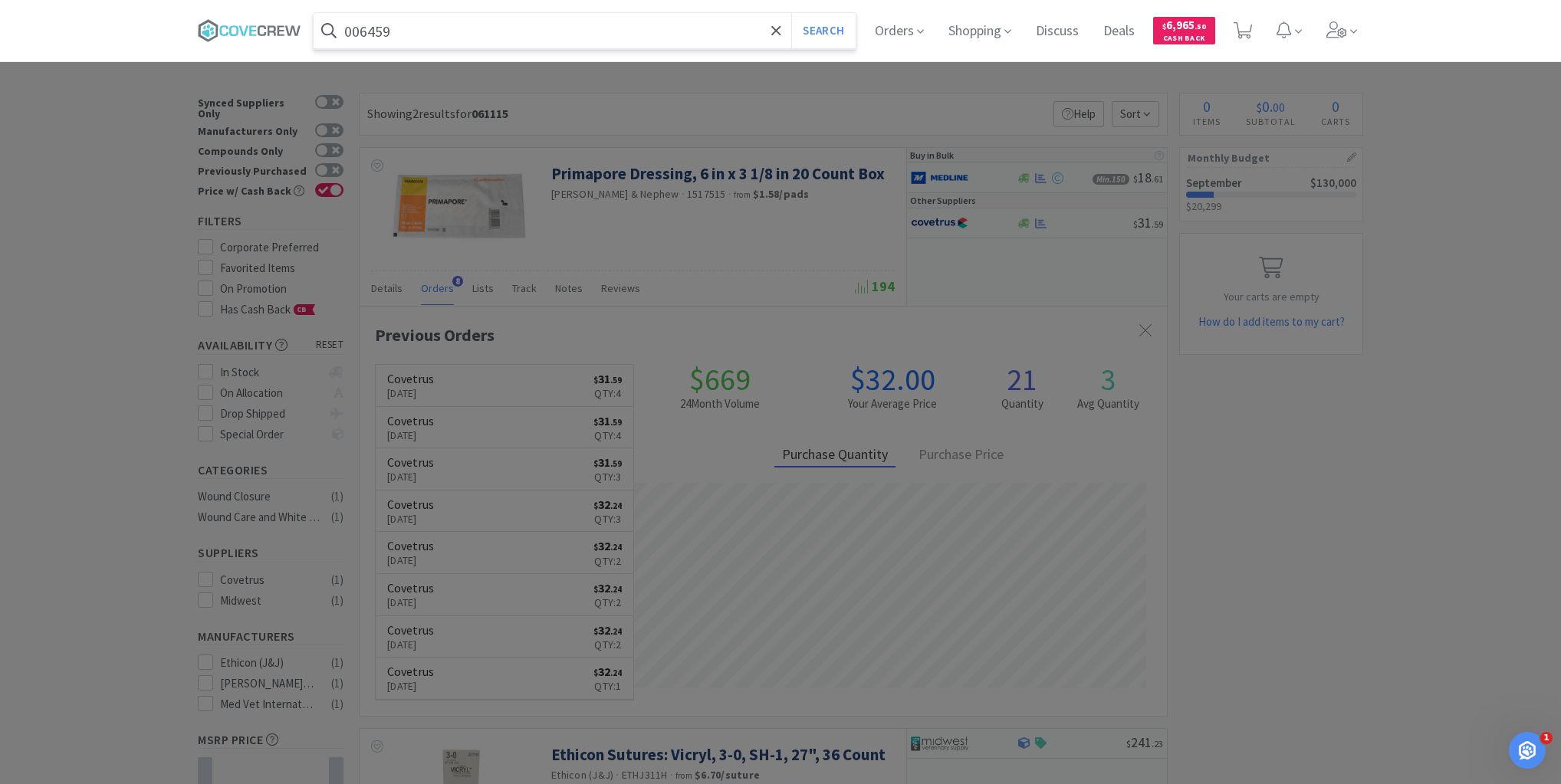
click at [791, 13] on button "Search" at bounding box center [822, 30] width 63 height 35
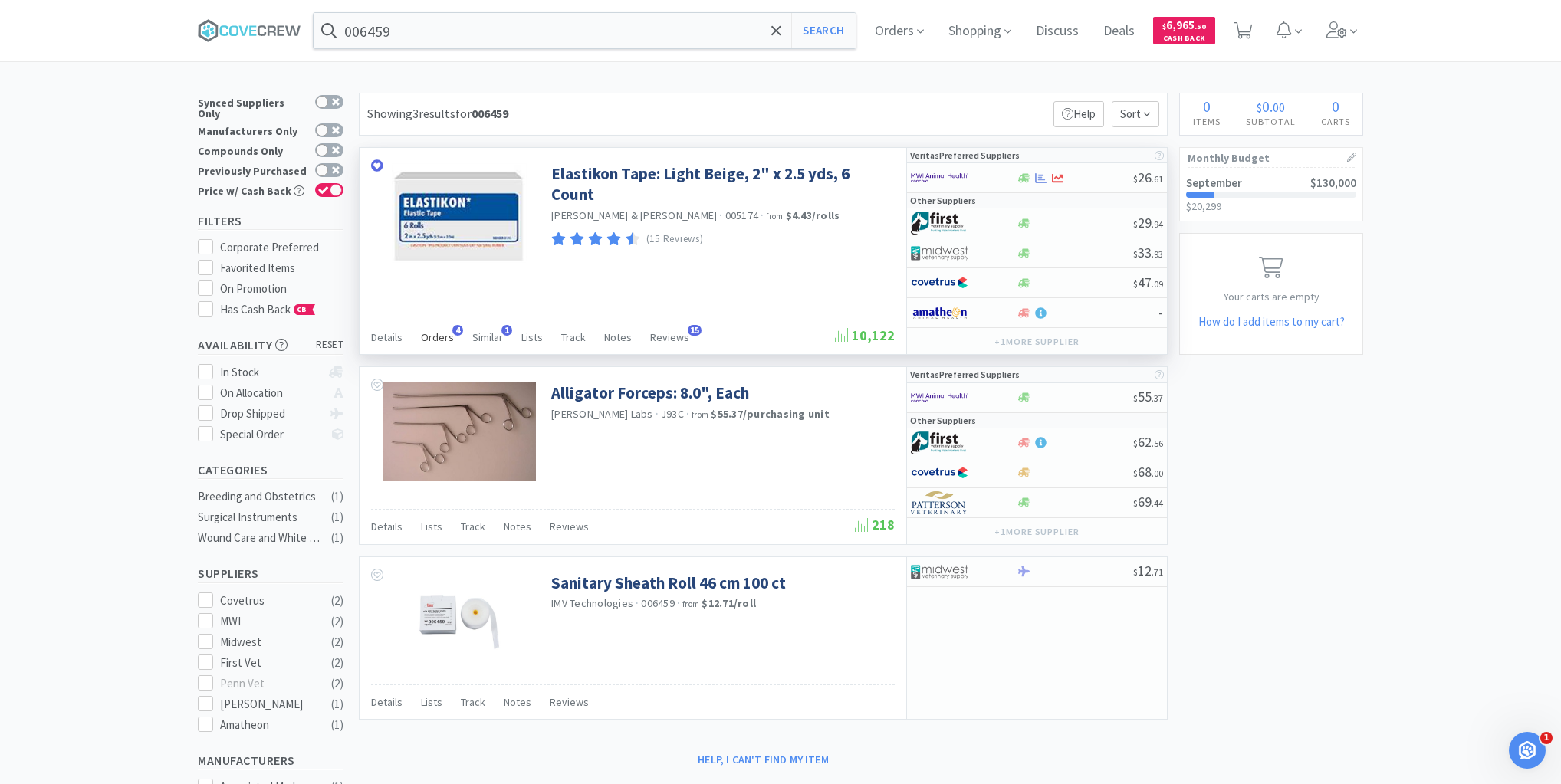
click at [445, 326] on div "Orders 4" at bounding box center [437, 339] width 33 height 29
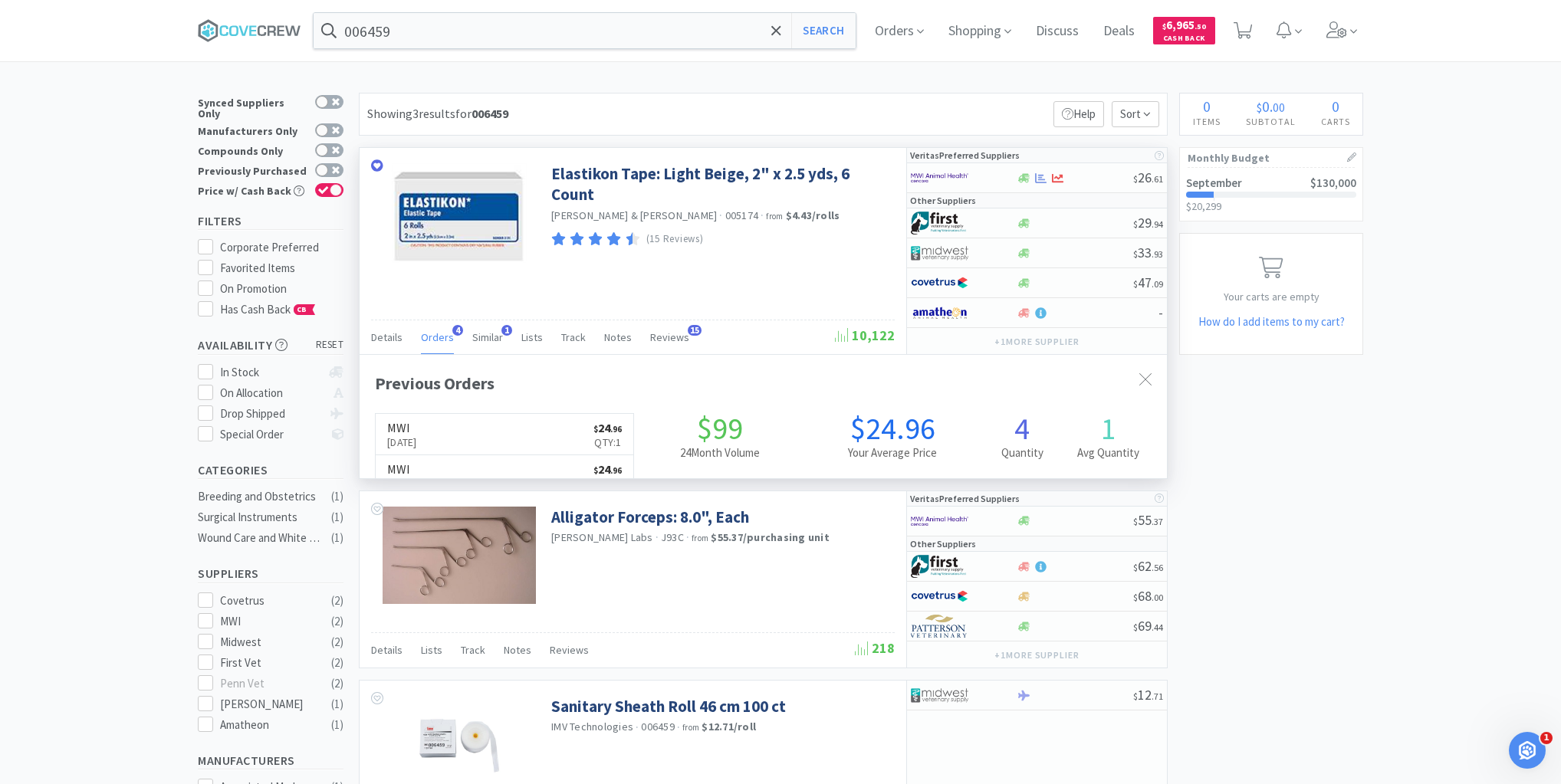
scroll to position [396, 807]
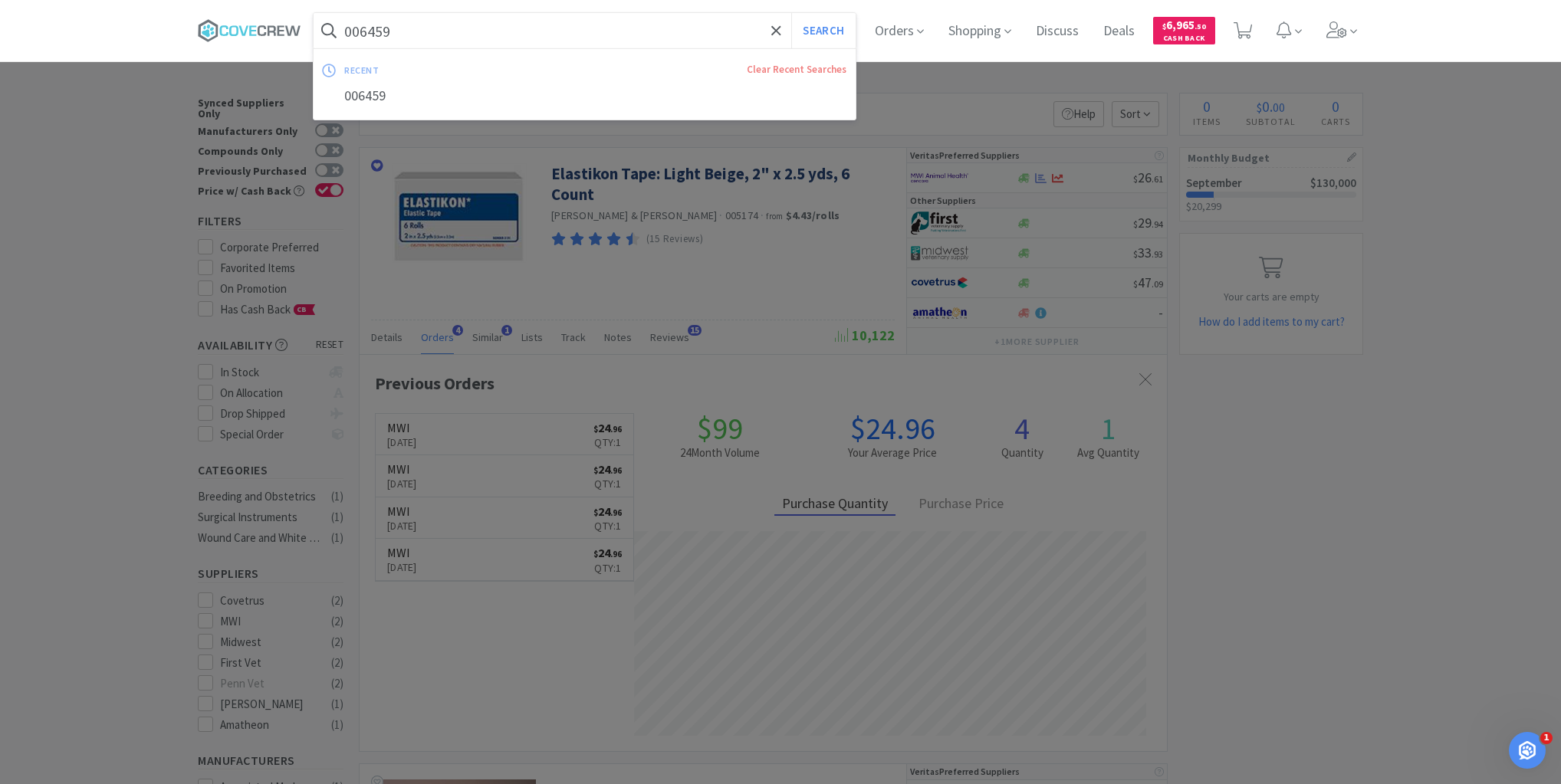
click at [677, 28] on input "006459" at bounding box center [584, 30] width 542 height 35
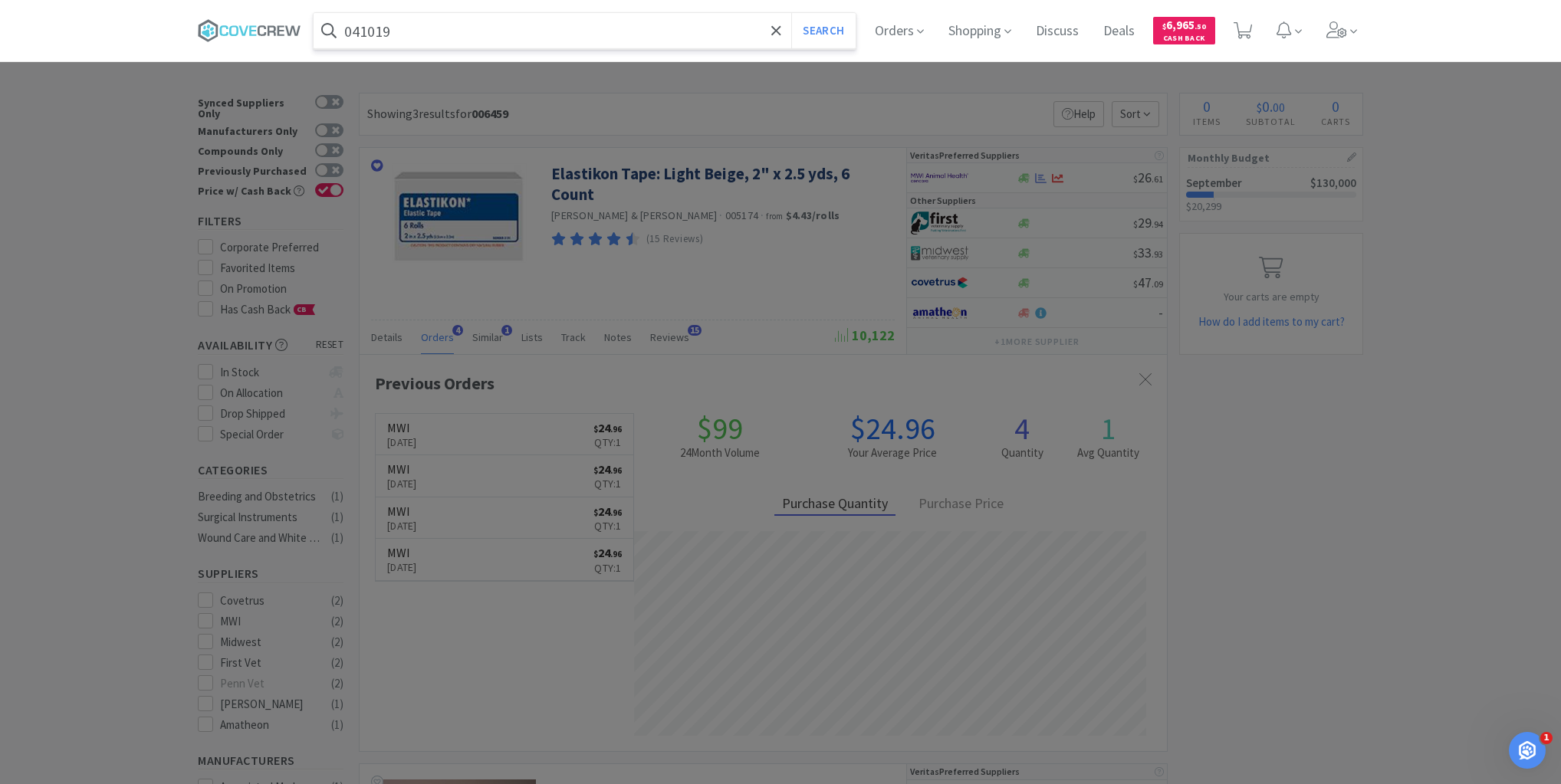
type input "041019"
click at [791, 13] on button "Search" at bounding box center [822, 30] width 63 height 35
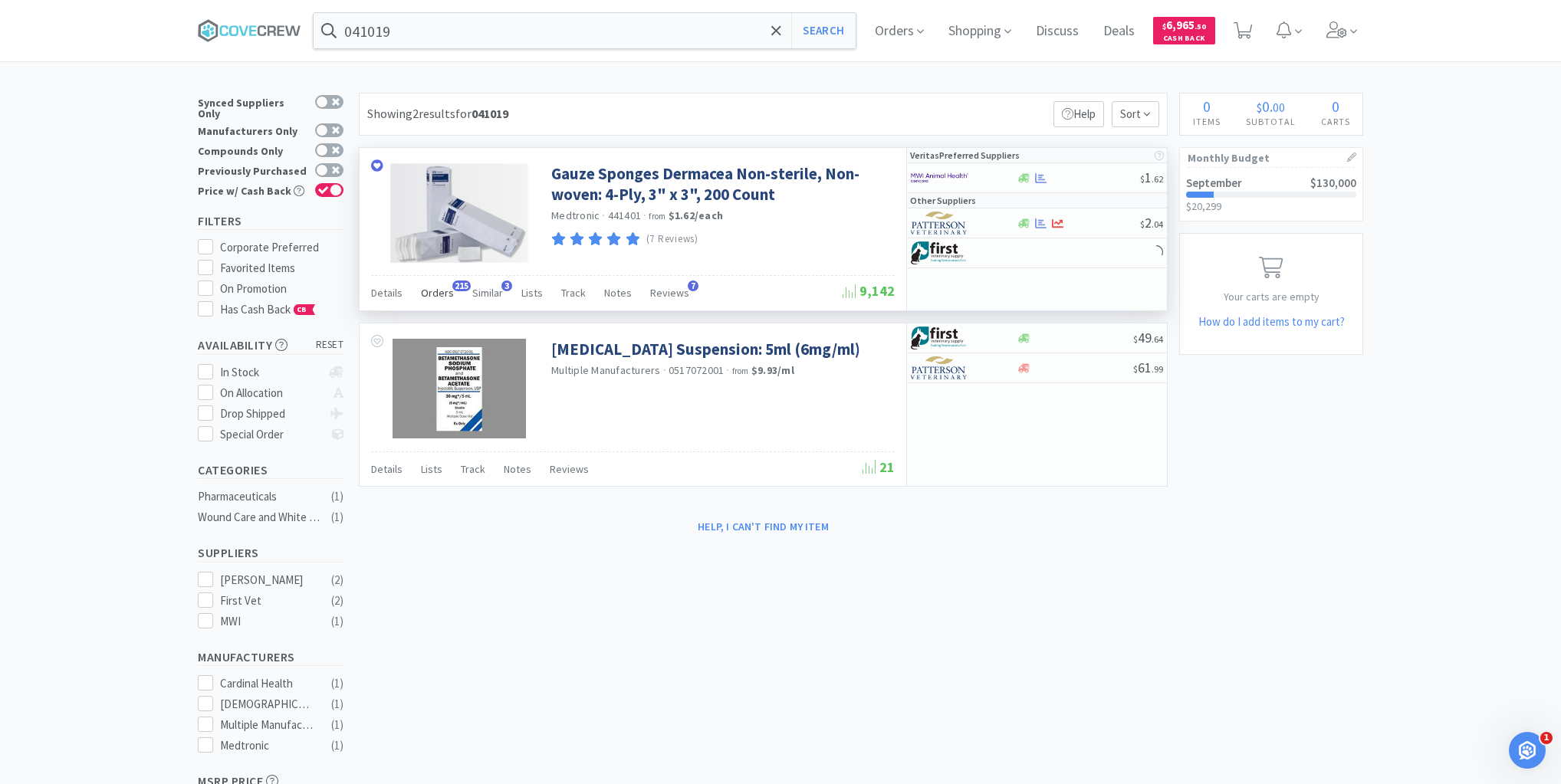
click at [443, 293] on span "Orders" at bounding box center [437, 293] width 33 height 14
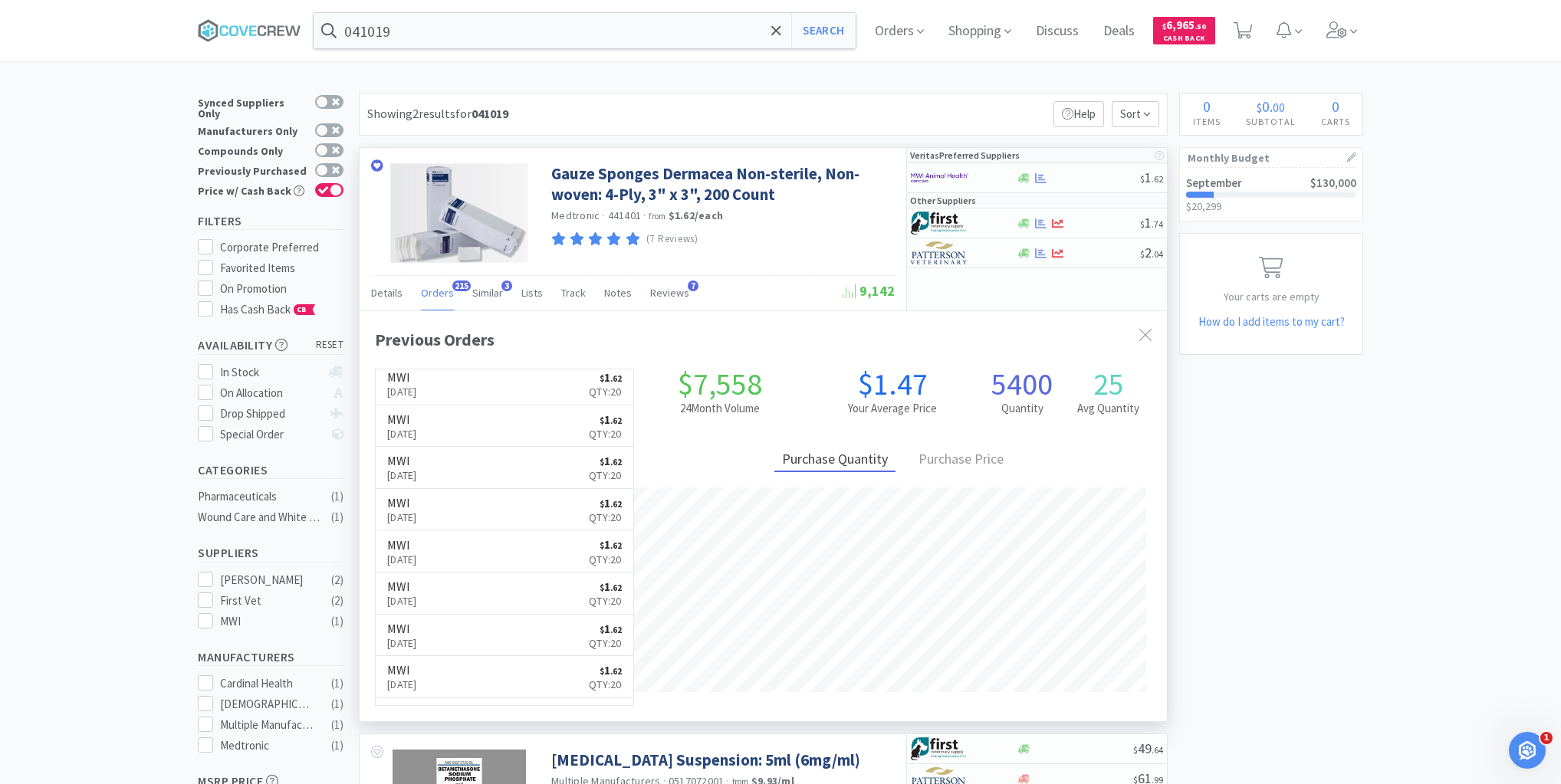
scroll to position [972, 0]
drag, startPoint x: 275, startPoint y: 29, endPoint x: 487, endPoint y: 20, distance: 212.2
click at [278, 28] on icon at bounding box center [250, 30] width 104 height 23
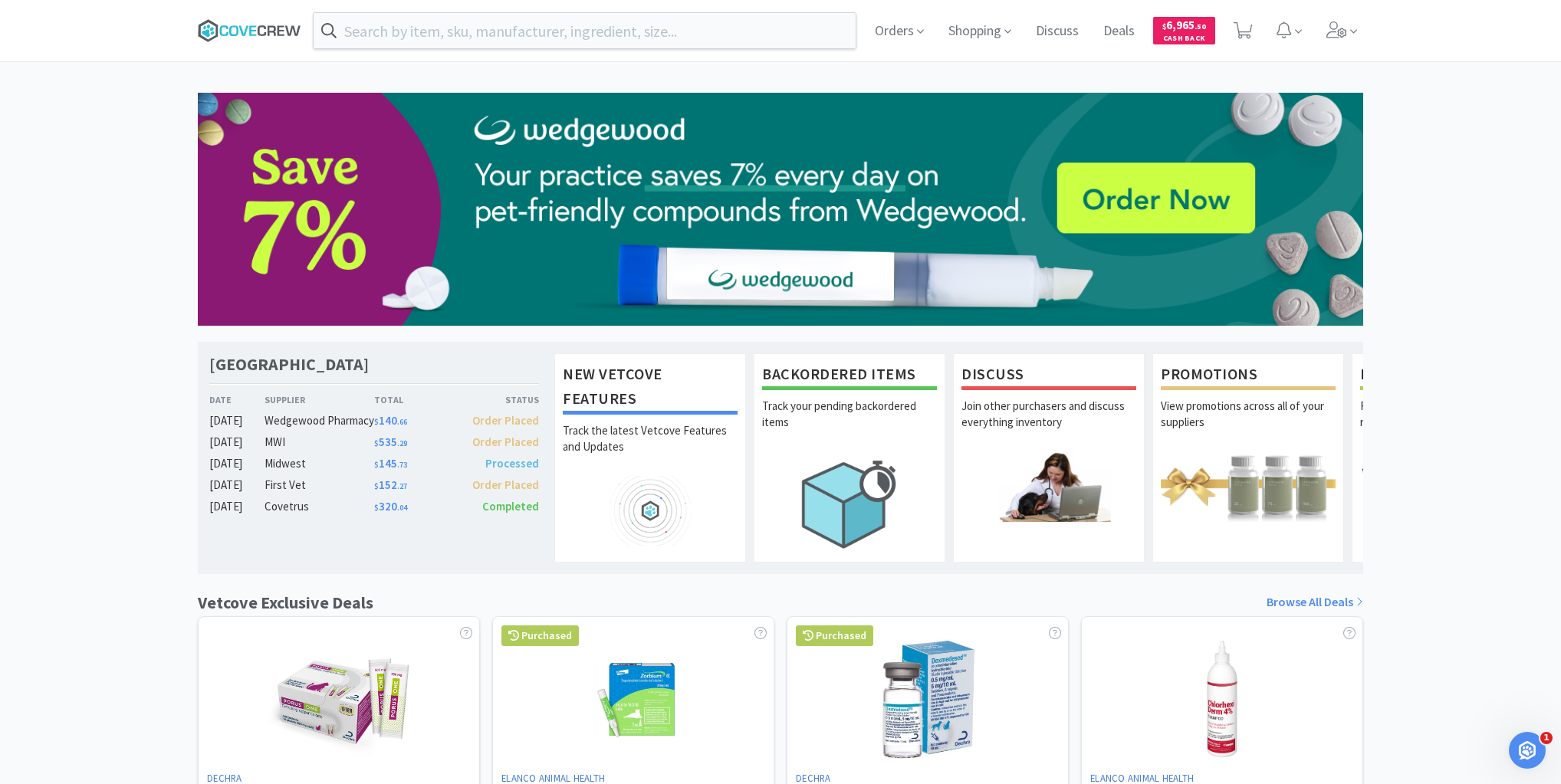
click at [281, 29] on icon at bounding box center [250, 30] width 104 height 23
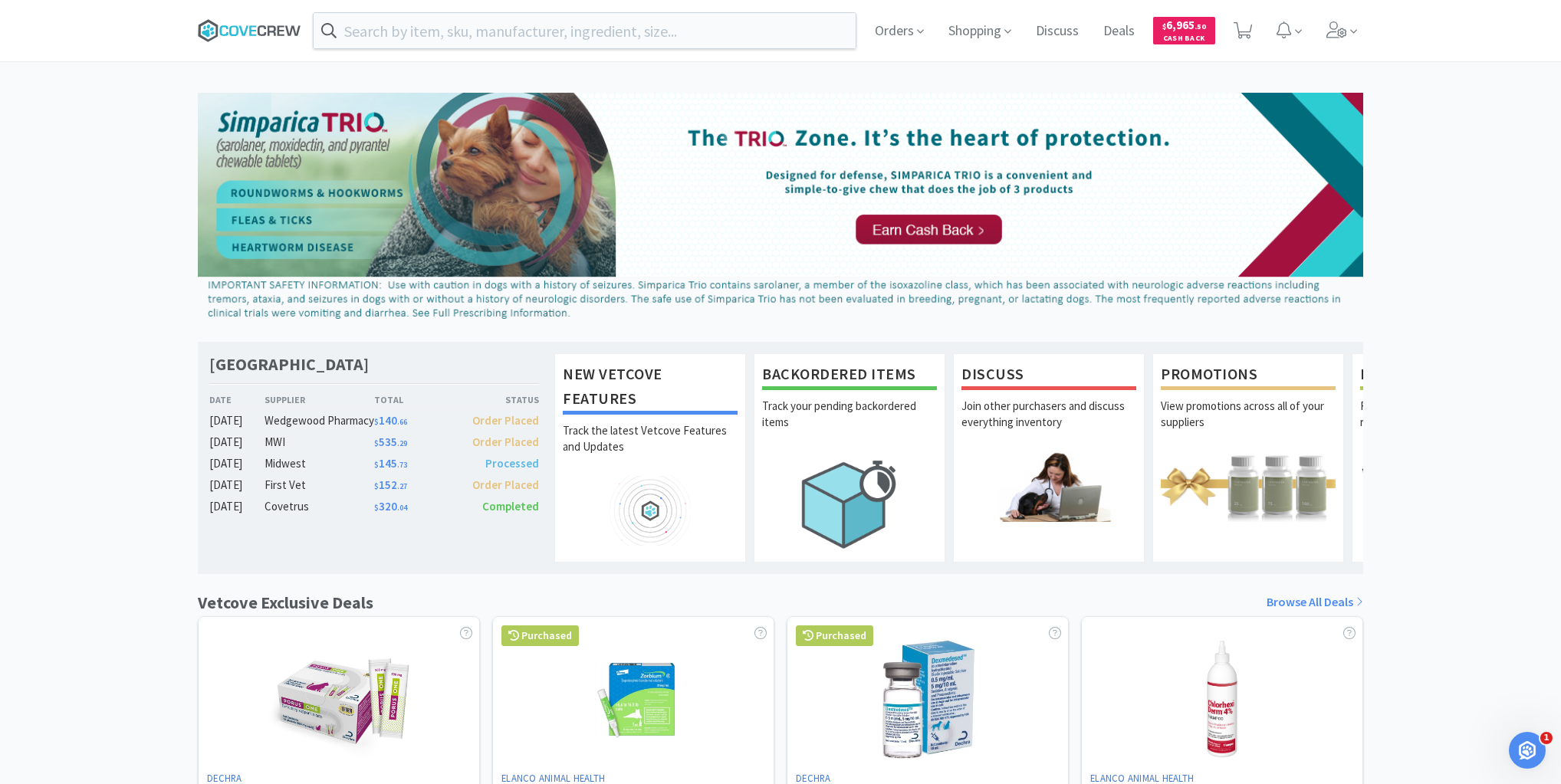
click at [230, 30] on icon at bounding box center [233, 30] width 9 height 11
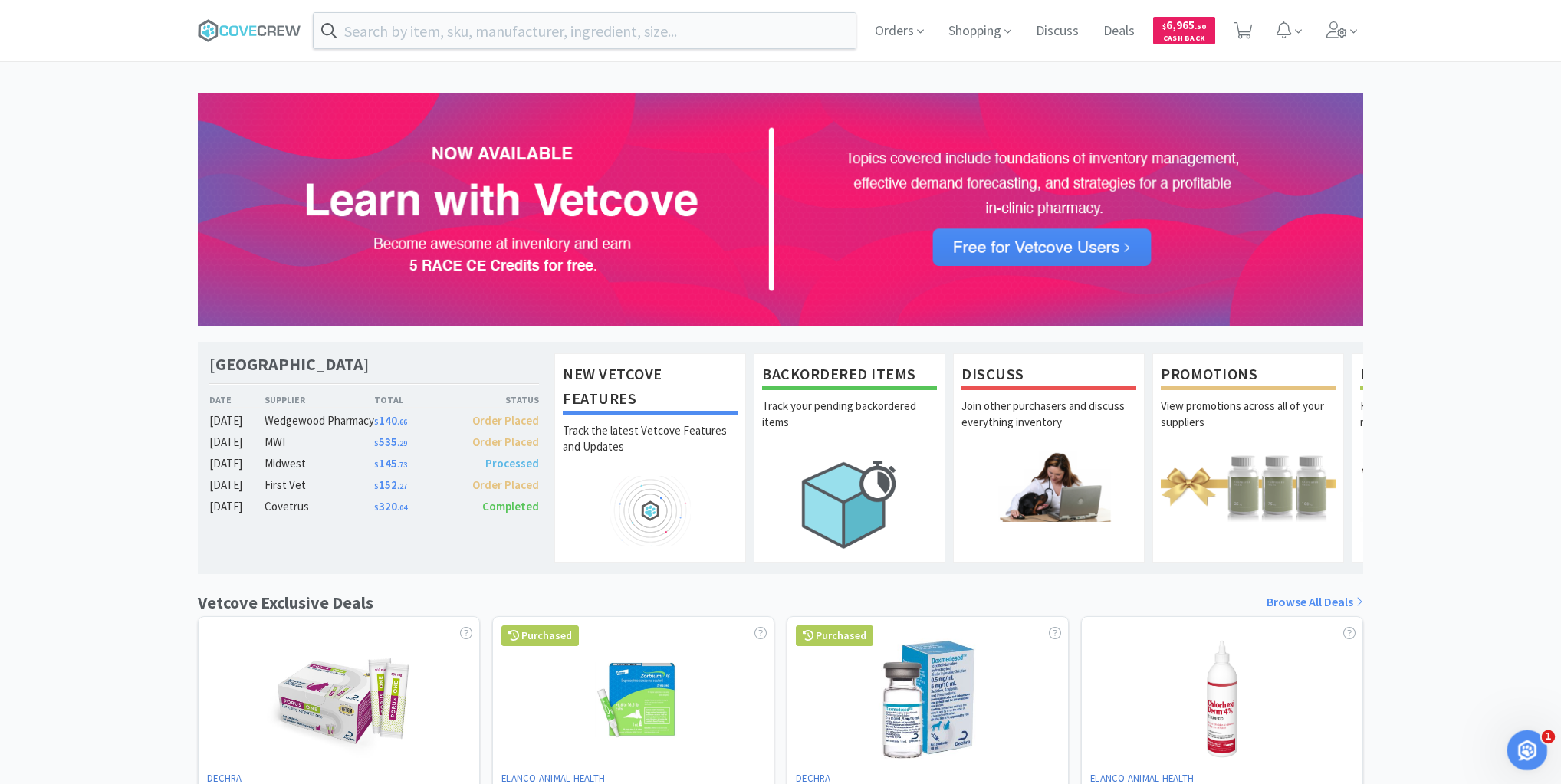
click at [1519, 736] on div "Open Intercom Messenger" at bounding box center [1525, 748] width 51 height 51
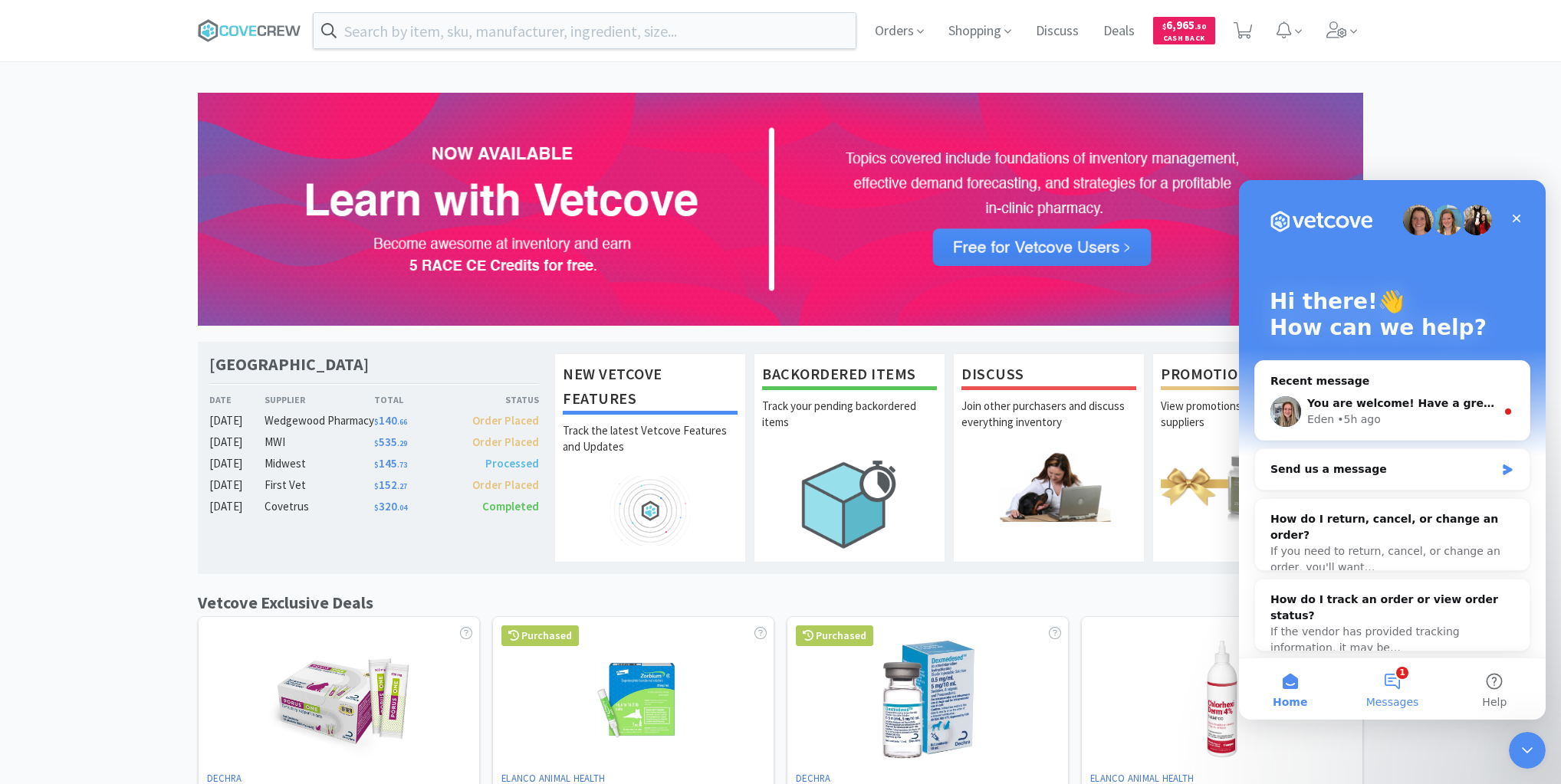
click at [1379, 671] on button "1 Messages" at bounding box center [1392, 689] width 102 height 62
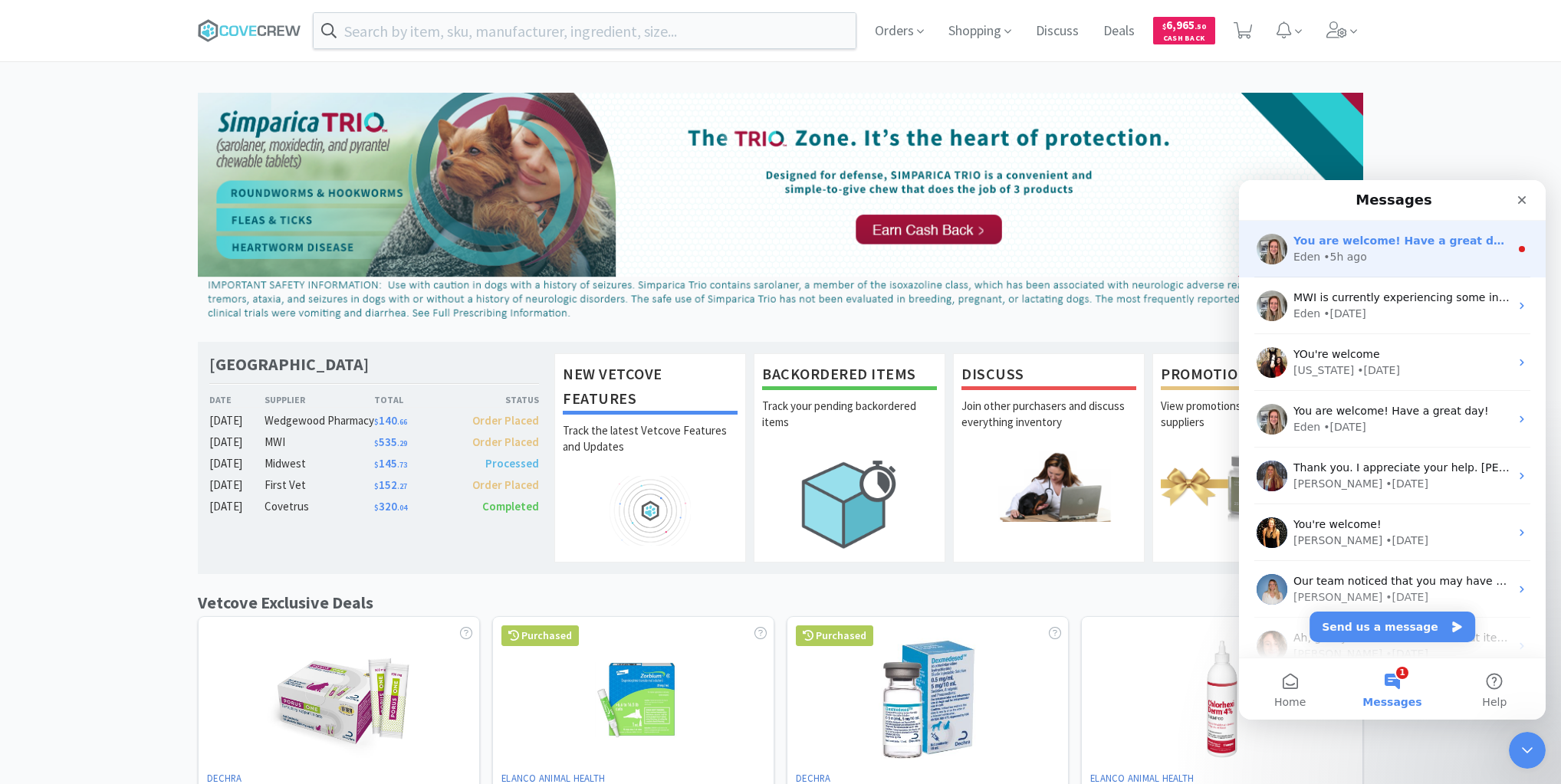
click at [1404, 245] on span "You are welcome! Have a great day!" at bounding box center [1402, 240] width 219 height 12
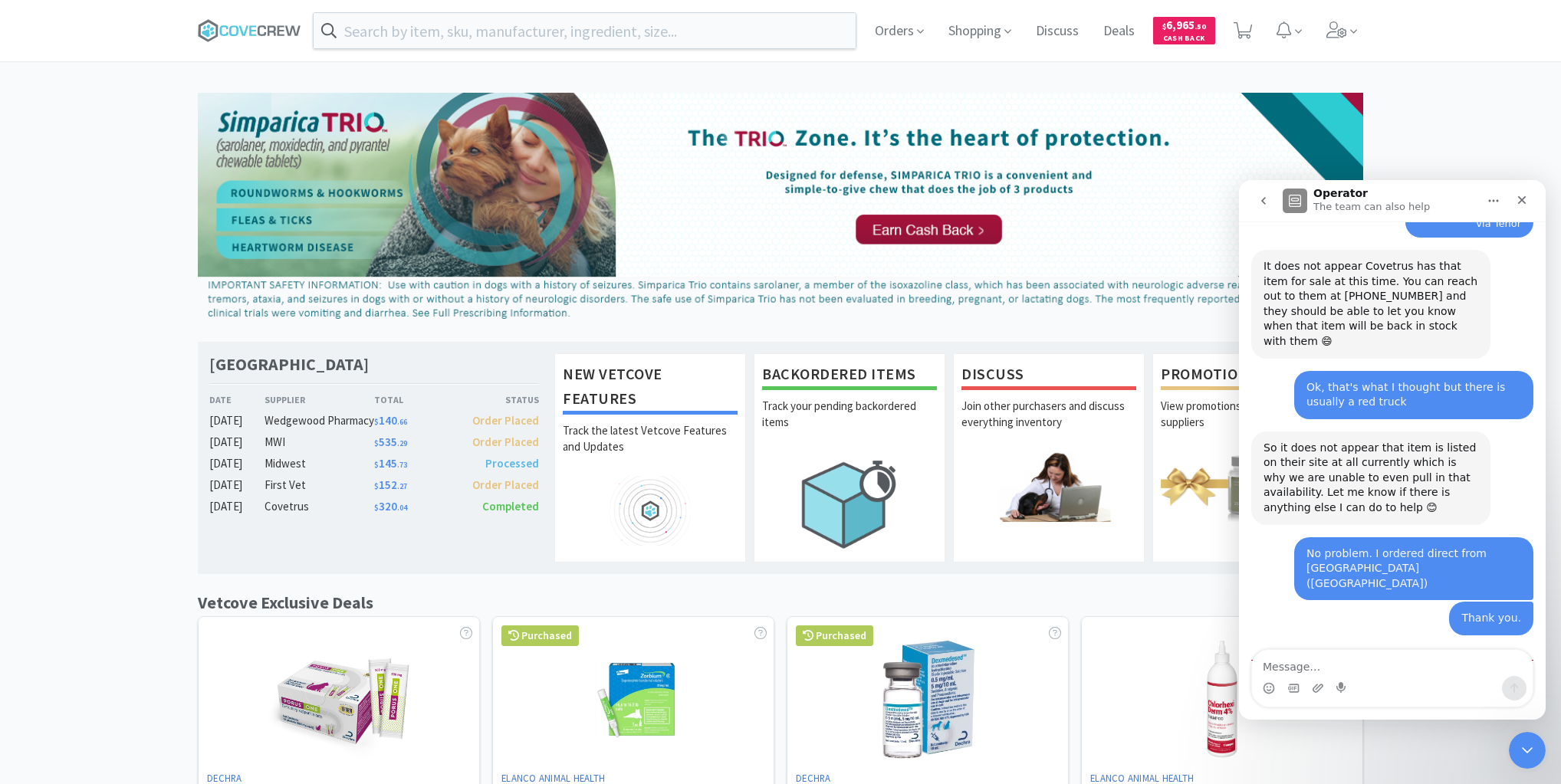
scroll to position [886, 0]
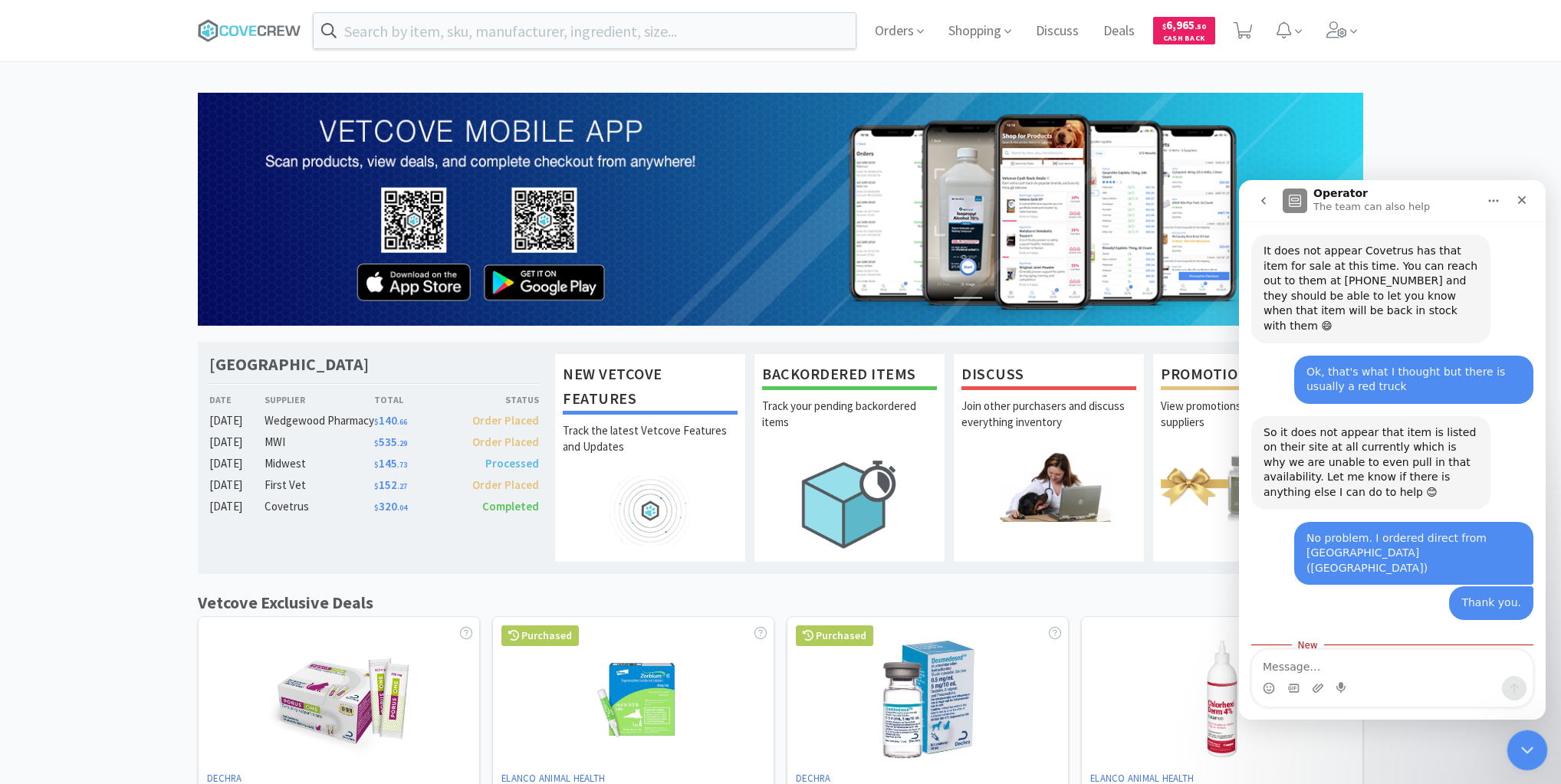
click at [1519, 744] on icon "Close Intercom Messenger" at bounding box center [1525, 748] width 18 height 18
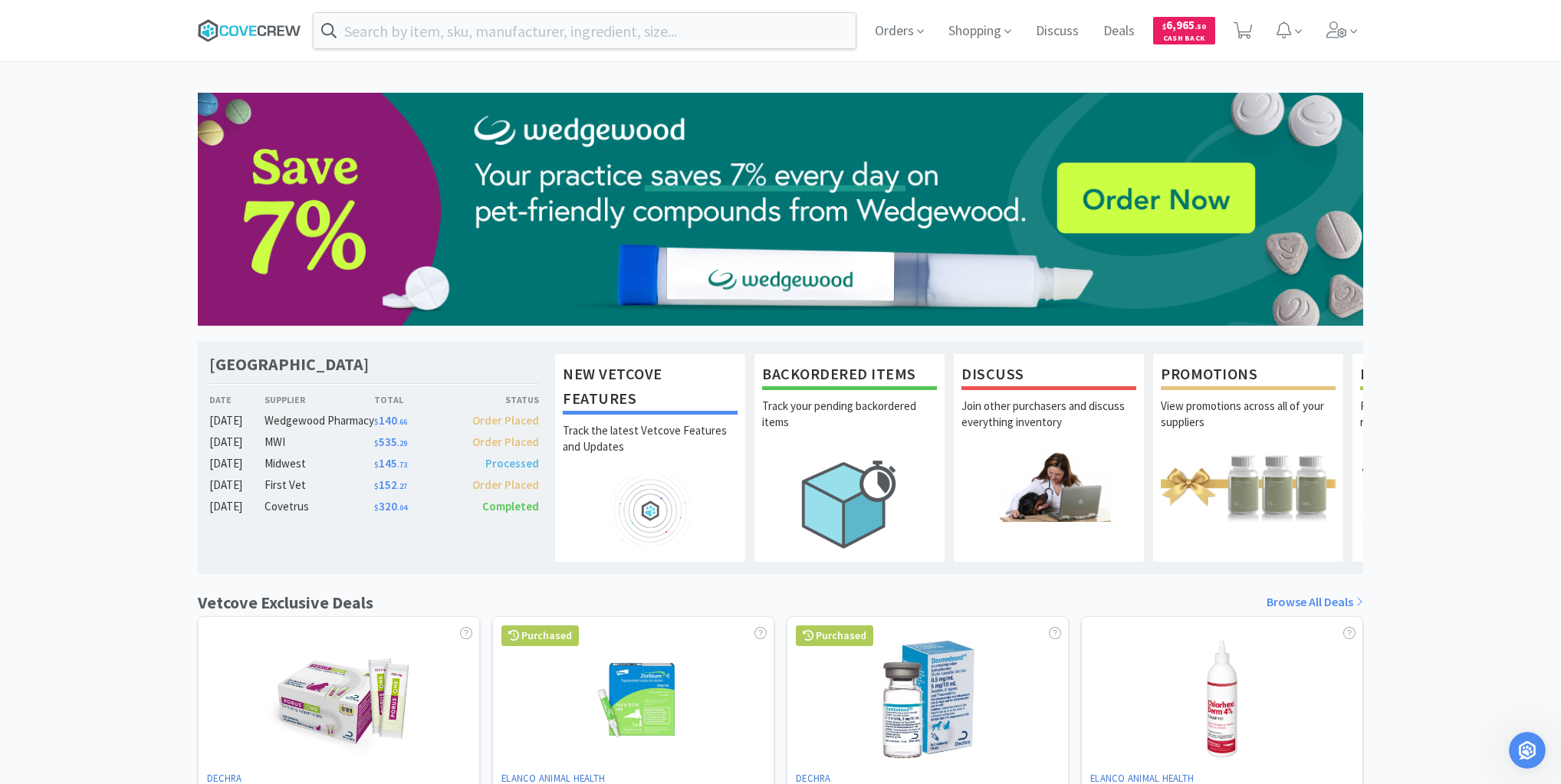
click at [289, 30] on icon at bounding box center [250, 30] width 104 height 23
